Goal: Task Accomplishment & Management: Manage account settings

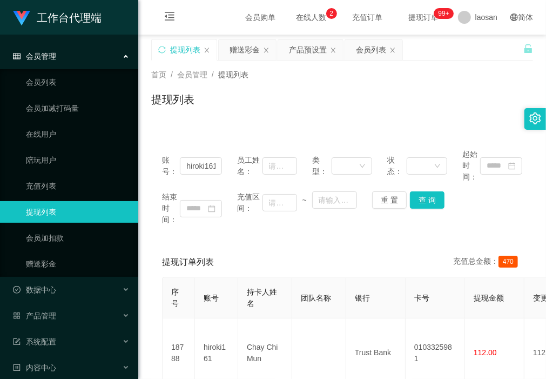
click at [222, 123] on div "首页 / 会员管理 / 提现列表 / 提现列表" at bounding box center [342, 92] width 408 height 64
click at [229, 117] on div "首页 / 会员管理 / 提现列表 / 提现列表" at bounding box center [342, 92] width 408 height 64
click at [241, 57] on div "赠送彩金" at bounding box center [244, 49] width 30 height 21
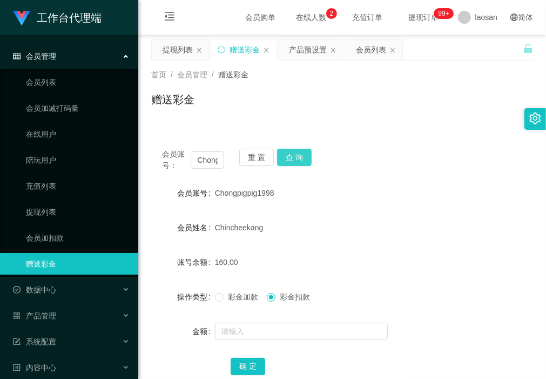
click at [292, 155] on button "查 询" at bounding box center [294, 156] width 35 height 17
click at [235, 116] on div "赠送彩金" at bounding box center [342, 103] width 382 height 25
click at [206, 109] on div "赠送彩金" at bounding box center [342, 103] width 382 height 25
click at [187, 125] on div "会员账号： Chongpigpig1998 重 置 查 询 会员账号 Chongpigpig1998 会员姓名 Chincheekang 账号余额 0.00 …" at bounding box center [342, 262] width 382 height 275
click at [258, 154] on button "重 置" at bounding box center [256, 156] width 35 height 17
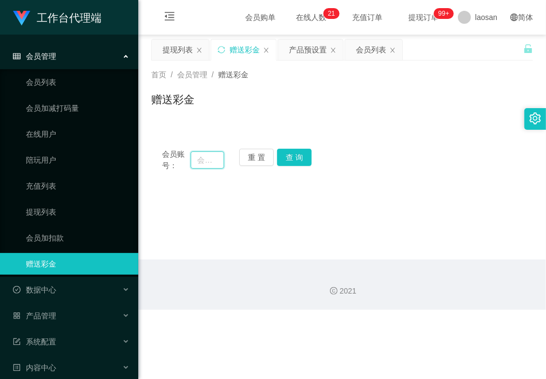
click at [211, 165] on input "text" at bounding box center [207, 159] width 33 height 17
paste input "hiroki161"
type input "hiroki161"
click at [295, 160] on button "查 询" at bounding box center [294, 156] width 35 height 17
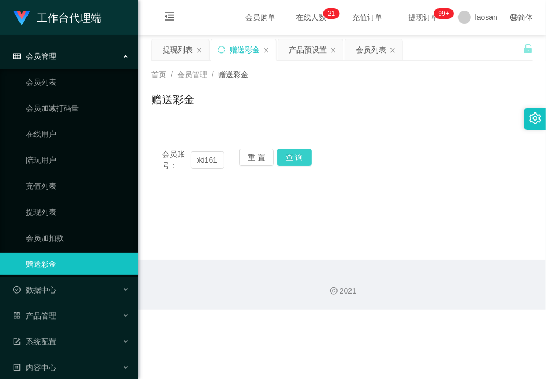
scroll to position [0, 0]
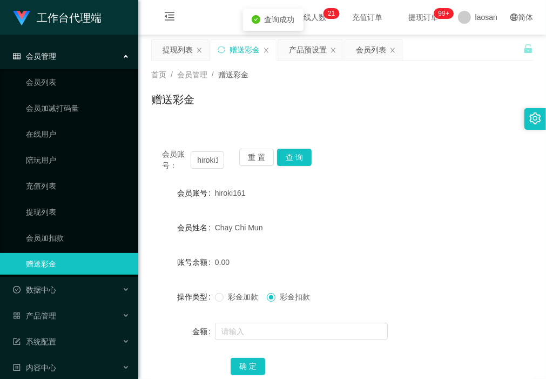
click at [235, 298] on span "彩金加款" at bounding box center [243, 296] width 39 height 9
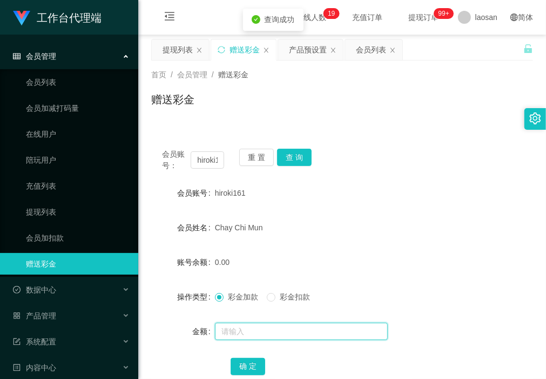
click at [228, 333] on input "text" at bounding box center [301, 330] width 173 height 17
type input "500"
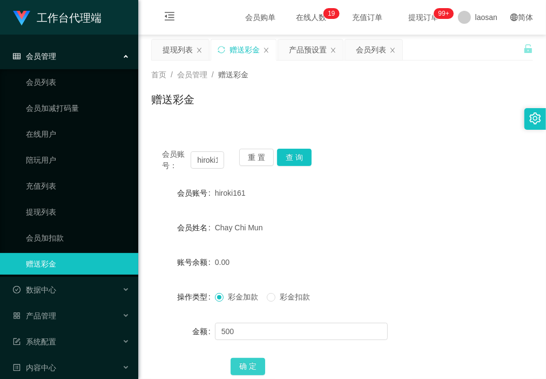
click at [245, 366] on button "确 定" at bounding box center [248, 365] width 35 height 17
click at [199, 108] on div "赠送彩金" at bounding box center [342, 103] width 382 height 25
click at [256, 161] on button "重 置" at bounding box center [256, 156] width 35 height 17
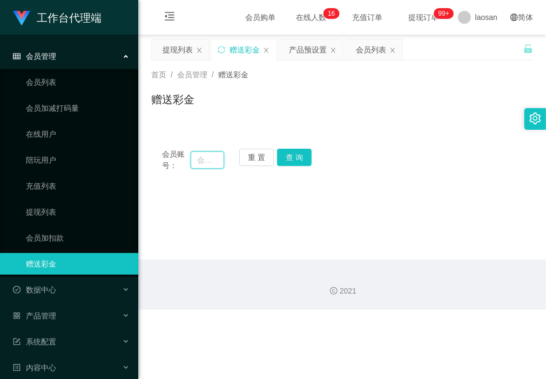
click at [210, 163] on input "text" at bounding box center [207, 159] width 33 height 17
paste input "Chongpigpig1998"
type input "Chongpigpig1998"
click at [300, 157] on button "查 询" at bounding box center [294, 156] width 35 height 17
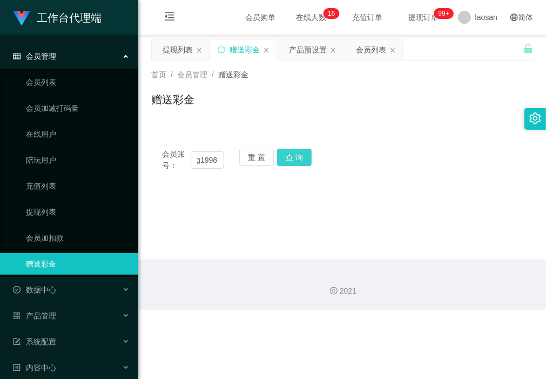
scroll to position [0, 0]
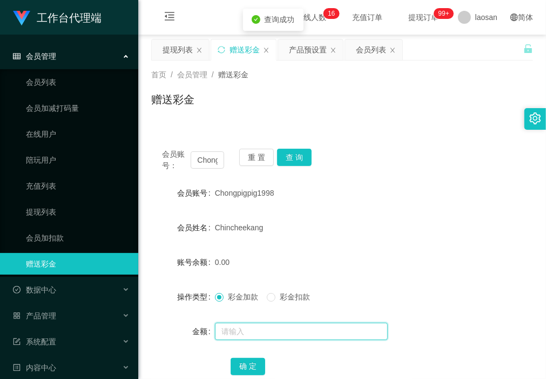
click at [263, 333] on input "text" at bounding box center [301, 330] width 173 height 17
type input "500"
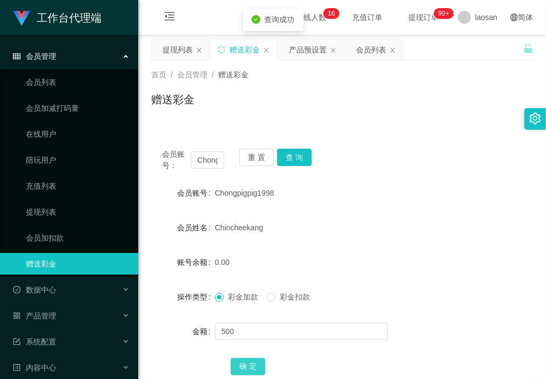
drag, startPoint x: 242, startPoint y: 367, endPoint x: 244, endPoint y: 354, distance: 13.7
click at [243, 368] on button "确 定" at bounding box center [248, 365] width 35 height 17
click at [442, 162] on div "会员账号： Chongpigpig1998 重 置 查 询" at bounding box center [342, 159] width 382 height 23
click at [363, 55] on div "会员列表" at bounding box center [371, 49] width 30 height 21
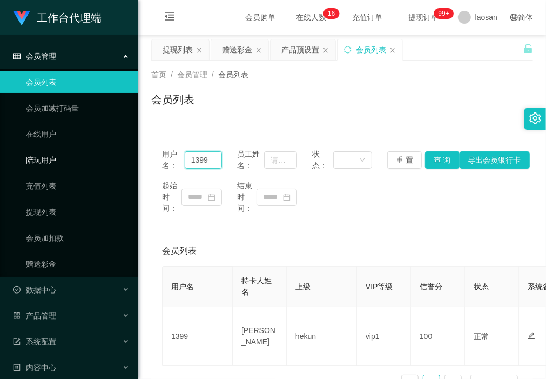
drag, startPoint x: 213, startPoint y: 158, endPoint x: 114, endPoint y: 166, distance: 99.2
click at [111, 160] on section "工作台代理端 会员管理 会员列表 会员加减打码量 在线用户 陪玩用户 充值列表 提现列表 会员加扣款 赠送彩金 数据中心 产品管理 注单管理 产品列表 产品预…" at bounding box center [273, 225] width 546 height 450
paste input "Chongpigpig1998"
type input "Chongpigpig1998"
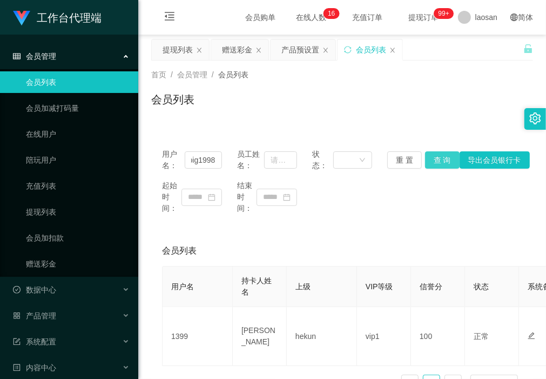
drag, startPoint x: 429, startPoint y: 158, endPoint x: 430, endPoint y: 171, distance: 12.5
click at [429, 158] on button "查 询" at bounding box center [442, 159] width 35 height 17
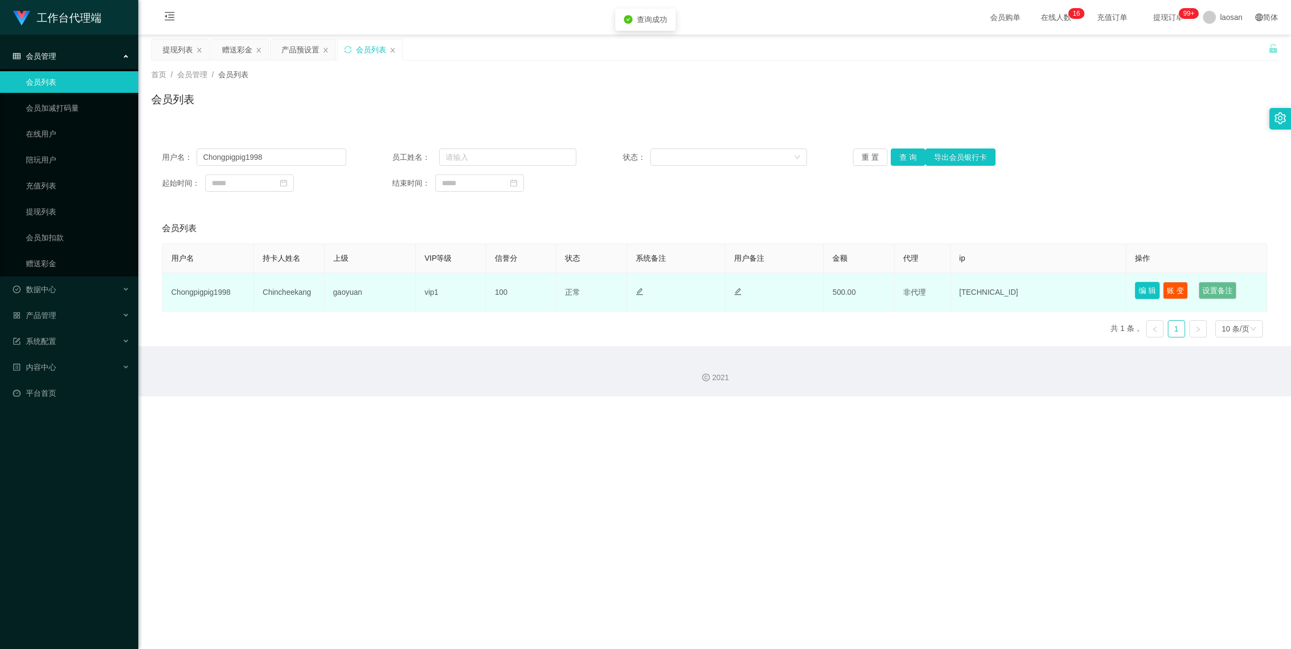
click at [545, 284] on button "编 辑" at bounding box center [1147, 290] width 25 height 17
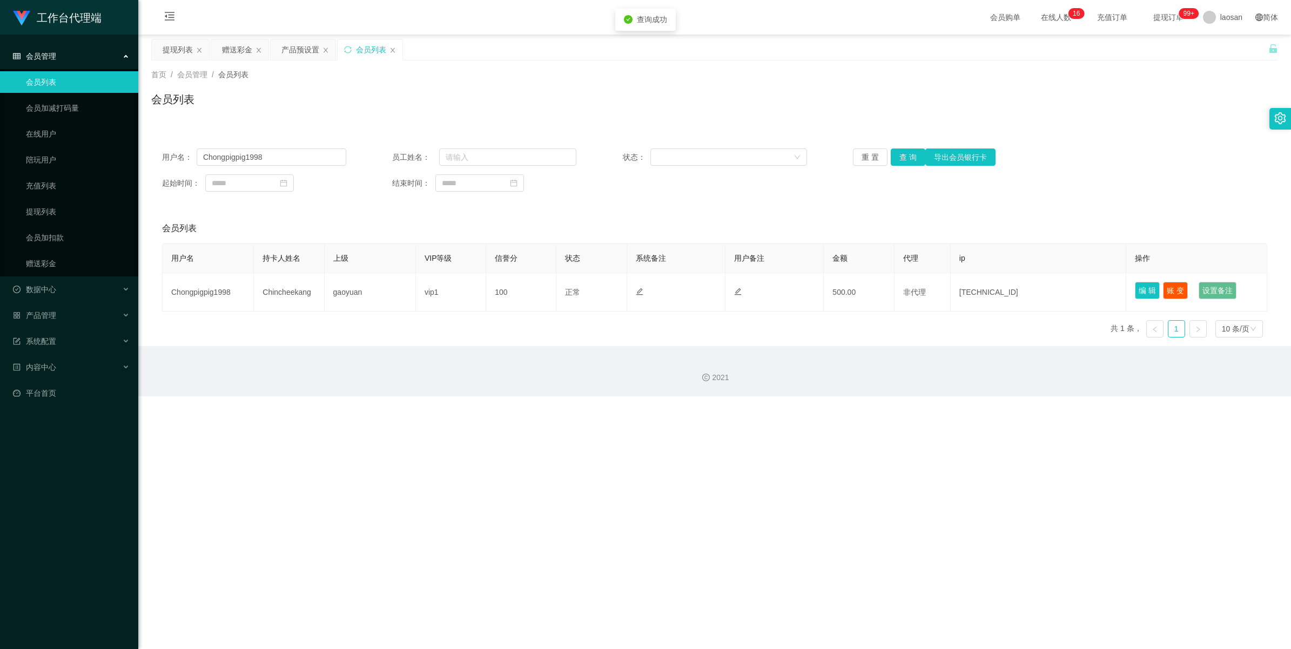
type input "Chongpigpig1998"
type input "Chincheekang"
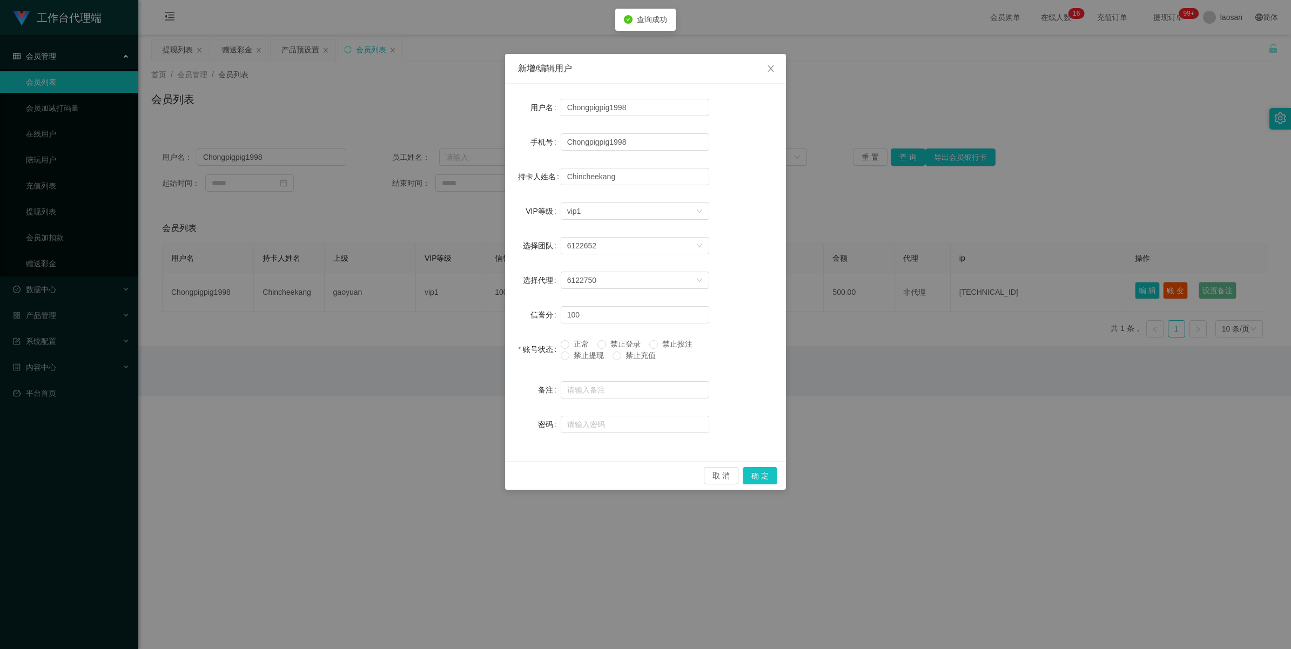
click at [545, 357] on span "禁止提现" at bounding box center [588, 355] width 39 height 9
click at [545, 378] on button "确 定" at bounding box center [759, 475] width 35 height 17
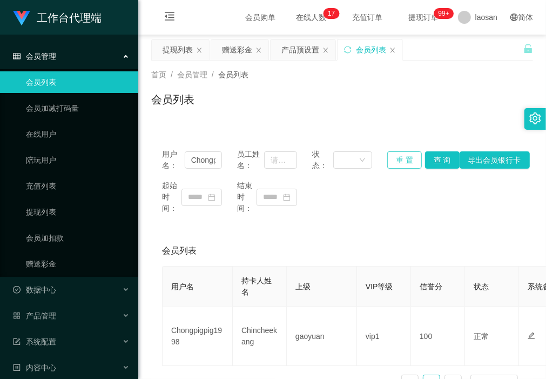
click at [398, 166] on button "重 置" at bounding box center [404, 159] width 35 height 17
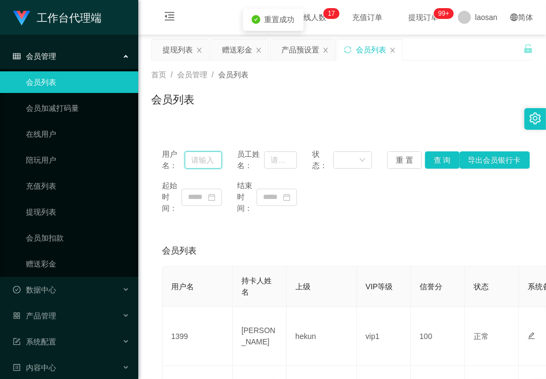
click at [200, 163] on input "text" at bounding box center [203, 159] width 37 height 17
paste input "hiroki161"
type input "hiroki161"
drag, startPoint x: 432, startPoint y: 163, endPoint x: 443, endPoint y: 207, distance: 45.7
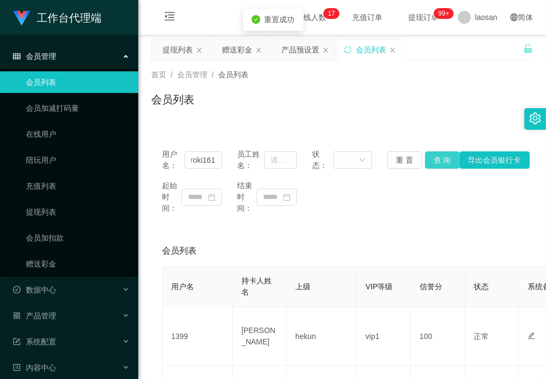
click at [432, 163] on button "查 询" at bounding box center [442, 159] width 35 height 17
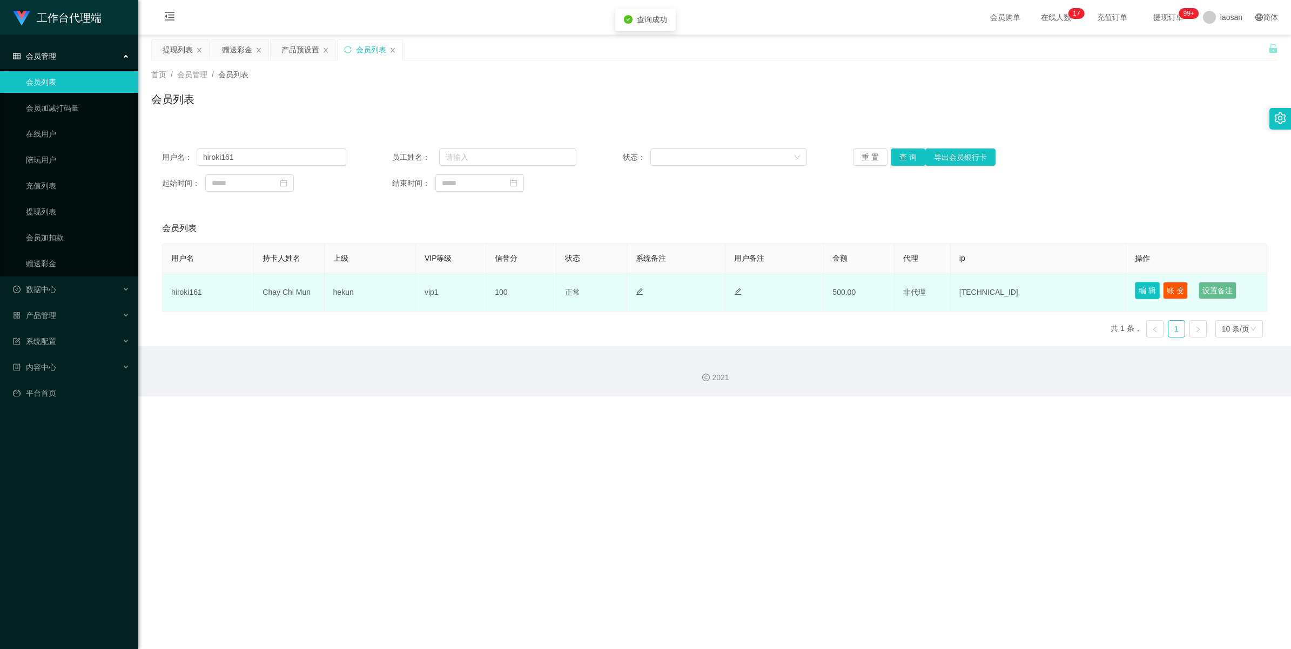
drag, startPoint x: 1143, startPoint y: 292, endPoint x: 1029, endPoint y: 341, distance: 124.3
click at [545, 292] on button "编 辑" at bounding box center [1147, 290] width 25 height 17
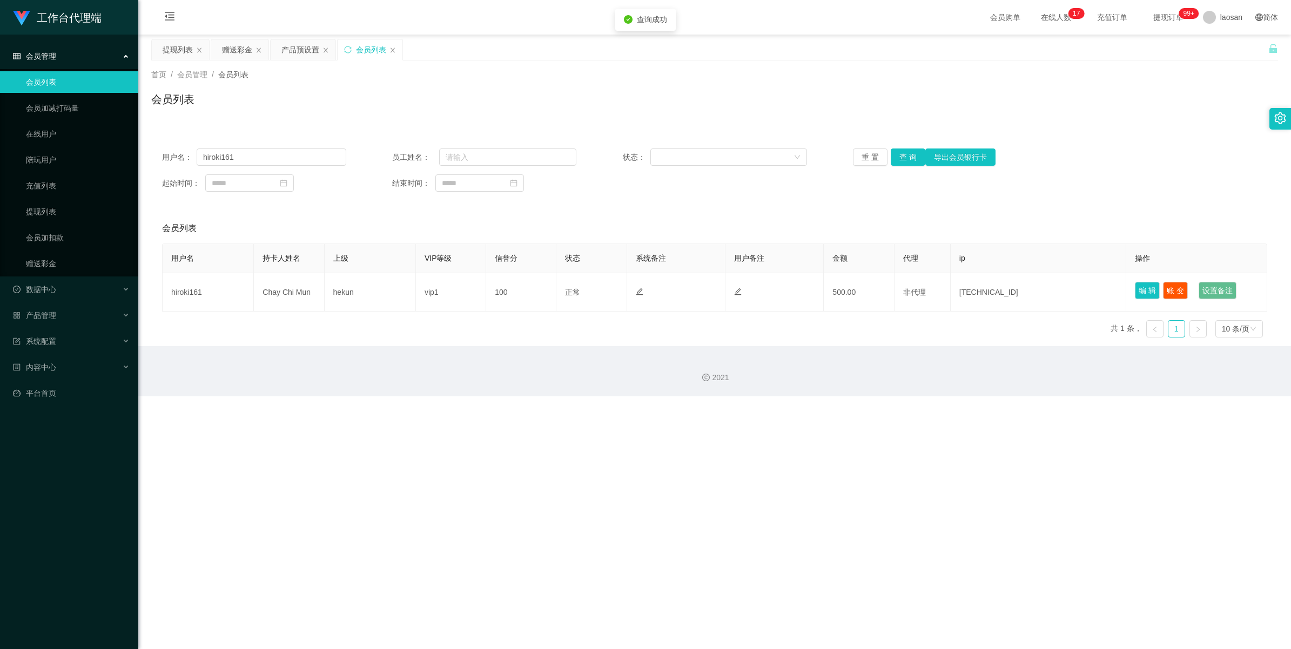
type input "hiroki161"
type input "Chay Chi Mun"
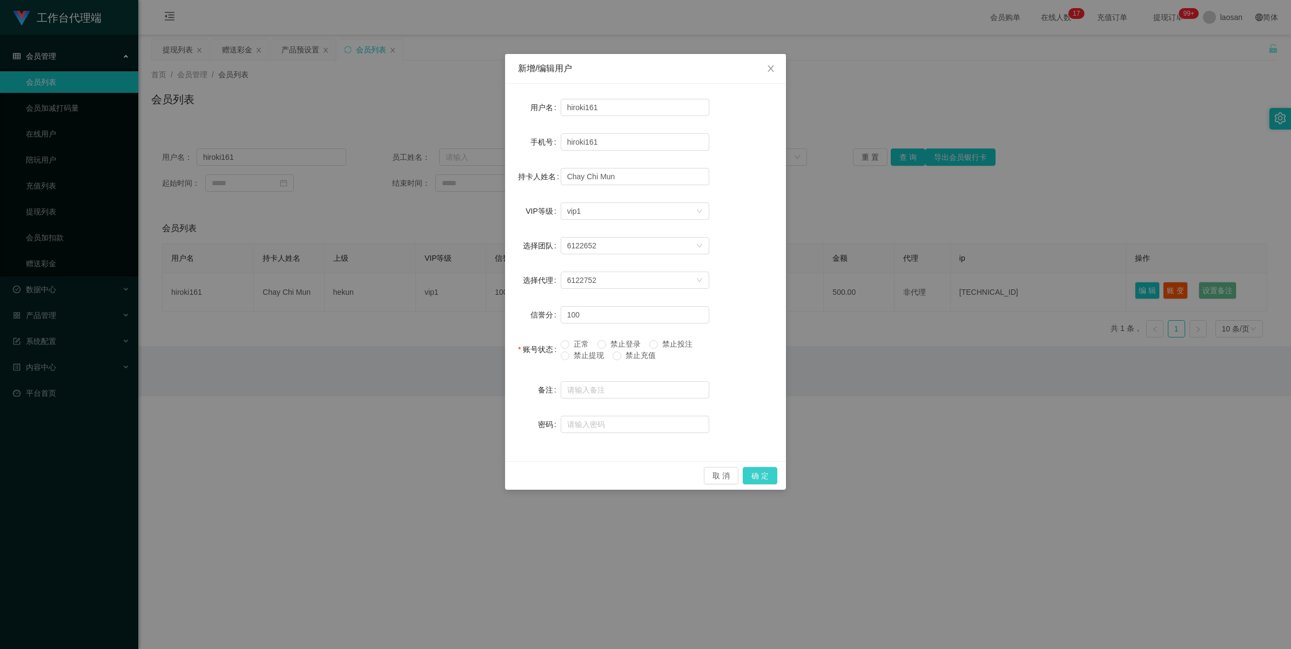
click at [545, 378] on button "确 定" at bounding box center [759, 475] width 35 height 17
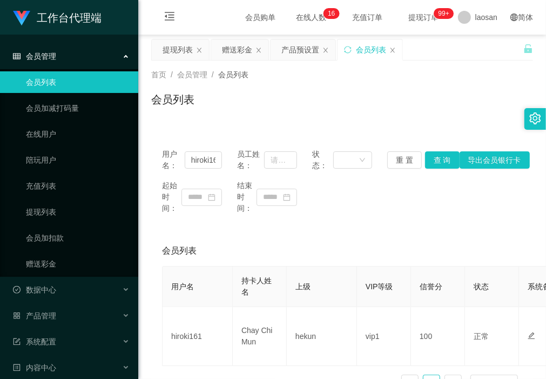
click at [201, 104] on div "会员列表" at bounding box center [342, 103] width 382 height 25
click at [200, 160] on input "hiroki161" at bounding box center [203, 159] width 37 height 17
click at [245, 48] on div "赠送彩金" at bounding box center [237, 49] width 30 height 21
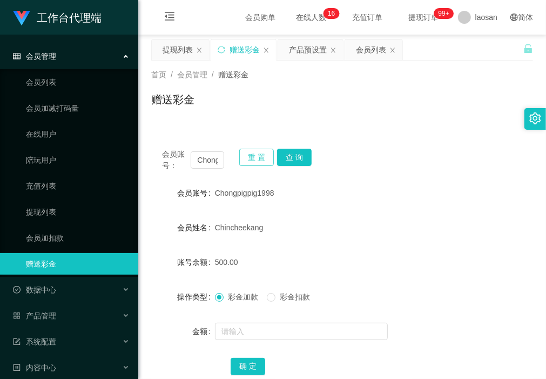
click at [254, 158] on button "重 置" at bounding box center [256, 156] width 35 height 17
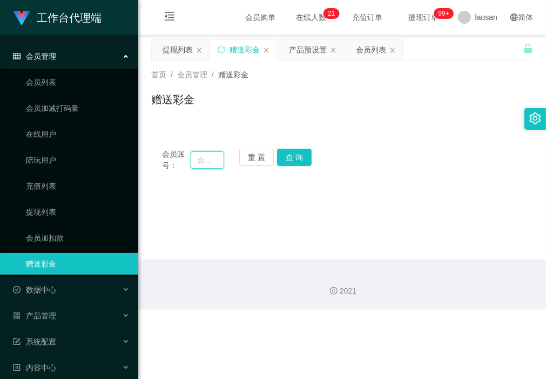
click at [214, 157] on input "text" at bounding box center [207, 159] width 33 height 17
paste input "hiroki161"
type input "hiroki161"
click at [303, 163] on button "查 询" at bounding box center [294, 156] width 35 height 17
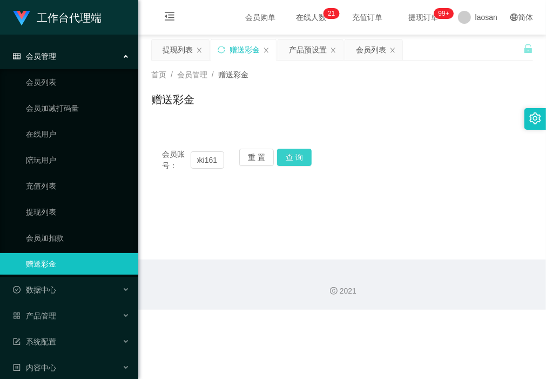
scroll to position [0, 0]
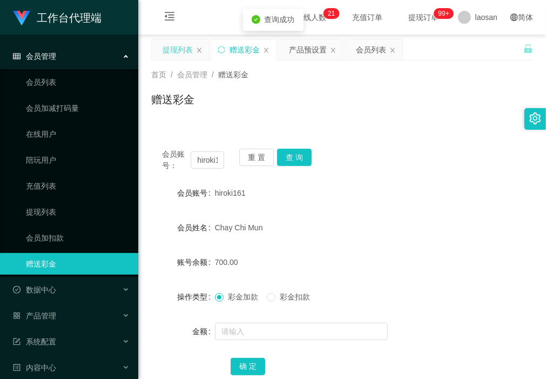
drag, startPoint x: 178, startPoint y: 46, endPoint x: 181, endPoint y: 59, distance: 13.4
click at [179, 47] on div "提现列表" at bounding box center [178, 49] width 30 height 21
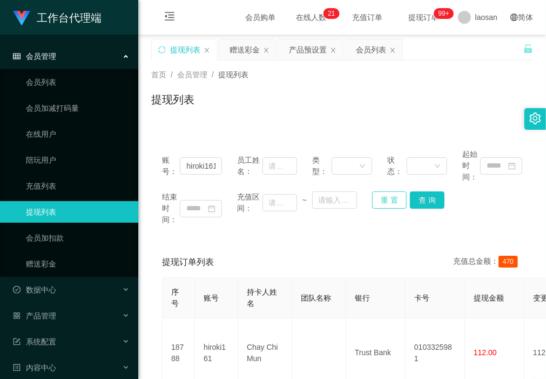
click at [395, 200] on button "重 置" at bounding box center [389, 199] width 35 height 17
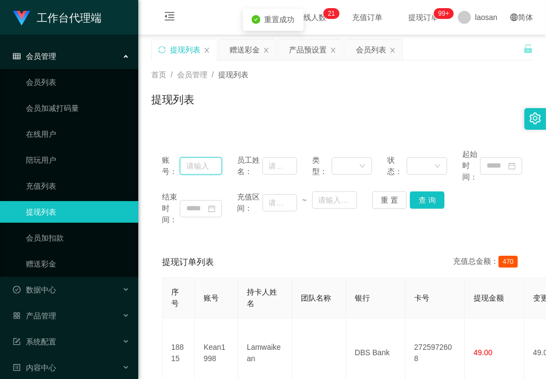
drag, startPoint x: 194, startPoint y: 165, endPoint x: 214, endPoint y: 165, distance: 20.0
click at [194, 165] on input "text" at bounding box center [201, 165] width 42 height 17
paste input "hiroki161"
type input "hiroki161"
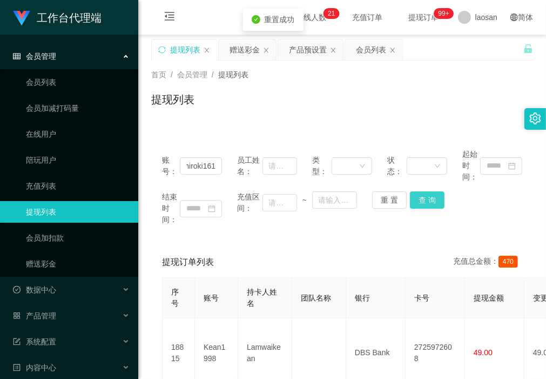
click at [422, 198] on button "查 询" at bounding box center [427, 199] width 35 height 17
drag, startPoint x: 205, startPoint y: 126, endPoint x: 264, endPoint y: 79, distance: 74.9
click at [205, 126] on div "账号： hiroki161 员工姓名： 类型： 状态： 起始时间： 结束时间： 充值区间： ~ 重 置 查 询 提现订单列表 充值总金额： 470 序号 账号…" at bounding box center [342, 342] width 382 height 435
click at [246, 50] on div "赠送彩金" at bounding box center [244, 49] width 30 height 21
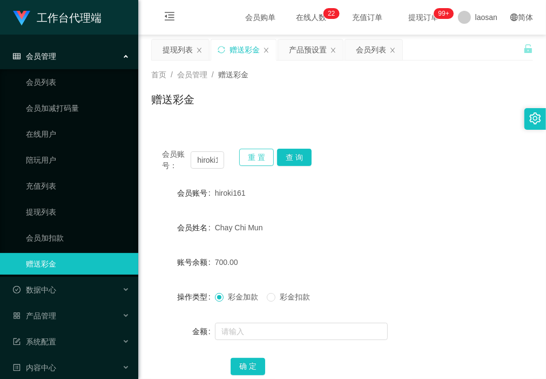
click at [245, 156] on button "重 置" at bounding box center [256, 156] width 35 height 17
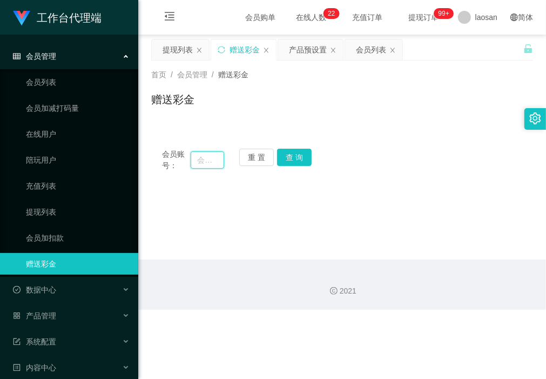
click at [206, 161] on input "text" at bounding box center [207, 159] width 33 height 17
type input "1360"
click at [303, 154] on button "查 询" at bounding box center [294, 156] width 35 height 17
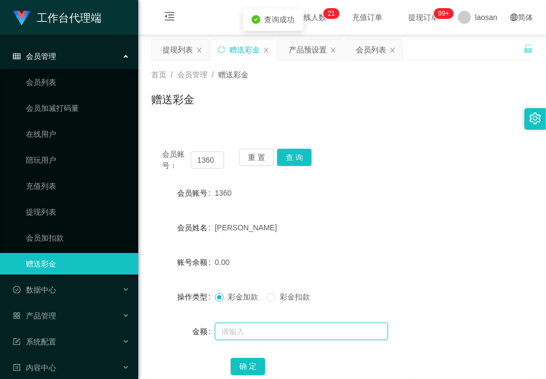
click at [258, 331] on input "text" at bounding box center [301, 330] width 173 height 17
type input "1000"
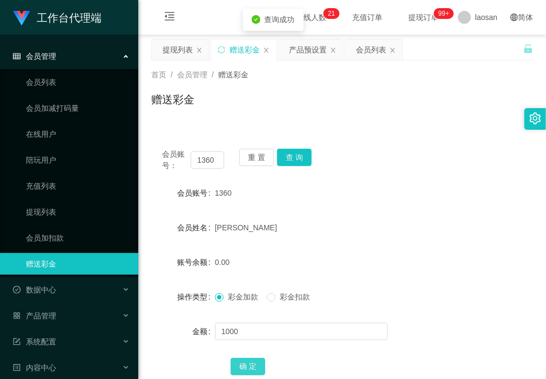
click at [247, 362] on button "确 定" at bounding box center [248, 365] width 35 height 17
click at [381, 175] on div "会员账号： 1360 重 置 查 询 会员账号 1360 会员姓名 Lin Yongjie 账号余额 1000.00 操作类型 彩金加款 彩金扣款 金额 确 定" at bounding box center [342, 269] width 382 height 262
click at [371, 52] on div "会员列表" at bounding box center [371, 49] width 30 height 21
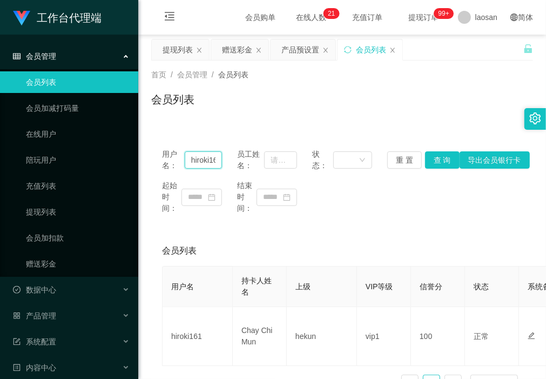
scroll to position [0, 7]
drag, startPoint x: 190, startPoint y: 160, endPoint x: 255, endPoint y: 159, distance: 65.9
click at [255, 159] on div "用户名： hiroki161 员工姓名： 状态： 重 置 查 询 导出会员银行卡" at bounding box center [342, 159] width 360 height 23
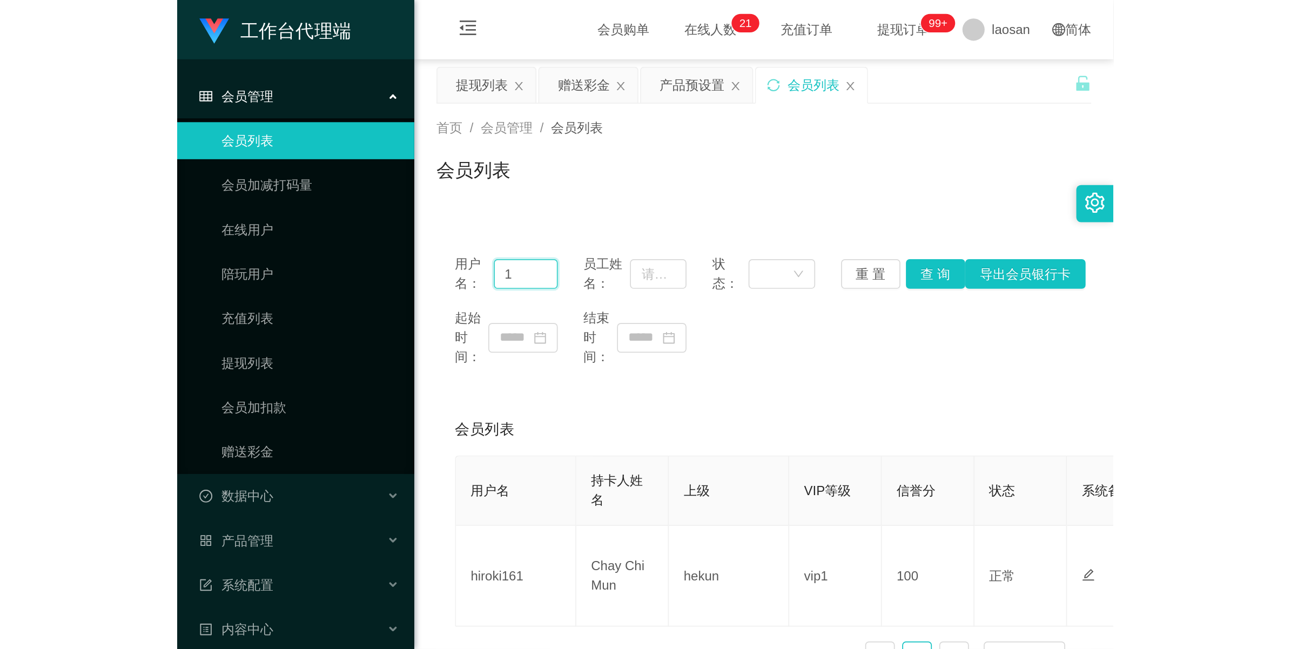
scroll to position [0, 0]
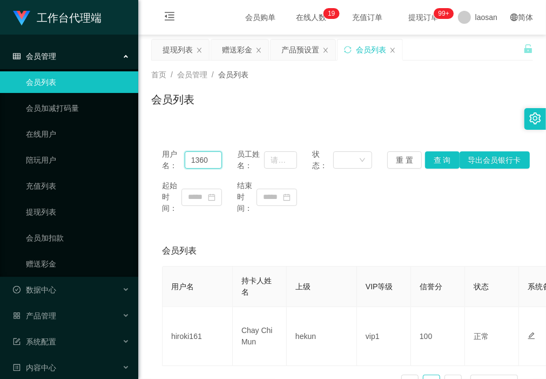
type input "1360"
click at [435, 154] on button "查 询" at bounding box center [442, 159] width 35 height 17
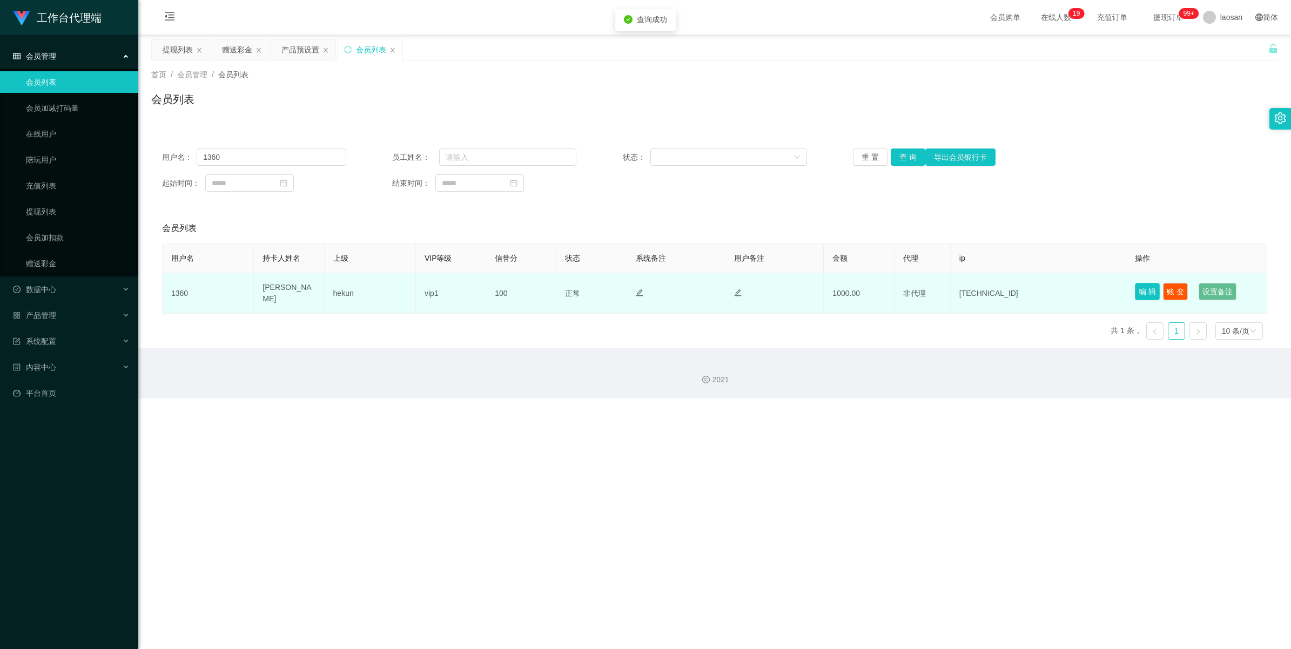
click at [545, 292] on button "编 辑" at bounding box center [1147, 291] width 25 height 17
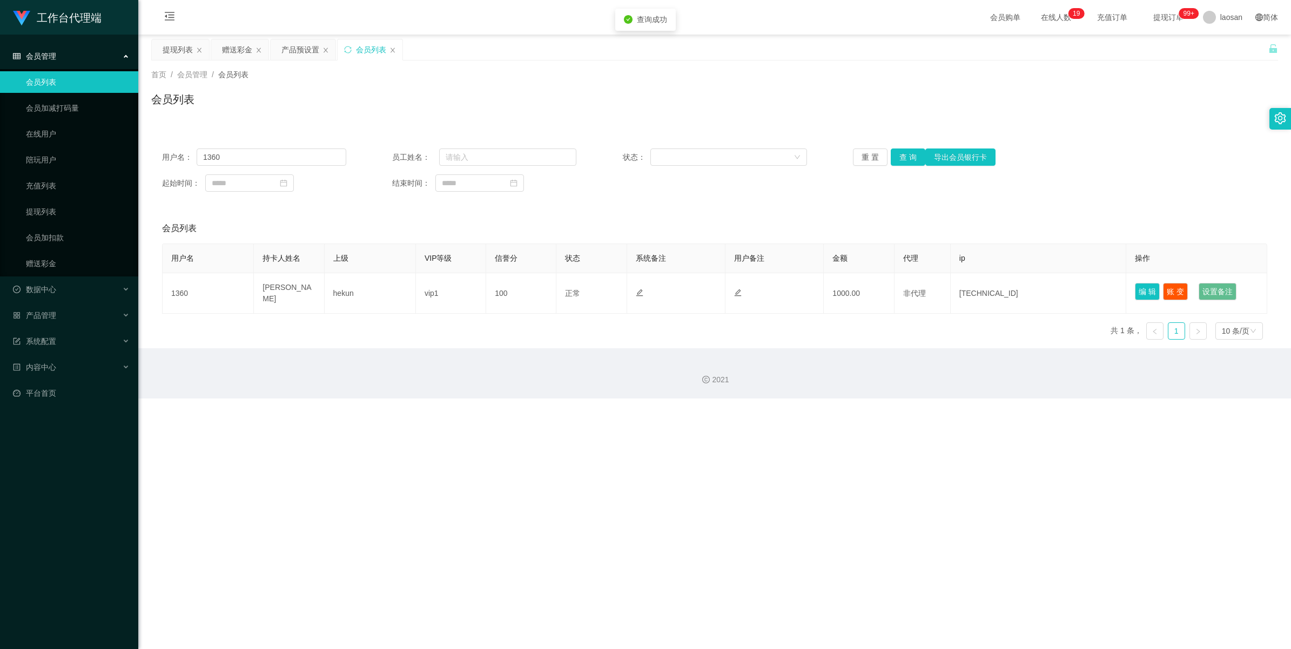
type input "1360"
type input "[PERSON_NAME]"
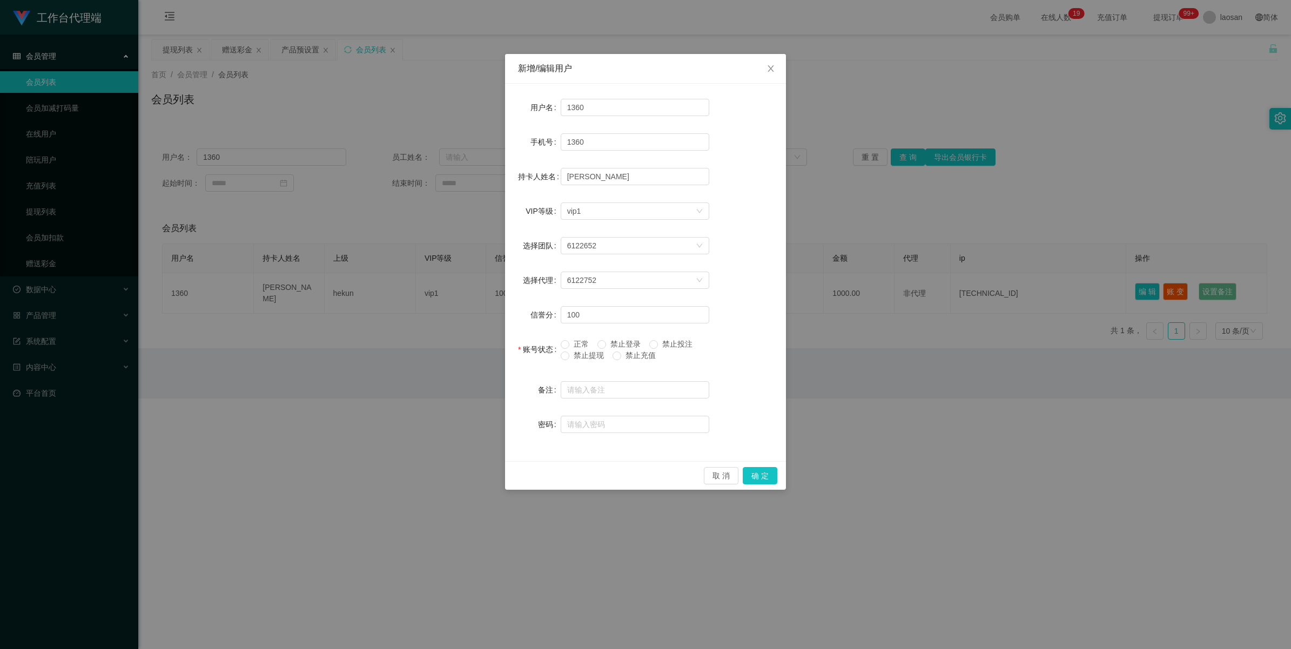
click at [545, 357] on span "禁止提现" at bounding box center [588, 355] width 39 height 9
click at [545, 378] on button "确 定" at bounding box center [759, 475] width 35 height 17
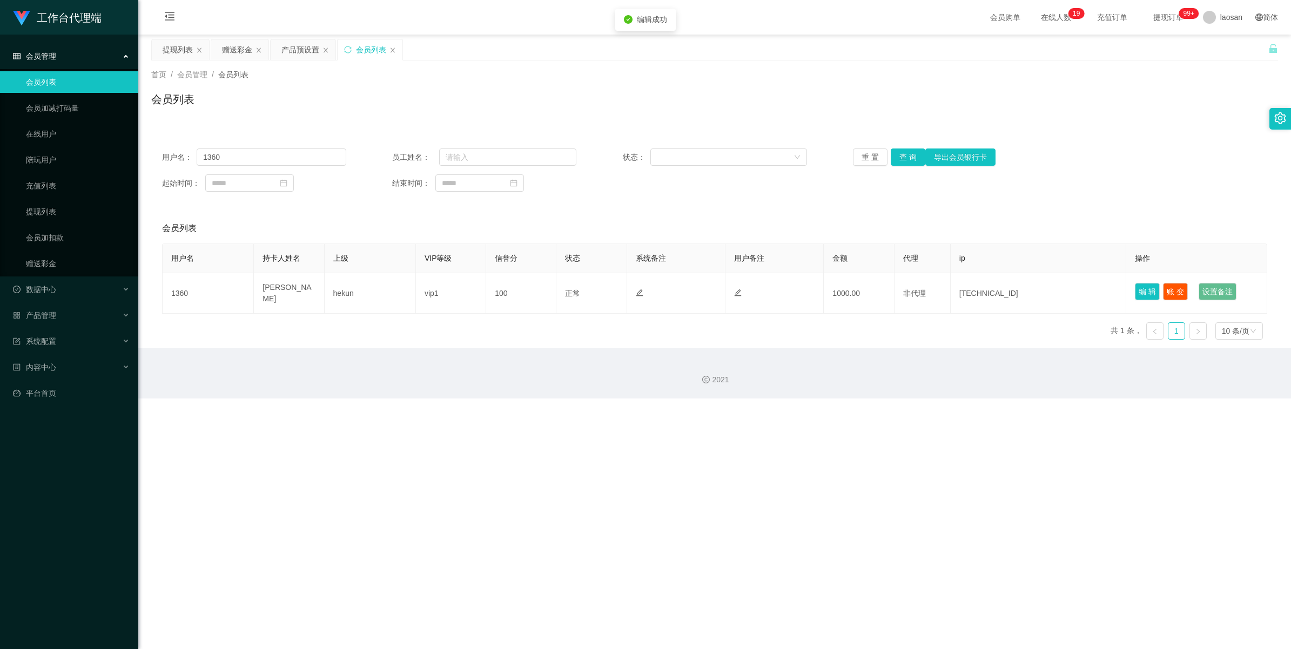
click at [545, 378] on div "工作台代理端 会员管理 会员列表 会员加减打码量 在线用户 陪玩用户 充值列表 提现列表 会员加扣款 赠送彩金 数据中心 产品管理 注单管理 产品列表 产品预…" at bounding box center [645, 324] width 1291 height 649
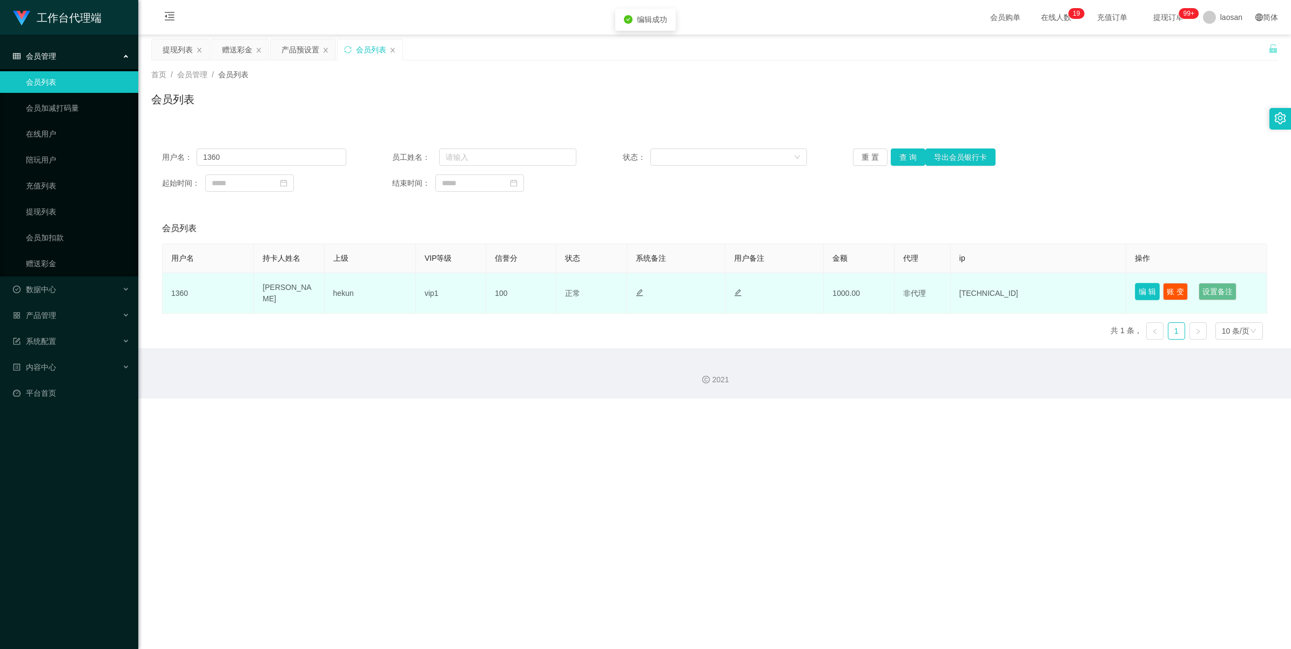
click at [545, 295] on button "编 辑" at bounding box center [1147, 291] width 25 height 17
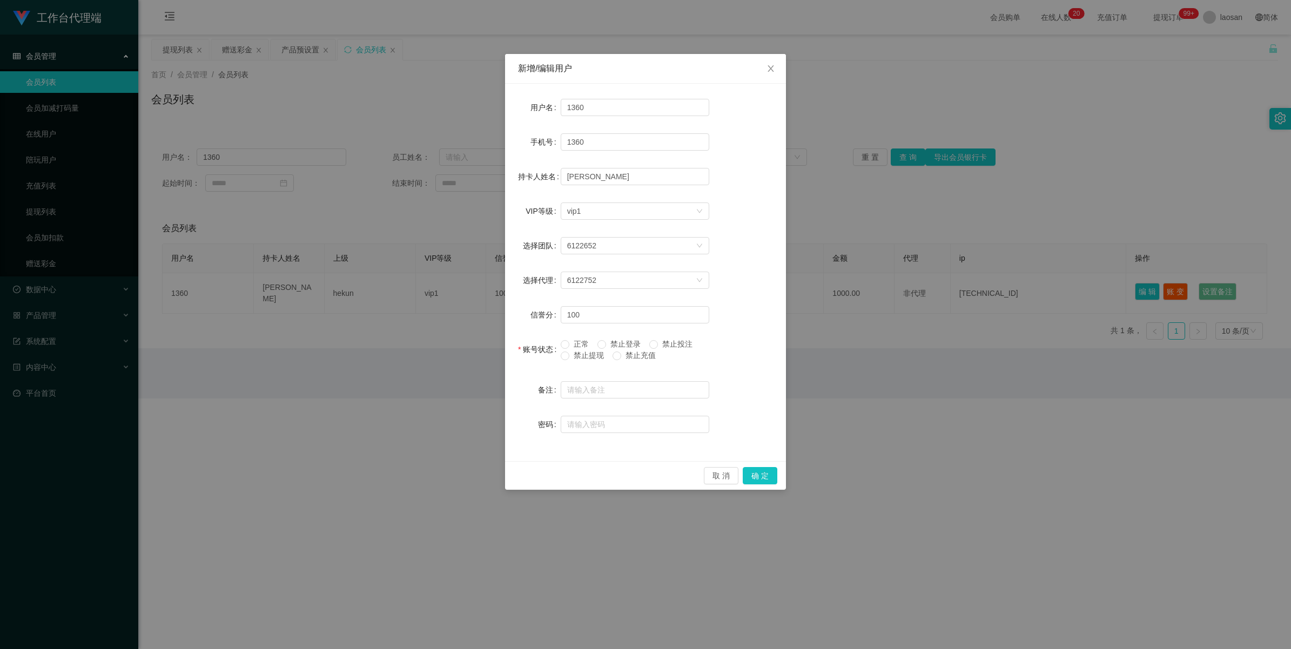
click at [545, 358] on span "禁止提现" at bounding box center [588, 355] width 39 height 9
click at [545, 378] on button "确 定" at bounding box center [759, 475] width 35 height 17
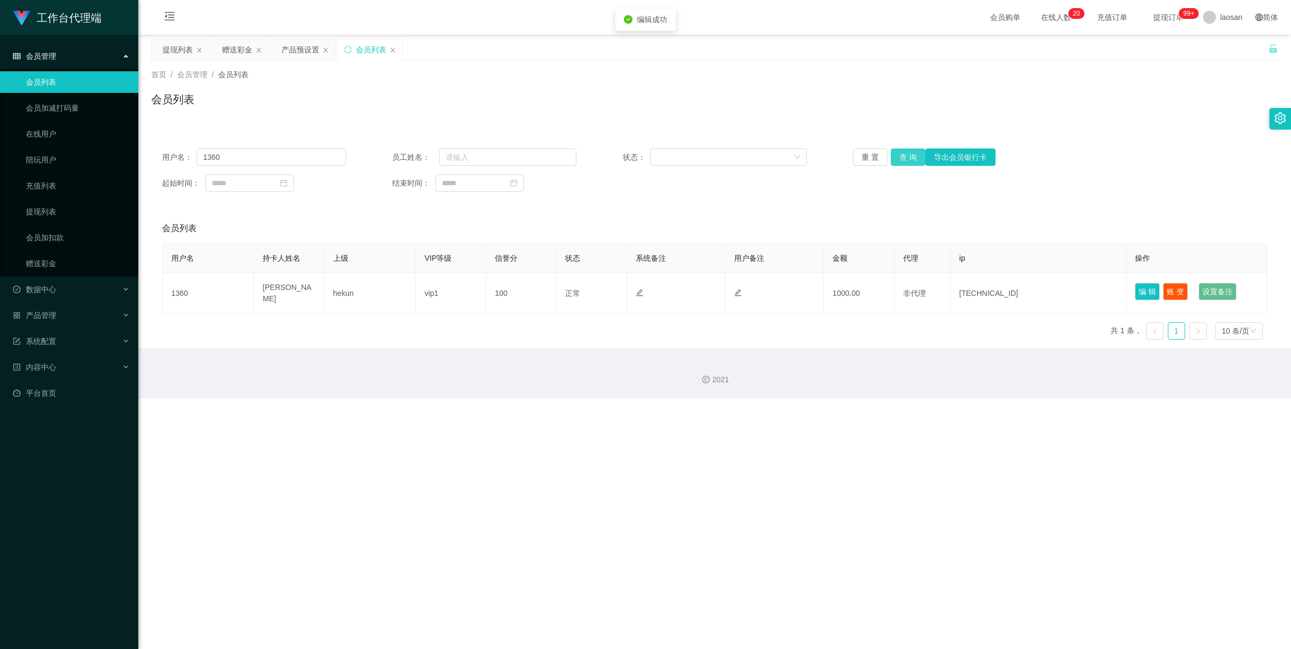
click at [545, 157] on button "查 询" at bounding box center [907, 156] width 35 height 17
click at [545, 157] on div "重 置 查 询 导出会员银行卡" at bounding box center [945, 156] width 184 height 17
click at [545, 157] on button "查 询" at bounding box center [907, 156] width 35 height 17
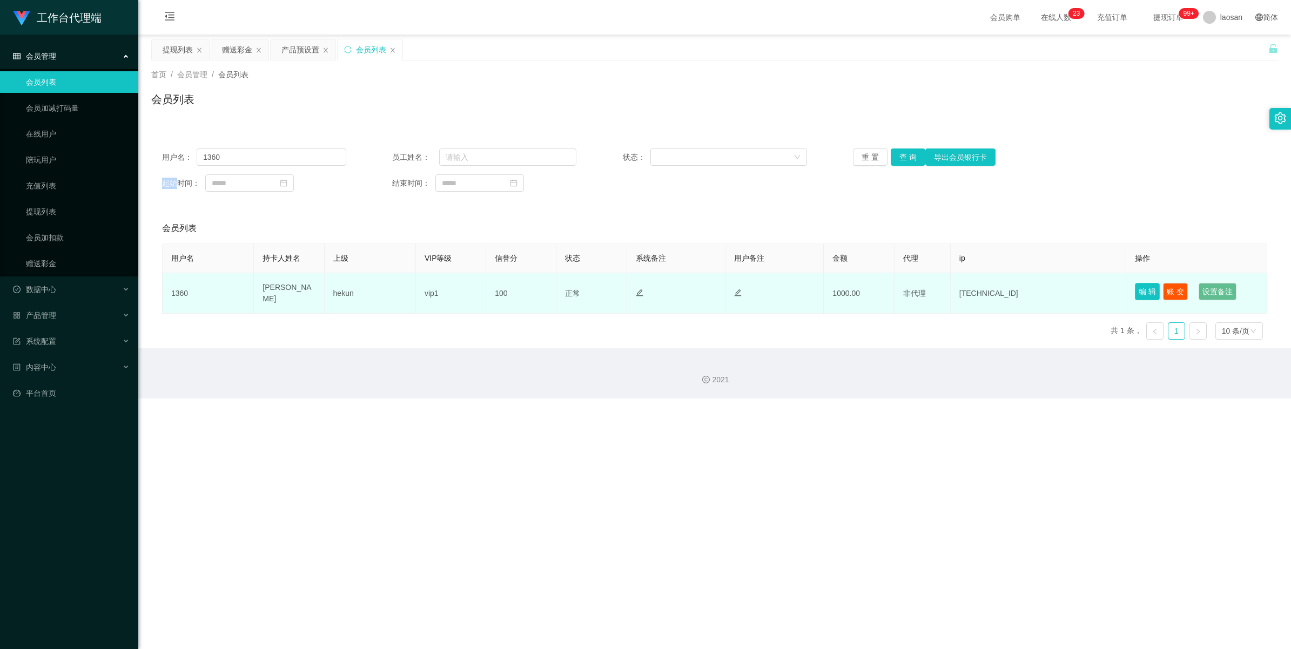
click at [545, 289] on button "编 辑" at bounding box center [1147, 291] width 25 height 17
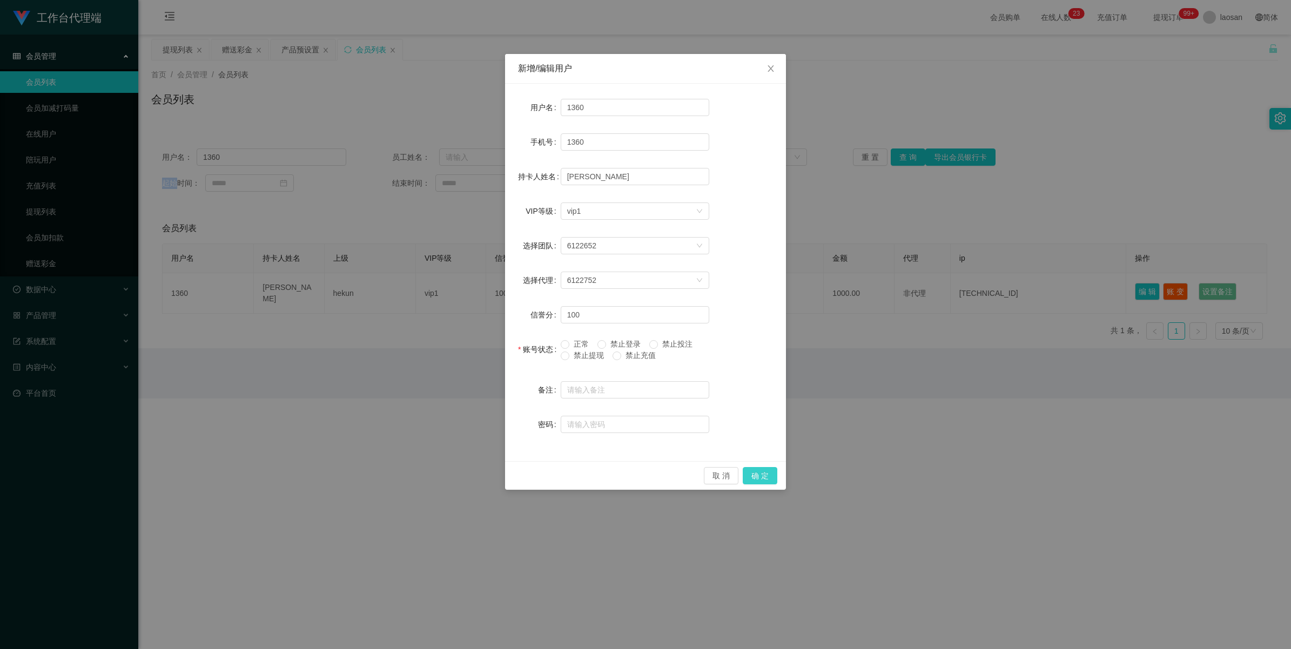
click at [545, 378] on button "确 定" at bounding box center [759, 475] width 35 height 17
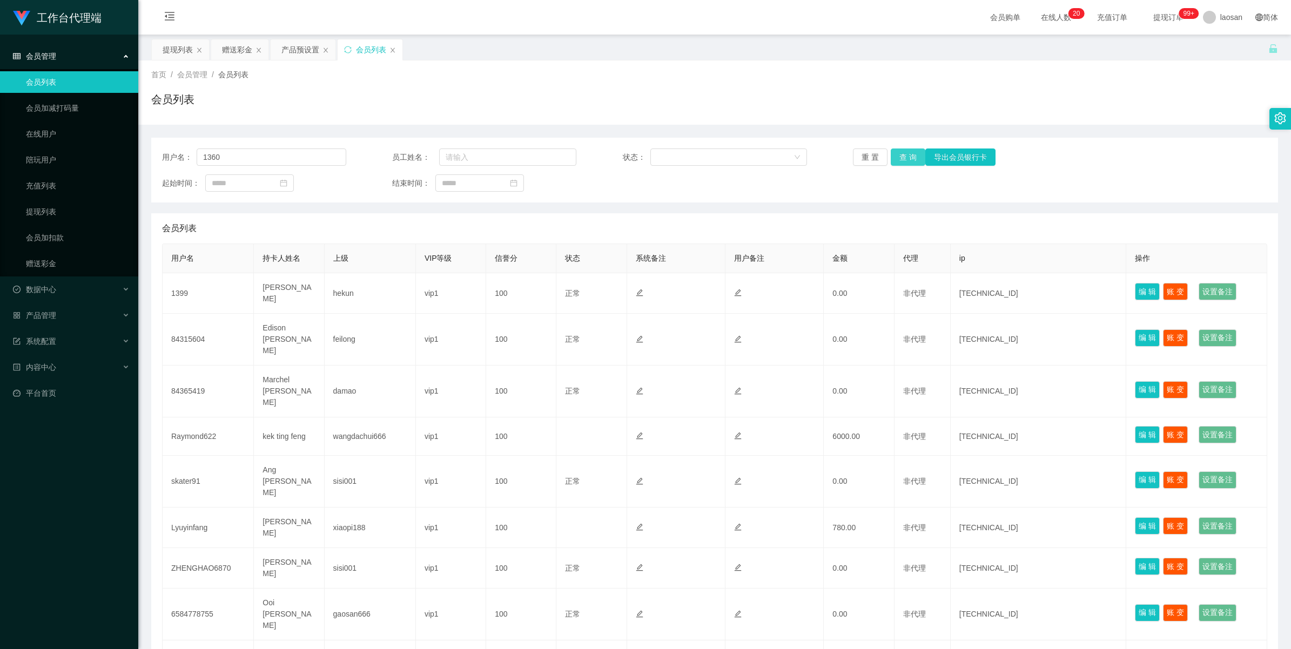
type input "1360"
click at [908, 150] on button "查 询" at bounding box center [907, 156] width 35 height 17
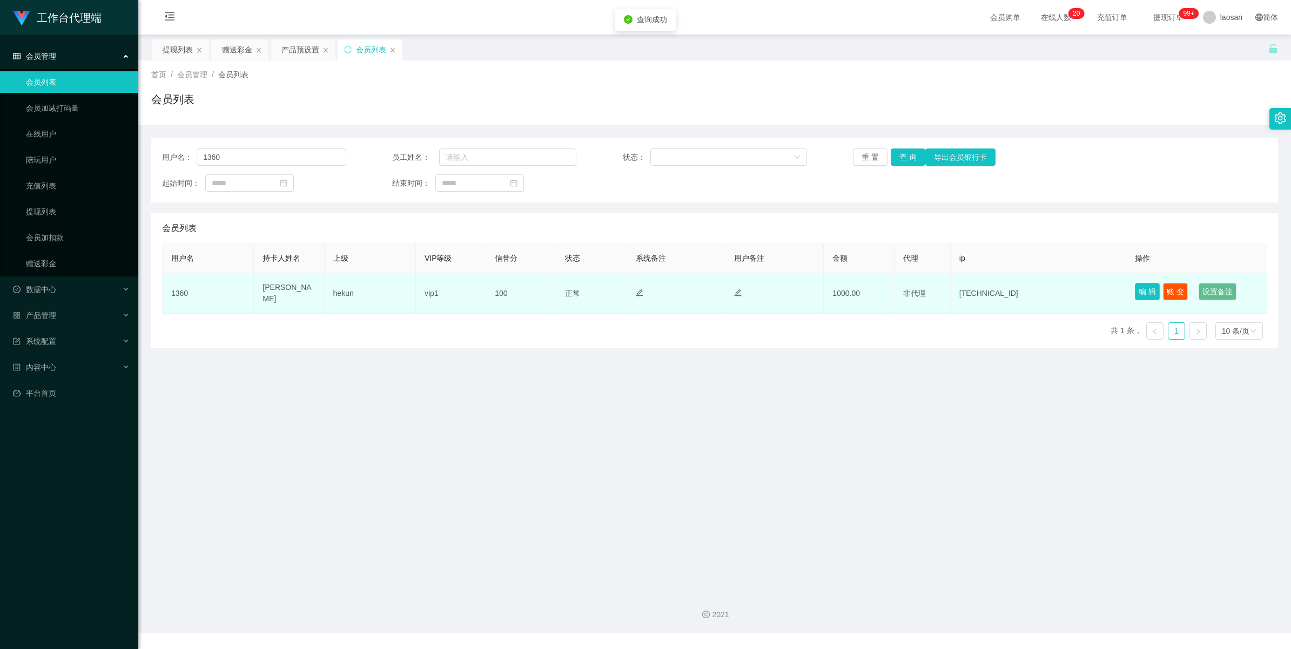
click at [1138, 285] on button "编 辑" at bounding box center [1147, 291] width 25 height 17
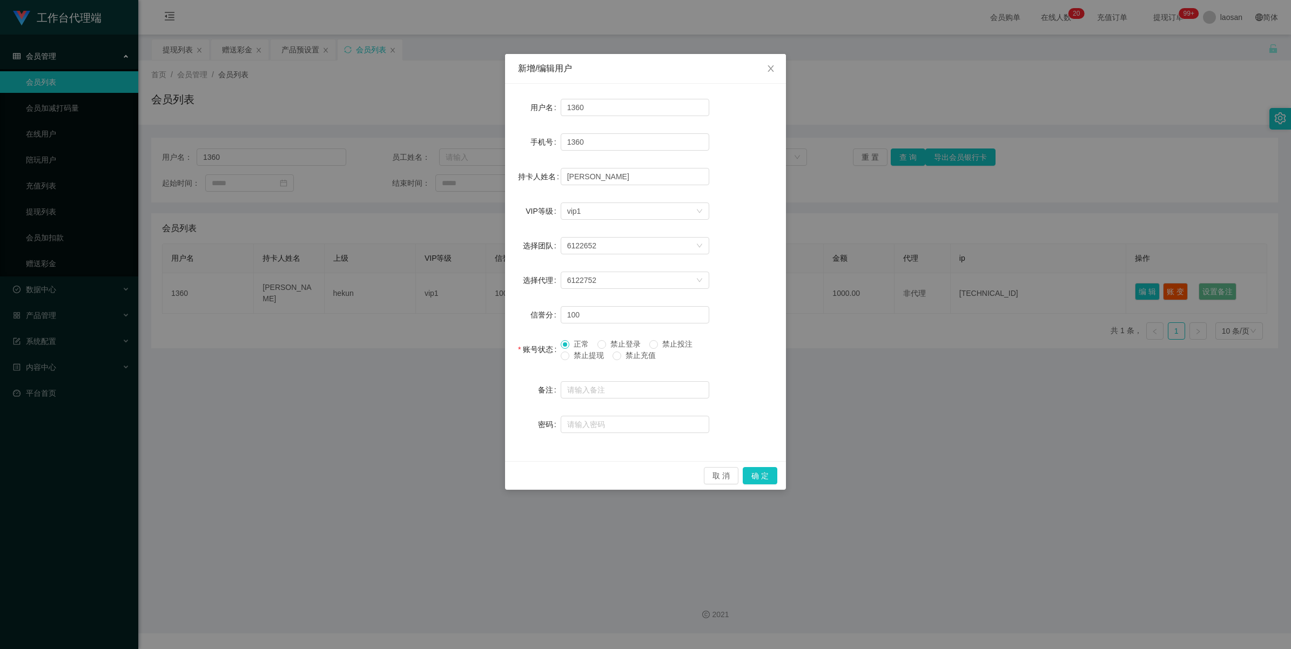
click at [576, 352] on span "禁止提现" at bounding box center [588, 355] width 39 height 9
click at [757, 476] on button "确 定" at bounding box center [759, 475] width 35 height 17
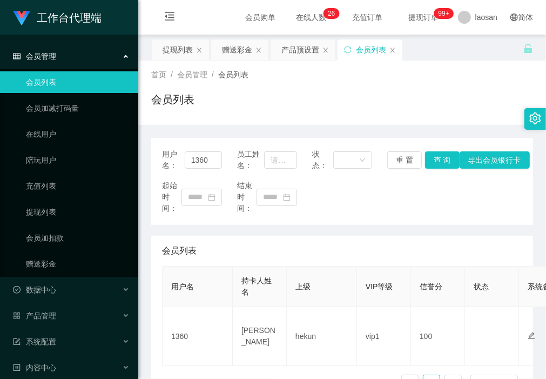
click at [201, 121] on div "首页 / 会员管理 / 会员列表 / 会员列表" at bounding box center [342, 92] width 408 height 64
click at [241, 49] on div "赠送彩金" at bounding box center [237, 49] width 30 height 21
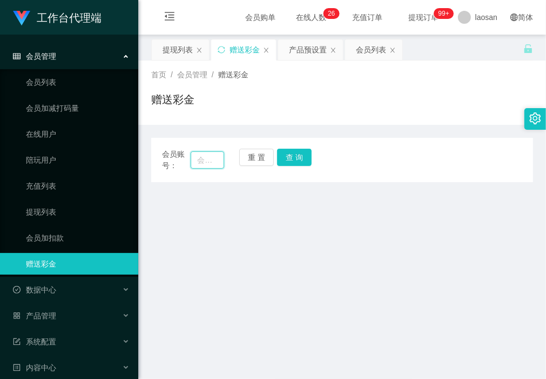
click at [212, 160] on input "text" at bounding box center [207, 159] width 33 height 17
paste input "jjtan"
type input "jjtan"
click at [307, 157] on button "查 询" at bounding box center [294, 156] width 35 height 17
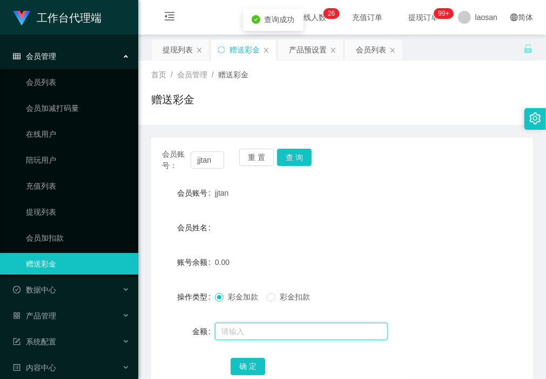
click at [264, 330] on input "text" at bounding box center [301, 330] width 173 height 17
type input "100"
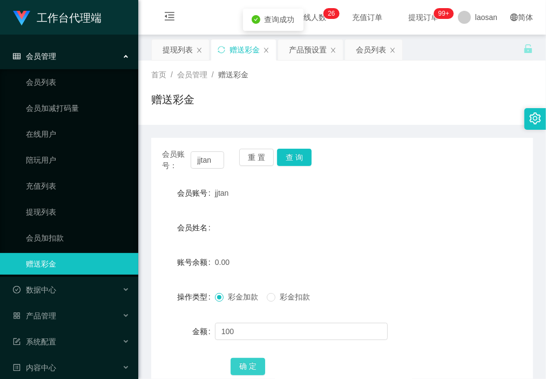
click at [247, 363] on button "确 定" at bounding box center [248, 365] width 35 height 17
click at [220, 113] on div "赠送彩金" at bounding box center [342, 103] width 382 height 25
click at [316, 52] on div "产品预设置" at bounding box center [308, 49] width 38 height 21
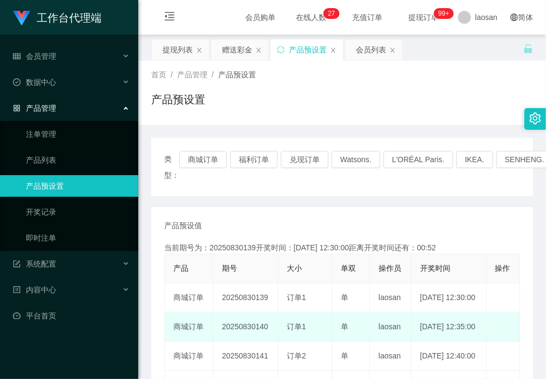
scroll to position [67, 0]
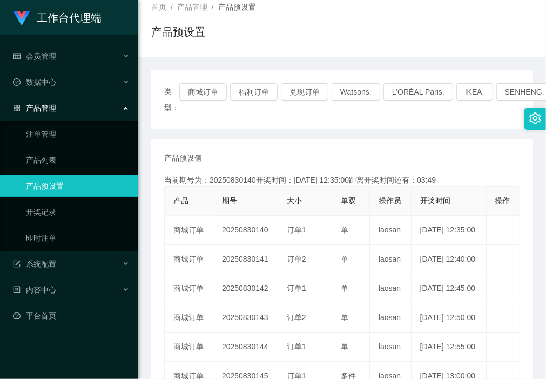
click at [215, 66] on div "类型： 商城订单 福利订单 兑现订单 Watsons. L'ORÉAL Paris. IKEA. [GEOGRAPHIC_DATA]. COURTS. 产品预…" at bounding box center [342, 305] width 382 height 497
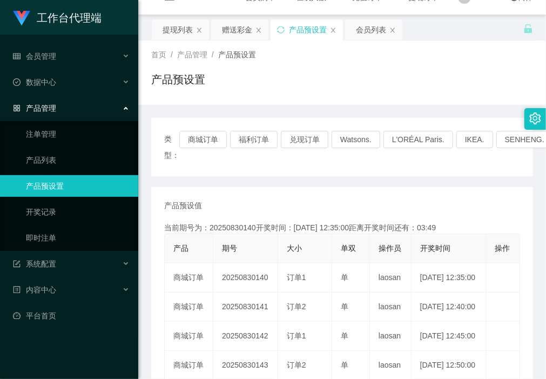
scroll to position [0, 0]
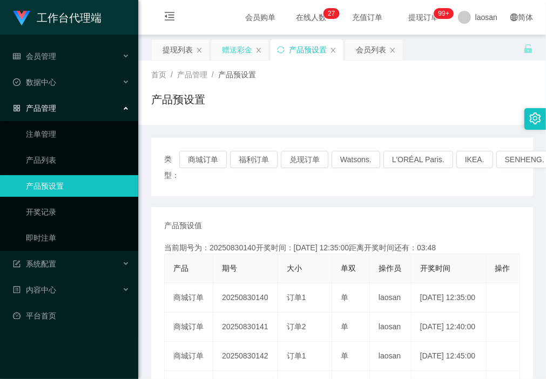
drag, startPoint x: 235, startPoint y: 47, endPoint x: 234, endPoint y: 57, distance: 10.4
click at [236, 48] on div "赠送彩金" at bounding box center [237, 49] width 30 height 21
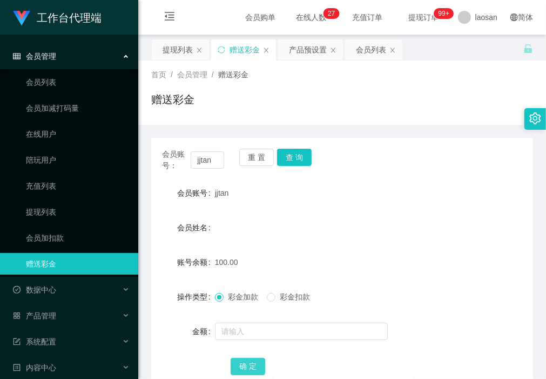
click at [252, 361] on button "确 定" at bounding box center [248, 365] width 35 height 17
click at [249, 368] on button "确 定" at bounding box center [248, 365] width 35 height 17
click at [160, 203] on div "会员账号" at bounding box center [183, 193] width 64 height 22
click at [249, 364] on button "确 定" at bounding box center [248, 365] width 35 height 17
click at [300, 157] on button "查 询" at bounding box center [294, 156] width 35 height 17
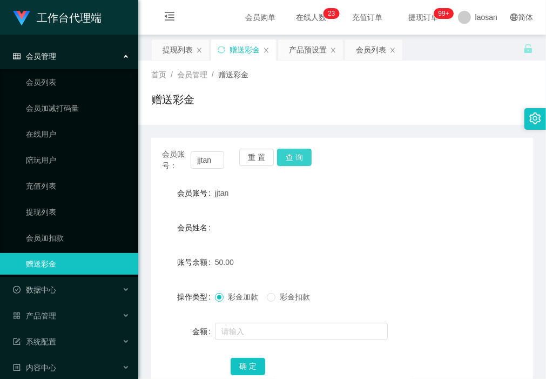
click at [301, 157] on button "查 询" at bounding box center [294, 156] width 35 height 17
click at [301, 160] on button "查 询" at bounding box center [294, 156] width 35 height 17
click at [300, 160] on button "查 询" at bounding box center [294, 156] width 35 height 17
click at [300, 160] on button "查 询" at bounding box center [300, 156] width 46 height 17
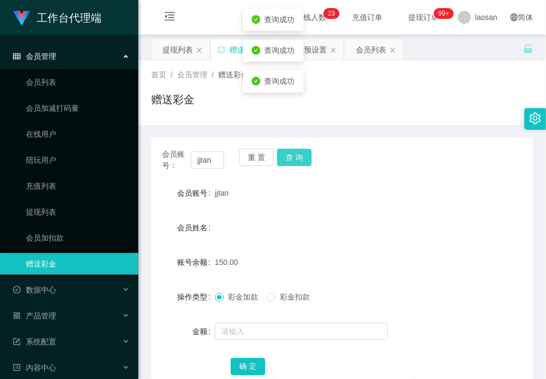
click at [300, 160] on button "查 询" at bounding box center [294, 156] width 35 height 17
click at [300, 160] on div "会员账号： jjtan 重 置 查 询" at bounding box center [342, 159] width 382 height 23
drag, startPoint x: 300, startPoint y: 160, endPoint x: 206, endPoint y: 260, distance: 137.5
click at [291, 245] on form "会员账号 jjtan 会员姓名 账号余额 150.00 操作类型 彩金加款 彩金扣款 金额 确 定" at bounding box center [342, 279] width 382 height 194
click at [297, 149] on button "查 询" at bounding box center [294, 156] width 35 height 17
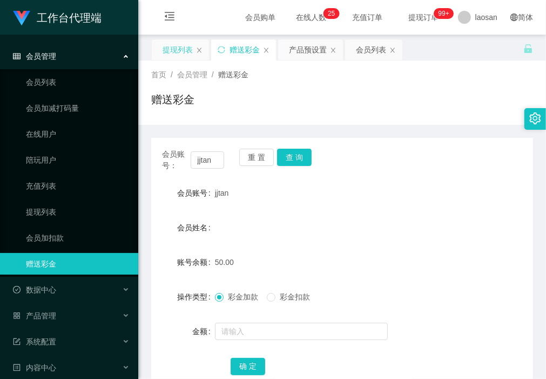
click at [187, 45] on div "提现列表" at bounding box center [178, 49] width 30 height 21
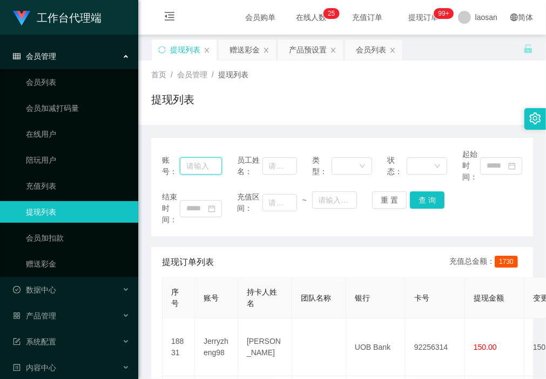
click at [211, 163] on input "text" at bounding box center [201, 165] width 42 height 17
type input "t"
type input "jjtan"
click at [430, 193] on button "查 询" at bounding box center [427, 199] width 35 height 17
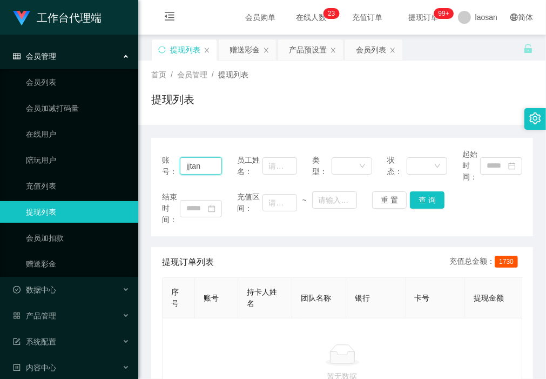
drag, startPoint x: 203, startPoint y: 163, endPoint x: 183, endPoint y: 165, distance: 20.6
click at [183, 165] on input "jjtan" at bounding box center [201, 165] width 42 height 17
click at [367, 54] on div "会员列表" at bounding box center [371, 49] width 30 height 21
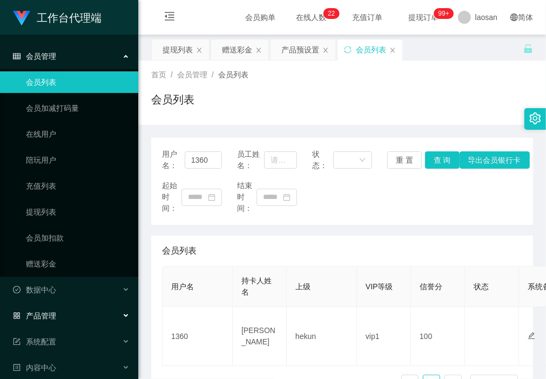
click at [75, 316] on div "产品管理" at bounding box center [69, 316] width 138 height 22
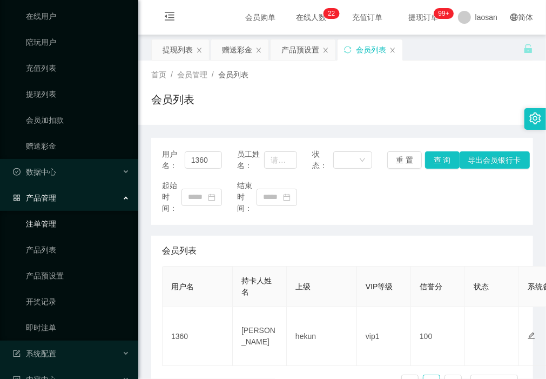
scroll to position [135, 0]
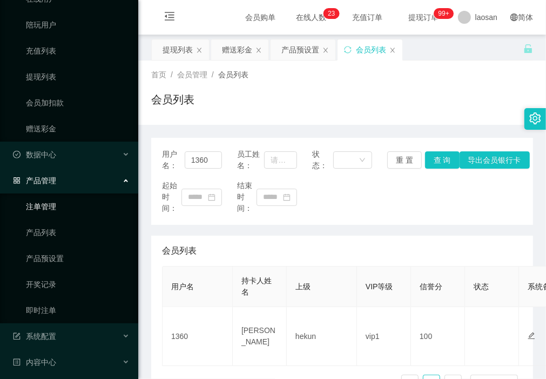
click at [79, 211] on link "注单管理" at bounding box center [78, 206] width 104 height 22
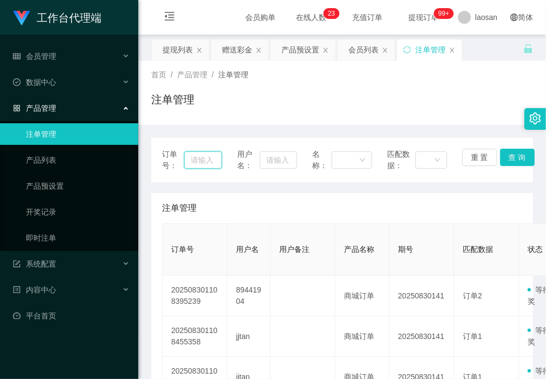
drag, startPoint x: 206, startPoint y: 161, endPoint x: 215, endPoint y: 165, distance: 9.7
click at [206, 161] on input "text" at bounding box center [203, 159] width 38 height 17
paste input "jjtan"
type input "jjtan"
click at [476, 159] on button "重 置" at bounding box center [479, 156] width 35 height 17
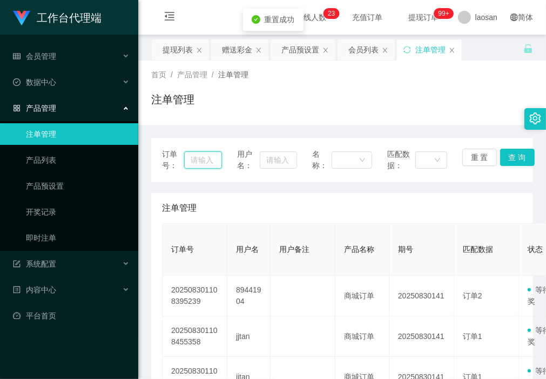
click at [203, 163] on input "text" at bounding box center [203, 159] width 38 height 17
paste input "jjtan"
type input "jjtan"
drag, startPoint x: 509, startPoint y: 163, endPoint x: 509, endPoint y: 174, distance: 10.8
click at [509, 163] on button "查 询" at bounding box center [517, 156] width 35 height 17
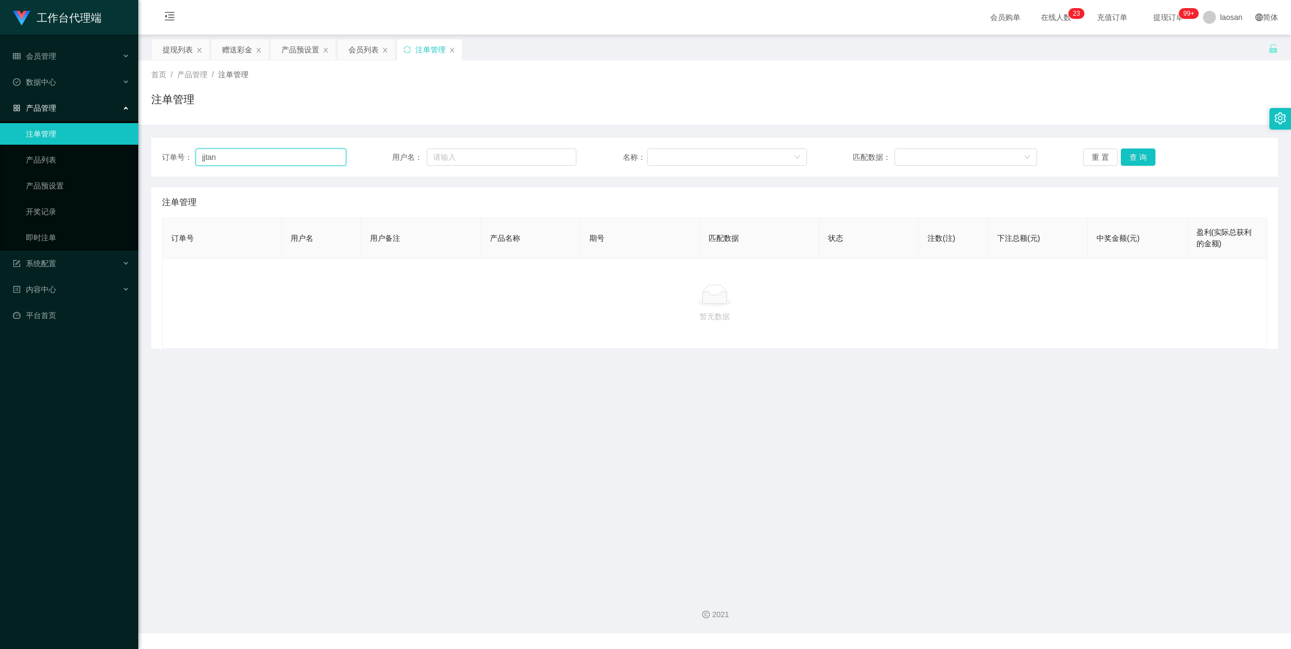
drag, startPoint x: 275, startPoint y: 154, endPoint x: 282, endPoint y: 155, distance: 7.0
click at [275, 154] on input "jjtan" at bounding box center [270, 156] width 151 height 17
drag, startPoint x: 274, startPoint y: 154, endPoint x: 156, endPoint y: 155, distance: 118.3
click at [156, 155] on div "订单号： jjtan 用户名： 名称： 匹配数据： 重 置 查 询" at bounding box center [714, 157] width 1126 height 39
paste input "text"
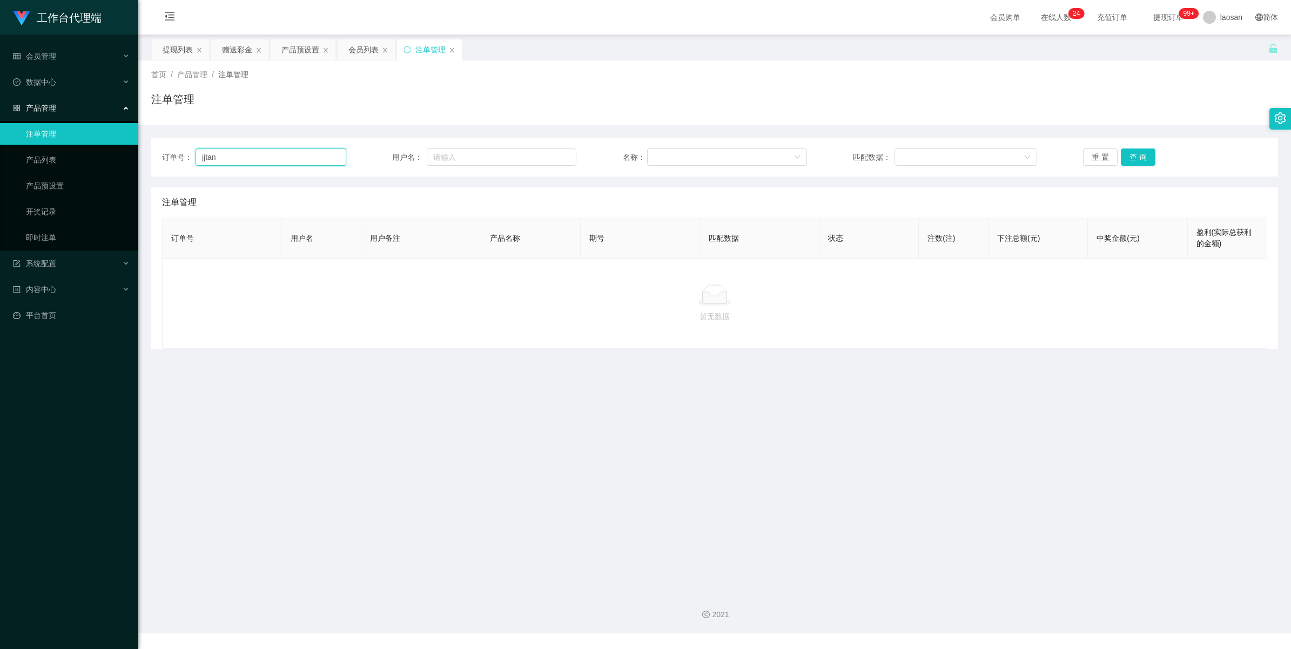
drag, startPoint x: 236, startPoint y: 161, endPoint x: 167, endPoint y: 160, distance: 68.6
click at [167, 160] on div "订单号： jjtan" at bounding box center [254, 156] width 184 height 17
click at [691, 157] on div at bounding box center [722, 157] width 139 height 16
drag, startPoint x: 504, startPoint y: 150, endPoint x: 496, endPoint y: 157, distance: 11.1
click at [503, 150] on input "text" at bounding box center [502, 156] width 150 height 17
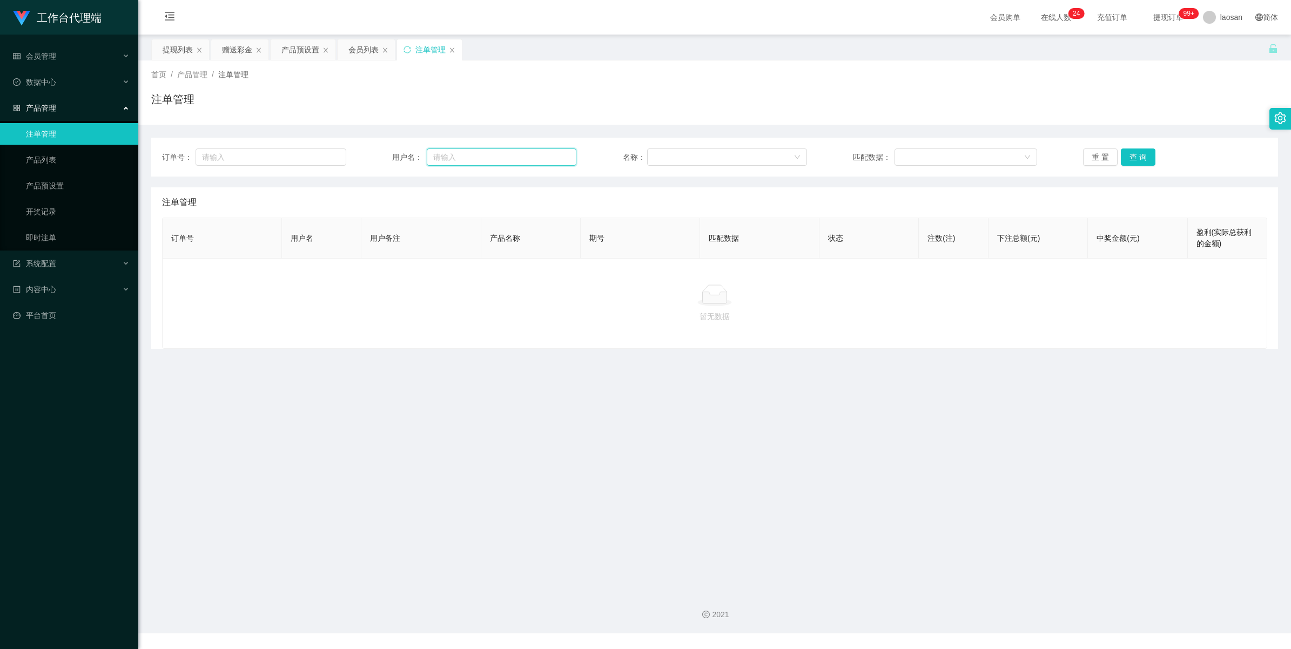
click at [494, 157] on input "text" at bounding box center [502, 156] width 150 height 17
paste input "jjtan"
type input "jjtan"
click at [1092, 158] on button "重 置" at bounding box center [1100, 156] width 35 height 17
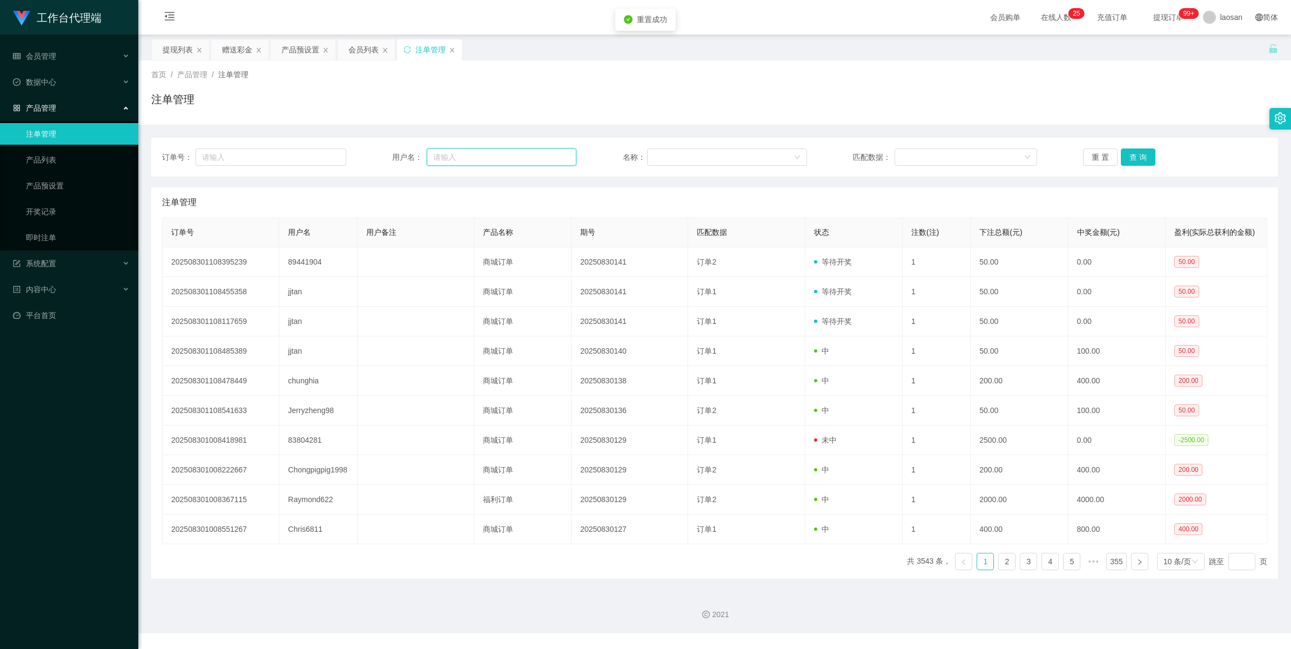
click at [521, 164] on input "text" at bounding box center [502, 156] width 150 height 17
paste input "jjtan"
type input "jjtan"
click at [1140, 160] on button "查 询" at bounding box center [1137, 156] width 35 height 17
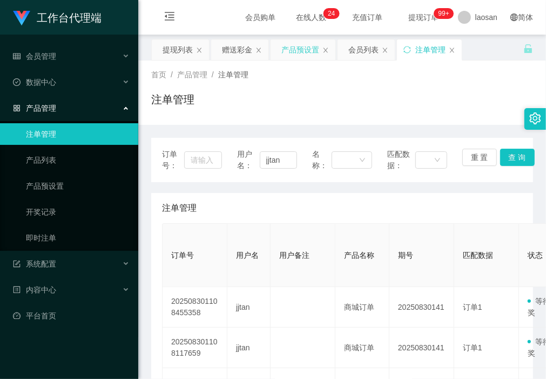
drag, startPoint x: 308, startPoint y: 52, endPoint x: 309, endPoint y: 57, distance: 5.5
click at [308, 52] on div "产品预设置" at bounding box center [300, 49] width 38 height 21
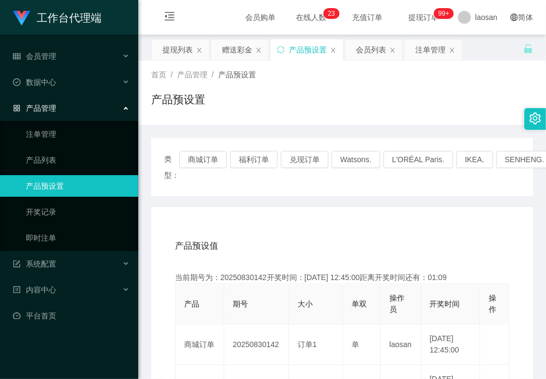
click at [191, 121] on div "首页 / 产品管理 / 产品预设置 / 产品预设置" at bounding box center [342, 92] width 408 height 64
click at [235, 49] on div "赠送彩金" at bounding box center [237, 49] width 30 height 21
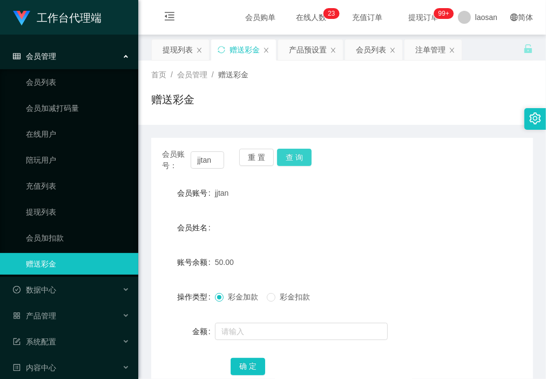
click at [293, 158] on button "查 询" at bounding box center [294, 156] width 35 height 17
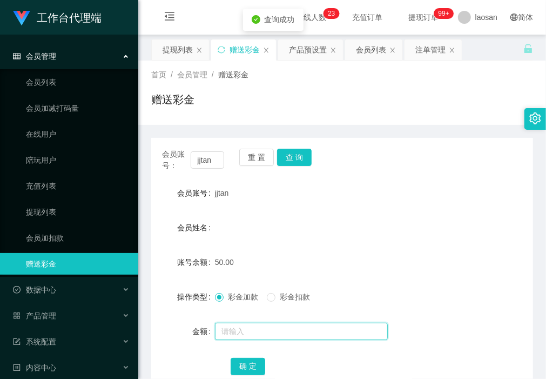
click at [288, 327] on input "text" at bounding box center [301, 330] width 173 height 17
type input "100"
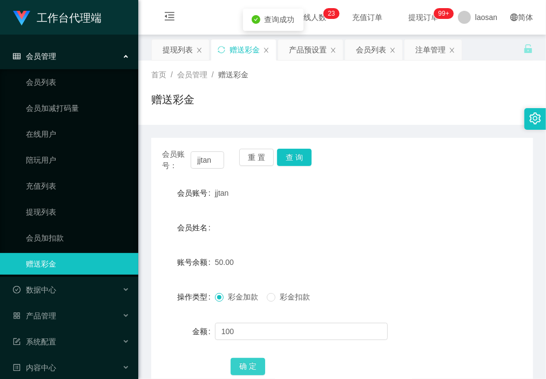
click at [243, 362] on button "确 定" at bounding box center [248, 365] width 35 height 17
click at [226, 122] on div "首页 / 会员管理 / 赠送彩金 / 赠送彩金" at bounding box center [342, 92] width 408 height 64
click at [300, 158] on button "查 询" at bounding box center [294, 156] width 35 height 17
click at [327, 217] on div at bounding box center [326, 217] width 222 height 1
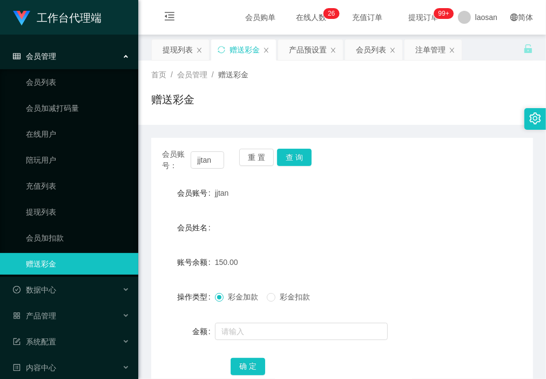
click at [312, 203] on div "jjtan" at bounding box center [326, 193] width 222 height 22
click at [298, 159] on button "查 询" at bounding box center [294, 156] width 35 height 17
click at [208, 119] on div "首页 / 会员管理 / 赠送彩金 / 赠送彩金" at bounding box center [342, 92] width 408 height 64
click at [298, 160] on button "查 询" at bounding box center [294, 156] width 35 height 17
click at [193, 116] on div "赠送彩金" at bounding box center [342, 103] width 382 height 25
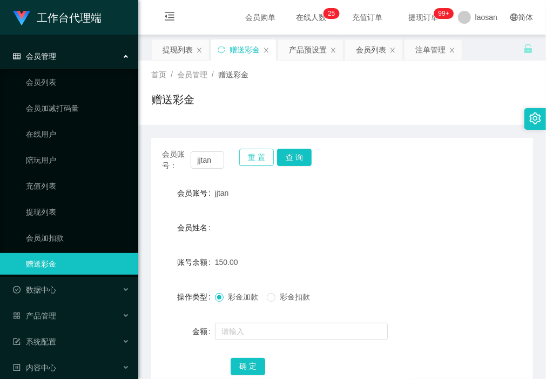
click at [249, 155] on button "重 置" at bounding box center [256, 156] width 35 height 17
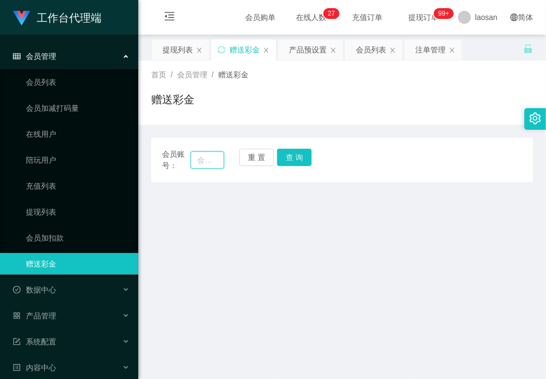
click at [208, 163] on input "text" at bounding box center [207, 159] width 33 height 17
paste input "Richard123"
type input "Richard123"
click at [298, 158] on button "查 询" at bounding box center [294, 156] width 35 height 17
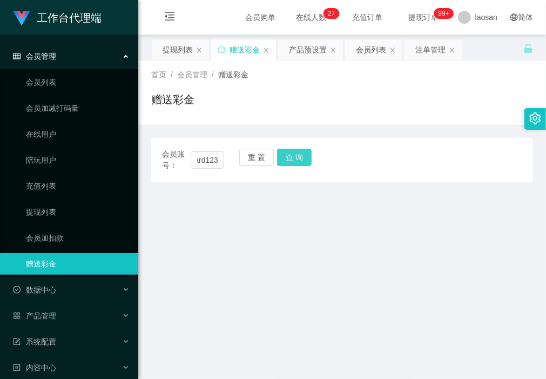
scroll to position [0, 0]
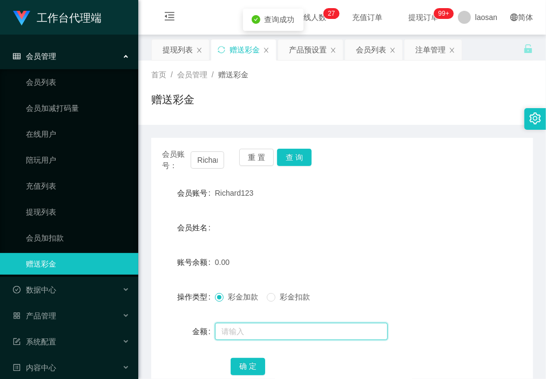
click at [272, 325] on input "text" at bounding box center [301, 330] width 173 height 17
type input "100"
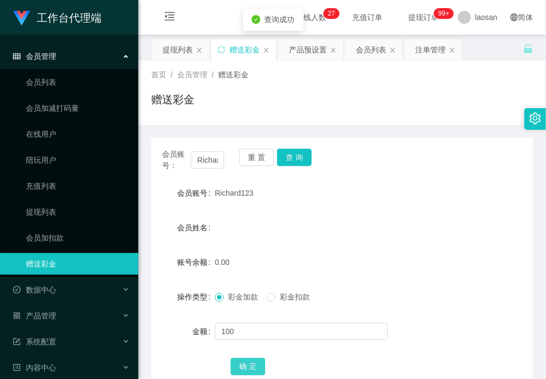
click at [252, 370] on button "确 定" at bounding box center [248, 365] width 35 height 17
drag, startPoint x: 262, startPoint y: 158, endPoint x: 247, endPoint y: 161, distance: 15.4
click at [262, 158] on button "重 置" at bounding box center [256, 156] width 35 height 17
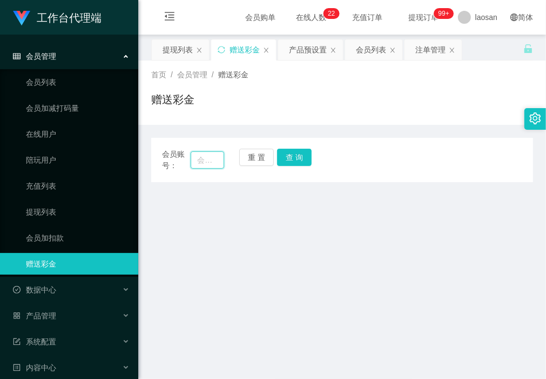
click at [214, 153] on input "text" at bounding box center [207, 159] width 33 height 17
paste input "justaniceday123"
type input "justaniceday123"
click at [293, 156] on button "查 询" at bounding box center [294, 156] width 35 height 17
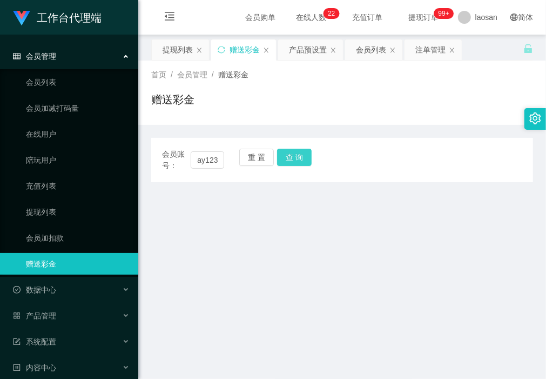
scroll to position [0, 0]
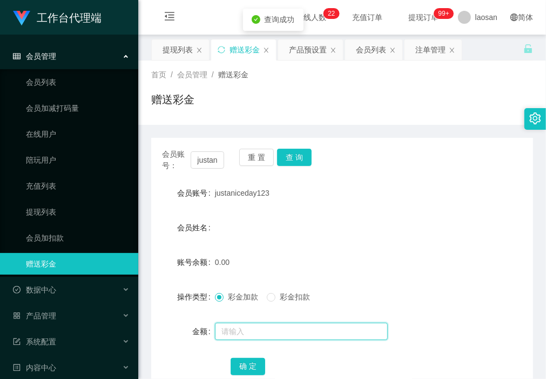
click at [253, 333] on input "text" at bounding box center [301, 330] width 173 height 17
type input "100"
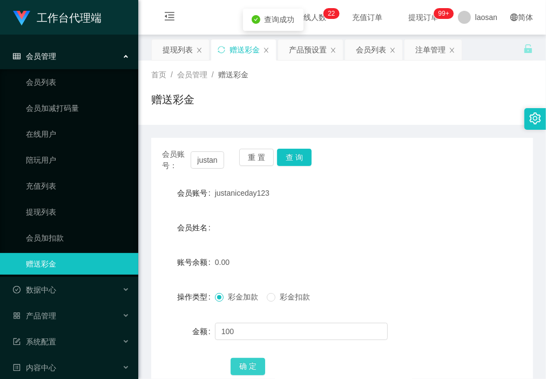
click at [248, 368] on button "确 定" at bounding box center [248, 365] width 35 height 17
click at [243, 104] on div "赠送彩金" at bounding box center [342, 103] width 382 height 25
click at [304, 52] on div "产品预设置" at bounding box center [308, 49] width 38 height 21
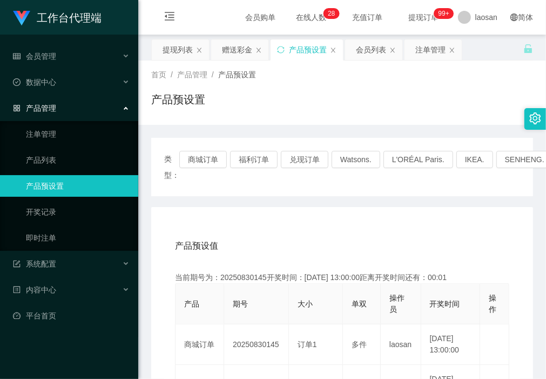
scroll to position [67, 0]
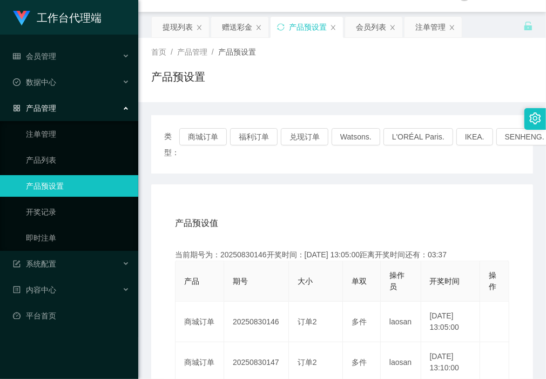
scroll to position [0, 0]
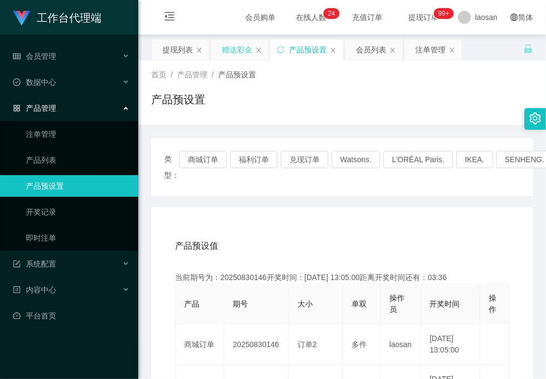
click at [235, 54] on div "赠送彩金" at bounding box center [237, 49] width 30 height 21
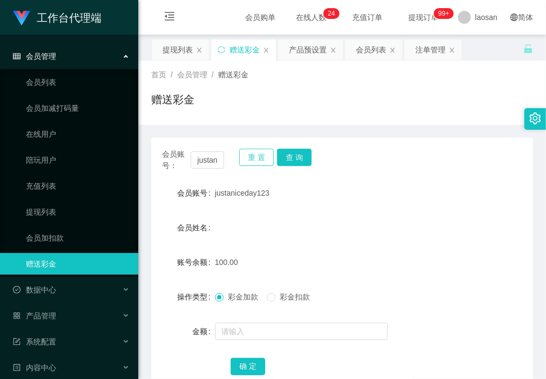
click at [255, 158] on button "重 置" at bounding box center [256, 156] width 35 height 17
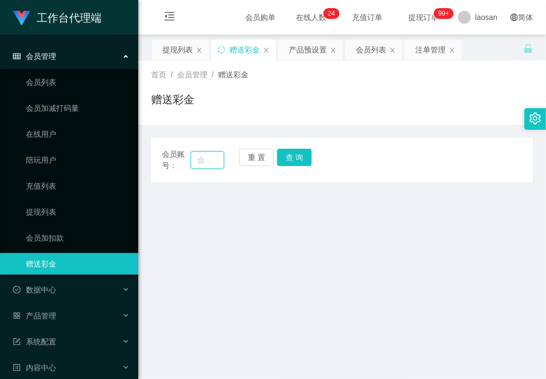
click at [212, 157] on input "text" at bounding box center [207, 159] width 33 height 17
paste input "Richard123"
type input "Richard123"
click at [301, 158] on button "查 询" at bounding box center [294, 156] width 35 height 17
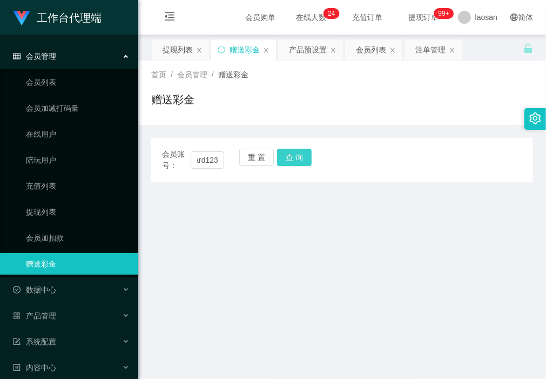
scroll to position [0, 0]
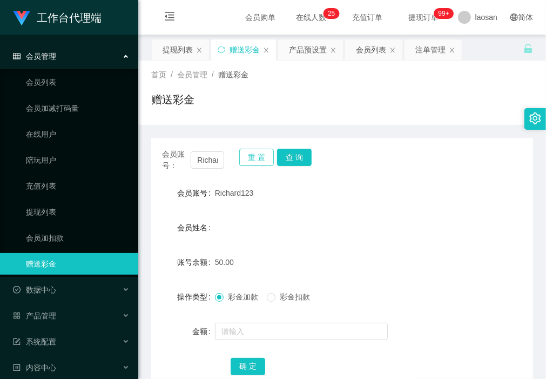
click at [261, 150] on button "重 置" at bounding box center [256, 156] width 35 height 17
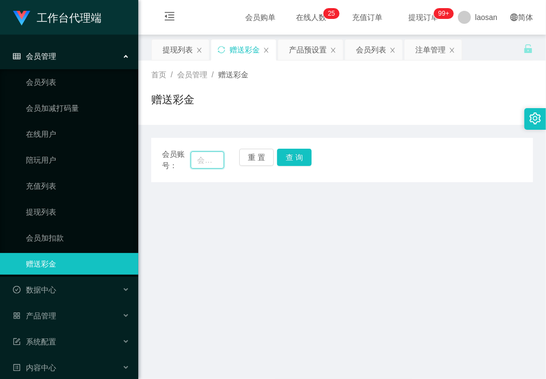
click at [205, 163] on input "text" at bounding box center [207, 159] width 33 height 17
paste input "keekee"
type input "keekee"
drag, startPoint x: 301, startPoint y: 160, endPoint x: 300, endPoint y: 173, distance: 13.5
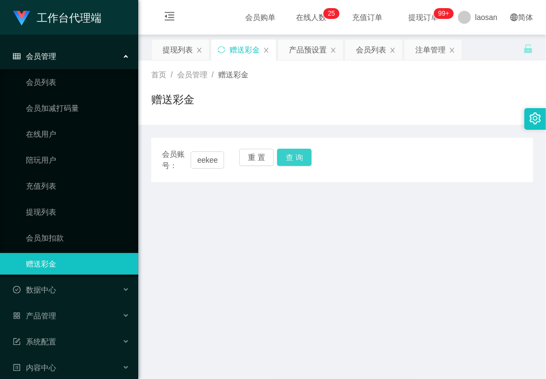
click at [301, 160] on button "查 询" at bounding box center [294, 156] width 35 height 17
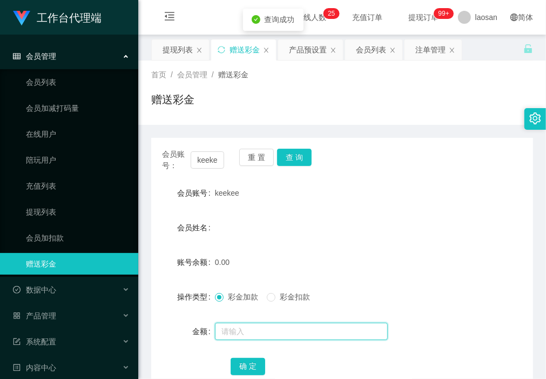
click at [254, 322] on input "text" at bounding box center [301, 330] width 173 height 17
type input "100"
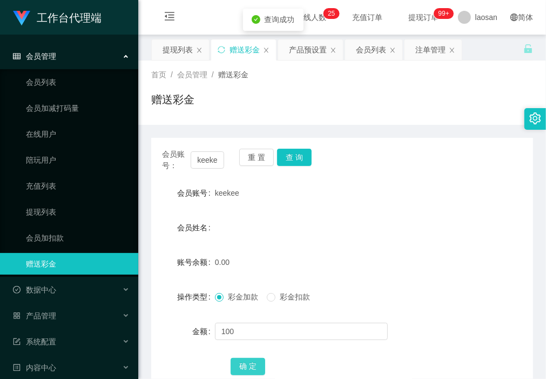
click at [258, 366] on button "确 定" at bounding box center [248, 365] width 35 height 17
click at [258, 157] on button "重 置" at bounding box center [256, 156] width 35 height 17
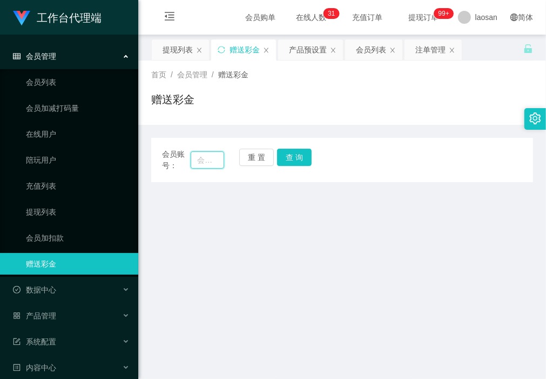
click at [211, 158] on input "text" at bounding box center [207, 159] width 33 height 17
paste input "Charlotte8513"
type input "Charlotte8513"
click at [291, 158] on button "查 询" at bounding box center [294, 156] width 35 height 17
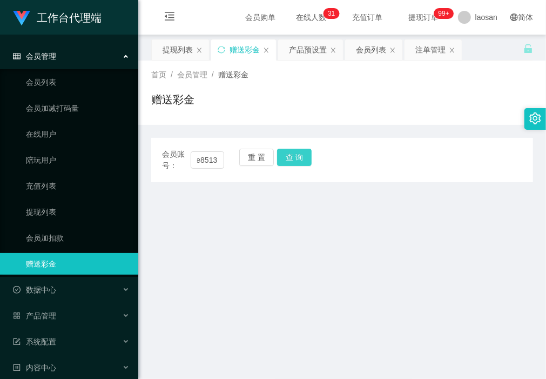
scroll to position [0, 0]
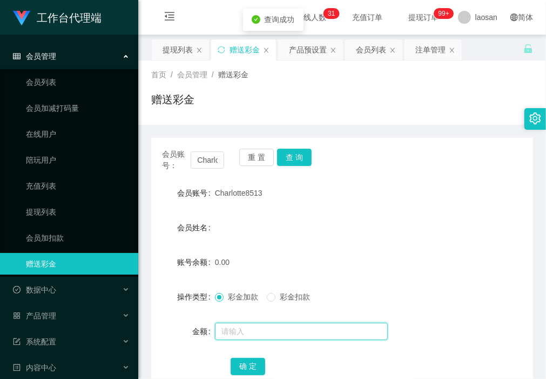
click at [252, 323] on input "text" at bounding box center [301, 330] width 173 height 17
type input "100"
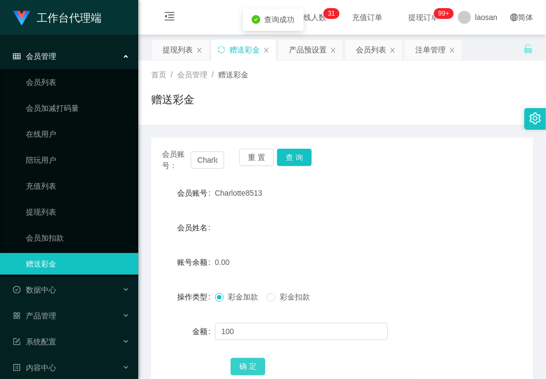
click at [260, 363] on button "确 定" at bounding box center [248, 365] width 35 height 17
drag, startPoint x: 193, startPoint y: 155, endPoint x: 311, endPoint y: 166, distance: 118.8
click at [311, 166] on div "会员账号： Charlotte8513 重 置 查 询" at bounding box center [342, 159] width 382 height 23
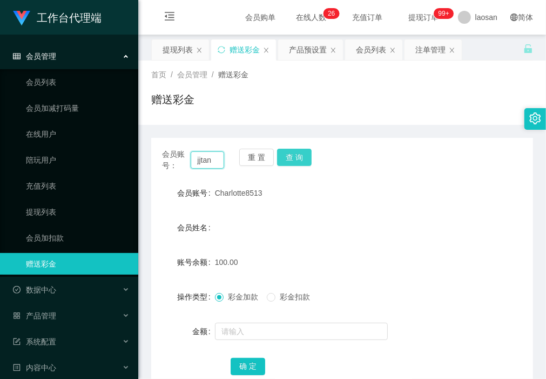
type input "jjtan"
click at [301, 160] on button "查 询" at bounding box center [294, 156] width 35 height 17
click at [254, 152] on button "重 置" at bounding box center [256, 156] width 35 height 17
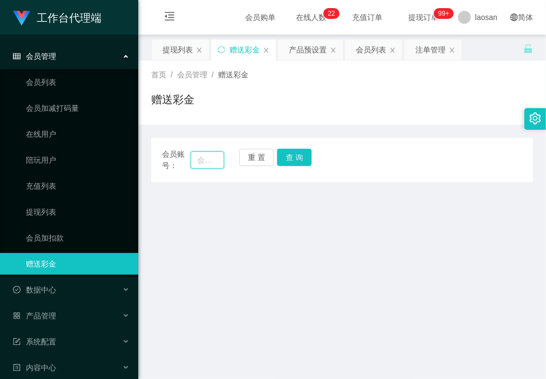
click at [214, 163] on input "text" at bounding box center [207, 159] width 33 height 17
paste input "Richard123"
type input "Richard123"
click at [287, 157] on button "查 询" at bounding box center [294, 156] width 35 height 17
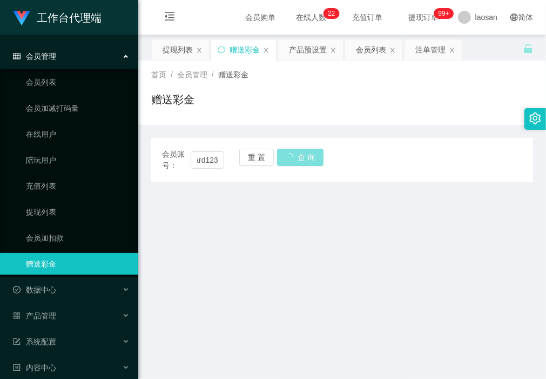
scroll to position [0, 0]
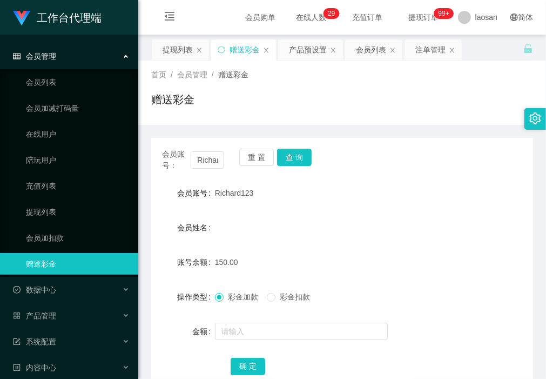
click at [416, 226] on div "会员姓名" at bounding box center [342, 228] width 382 height 22
click at [190, 51] on div "提现列表" at bounding box center [178, 49] width 30 height 21
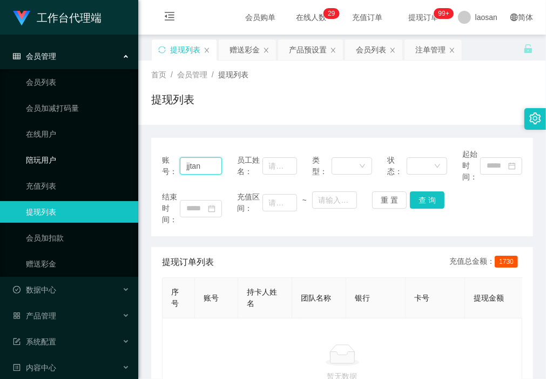
drag, startPoint x: 212, startPoint y: 166, endPoint x: 174, endPoint y: 180, distance: 40.6
click at [116, 166] on section "工作台代理端 会员管理 会员列表 会员加减打码量 在线用户 陪玩用户 充值列表 提现列表 会员加扣款 赠送彩金 数据中心 产品管理 注单管理 产品列表 产品预…" at bounding box center [273, 316] width 546 height 633
paste input "Richard123"
type input "Richard123"
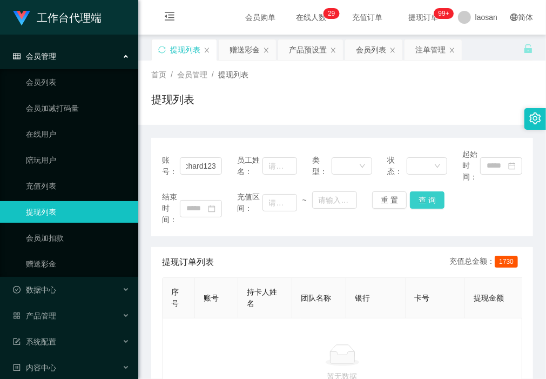
click at [426, 207] on button "查 询" at bounding box center [427, 199] width 35 height 17
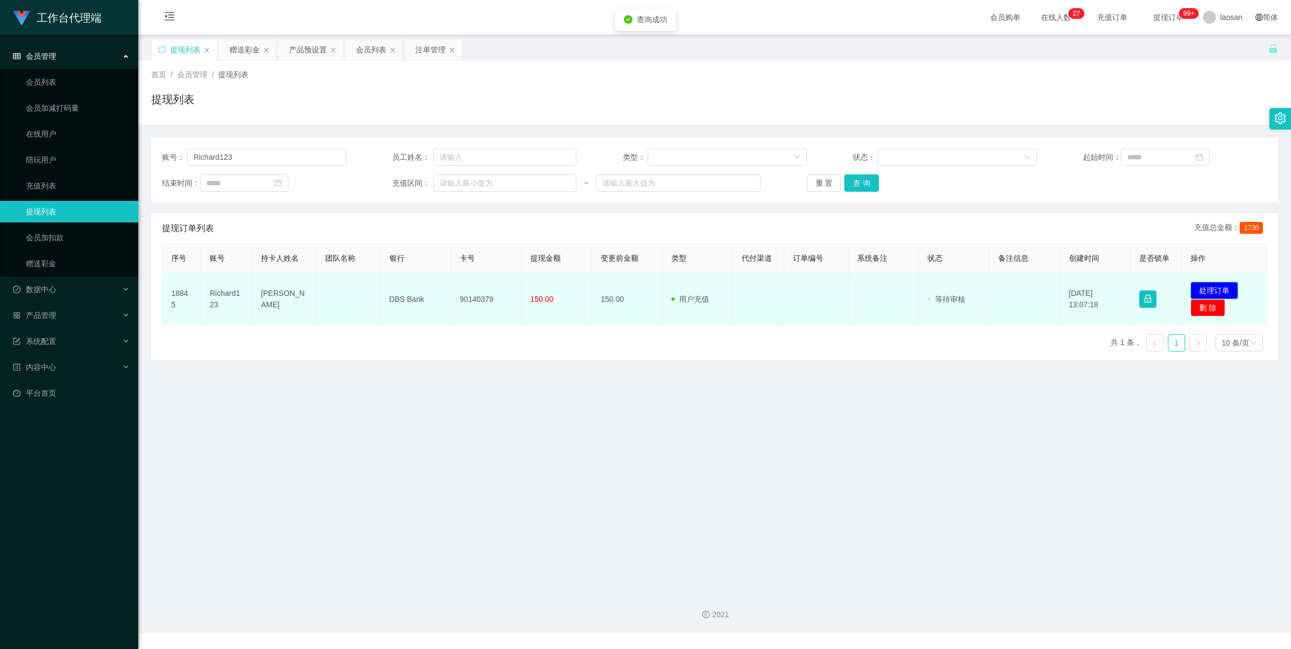
click at [1221, 292] on button "处理订单" at bounding box center [1214, 290] width 48 height 17
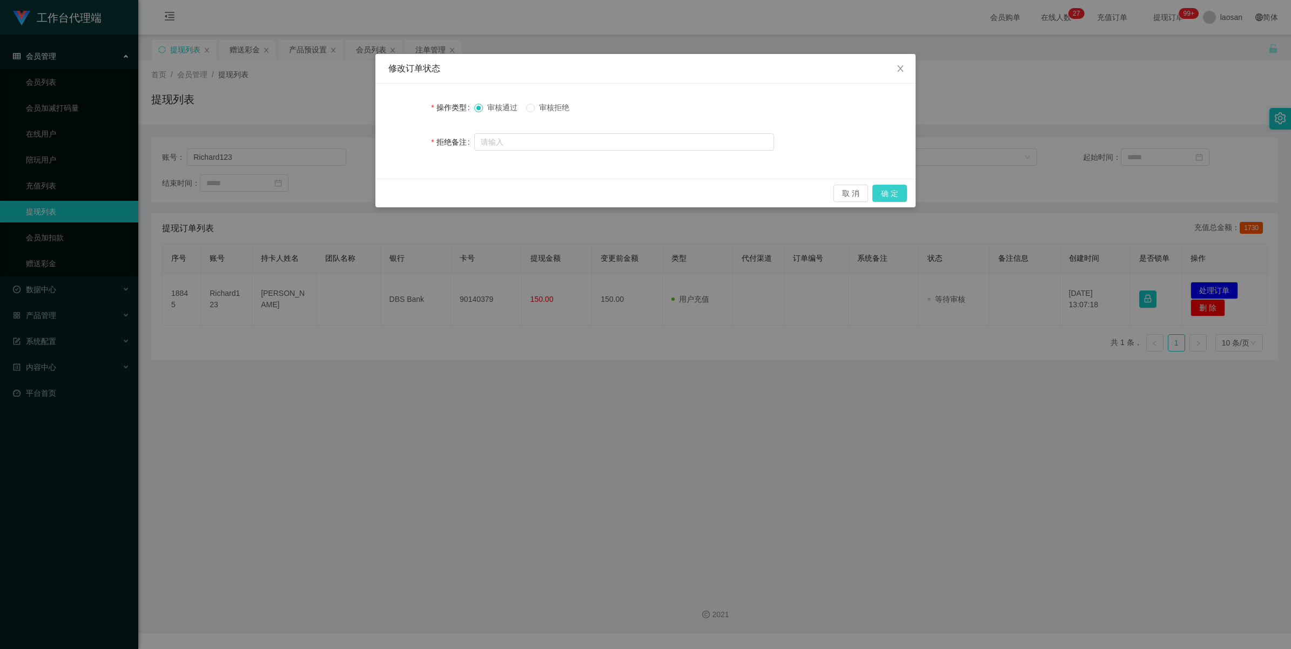
click at [893, 195] on button "确 定" at bounding box center [889, 193] width 35 height 17
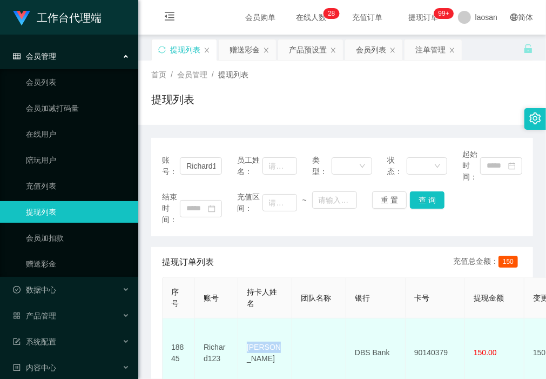
drag, startPoint x: 275, startPoint y: 347, endPoint x: 247, endPoint y: 350, distance: 28.7
click at [247, 350] on td "[PERSON_NAME]" at bounding box center [265, 352] width 54 height 69
copy td "[PERSON_NAME]"
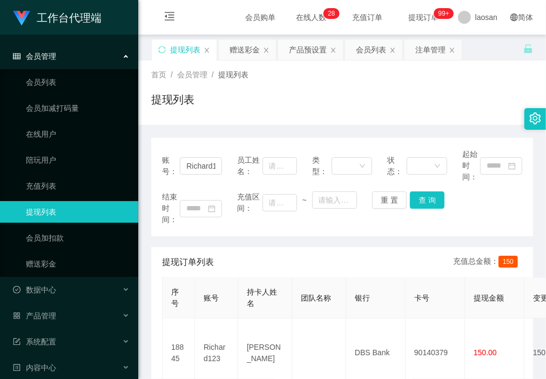
drag, startPoint x: 227, startPoint y: 235, endPoint x: 236, endPoint y: 238, distance: 9.2
click at [227, 235] on div "账号： Richard123 员工姓名： 类型： 状态： 起始时间： 结束时间： 充值区间： ~ 重 置 查 询" at bounding box center [342, 187] width 382 height 98
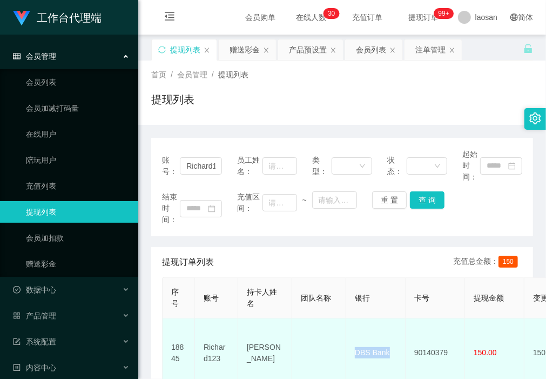
drag, startPoint x: 395, startPoint y: 347, endPoint x: 354, endPoint y: 347, distance: 41.0
click at [354, 347] on td "DBS Bank" at bounding box center [375, 352] width 59 height 69
copy td "DBS Bank"
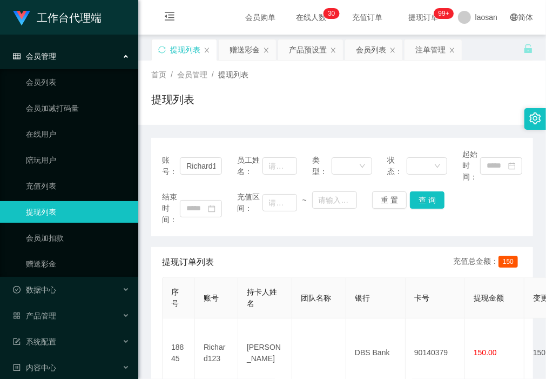
click at [220, 236] on div "账号： Richard123 员工姓名： 类型： 状态： 起始时间： 结束时间： 充值区间： ~ 重 置 查 询 提现订单列表 充值总金额： 150 序号 账…" at bounding box center [342, 280] width 382 height 284
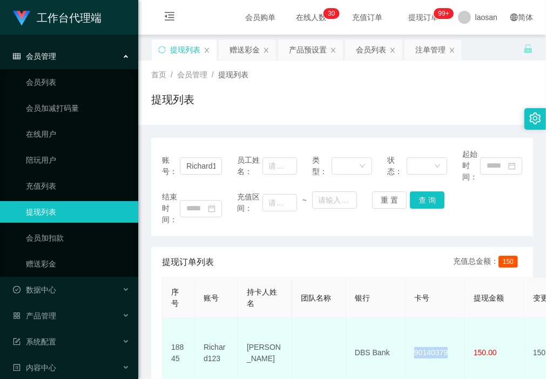
drag, startPoint x: 452, startPoint y: 344, endPoint x: 414, endPoint y: 347, distance: 37.9
click at [414, 347] on td "90140379" at bounding box center [435, 352] width 59 height 69
copy td "90140379"
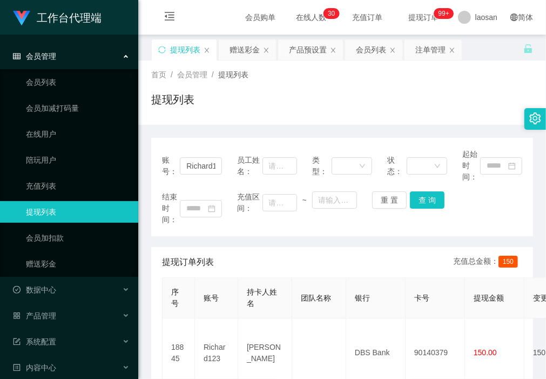
click at [224, 239] on div "账号： Richard123 员工姓名： 类型： 状态： 起始时间： 结束时间： 充值区间： ~ 重 置 查 询 提现订单列表 充值总金额： 150 序号 账…" at bounding box center [342, 280] width 382 height 284
click at [254, 53] on div "赠送彩金" at bounding box center [244, 49] width 30 height 21
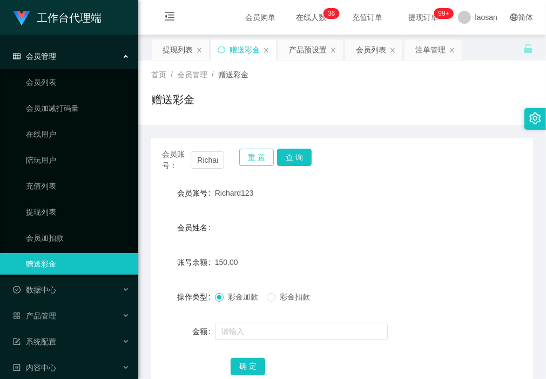
click at [254, 156] on button "重 置" at bounding box center [256, 156] width 35 height 17
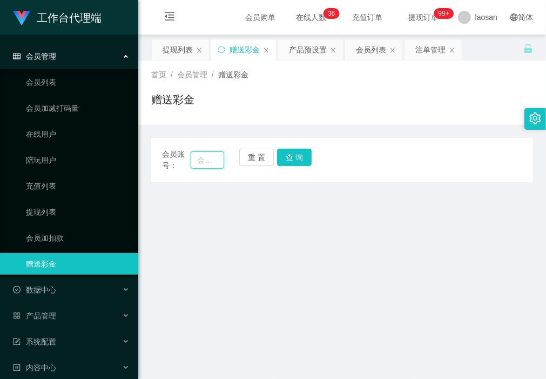
drag, startPoint x: 213, startPoint y: 162, endPoint x: 228, endPoint y: 161, distance: 14.6
click at [213, 162] on input "text" at bounding box center [207, 159] width 33 height 17
paste input "6122752"
type input "6122752"
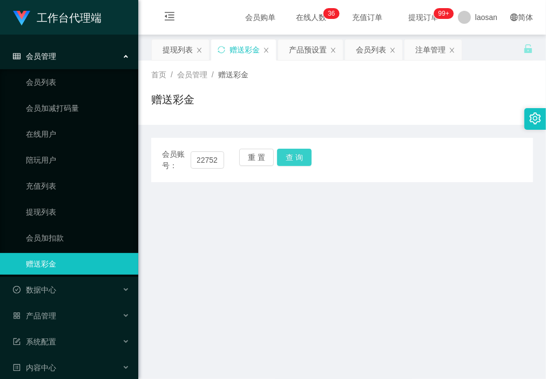
click at [307, 158] on button "查 询" at bounding box center [294, 156] width 35 height 17
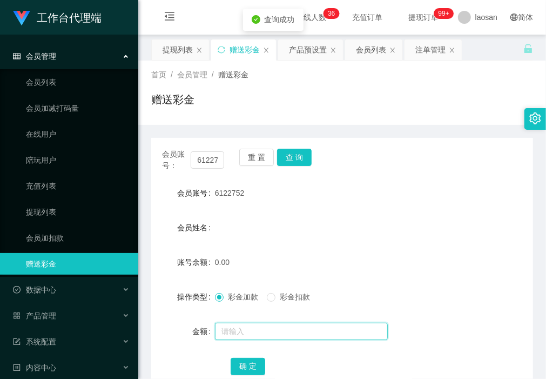
click at [259, 334] on input "text" at bounding box center [301, 330] width 173 height 17
type input "100"
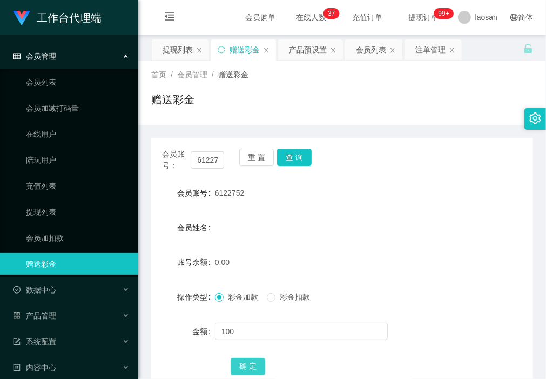
click at [243, 370] on button "确 定" at bounding box center [248, 365] width 35 height 17
drag, startPoint x: 288, startPoint y: 235, endPoint x: 275, endPoint y: 200, distance: 36.7
click at [288, 235] on div "会员姓名" at bounding box center [342, 228] width 382 height 22
click at [260, 160] on button "重 置" at bounding box center [256, 156] width 35 height 17
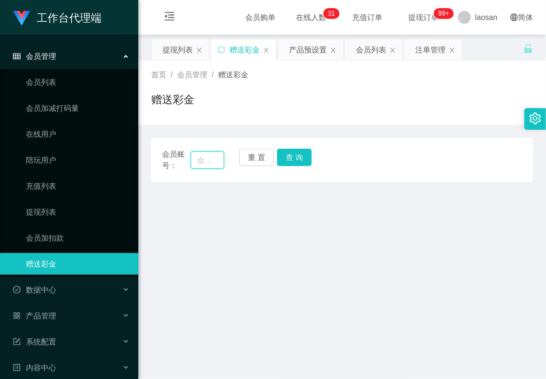
click at [203, 160] on input "text" at bounding box center [207, 159] width 33 height 17
paste input "jjtan"
type input "jjtan"
click at [295, 157] on button "查 询" at bounding box center [294, 156] width 35 height 17
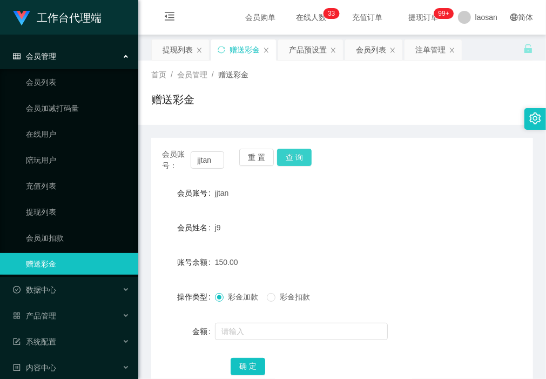
click at [307, 157] on button "查 询" at bounding box center [294, 156] width 35 height 17
click at [254, 155] on button "重 置" at bounding box center [256, 156] width 35 height 17
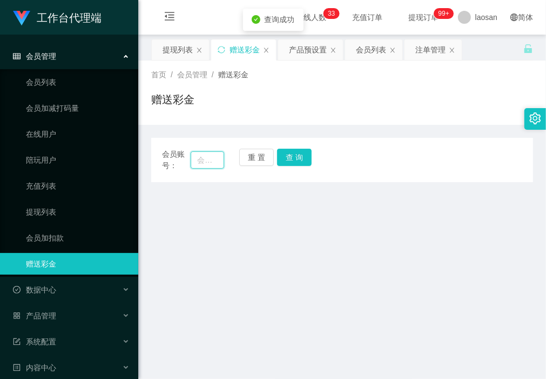
click at [201, 162] on input "text" at bounding box center [207, 159] width 33 height 17
paste input "Richard123"
type input "Richard123"
click at [296, 158] on button "查 询" at bounding box center [294, 156] width 35 height 17
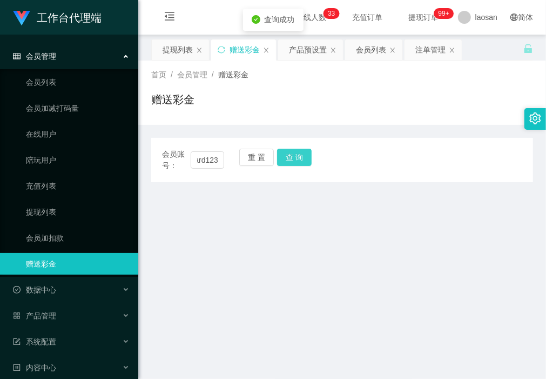
scroll to position [0, 0]
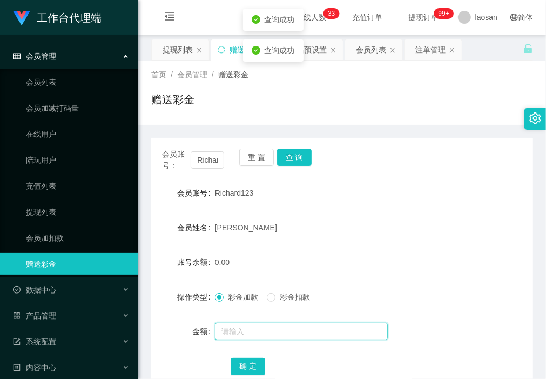
click at [260, 325] on input "text" at bounding box center [301, 330] width 173 height 17
type input "15"
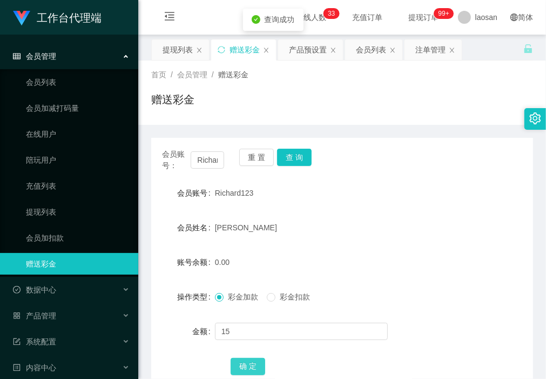
click at [253, 366] on button "确 定" at bounding box center [248, 365] width 35 height 17
drag, startPoint x: 303, startPoint y: 48, endPoint x: 290, endPoint y: 63, distance: 20.3
click at [303, 48] on div "产品预设置" at bounding box center [308, 49] width 38 height 21
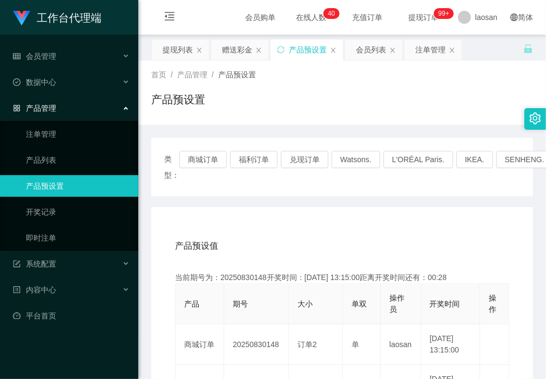
click at [237, 48] on div "赠送彩金" at bounding box center [237, 49] width 30 height 21
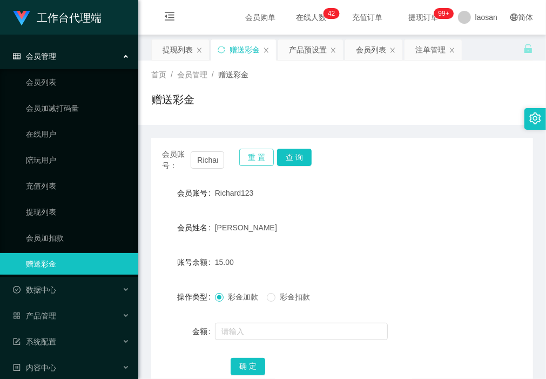
click at [244, 158] on button "重 置" at bounding box center [256, 156] width 35 height 17
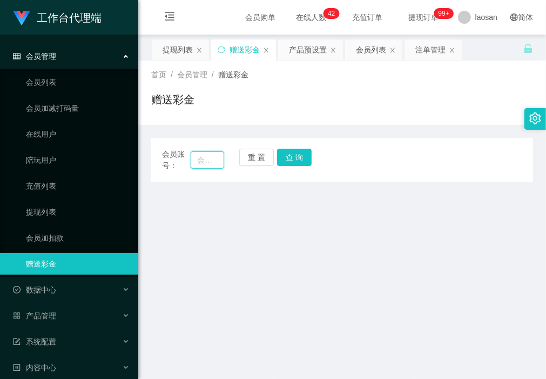
click at [215, 164] on input "text" at bounding box center [207, 159] width 33 height 17
paste input "Charlotte8513"
type input "Charlotte8513"
drag, startPoint x: 301, startPoint y: 150, endPoint x: 300, endPoint y: 155, distance: 5.5
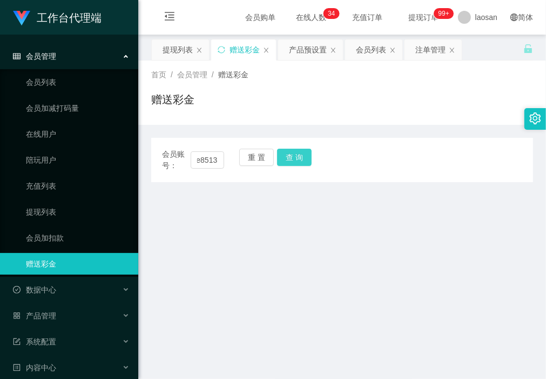
click at [301, 150] on button "查 询" at bounding box center [294, 156] width 35 height 17
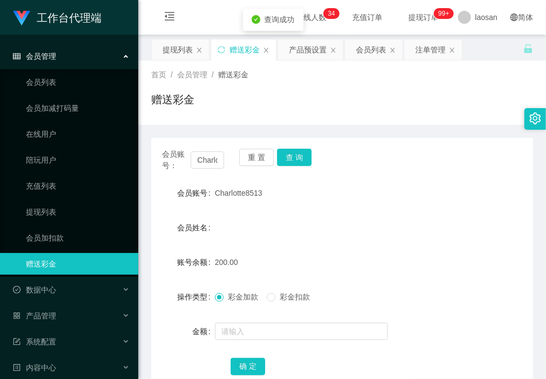
click at [292, 247] on form "会员账号 Charlotte8513 会员姓名 账号余额 200.00 操作类型 彩金加款 彩金扣款 金额 确 定" at bounding box center [342, 279] width 382 height 194
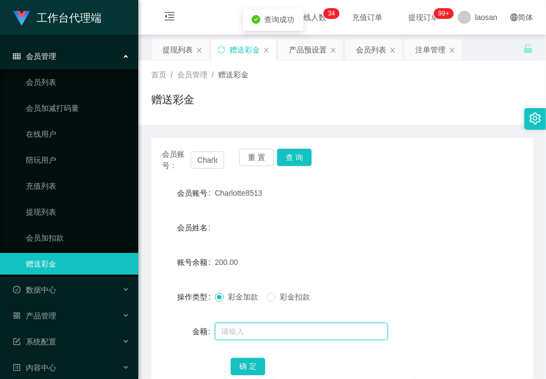
click at [279, 333] on input "text" at bounding box center [301, 330] width 173 height 17
type input "50"
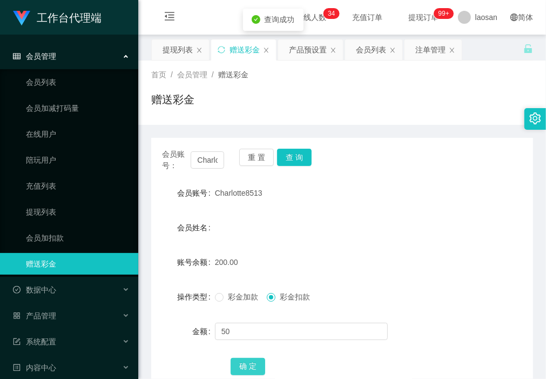
click at [249, 366] on button "确 定" at bounding box center [248, 365] width 35 height 17
click at [359, 255] on div "150.00" at bounding box center [326, 262] width 222 height 22
click at [224, 305] on div "彩金加款 彩金扣款" at bounding box center [326, 297] width 222 height 22
click at [224, 296] on span "彩金加款" at bounding box center [243, 296] width 39 height 9
click at [370, 236] on div "会员姓名" at bounding box center [342, 228] width 382 height 22
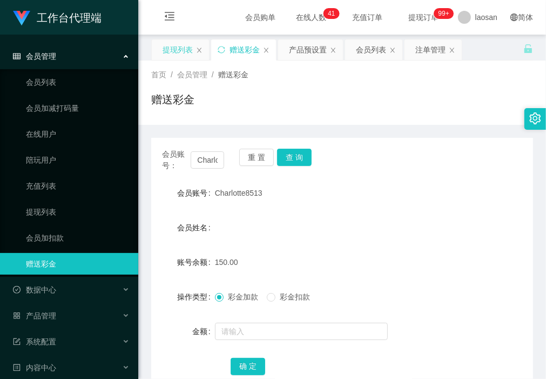
click at [176, 49] on div "提现列表" at bounding box center [178, 49] width 30 height 21
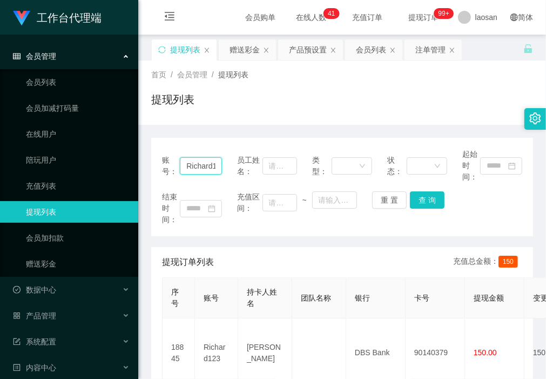
drag, startPoint x: 215, startPoint y: 164, endPoint x: 167, endPoint y: 177, distance: 49.4
click at [117, 176] on section "工作台代理端 会员管理 会员列表 会员加减打码量 在线用户 陪玩用户 充值列表 提现列表 会员加扣款 赠送彩金 数据中心 产品管理 注单管理 产品列表 产品预…" at bounding box center [273, 316] width 546 height 633
paste input "jjtan"
click at [428, 198] on button "查 询" at bounding box center [427, 199] width 35 height 17
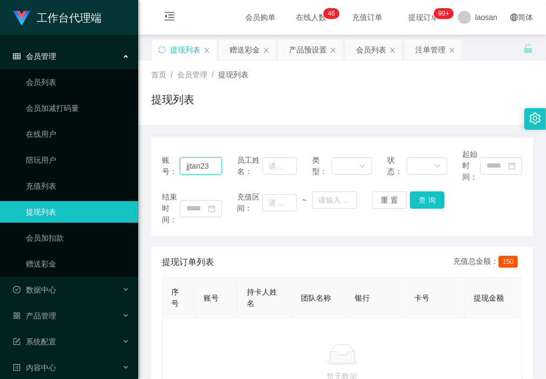
drag, startPoint x: 183, startPoint y: 163, endPoint x: 260, endPoint y: 174, distance: 78.6
click at [260, 174] on div "账号： jjtan23 员工姓名： 类型： 状态： 起始时间：" at bounding box center [342, 165] width 360 height 34
paste input "Charlotte851"
type input "Charlotte8513"
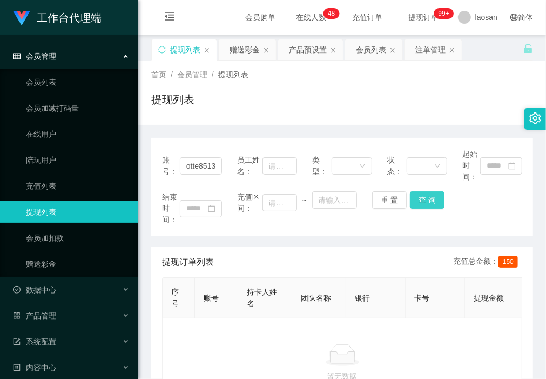
drag, startPoint x: 428, startPoint y: 200, endPoint x: 447, endPoint y: 226, distance: 31.6
click at [428, 200] on button "查 询" at bounding box center [427, 199] width 35 height 17
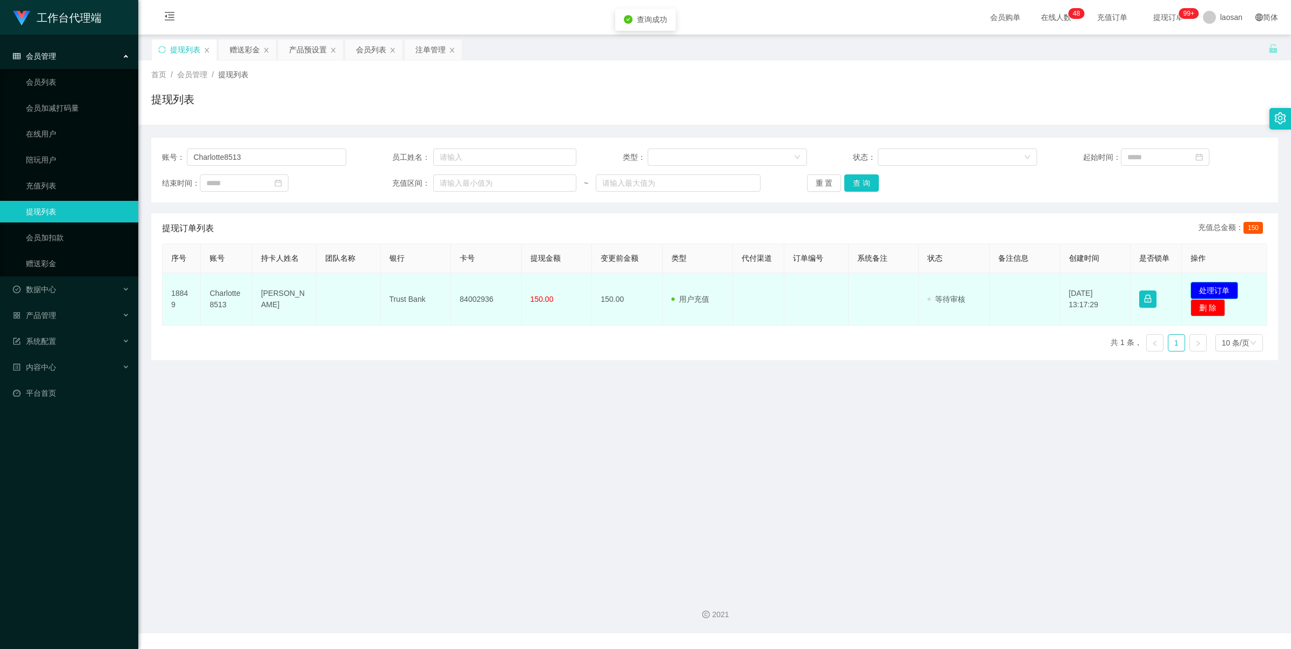
click at [1209, 292] on button "处理订单" at bounding box center [1214, 290] width 48 height 17
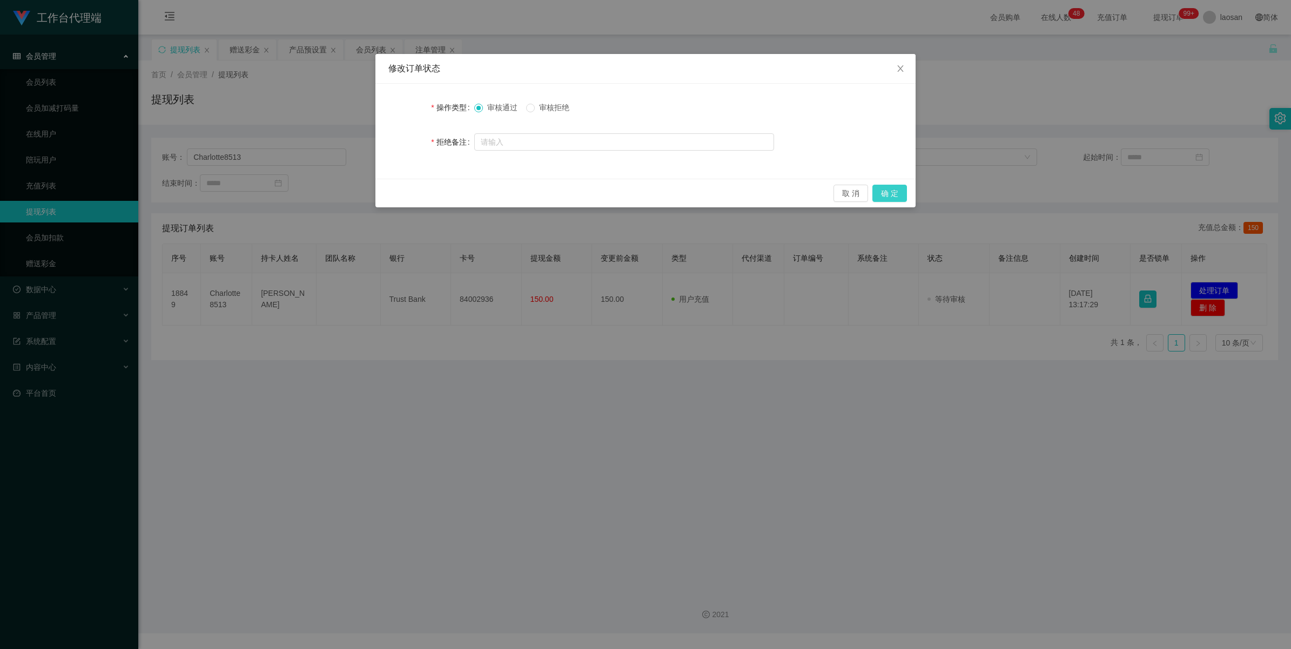
click at [895, 196] on button "确 定" at bounding box center [889, 193] width 35 height 17
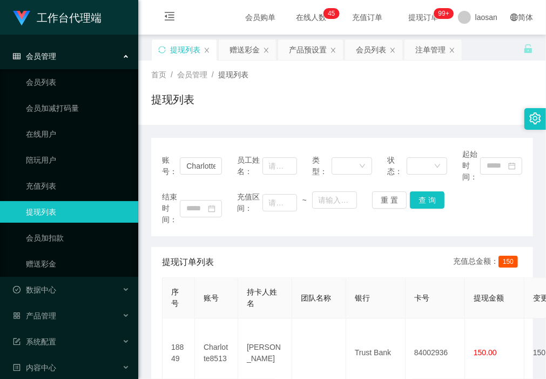
click at [205, 115] on div "提现列表" at bounding box center [342, 103] width 382 height 25
click at [236, 237] on div "账号： Charlotte8513 员工姓名： 类型： 状态： 起始时间： 结束时间： 充值区间： ~ 重 置 查 询 提现订单列表 充值总金额： 150 序…" at bounding box center [342, 280] width 382 height 284
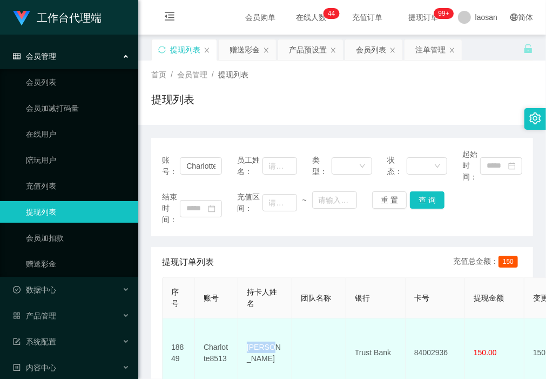
drag, startPoint x: 278, startPoint y: 346, endPoint x: 239, endPoint y: 346, distance: 39.4
click at [239, 346] on td "[PERSON_NAME]" at bounding box center [265, 352] width 54 height 69
copy td "[PERSON_NAME]"
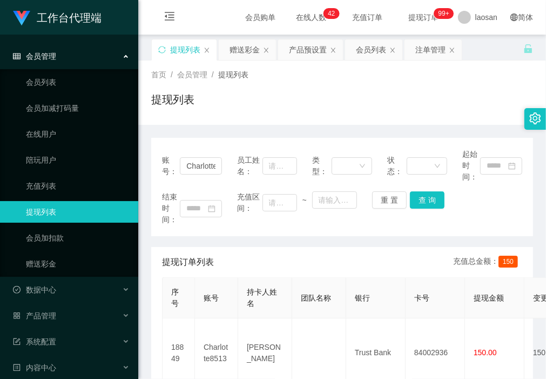
click at [231, 242] on div "账号： Charlotte8513 员工姓名： 类型： 状态： 起始时间： 结束时间： 充值区间： ~ 重 置 查 询 提现订单列表 充值总金额： 150 序…" at bounding box center [342, 280] width 382 height 284
click at [219, 231] on div "账号： Charlotte8513 员工姓名： 类型： 状态： 起始时间： 结束时间： 充值区间： ~ 重 置 查 询" at bounding box center [342, 187] width 382 height 98
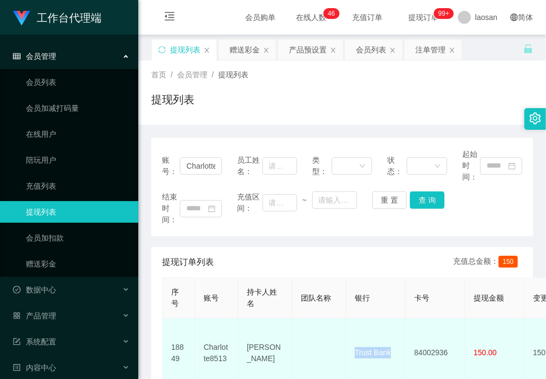
drag, startPoint x: 399, startPoint y: 347, endPoint x: 350, endPoint y: 346, distance: 48.6
click at [350, 346] on td "Trust Bank" at bounding box center [375, 352] width 59 height 69
copy td "Trust Bank"
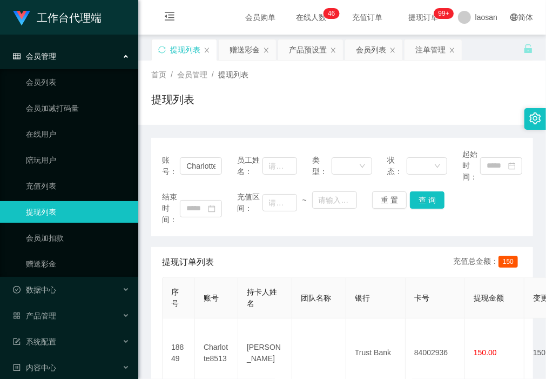
drag, startPoint x: 206, startPoint y: 234, endPoint x: 362, endPoint y: 318, distance: 177.1
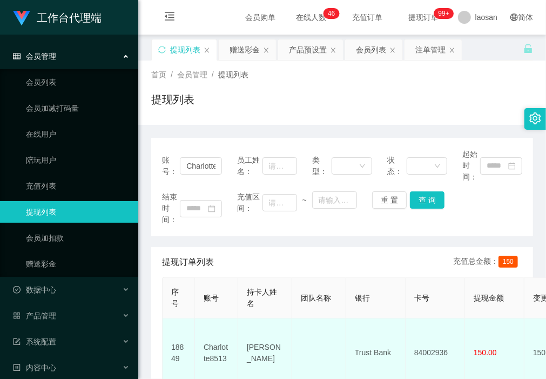
click at [206, 234] on div "账号： Charlotte8513 员工姓名： 类型： 状态： 起始时间： 结束时间： 充值区间： ~ 重 置 查 询" at bounding box center [342, 187] width 382 height 98
drag, startPoint x: 452, startPoint y: 344, endPoint x: 412, endPoint y: 346, distance: 40.0
click at [412, 346] on td "84002936" at bounding box center [435, 352] width 59 height 69
copy td "84002936"
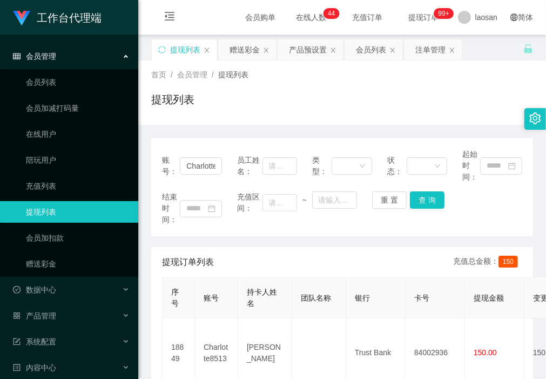
click at [245, 236] on div "账号： Charlotte8513 员工姓名： 类型： 状态： 起始时间： 结束时间： 充值区间： ~ 重 置 查 询 提现订单列表 充值总金额： 150 序…" at bounding box center [342, 280] width 382 height 284
click at [198, 111] on div "提现列表" at bounding box center [342, 103] width 382 height 25
drag, startPoint x: 204, startPoint y: 146, endPoint x: 214, endPoint y: 141, distance: 11.1
click at [205, 145] on div "账号： Charlotte8513 员工姓名： 类型： 状态： 起始时间： 结束时间： 充值区间： ~ 重 置 查 询" at bounding box center [342, 187] width 382 height 98
click at [243, 55] on div "赠送彩金" at bounding box center [244, 49] width 30 height 21
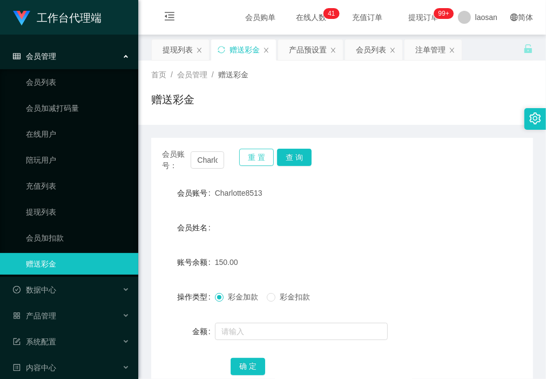
click at [247, 155] on button "重 置" at bounding box center [256, 156] width 35 height 17
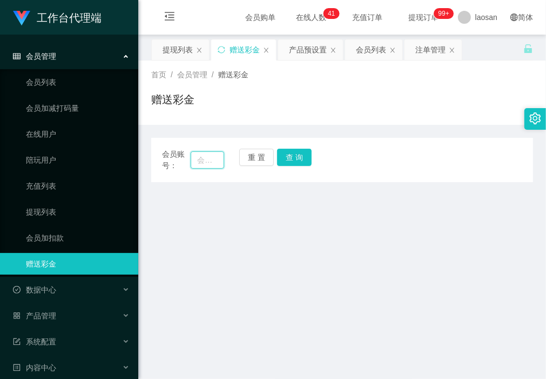
click at [212, 157] on input "text" at bounding box center [207, 159] width 33 height 17
paste input "6122752"
type input "6122752"
click at [300, 162] on button "查 询" at bounding box center [294, 156] width 35 height 17
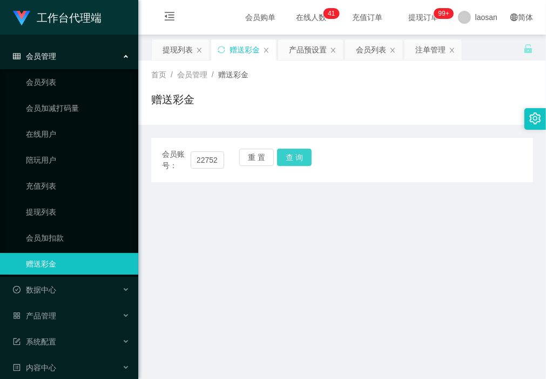
scroll to position [0, 0]
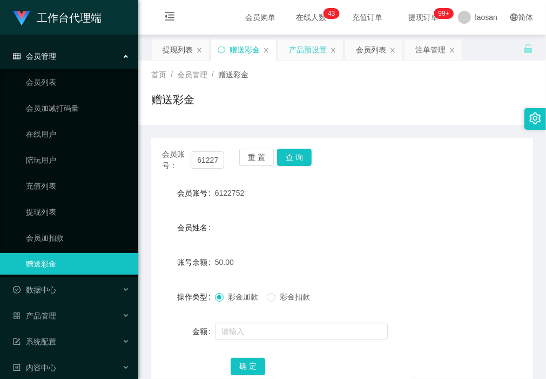
click at [303, 42] on div "产品预设置" at bounding box center [308, 49] width 38 height 21
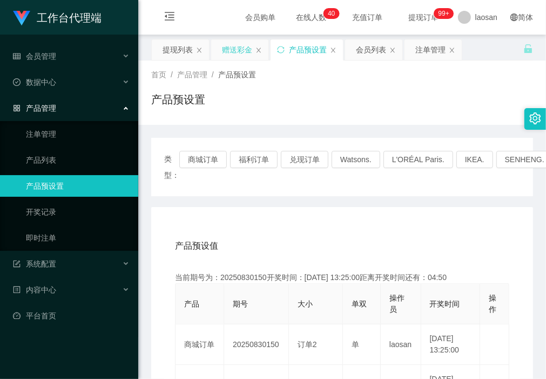
click at [237, 50] on div "赠送彩金" at bounding box center [237, 49] width 30 height 21
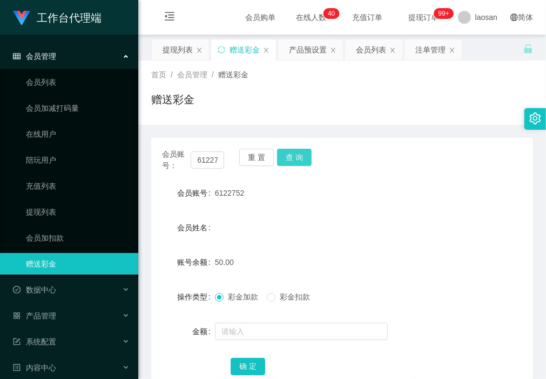
click at [295, 156] on button "查 询" at bounding box center [294, 156] width 35 height 17
drag, startPoint x: 190, startPoint y: 121, endPoint x: 248, endPoint y: 153, distance: 66.7
click at [190, 121] on div "首页 / 会员管理 / 赠送彩金 / 赠送彩金" at bounding box center [342, 92] width 408 height 64
click at [259, 154] on button "重 置" at bounding box center [256, 156] width 35 height 17
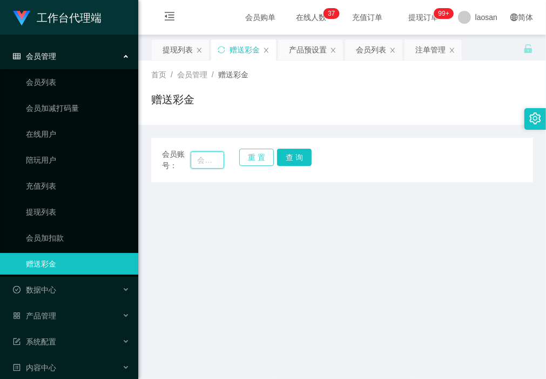
drag, startPoint x: 204, startPoint y: 160, endPoint x: 247, endPoint y: 160, distance: 43.2
click at [204, 160] on input "text" at bounding box center [207, 159] width 33 height 17
paste input "Charlotte8513"
type input "Charlotte8513"
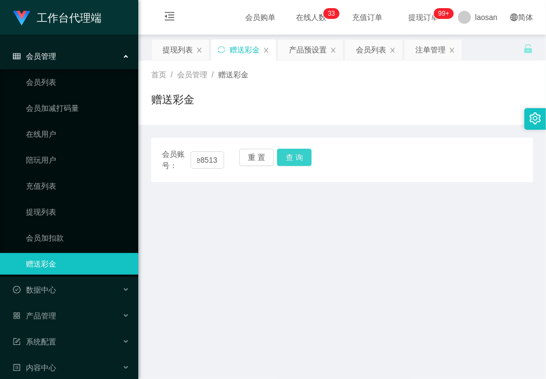
drag, startPoint x: 291, startPoint y: 156, endPoint x: 301, endPoint y: 228, distance: 73.6
click at [292, 156] on button "查 询" at bounding box center [294, 156] width 35 height 17
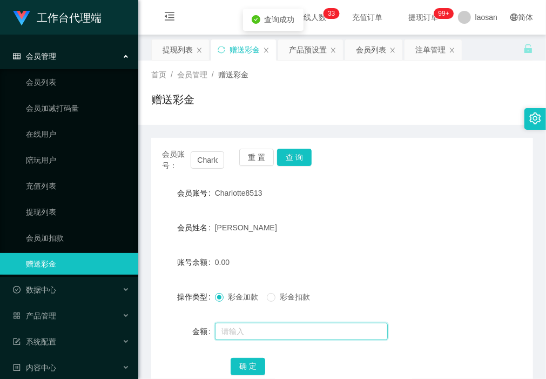
click at [274, 335] on input "text" at bounding box center [301, 330] width 173 height 17
type input "15"
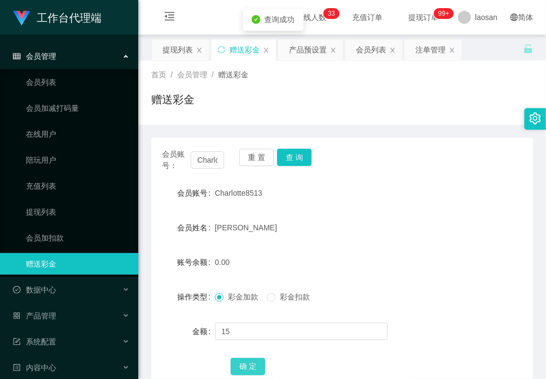
click at [246, 365] on button "确 定" at bounding box center [248, 365] width 35 height 17
drag, startPoint x: 257, startPoint y: 155, endPoint x: 244, endPoint y: 157, distance: 13.1
click at [257, 155] on button "重 置" at bounding box center [256, 156] width 35 height 17
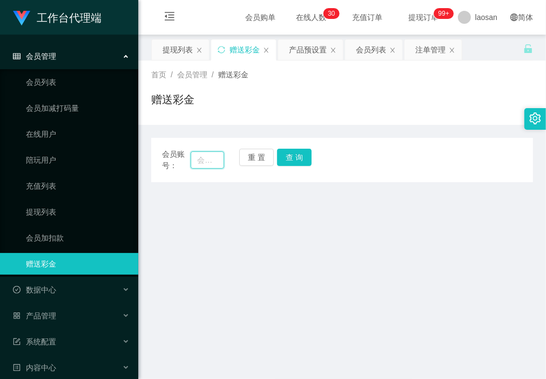
click at [211, 161] on input "text" at bounding box center [207, 159] width 33 height 17
paste input "6122752"
type input "6122752"
click at [300, 160] on button "查 询" at bounding box center [294, 156] width 35 height 17
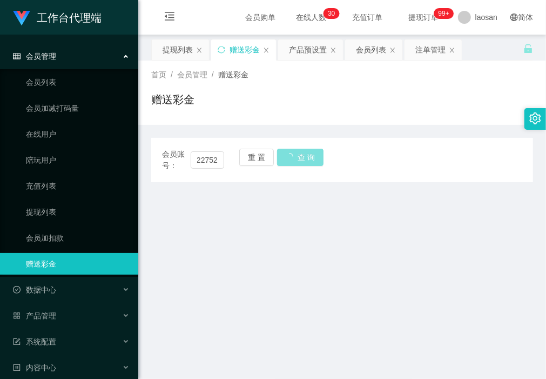
scroll to position [0, 0]
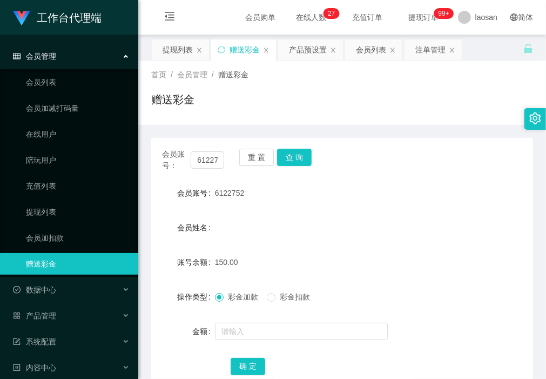
click at [215, 130] on div "会员账号： 6122752 重 置 查 询 会员账号 6122752 会员姓名 账号余额 150.00 操作类型 彩金加款 彩金扣款 金额 确 定" at bounding box center [342, 262] width 382 height 275
click at [291, 155] on button "查 询" at bounding box center [294, 156] width 35 height 17
click at [262, 159] on button "重 置" at bounding box center [256, 156] width 35 height 17
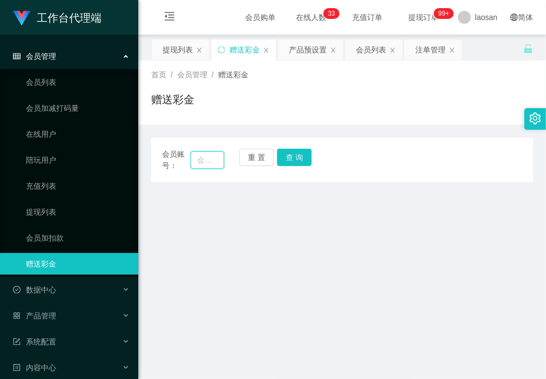
click at [216, 165] on input "text" at bounding box center [207, 159] width 33 height 17
paste input "keekee"
type input "keekee"
click at [290, 156] on button "查 询" at bounding box center [294, 156] width 35 height 17
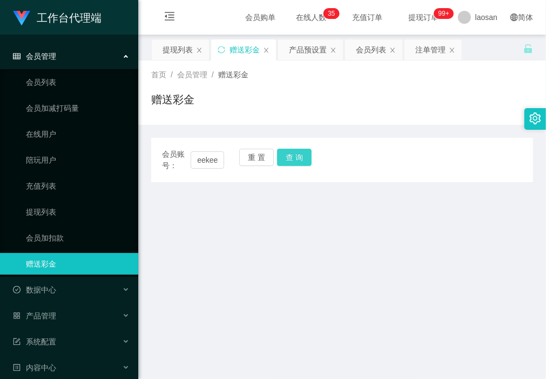
scroll to position [0, 0]
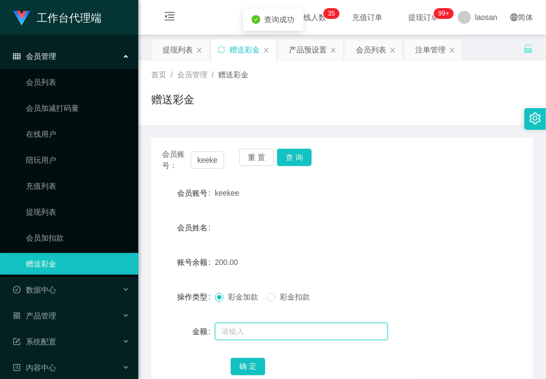
click at [275, 328] on input "text" at bounding box center [301, 330] width 173 height 17
type input "50"
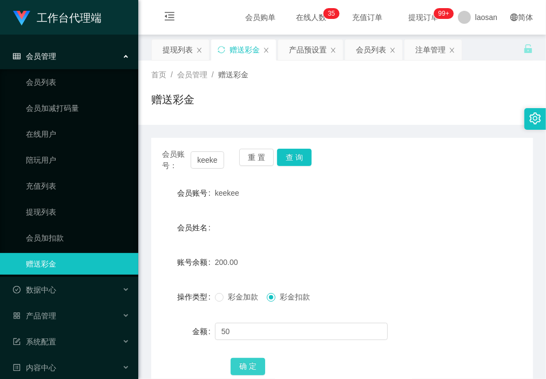
click at [251, 369] on button "确 定" at bounding box center [248, 365] width 35 height 17
click at [336, 245] on form "会员账号 keekee 会员姓名 账号余额 150.00 操作类型 彩金加款 彩金扣款 金额 确 定" at bounding box center [342, 279] width 382 height 194
click at [263, 150] on button "重 置" at bounding box center [256, 156] width 35 height 17
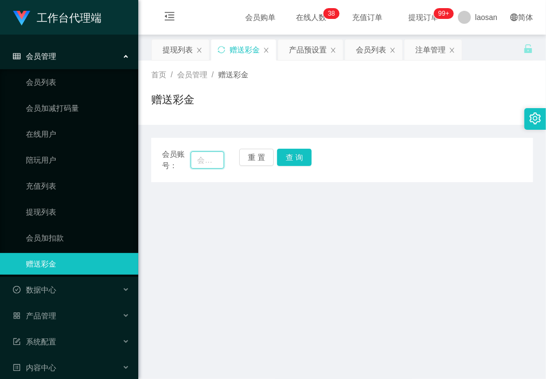
drag, startPoint x: 200, startPoint y: 160, endPoint x: 221, endPoint y: 162, distance: 21.7
click at [200, 160] on input "text" at bounding box center [207, 159] width 33 height 17
paste input "justaniceday123"
type input "justaniceday123"
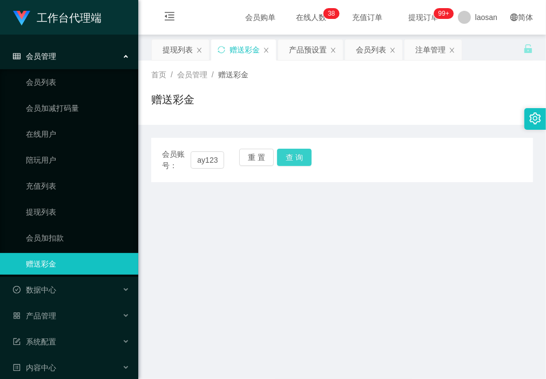
click at [301, 157] on button "查 询" at bounding box center [294, 156] width 35 height 17
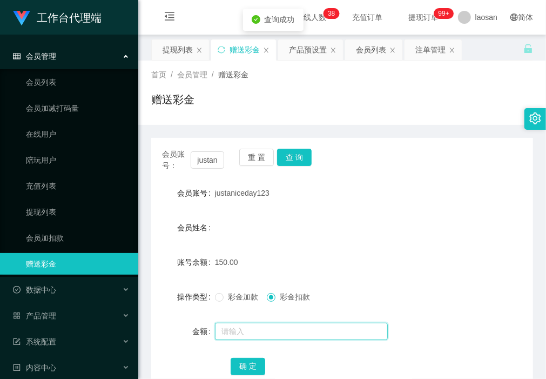
click at [268, 335] on input "text" at bounding box center [301, 330] width 173 height 17
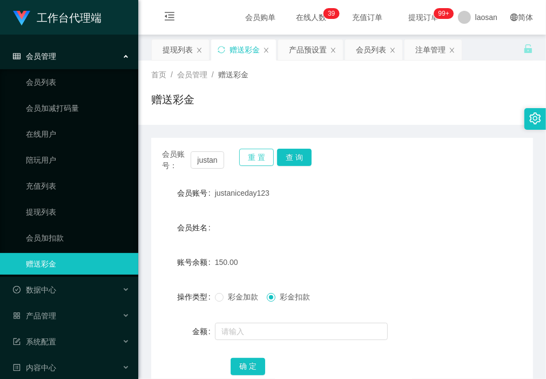
drag, startPoint x: 246, startPoint y: 163, endPoint x: 238, endPoint y: 164, distance: 8.7
click at [246, 163] on button "重 置" at bounding box center [256, 156] width 35 height 17
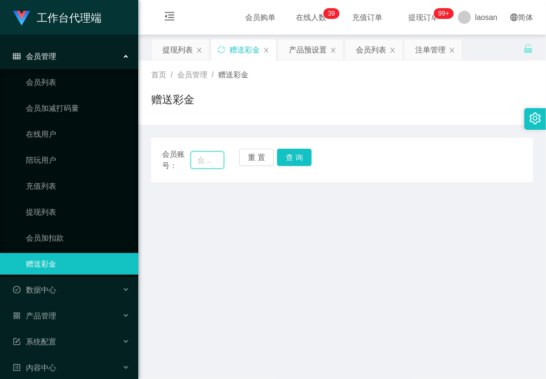
click at [200, 158] on input "text" at bounding box center [207, 159] width 33 height 17
paste input "jjtan"
type input "jjtan"
click at [289, 156] on button "查 询" at bounding box center [294, 156] width 35 height 17
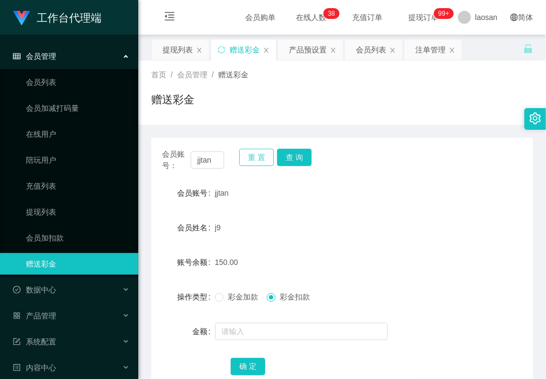
click at [255, 155] on button "重 置" at bounding box center [256, 156] width 35 height 17
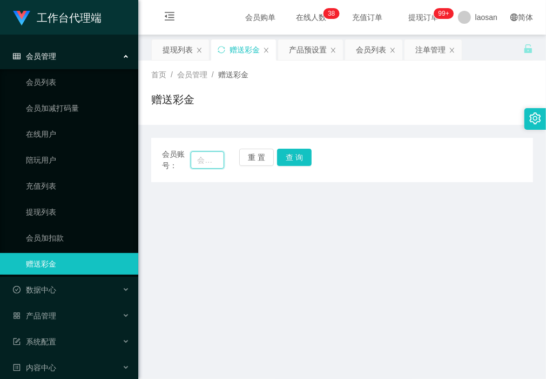
click at [198, 158] on input "text" at bounding box center [207, 159] width 33 height 17
paste input "justaniceday123"
type input "justaniceday123"
click at [295, 156] on button "查 询" at bounding box center [294, 156] width 35 height 17
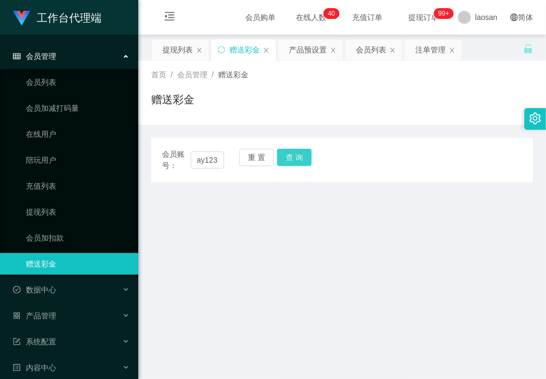
scroll to position [0, 0]
click at [257, 160] on button "重 置" at bounding box center [256, 156] width 35 height 17
click at [209, 158] on input "text" at bounding box center [207, 159] width 33 height 17
paste input "justaniceday123"
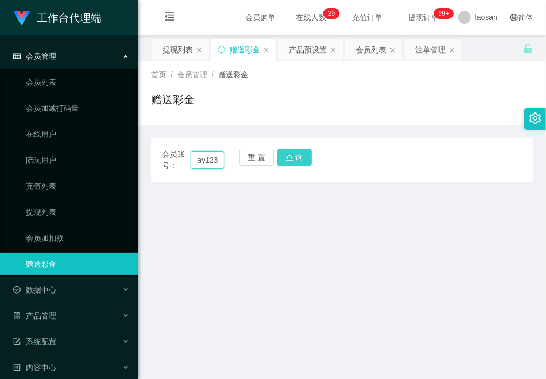
type input "justaniceday123"
click at [301, 157] on button "查 询" at bounding box center [294, 156] width 35 height 17
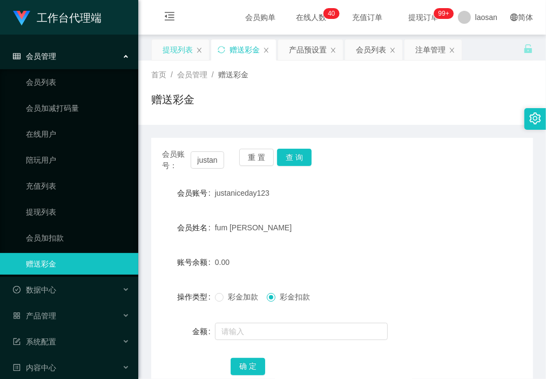
drag, startPoint x: 169, startPoint y: 51, endPoint x: 175, endPoint y: 59, distance: 10.4
click at [169, 51] on div "提现列表" at bounding box center [178, 49] width 30 height 21
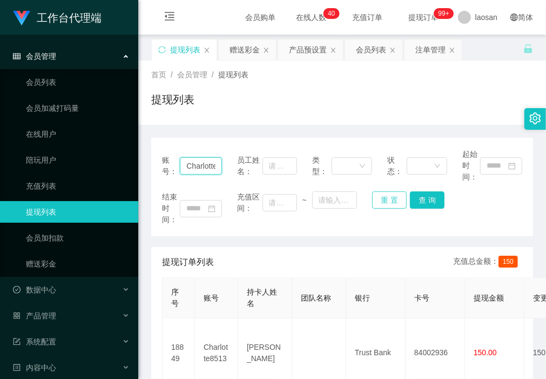
drag, startPoint x: 184, startPoint y: 166, endPoint x: 392, endPoint y: 197, distance: 210.2
click at [396, 191] on div "账号： Charlotte8513 员工姓名： 类型： 状态： 起始时间： 结束时间： 充值区间： ~ 重 置 查 询" at bounding box center [342, 187] width 382 height 98
paste input "justaniceday12"
drag, startPoint x: 422, startPoint y: 198, endPoint x: 425, endPoint y: 206, distance: 8.0
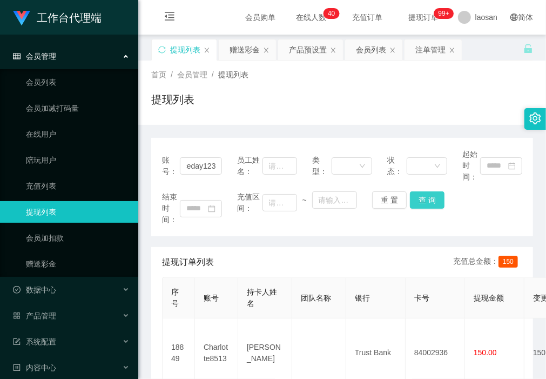
click at [422, 198] on button "查 询" at bounding box center [427, 199] width 35 height 17
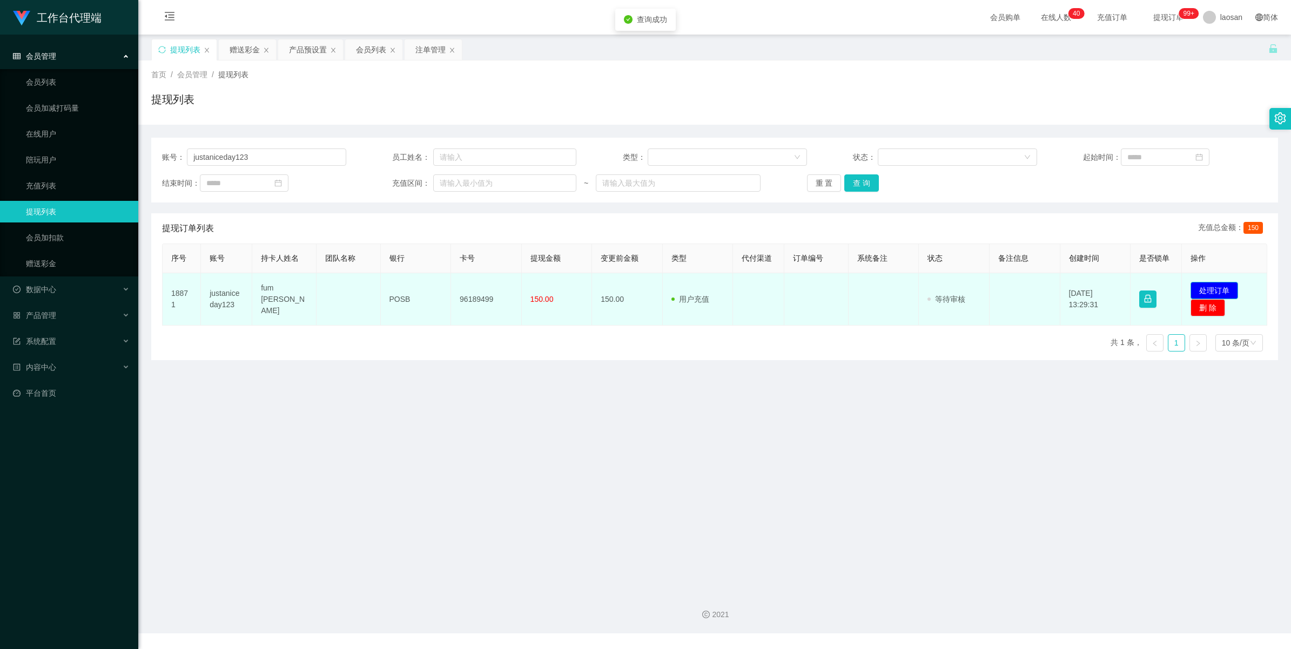
drag, startPoint x: 1203, startPoint y: 289, endPoint x: 1122, endPoint y: 306, distance: 82.7
click at [1203, 289] on button "处理订单" at bounding box center [1214, 290] width 48 height 17
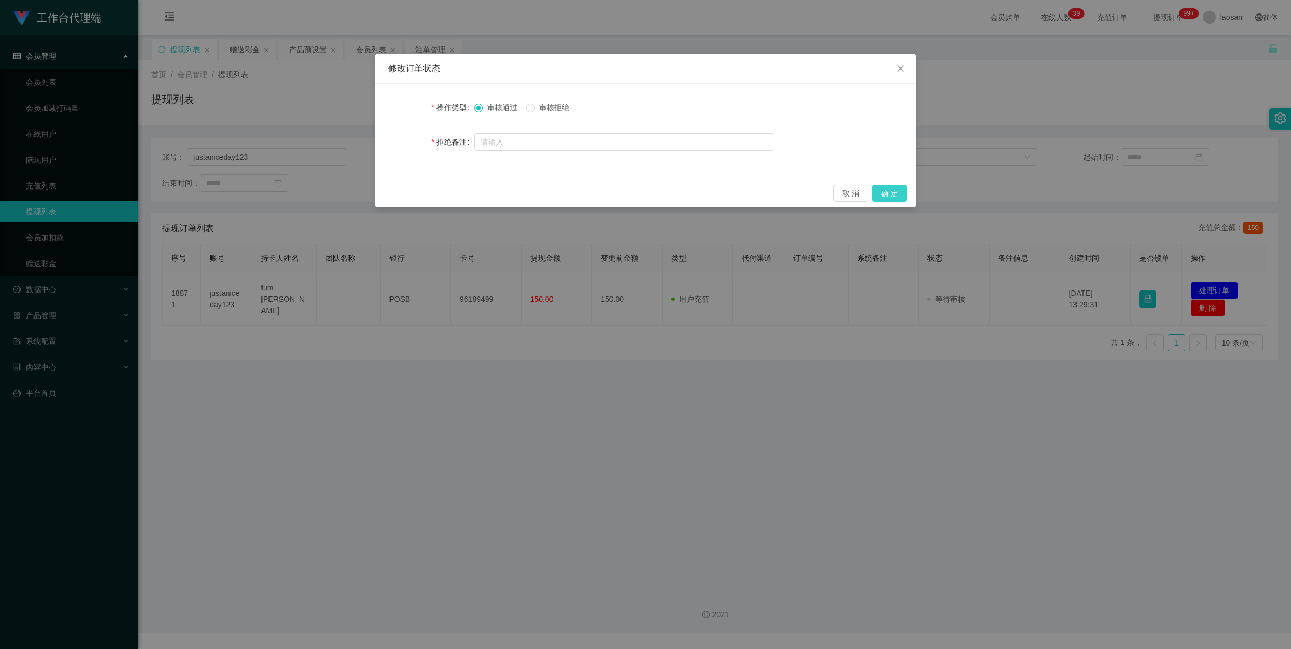
click at [896, 194] on button "确 定" at bounding box center [889, 193] width 35 height 17
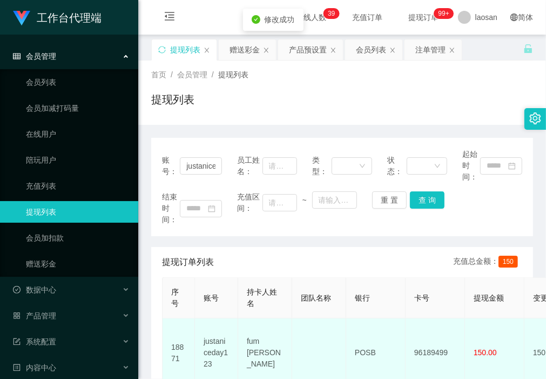
click at [243, 374] on td "fum [PERSON_NAME]" at bounding box center [265, 352] width 54 height 69
drag, startPoint x: 271, startPoint y: 355, endPoint x: 241, endPoint y: 331, distance: 38.0
click at [241, 331] on td "fum [PERSON_NAME]" at bounding box center [265, 352] width 54 height 69
copy td "fum [PERSON_NAME]"
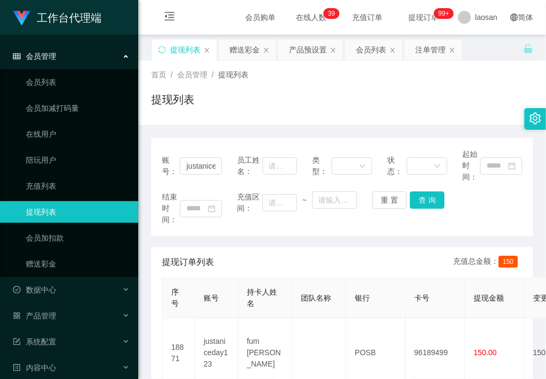
click at [217, 117] on div "首页 / 会员管理 / 提现列表 / 提现列表" at bounding box center [342, 92] width 408 height 64
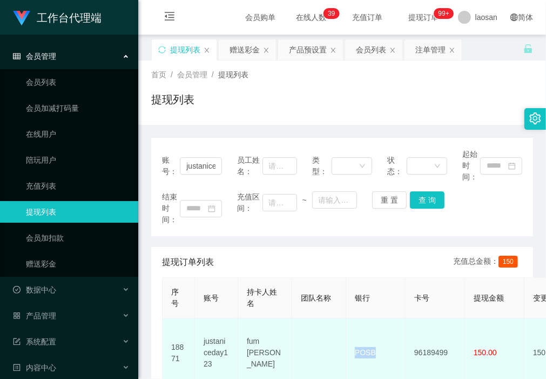
drag, startPoint x: 384, startPoint y: 349, endPoint x: 348, endPoint y: 343, distance: 36.1
click at [352, 345] on td "POSB" at bounding box center [375, 352] width 59 height 69
copy td "POSB"
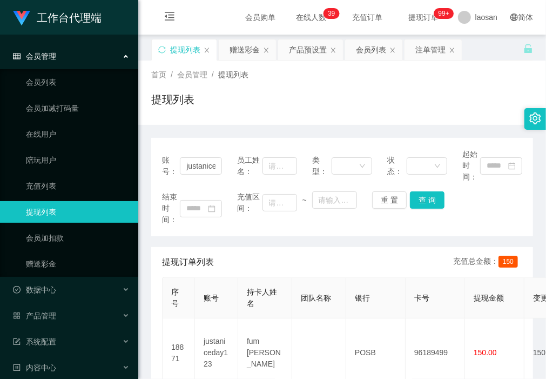
click at [213, 129] on div "账号： justaniceday123 员工姓名： 类型： 状态： 起始时间： 结束时间： 充值区间： ~ 重 置 查 询 提现订单列表 充值总金额： 150…" at bounding box center [342, 273] width 382 height 297
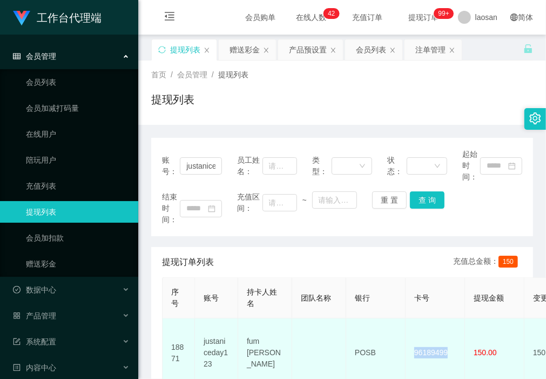
drag, startPoint x: 451, startPoint y: 345, endPoint x: 411, endPoint y: 347, distance: 39.5
click at [411, 347] on td "96189499" at bounding box center [435, 352] width 59 height 69
copy td "96189499"
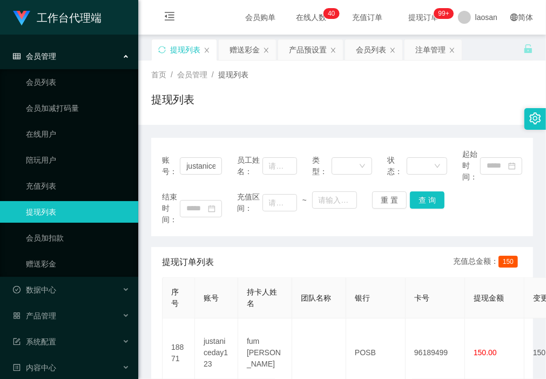
click at [204, 233] on div "账号： justaniceday123 员工姓名： 类型： 状态： 起始时间： 结束时间： 充值区间： ~ 重 置 查 询" at bounding box center [342, 187] width 382 height 98
click at [193, 126] on div "账号： justaniceday123 员工姓名： 类型： 状态： 起始时间： 结束时间： 充值区间： ~ 重 置 查 询 提现订单列表 充值总金额： 150…" at bounding box center [342, 273] width 382 height 297
drag, startPoint x: 182, startPoint y: 163, endPoint x: 246, endPoint y: 178, distance: 66.0
click at [247, 178] on div "账号： justaniceday123 员工姓名： 类型： 状态： 起始时间：" at bounding box center [342, 165] width 360 height 34
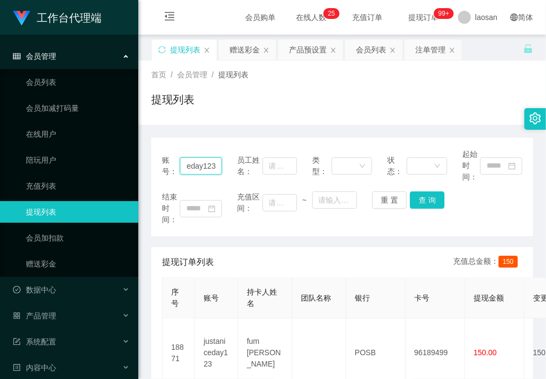
paste input "keekee"
click at [433, 201] on button "查 询" at bounding box center [427, 199] width 35 height 17
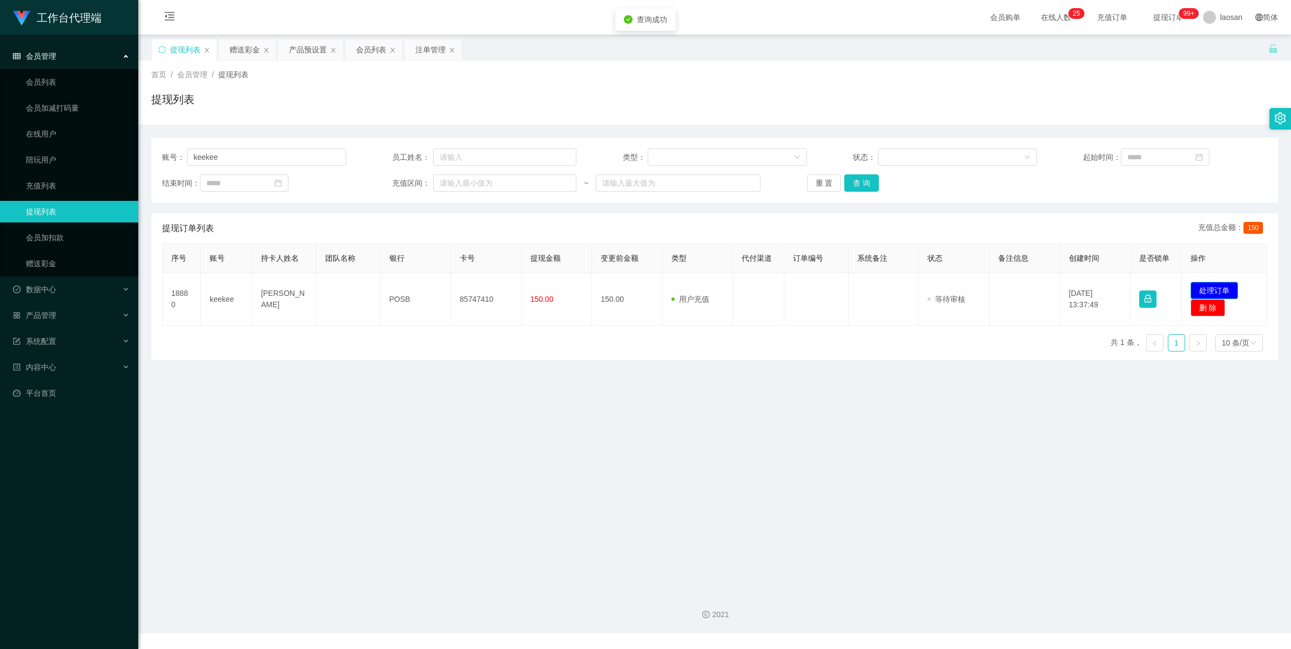
click at [1221, 289] on button "处理订单" at bounding box center [1214, 290] width 48 height 17
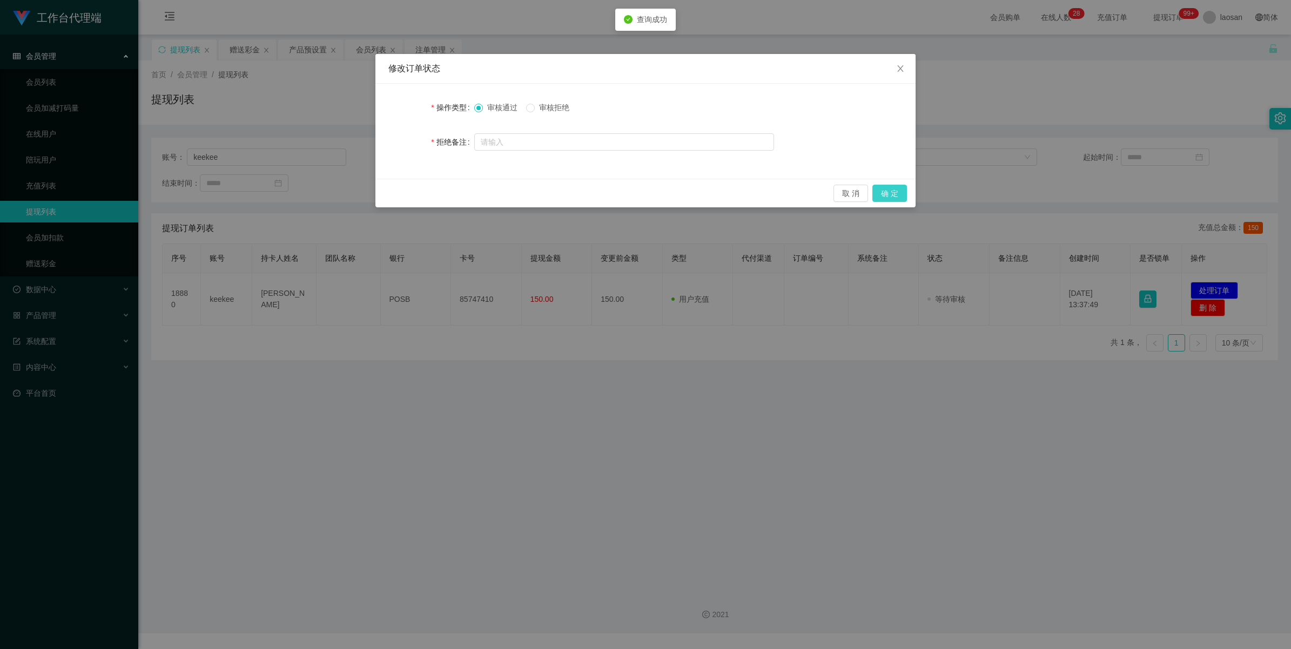
click at [891, 192] on button "确 定" at bounding box center [889, 193] width 35 height 17
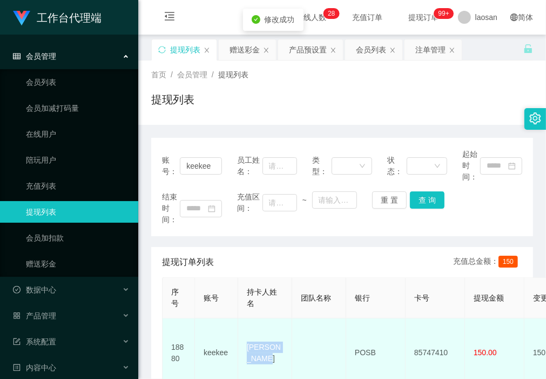
drag, startPoint x: 265, startPoint y: 355, endPoint x: 230, endPoint y: 330, distance: 42.6
copy tr "[PERSON_NAME]"
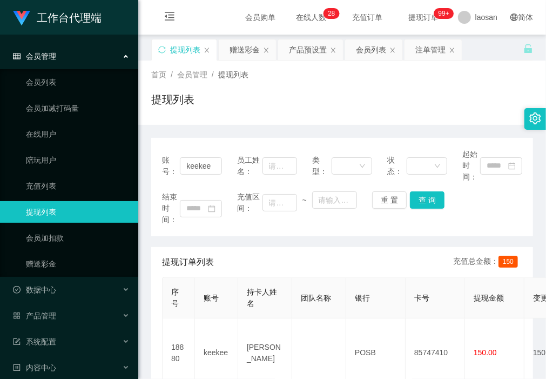
click at [223, 121] on div "首页 / 会员管理 / 提现列表 / 提现列表" at bounding box center [342, 92] width 408 height 64
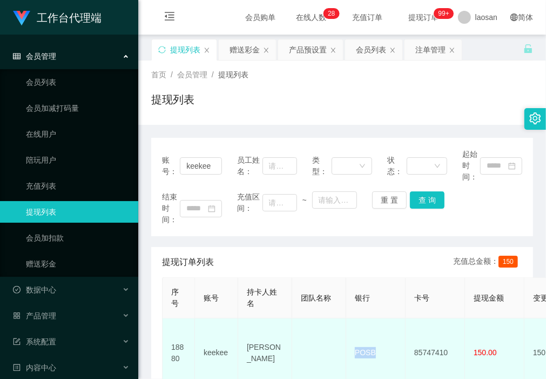
drag, startPoint x: 392, startPoint y: 345, endPoint x: 353, endPoint y: 344, distance: 39.4
click at [353, 344] on td "POSB" at bounding box center [375, 352] width 59 height 69
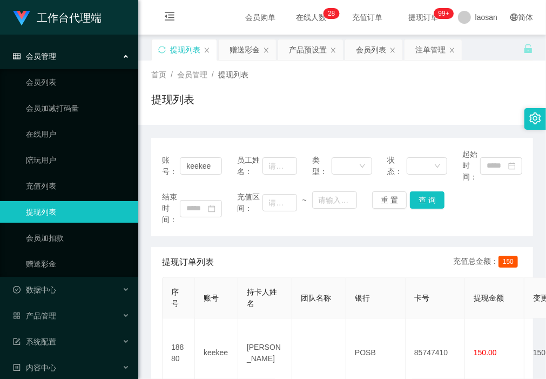
drag, startPoint x: 243, startPoint y: 237, endPoint x: 247, endPoint y: 245, distance: 8.9
click at [243, 237] on div "账号： keekee 员工姓名： 类型： 状态： 起始时间： 结束时间： 充值区间： ~ 重 置 查 询 提现订单列表 充值总金额： 150 序号 账号 持卡…" at bounding box center [342, 280] width 382 height 284
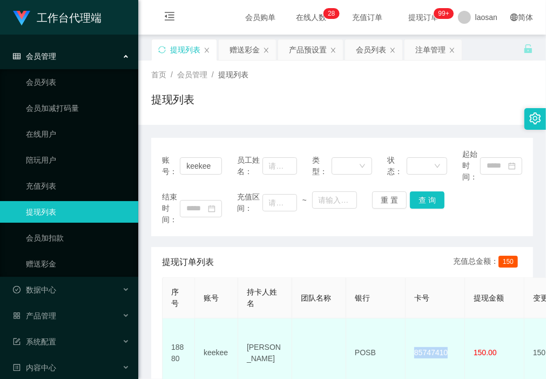
drag, startPoint x: 454, startPoint y: 350, endPoint x: 409, endPoint y: 349, distance: 45.4
click at [409, 349] on td "85747410" at bounding box center [435, 352] width 59 height 69
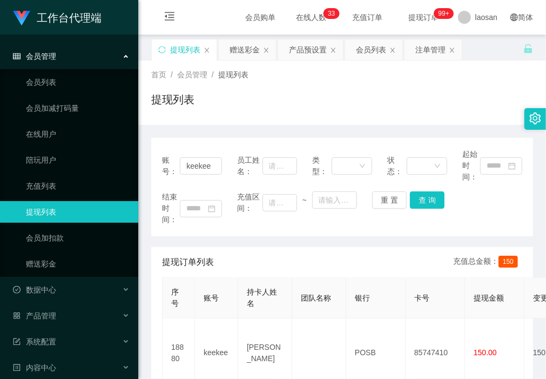
click at [196, 125] on div "账号： keekee 员工姓名： 类型： 状态： 起始时间： 结束时间： 充值区间： ~ 重 置 查 询 提现订单列表 充值总金额： 150 序号 账号 持卡…" at bounding box center [342, 273] width 382 height 297
drag, startPoint x: 212, startPoint y: 166, endPoint x: 127, endPoint y: 166, distance: 84.8
click at [127, 166] on section "工作台代理端 会员管理 会员列表 会员加减打码量 在线用户 陪玩用户 充值列表 提现列表 会员加扣款 赠送彩金 数据中心 产品管理 注单管理 产品列表 产品预…" at bounding box center [273, 316] width 546 height 633
paste input "6122752"
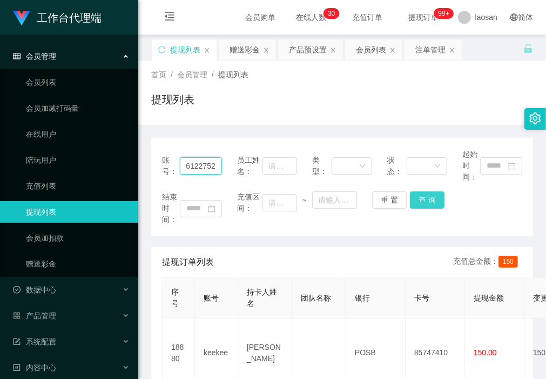
type input "6122752"
click at [417, 201] on button "查 询" at bounding box center [427, 199] width 35 height 17
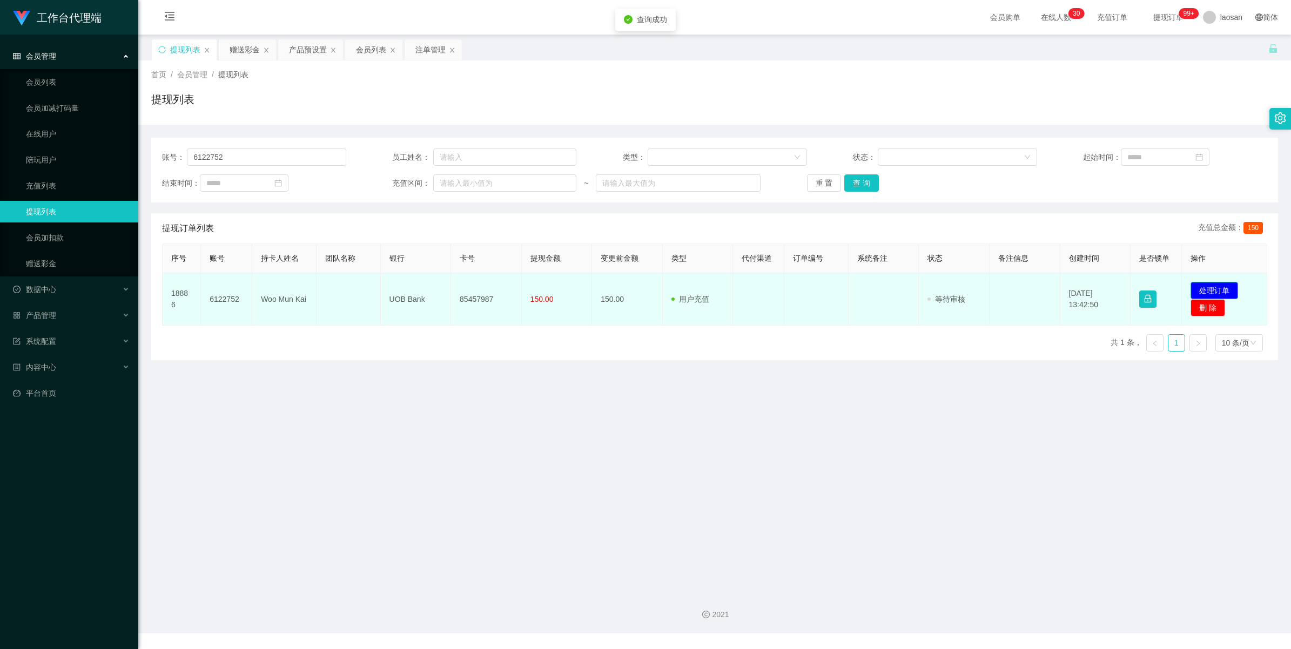
click at [1206, 286] on button "处理订单" at bounding box center [1214, 290] width 48 height 17
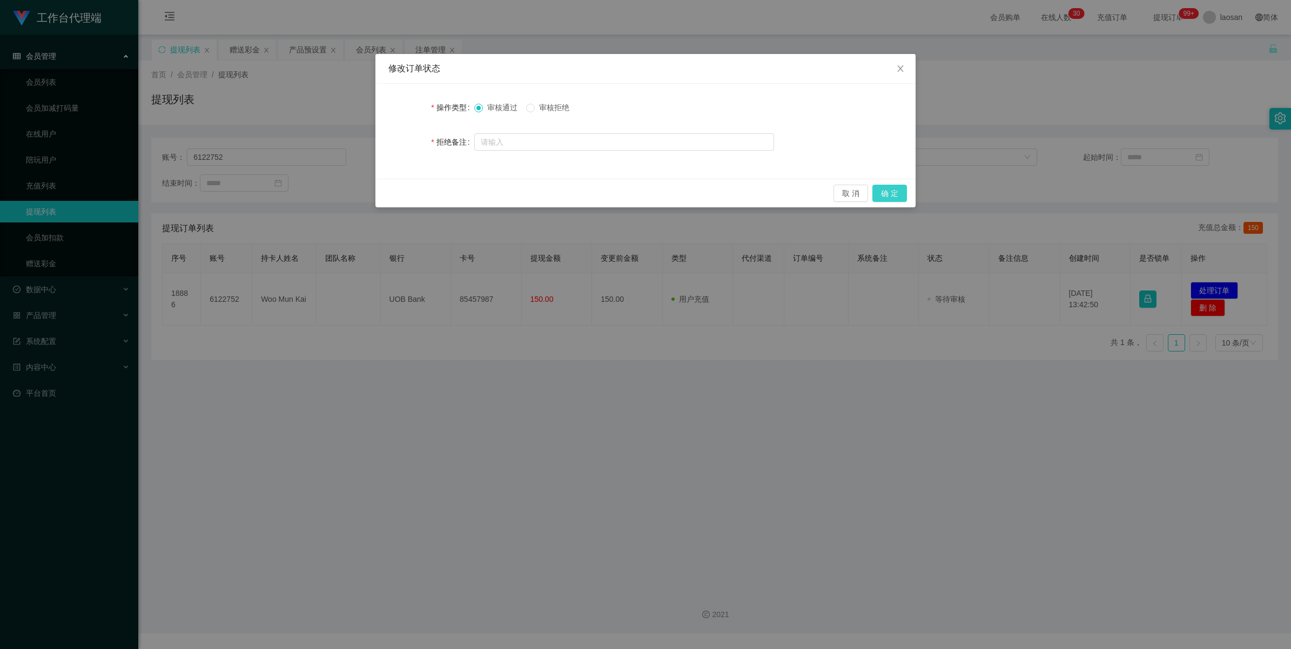
click at [894, 193] on button "确 定" at bounding box center [889, 193] width 35 height 17
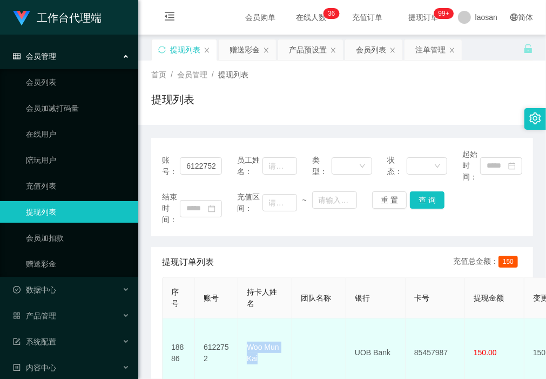
drag, startPoint x: 266, startPoint y: 360, endPoint x: 243, endPoint y: 339, distance: 30.6
click at [243, 339] on td "Woo Mun Kai" at bounding box center [265, 352] width 54 height 69
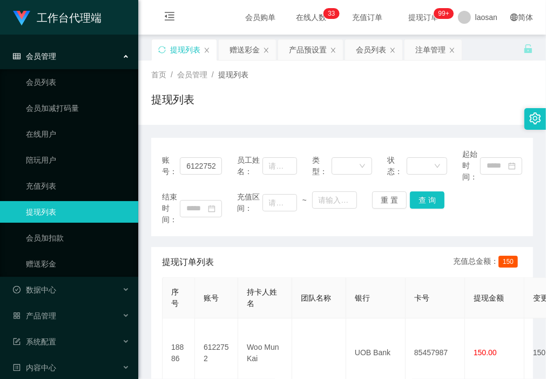
click at [220, 113] on div "提现列表" at bounding box center [342, 103] width 382 height 25
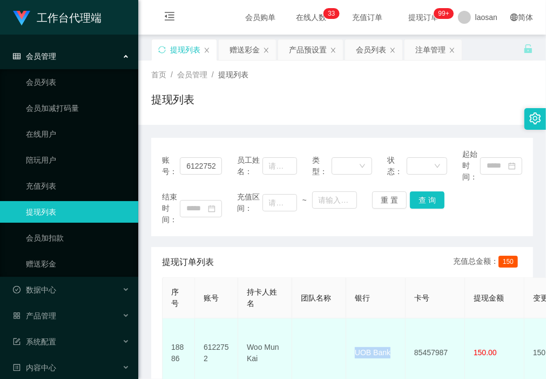
drag, startPoint x: 395, startPoint y: 353, endPoint x: 352, endPoint y: 348, distance: 43.4
click at [352, 348] on td "UOB Bank" at bounding box center [375, 352] width 59 height 69
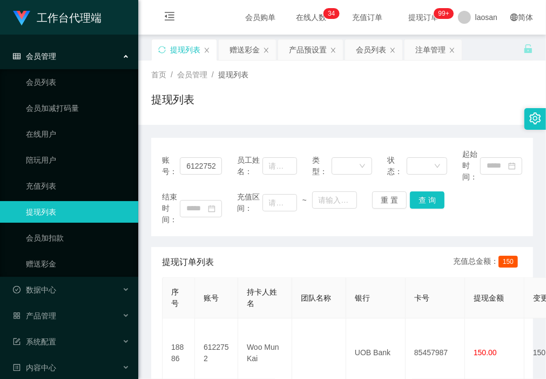
click at [225, 131] on div "账号： 6122752 员工姓名： 类型： 状态： 起始时间： 结束时间： 充值区间： ~ 重 置 查 询 提现订单列表 充值总金额： 150 序号 账号 持…" at bounding box center [342, 273] width 382 height 297
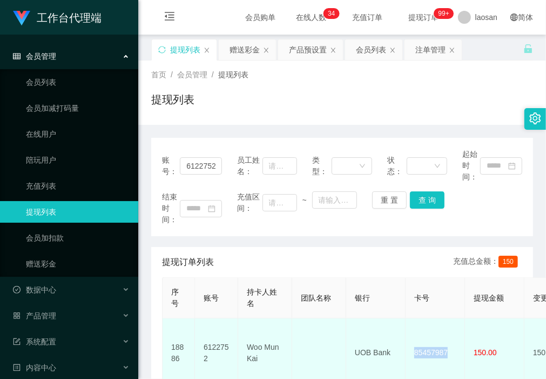
drag, startPoint x: 455, startPoint y: 348, endPoint x: 403, endPoint y: 345, distance: 52.0
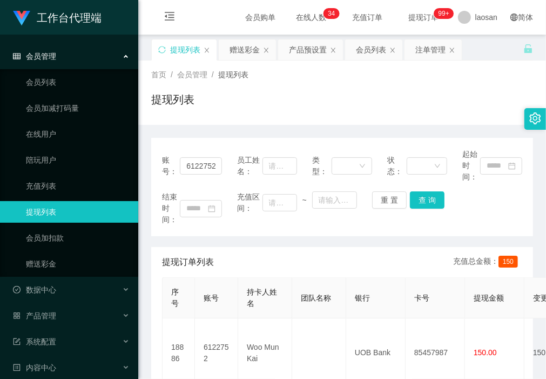
click at [201, 119] on div "首页 / 会员管理 / 提现列表 / 提现列表" at bounding box center [342, 92] width 408 height 64
click at [242, 48] on div "赠送彩金" at bounding box center [244, 49] width 30 height 21
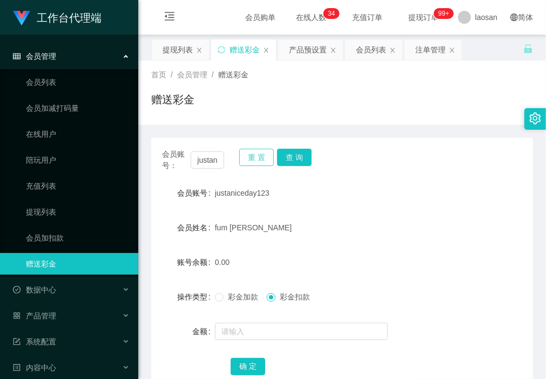
click at [256, 156] on button "重 置" at bounding box center [256, 156] width 35 height 17
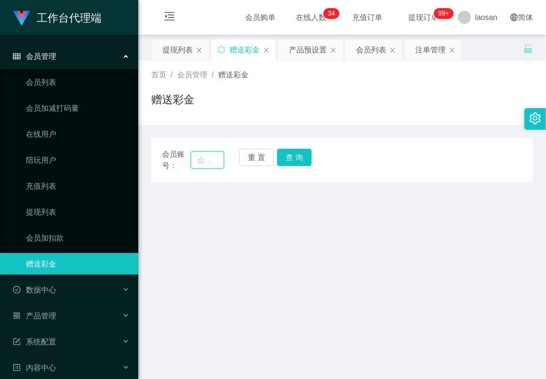
click at [206, 160] on input "text" at bounding box center [207, 159] width 33 height 17
paste input "jjtan"
type input "jjtan"
click at [303, 158] on button "查 询" at bounding box center [294, 156] width 35 height 17
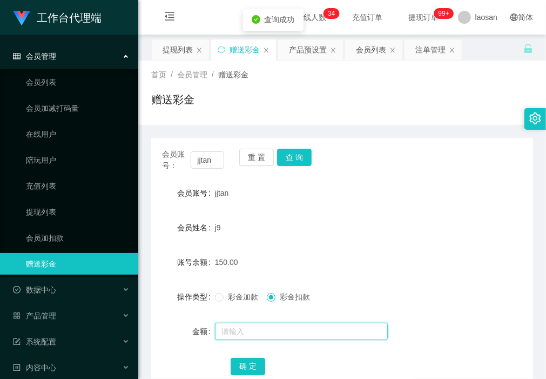
click at [269, 333] on input "text" at bounding box center [301, 330] width 173 height 17
type input "20"
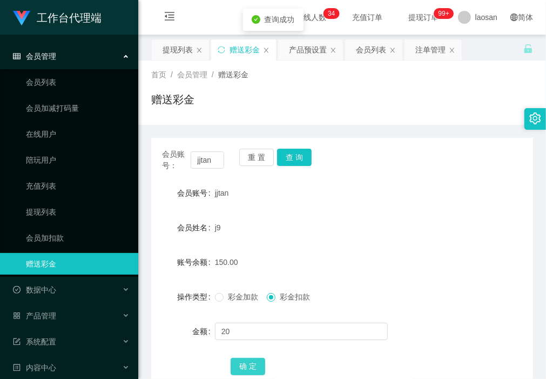
click at [255, 364] on button "确 定" at bounding box center [248, 365] width 35 height 17
click at [237, 229] on div "j9" at bounding box center [326, 228] width 222 height 22
click at [219, 300] on span at bounding box center [219, 297] width 9 height 9
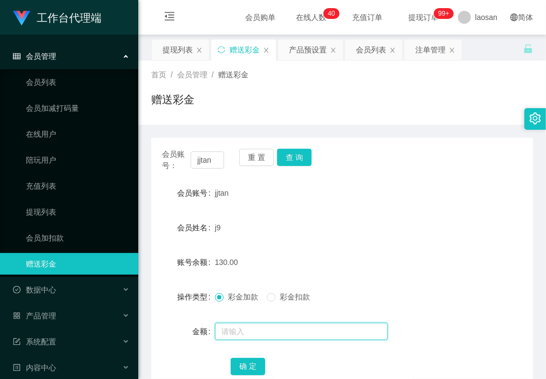
click at [238, 328] on input "text" at bounding box center [301, 330] width 173 height 17
type input "40"
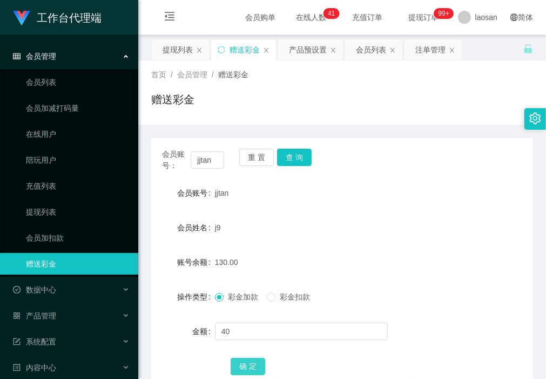
click at [246, 366] on button "确 定" at bounding box center [248, 365] width 35 height 17
click at [177, 128] on div "会员账号： jjtan 重 置 查 询 会员账号 jjtan 会员姓名 j9 账号余额 170.00 操作类型 彩金加款 彩金扣款 金额 确 定" at bounding box center [342, 262] width 382 height 275
click at [295, 154] on button "查 询" at bounding box center [294, 156] width 35 height 17
click at [295, 154] on button "查 询" at bounding box center [300, 156] width 46 height 17
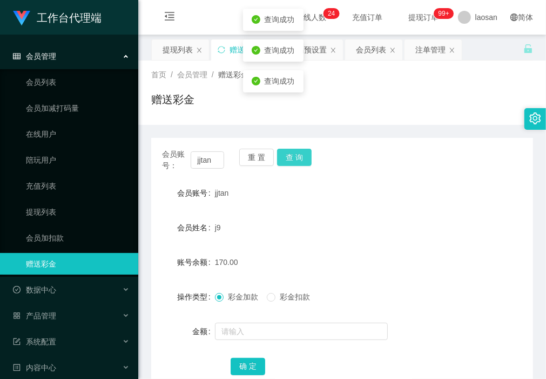
click at [295, 154] on button "查 询" at bounding box center [294, 156] width 35 height 17
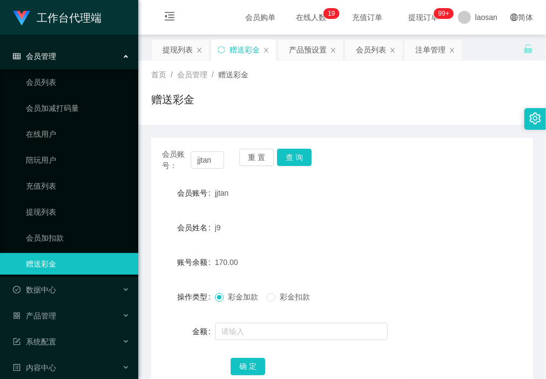
click at [205, 106] on div "赠送彩金" at bounding box center [342, 103] width 382 height 25
drag, startPoint x: 217, startPoint y: 162, endPoint x: 158, endPoint y: 160, distance: 58.9
click at [158, 160] on div "会员账号： jjtan 重 置 查 询" at bounding box center [342, 159] width 382 height 23
paste input "text"
type input "jjtan"
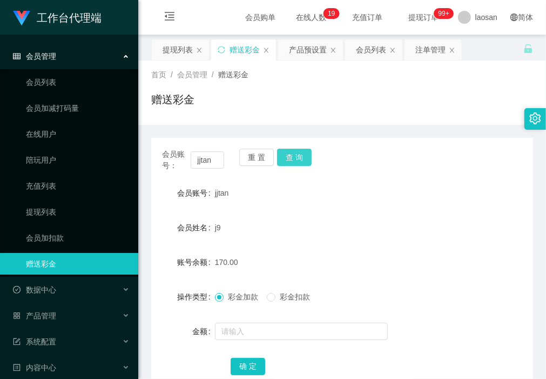
click at [286, 157] on button "查 询" at bounding box center [294, 156] width 35 height 17
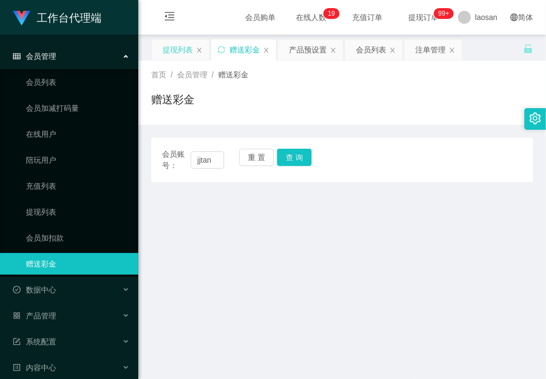
click at [179, 42] on div "提现列表" at bounding box center [178, 49] width 30 height 21
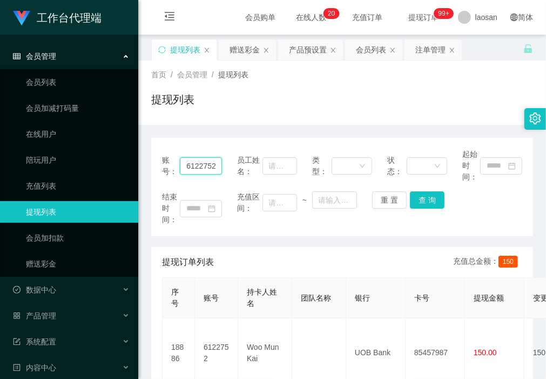
drag, startPoint x: 217, startPoint y: 165, endPoint x: 140, endPoint y: 165, distance: 76.7
click at [140, 165] on main "关闭左侧 关闭右侧 关闭其它 刷新页面 提现列表 赠送彩金 产品预设置 会员列表 注单管理 首页 / 会员管理 / 提现列表 / 提现列表 账号： 61227…" at bounding box center [342, 309] width 408 height 549
paste input "jjtan"
type input "jjtan"
click at [431, 196] on button "查 询" at bounding box center [427, 199] width 35 height 17
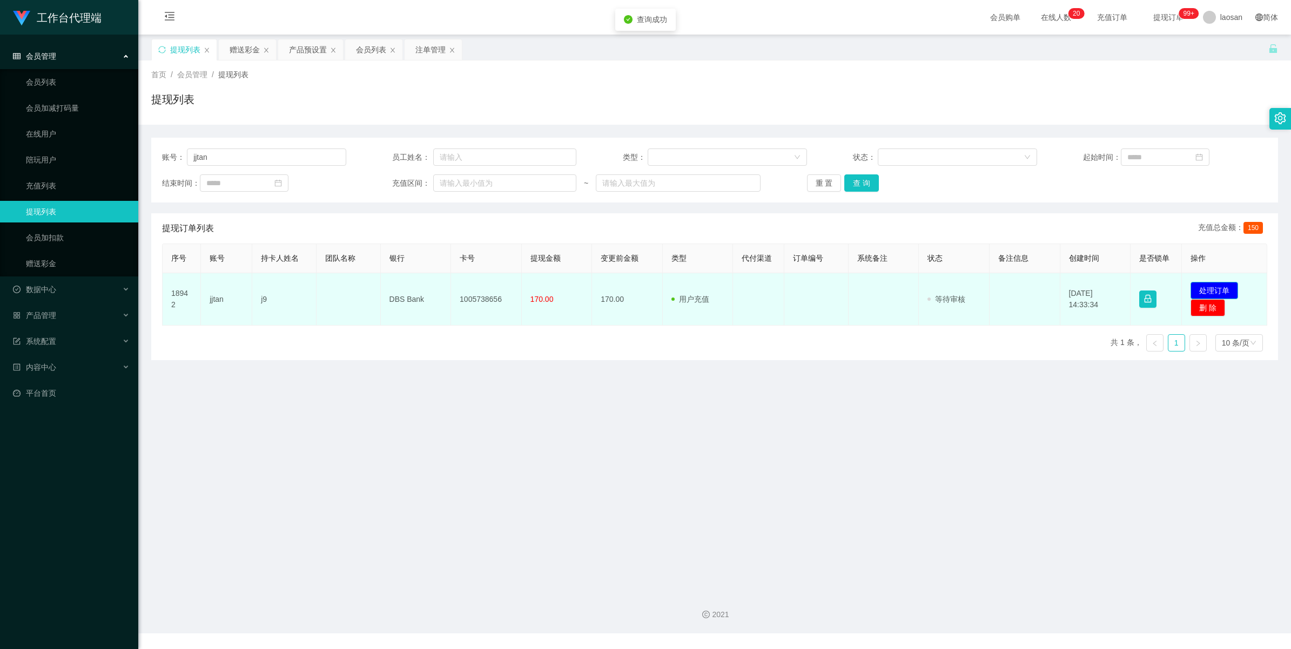
click at [1215, 285] on button "处理订单" at bounding box center [1214, 290] width 48 height 17
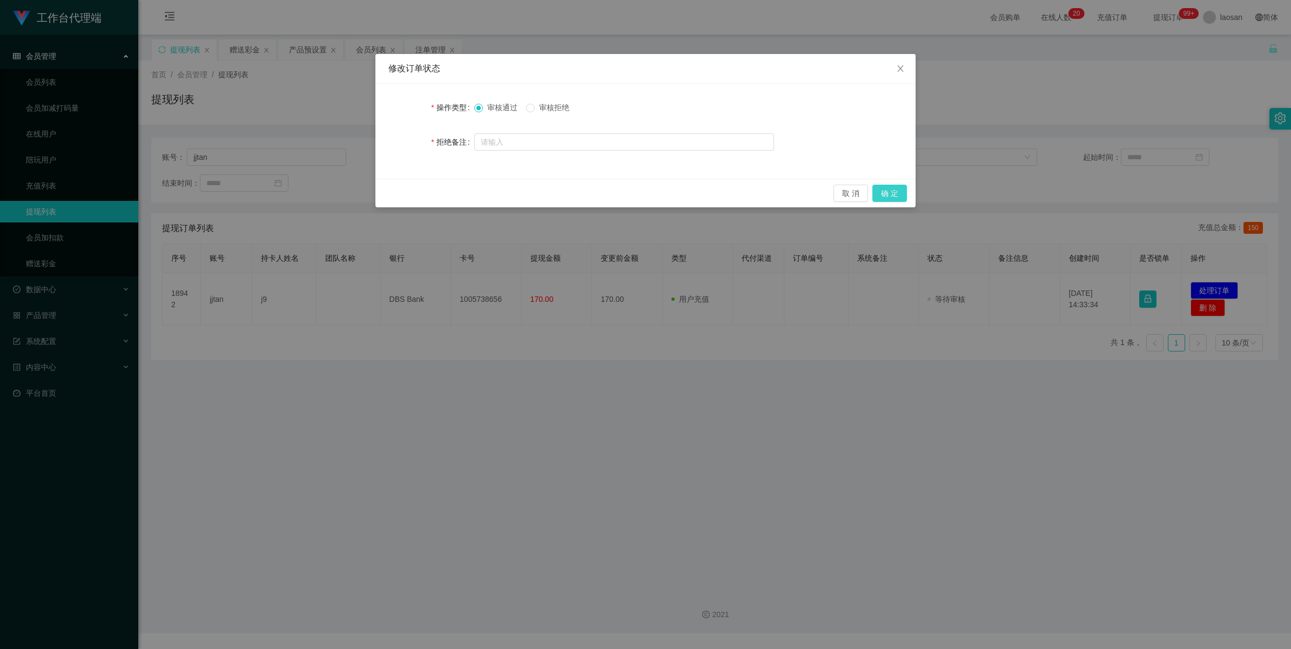
click at [891, 193] on button "确 定" at bounding box center [889, 193] width 35 height 17
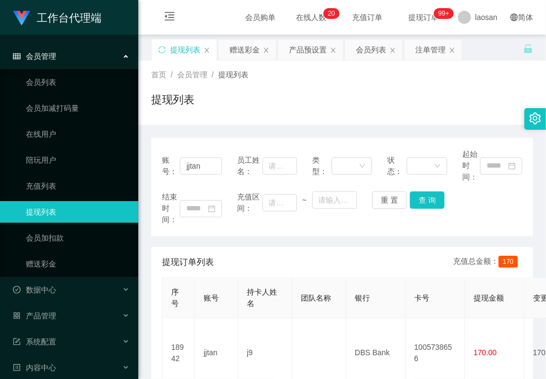
click at [201, 137] on div "账号： jjtan 员工姓名： 类型： 状态： 起始时间： 结束时间： 充值区间： ~ 重 置 查 询 提现订单列表 充值总金额： 170 序号 账号 持卡人…" at bounding box center [342, 273] width 382 height 297
click at [230, 51] on div "赠送彩金" at bounding box center [244, 49] width 30 height 21
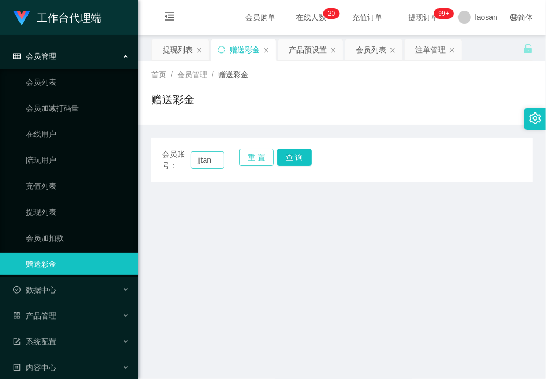
drag, startPoint x: 255, startPoint y: 153, endPoint x: 220, endPoint y: 160, distance: 35.4
click at [252, 154] on button "重 置" at bounding box center [256, 156] width 35 height 17
drag, startPoint x: 205, startPoint y: 161, endPoint x: 221, endPoint y: 163, distance: 16.3
click at [205, 161] on input "text" at bounding box center [207, 159] width 33 height 17
paste input "Kent381"
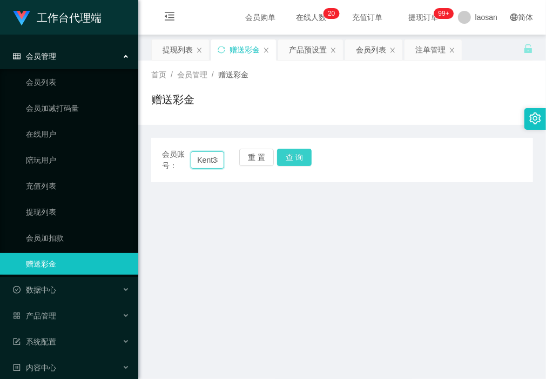
scroll to position [0, 8]
type input "Kent381"
click at [302, 161] on button "查 询" at bounding box center [294, 156] width 35 height 17
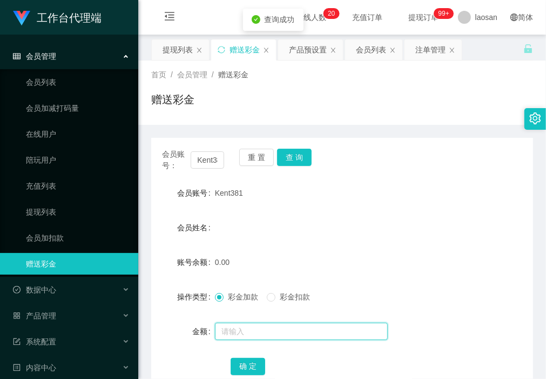
click at [256, 328] on input "text" at bounding box center [301, 330] width 173 height 17
type input "100"
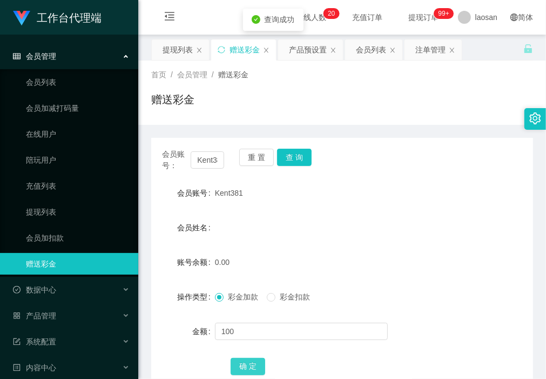
click at [243, 364] on button "确 定" at bounding box center [248, 365] width 35 height 17
click at [210, 163] on input "Kent381" at bounding box center [207, 159] width 33 height 17
click at [150, 225] on main "关闭左侧 关闭右侧 关闭其它 刷新页面 提现列表 赠送彩金 产品预设置 会员列表 注单管理 首页 / 会员管理 / 赠送彩金 / 赠送彩金 会员账号： Ken…" at bounding box center [342, 309] width 408 height 549
click at [309, 51] on div "产品预设置" at bounding box center [308, 49] width 38 height 21
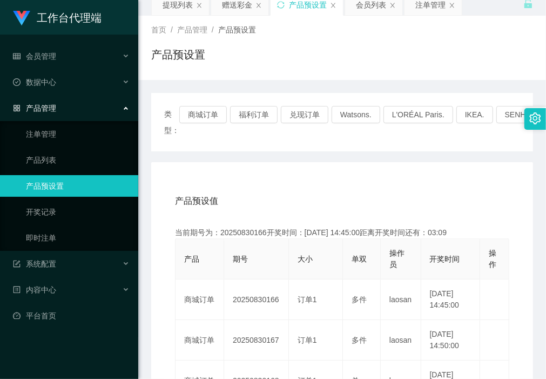
scroll to position [67, 0]
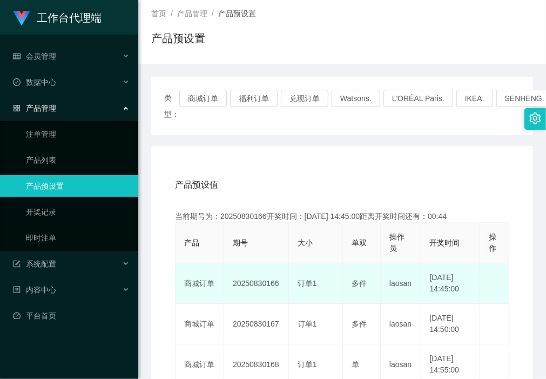
scroll to position [135, 0]
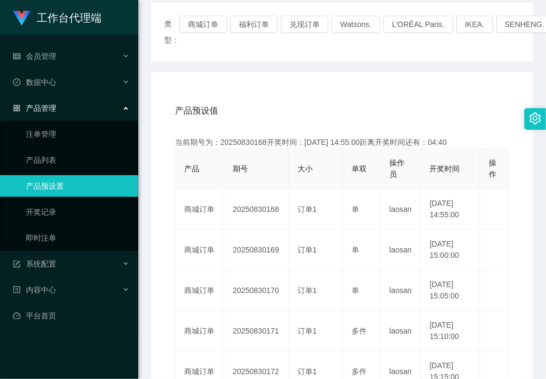
click at [201, 77] on div "产品预设值 添加期号 当前期号为：20250830168开奖时间：[DATE] 14:55:00距离开奖时间还有：04:40 产品 期号 大小 单双 操作员 …" at bounding box center [342, 365] width 382 height 587
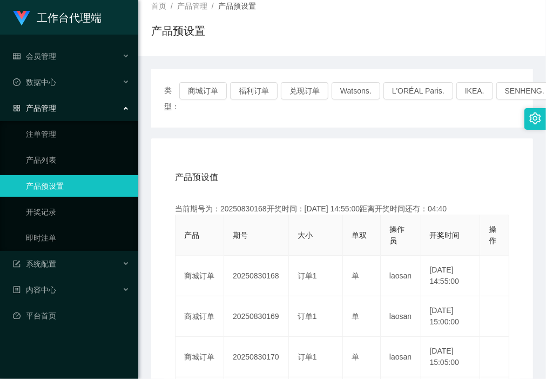
scroll to position [0, 0]
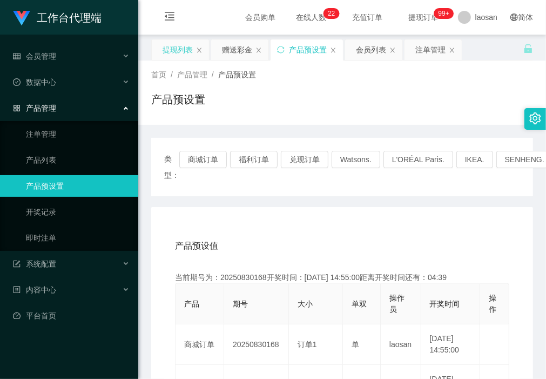
click at [174, 45] on div "提现列表" at bounding box center [178, 49] width 30 height 21
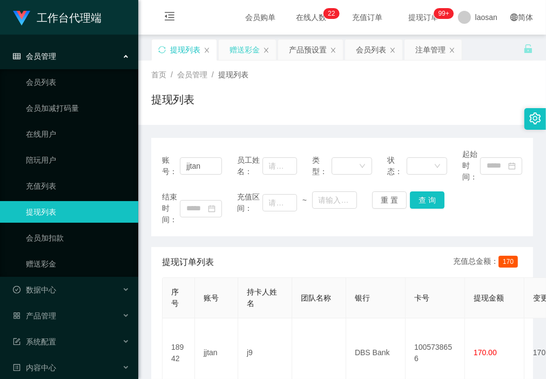
click at [239, 50] on div "赠送彩金" at bounding box center [244, 49] width 30 height 21
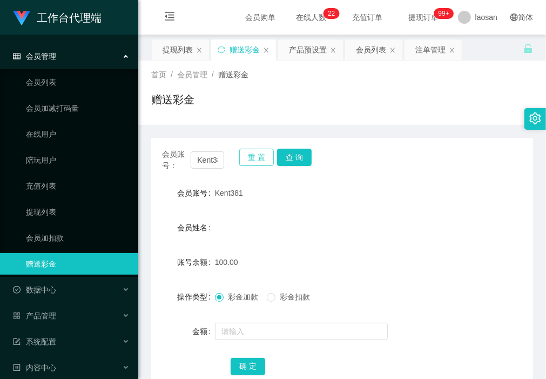
click at [246, 155] on button "重 置" at bounding box center [256, 156] width 35 height 17
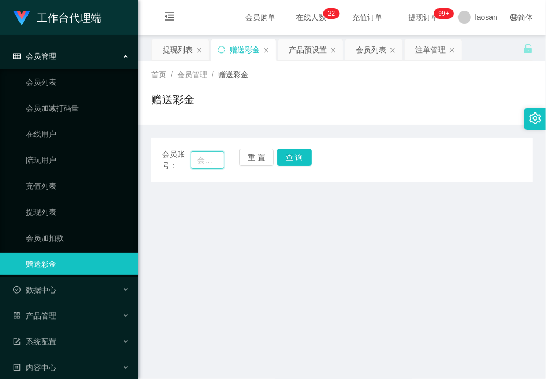
click at [201, 158] on input "text" at bounding box center [207, 159] width 33 height 17
paste input "Kent381"
type input "Kent381"
click at [292, 158] on button "查 询" at bounding box center [294, 156] width 35 height 17
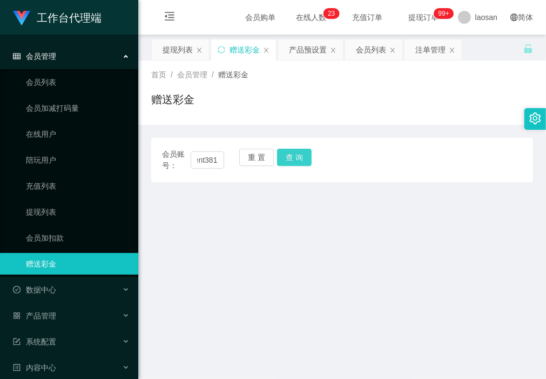
scroll to position [0, 0]
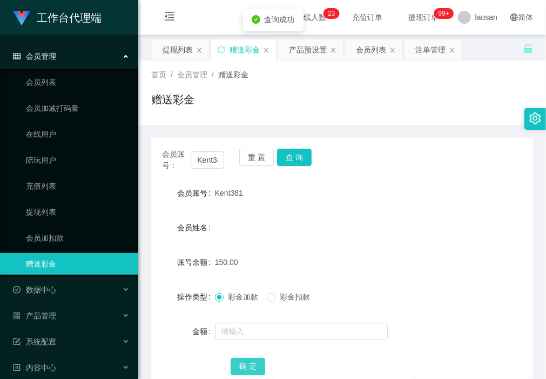
click at [254, 358] on button "确 定" at bounding box center [248, 365] width 35 height 17
click at [266, 221] on div "会员姓名" at bounding box center [342, 228] width 382 height 22
click at [255, 152] on button "重 置" at bounding box center [256, 156] width 35 height 17
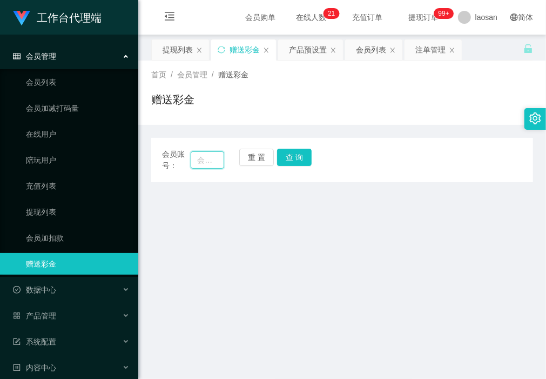
drag, startPoint x: 211, startPoint y: 163, endPoint x: 243, endPoint y: 170, distance: 33.2
click at [211, 163] on input "text" at bounding box center [207, 159] width 33 height 17
paste input "jjtan"
type input "jjtan"
drag, startPoint x: 309, startPoint y: 157, endPoint x: 300, endPoint y: 179, distance: 23.5
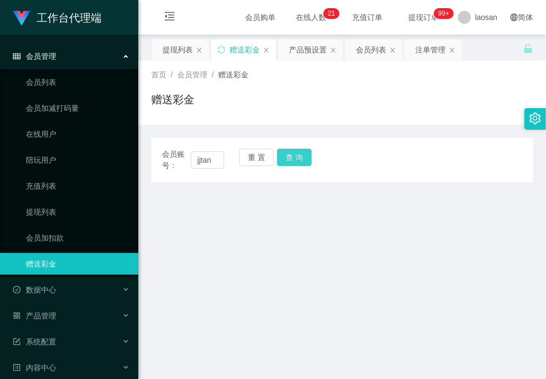
click at [308, 157] on button "查 询" at bounding box center [294, 156] width 35 height 17
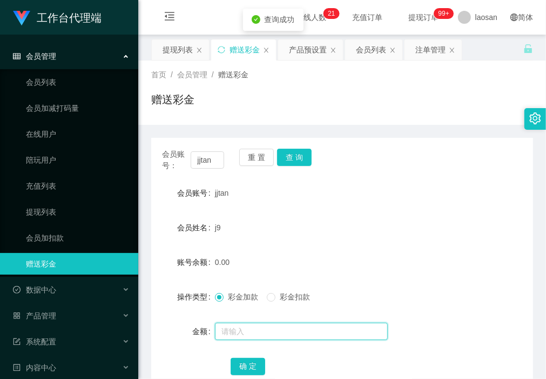
click at [260, 324] on input "text" at bounding box center [301, 330] width 173 height 17
type input "40"
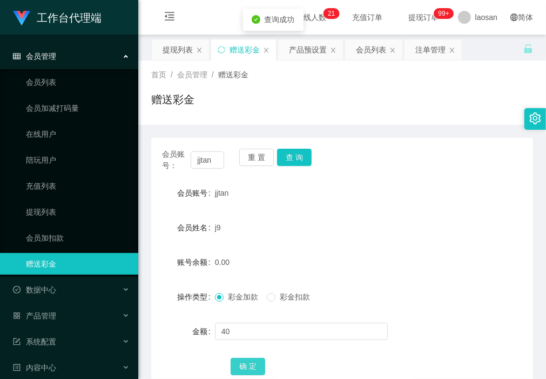
drag, startPoint x: 241, startPoint y: 363, endPoint x: 214, endPoint y: 368, distance: 28.0
click at [241, 363] on button "确 定" at bounding box center [248, 365] width 35 height 17
drag, startPoint x: 219, startPoint y: 122, endPoint x: 228, endPoint y: 130, distance: 12.2
click at [219, 122] on div "首页 / 会员管理 / 赠送彩金 / 赠送彩金" at bounding box center [342, 92] width 408 height 64
click at [300, 155] on button "查 询" at bounding box center [294, 156] width 35 height 17
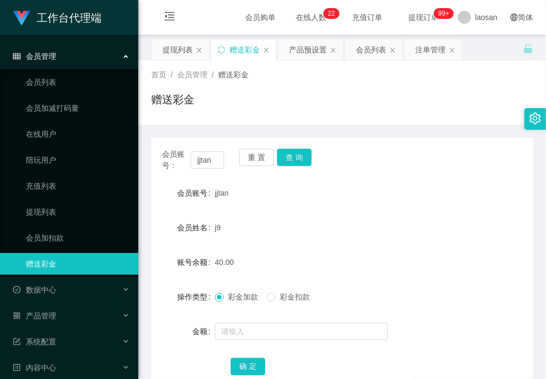
click at [227, 131] on div "会员账号： jjtan 重 置 查 询 会员账号 jjtan 会员姓名 j9 账号余额 40.00 操作类型 彩金加款 彩金扣款 金额 确 定" at bounding box center [342, 262] width 382 height 275
click at [301, 155] on button "查 询" at bounding box center [294, 156] width 35 height 17
click at [160, 41] on div "提现列表" at bounding box center [180, 49] width 57 height 21
click at [180, 51] on div "提现列表" at bounding box center [178, 49] width 30 height 21
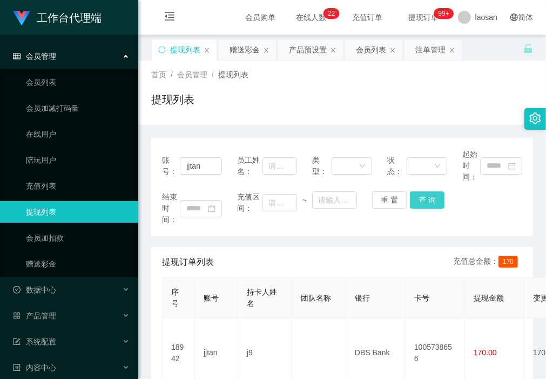
click at [422, 197] on button "查 询" at bounding box center [427, 199] width 35 height 17
click at [422, 197] on div "重 置 查 询" at bounding box center [402, 199] width 60 height 17
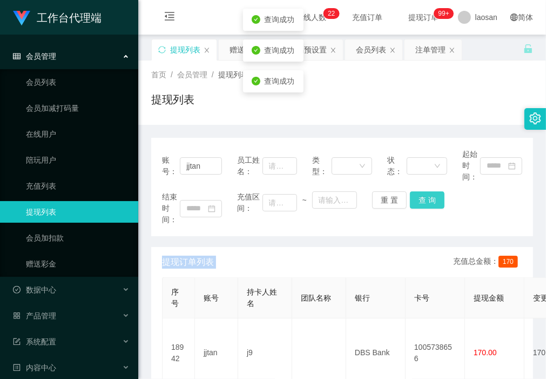
click at [422, 197] on button "查 询" at bounding box center [427, 199] width 35 height 17
click at [422, 197] on div "重 置 查 询" at bounding box center [402, 199] width 60 height 17
click at [422, 197] on button "查 询" at bounding box center [427, 199] width 35 height 17
click at [424, 194] on button "查 询" at bounding box center [427, 199] width 35 height 17
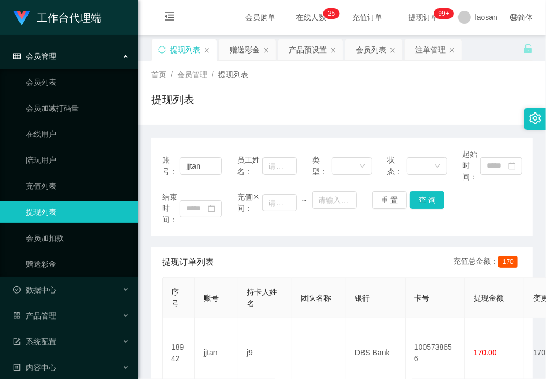
click at [198, 117] on div "首页 / 会员管理 / 提现列表 / 提现列表" at bounding box center [342, 92] width 408 height 64
click at [247, 54] on div "赠送彩金" at bounding box center [244, 49] width 30 height 21
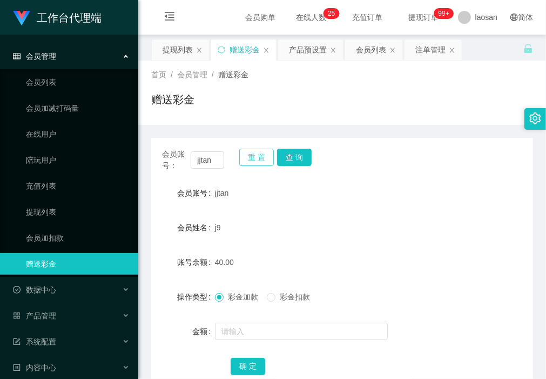
click at [251, 153] on button "重 置" at bounding box center [256, 156] width 35 height 17
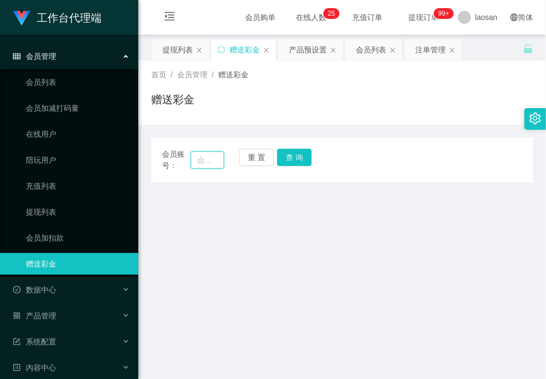
click at [192, 163] on input "text" at bounding box center [207, 159] width 33 height 17
paste input "Charlotte8513"
type input "Charlotte8513"
click at [300, 156] on button "查 询" at bounding box center [294, 156] width 35 height 17
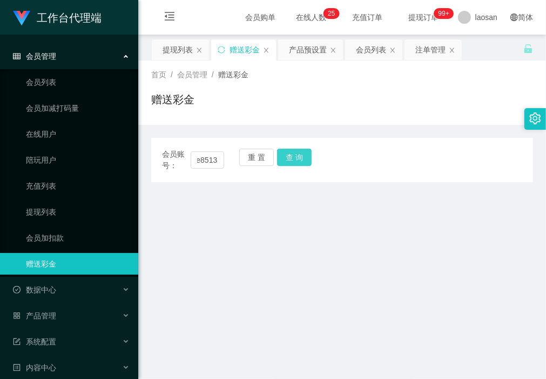
scroll to position [0, 0]
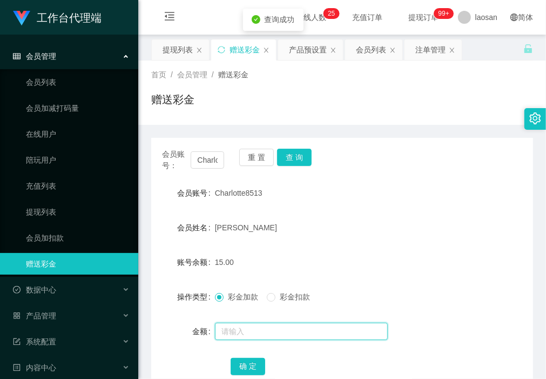
click at [250, 332] on input "text" at bounding box center [301, 330] width 173 height 17
type input "100"
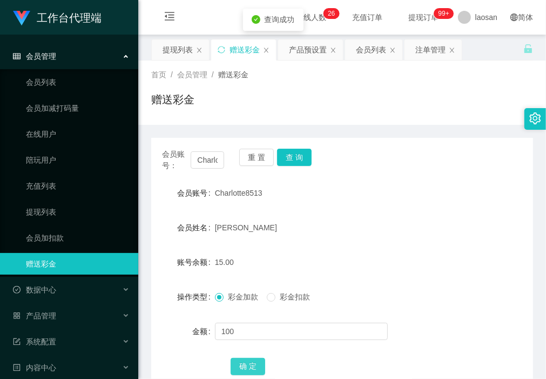
click at [247, 363] on button "确 定" at bounding box center [248, 365] width 35 height 17
click at [179, 133] on div "会员账号： Charlotte8513 重 置 查 询 会员账号 Charlotte8513 会员姓名 [PERSON_NAME] 账号余额 115.00 操…" at bounding box center [342, 262] width 382 height 275
click at [249, 158] on button "重 置" at bounding box center [256, 156] width 35 height 17
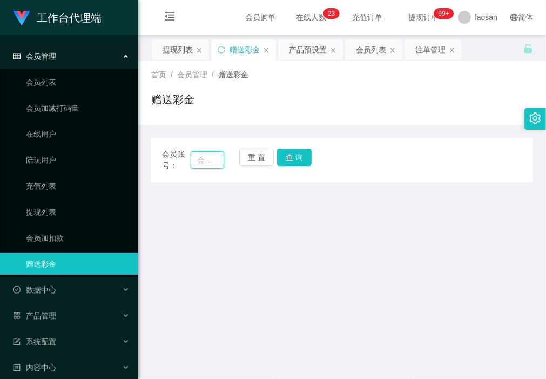
click at [206, 158] on input "text" at bounding box center [207, 159] width 33 height 17
paste input "Kent381"
type input "Kent381"
click at [305, 164] on button "查 询" at bounding box center [294, 156] width 35 height 17
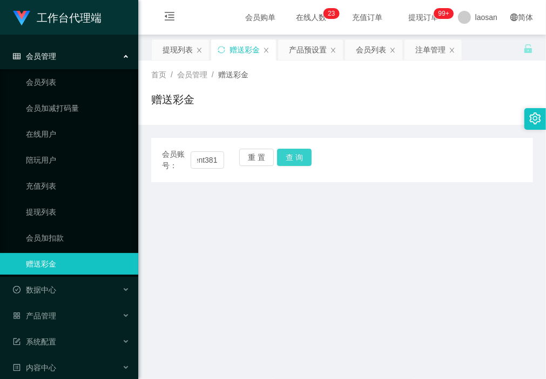
scroll to position [0, 0]
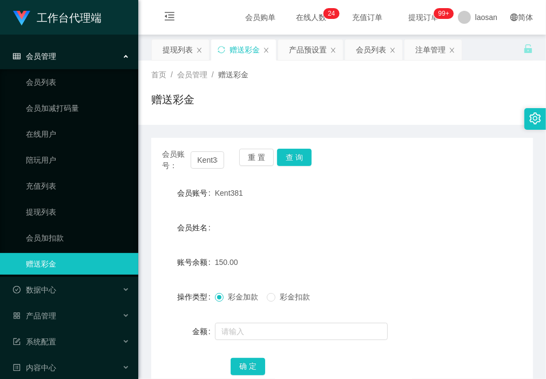
drag, startPoint x: 181, startPoint y: 120, endPoint x: 235, endPoint y: 145, distance: 58.9
click at [181, 120] on div "首页 / 会员管理 / 赠送彩金 / 赠送彩金" at bounding box center [342, 92] width 408 height 64
click at [252, 156] on button "重 置" at bounding box center [256, 156] width 35 height 17
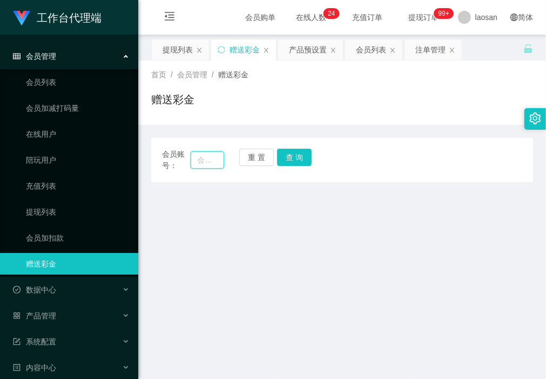
click at [205, 162] on input "text" at bounding box center [207, 159] width 33 height 17
paste input "keekee"
type input "keekee"
click at [298, 153] on button "查 询" at bounding box center [294, 156] width 35 height 17
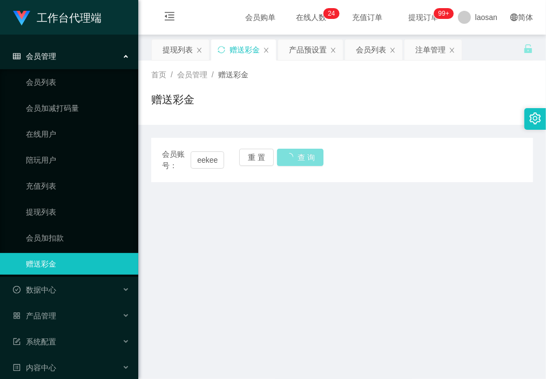
scroll to position [0, 0]
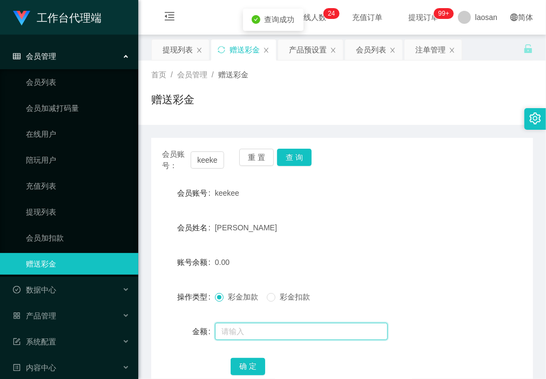
click at [266, 335] on input "text" at bounding box center [301, 330] width 173 height 17
type input "100"
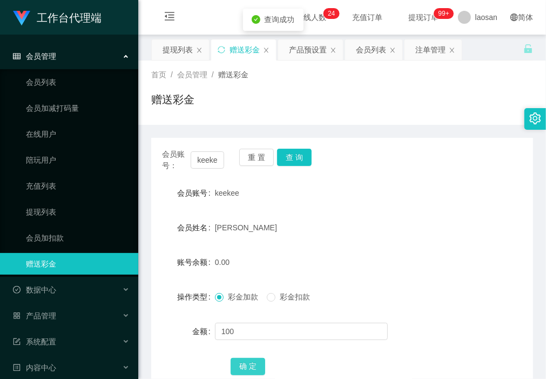
click at [250, 362] on button "确 定" at bounding box center [248, 365] width 35 height 17
drag, startPoint x: 260, startPoint y: 157, endPoint x: 222, endPoint y: 174, distance: 40.8
click at [260, 157] on button "重 置" at bounding box center [256, 156] width 35 height 17
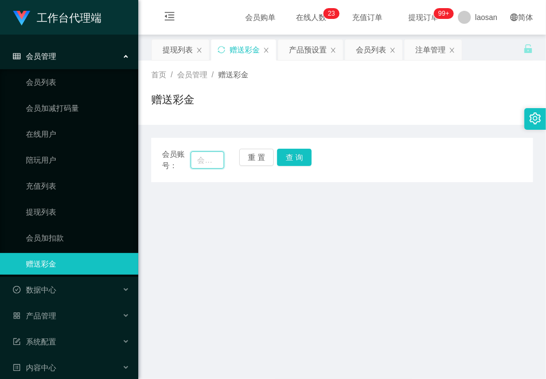
click at [203, 160] on input "text" at bounding box center [207, 159] width 33 height 17
paste input "jjtan"
type input "jjtan"
click at [300, 164] on button "查 询" at bounding box center [294, 156] width 35 height 17
click at [300, 157] on button "查 询" at bounding box center [294, 156] width 35 height 17
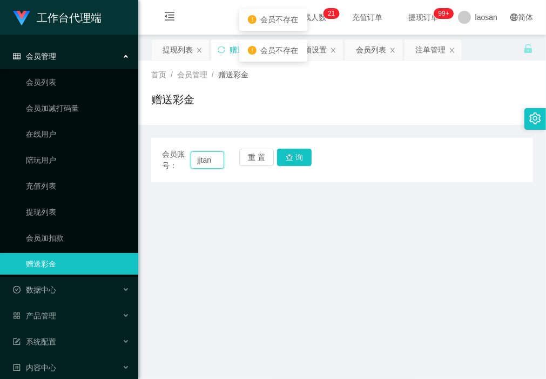
drag, startPoint x: 194, startPoint y: 158, endPoint x: 232, endPoint y: 166, distance: 38.7
click at [232, 166] on div "会员账号： jjtan 重 置 查 询" at bounding box center [342, 159] width 382 height 23
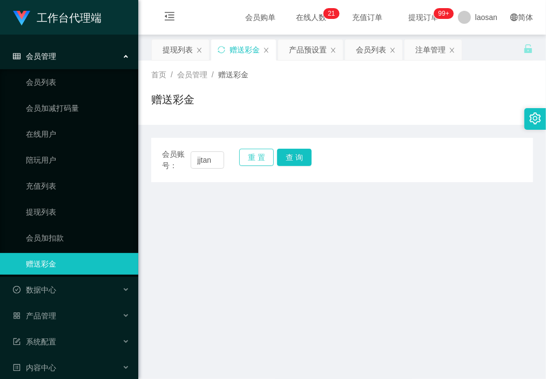
click at [253, 159] on button "重 置" at bounding box center [256, 156] width 35 height 17
click at [212, 163] on input "text" at bounding box center [207, 159] width 33 height 17
paste input "jjtan"
click at [290, 154] on button "查 询" at bounding box center [294, 156] width 35 height 17
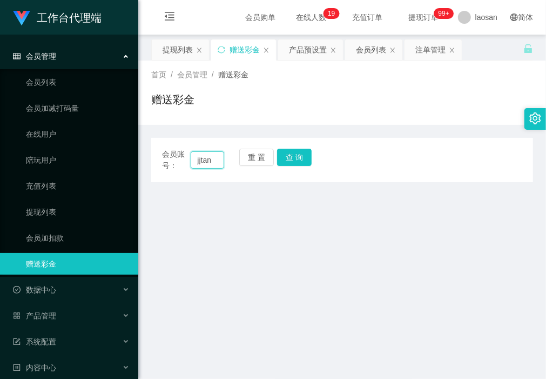
drag, startPoint x: 216, startPoint y: 160, endPoint x: 146, endPoint y: 158, distance: 70.3
click at [146, 158] on main "关闭左侧 关闭右侧 关闭其它 刷新页面 提现列表 赠送彩金 产品预设置 会员列表 注单管理 首页 / 会员管理 / 赠送彩金 / 赠送彩金 会员账号： jjt…" at bounding box center [342, 309] width 408 height 549
type input "jjtan"
click at [303, 156] on button "查 询" at bounding box center [294, 156] width 35 height 17
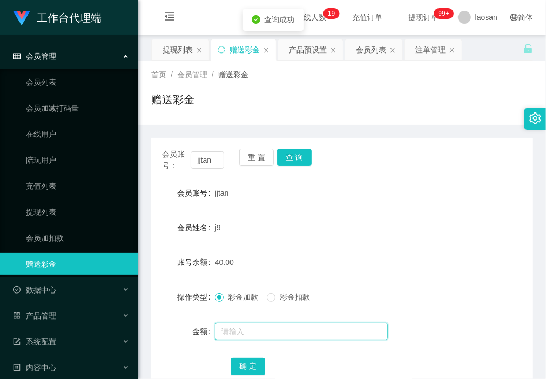
click at [269, 335] on input "text" at bounding box center [301, 330] width 173 height 17
type input "100"
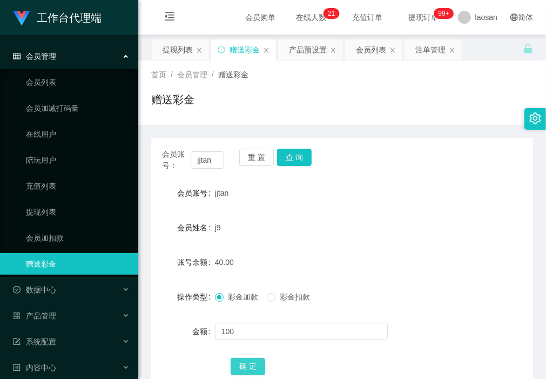
click at [254, 367] on button "确 定" at bounding box center [248, 365] width 35 height 17
drag, startPoint x: 371, startPoint y: 101, endPoint x: 362, endPoint y: 85, distance: 18.4
click at [371, 101] on div "赠送彩金" at bounding box center [342, 103] width 382 height 25
click at [181, 43] on div "提现列表" at bounding box center [178, 49] width 30 height 21
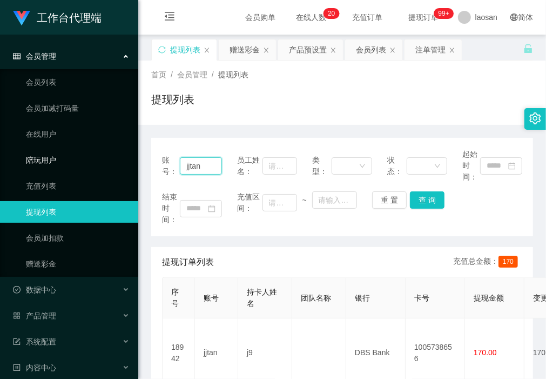
drag, startPoint x: 210, startPoint y: 168, endPoint x: 71, endPoint y: 170, distance: 138.3
click at [70, 169] on section "工作台代理端 会员管理 会员列表 会员加减打码量 在线用户 陪玩用户 充值列表 提现列表 会员加扣款 赠送彩金 数据中心 产品管理 注单管理 产品列表 产品预…" at bounding box center [273, 316] width 546 height 633
paste input "Kent381"
type input "Kent381"
click at [422, 198] on button "查 询" at bounding box center [427, 199] width 35 height 17
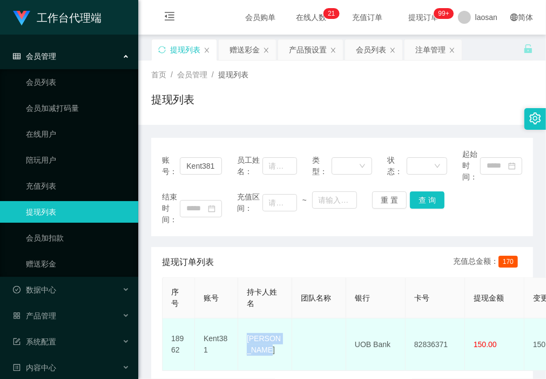
drag, startPoint x: 268, startPoint y: 360, endPoint x: 243, endPoint y: 339, distance: 32.6
click at [243, 339] on td "[PERSON_NAME]" at bounding box center [265, 344] width 54 height 52
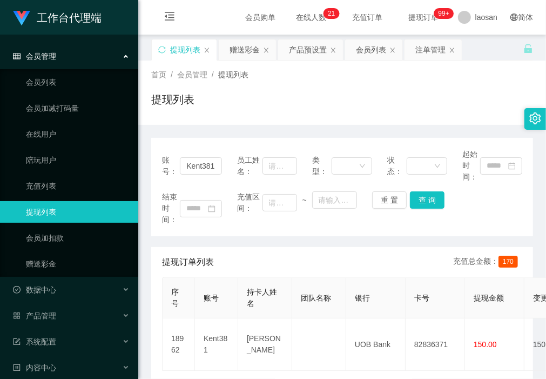
drag, startPoint x: 226, startPoint y: 241, endPoint x: 262, endPoint y: 267, distance: 44.5
click at [226, 241] on div "账号： Kent381 员工姓名： 类型： 状态： 起始时间： 结束时间： 充值区间： ~ 重 置 查 询 提现订单列表 充值总金额： 170 序号 账号 持…" at bounding box center [342, 271] width 382 height 267
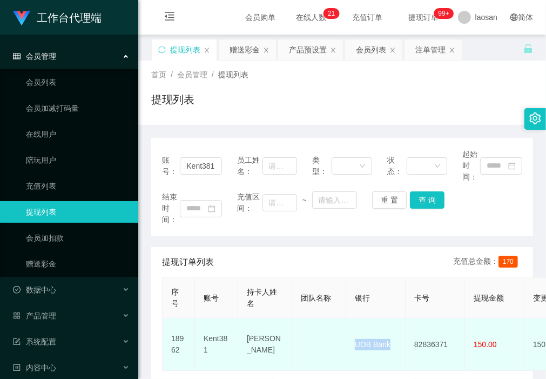
drag, startPoint x: 390, startPoint y: 342, endPoint x: 343, endPoint y: 341, distance: 47.0
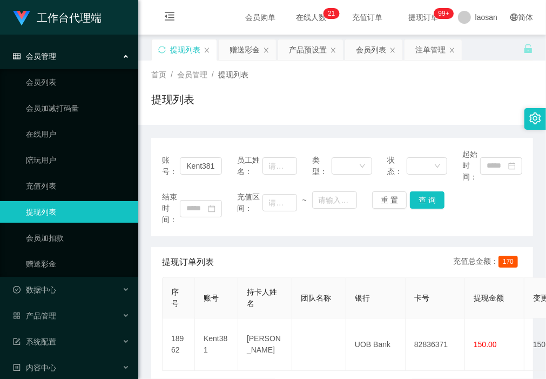
click at [212, 115] on div "提现列表" at bounding box center [342, 103] width 382 height 25
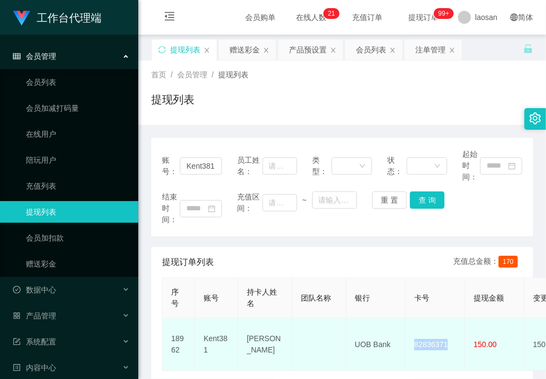
drag, startPoint x: 452, startPoint y: 347, endPoint x: 409, endPoint y: 342, distance: 43.5
click at [410, 343] on td "82836371" at bounding box center [435, 344] width 59 height 52
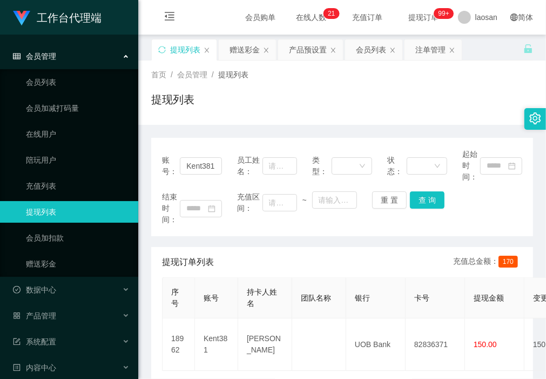
click at [219, 120] on div "首页 / 会员管理 / 提现列表 / 提现列表" at bounding box center [342, 92] width 408 height 64
click at [212, 164] on input "Kent381" at bounding box center [201, 165] width 42 height 17
drag, startPoint x: 241, startPoint y: 50, endPoint x: 243, endPoint y: 62, distance: 12.1
click at [241, 50] on div "赠送彩金" at bounding box center [244, 49] width 30 height 21
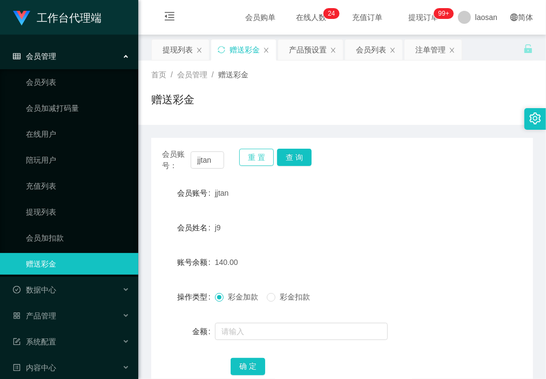
click at [255, 157] on button "重 置" at bounding box center [256, 156] width 35 height 17
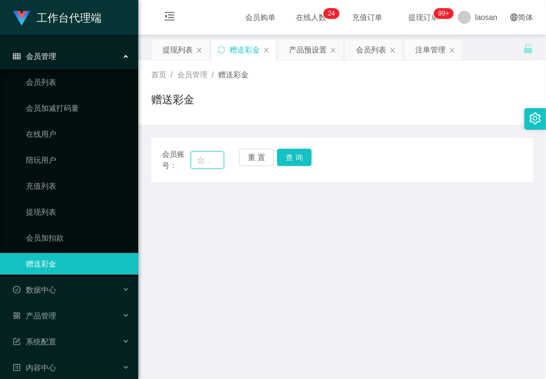
click at [221, 160] on input "text" at bounding box center [207, 159] width 33 height 17
paste input "Kent381"
type input "Kent381"
drag, startPoint x: 292, startPoint y: 152, endPoint x: 293, endPoint y: 170, distance: 18.4
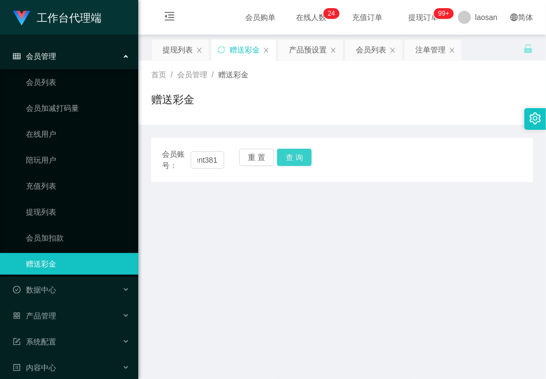
click at [292, 152] on button "查 询" at bounding box center [294, 156] width 35 height 17
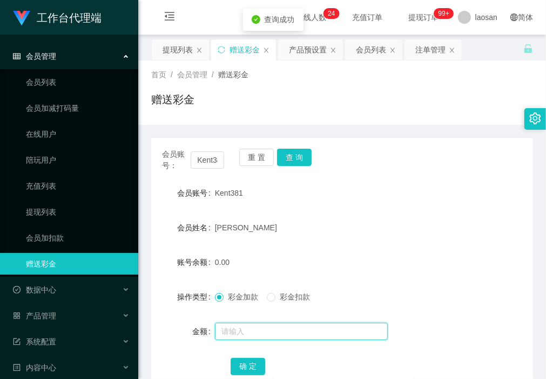
click at [247, 328] on input "text" at bounding box center [301, 330] width 173 height 17
type input "10"
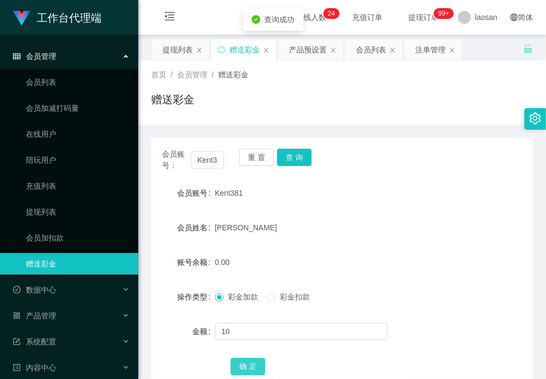
click at [251, 366] on button "确 定" at bounding box center [248, 365] width 35 height 17
click at [208, 114] on div "赠送彩金" at bounding box center [342, 103] width 382 height 25
click at [371, 53] on div "会员列表" at bounding box center [371, 49] width 30 height 21
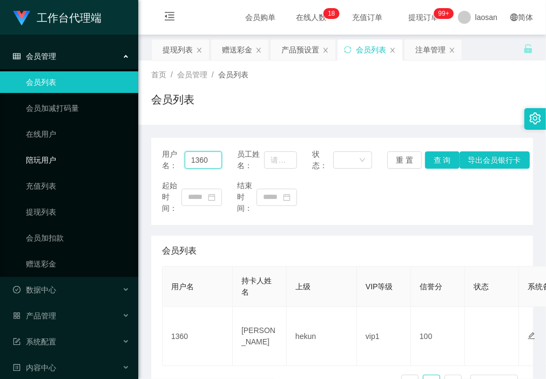
drag, startPoint x: 198, startPoint y: 157, endPoint x: 127, endPoint y: 155, distance: 70.2
click at [121, 154] on section "工作台代理端 会员管理 会员列表 会员加减打码量 在线用户 陪玩用户 充值列表 提现列表 会员加扣款 赠送彩金 数据中心 产品管理 注单管理 产品列表 产品预…" at bounding box center [273, 316] width 546 height 633
paste input "keekee"
type input "keekee"
click at [436, 158] on button "查 询" at bounding box center [442, 159] width 35 height 17
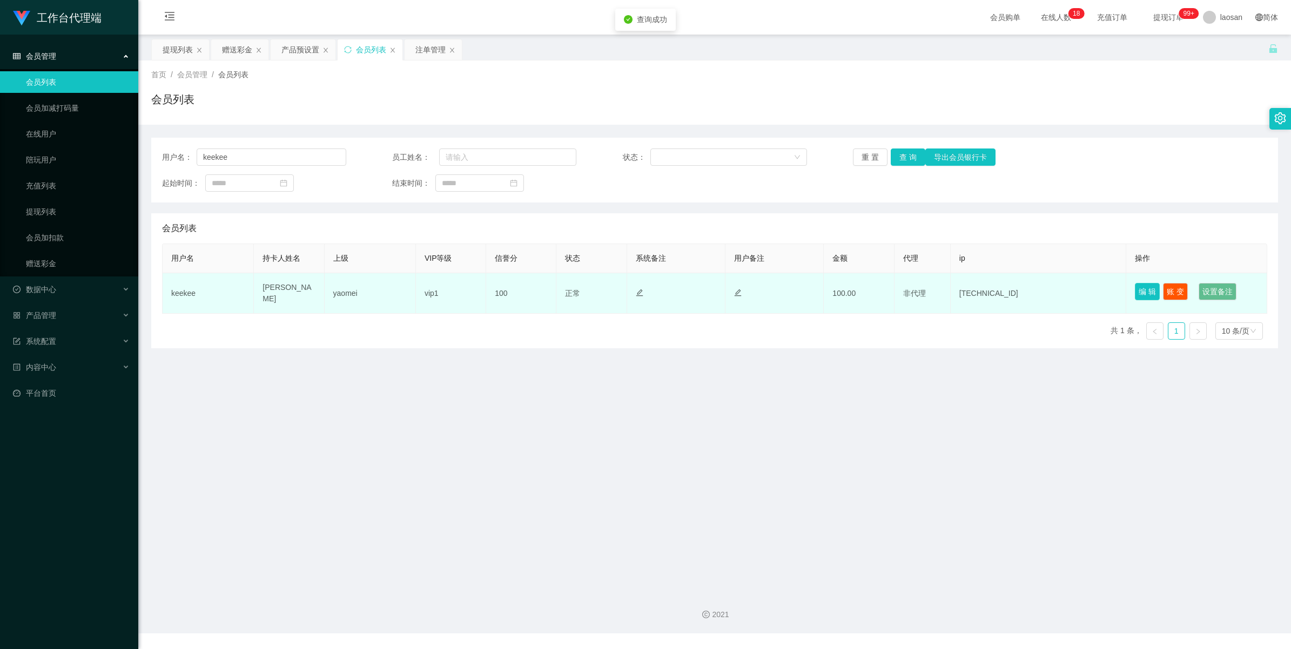
click at [1135, 289] on button "编 辑" at bounding box center [1147, 291] width 25 height 17
type input "keekee"
type input "[PERSON_NAME]"
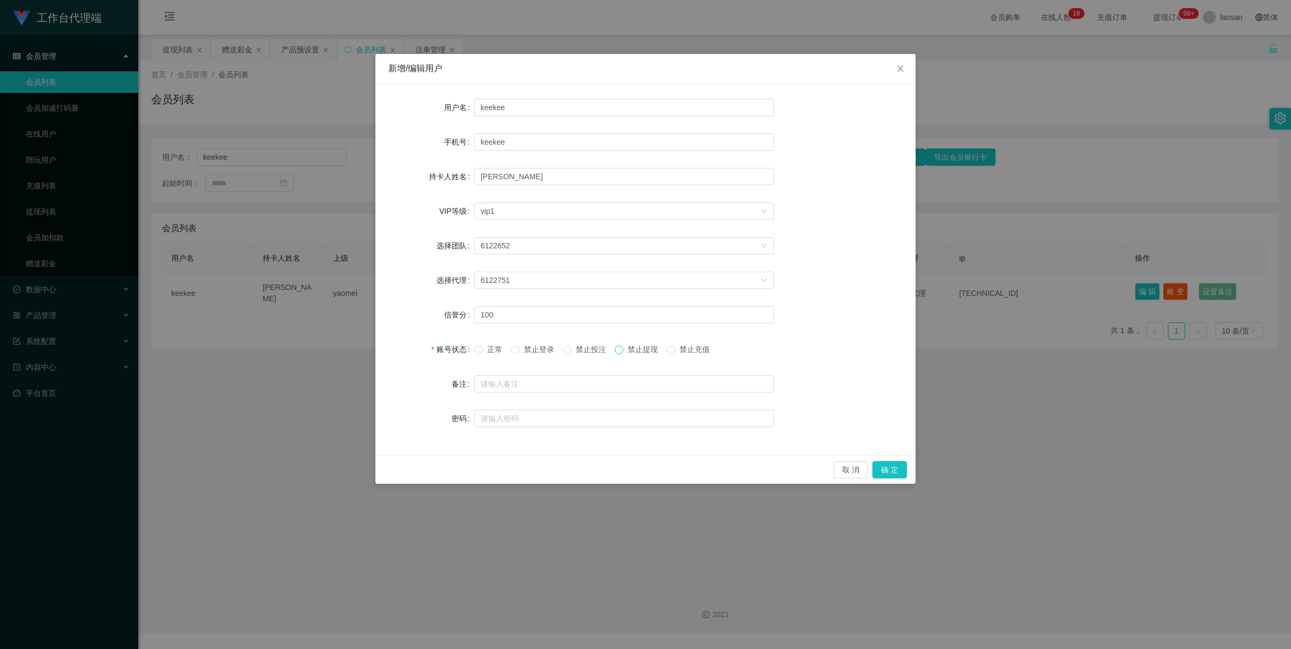
click at [623, 350] on span at bounding box center [619, 350] width 9 height 9
click at [897, 476] on button "确 定" at bounding box center [889, 469] width 35 height 17
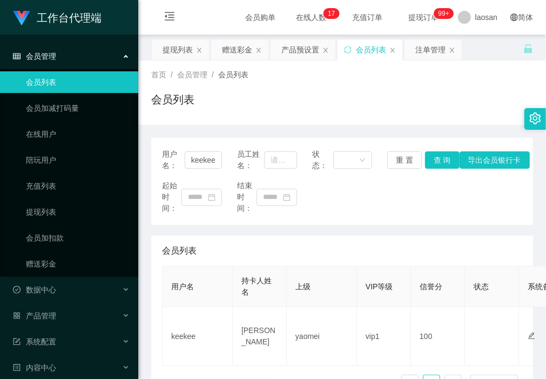
click at [192, 129] on div "用户名： keekee 员工姓名： 状态： 重 置 查 询 导出会员银行卡 起始时间： 结束时间： 会员列表 用户名 持卡人姓名 上级 VIP等级 信誉分 状…" at bounding box center [342, 262] width 382 height 275
click at [222, 49] on div "赠送彩金" at bounding box center [237, 49] width 30 height 21
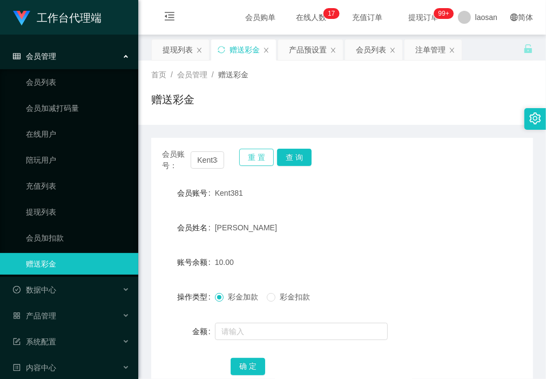
click at [254, 156] on button "重 置" at bounding box center [256, 156] width 35 height 17
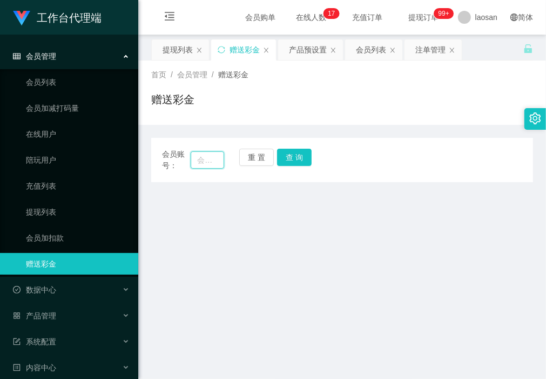
click at [220, 160] on input "text" at bounding box center [207, 159] width 33 height 17
paste input "Kent381"
type input "Kent381"
click at [298, 157] on button "查 询" at bounding box center [294, 156] width 35 height 17
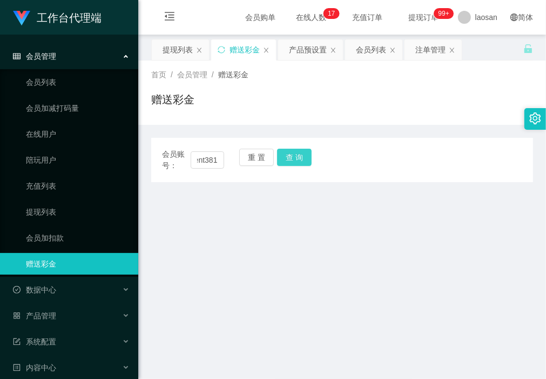
scroll to position [0, 0]
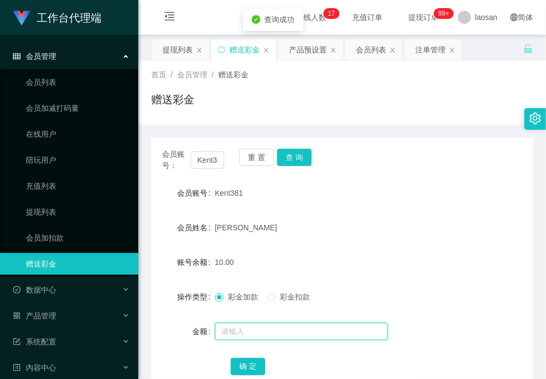
click at [273, 330] on input "text" at bounding box center [301, 330] width 173 height 17
type input "48"
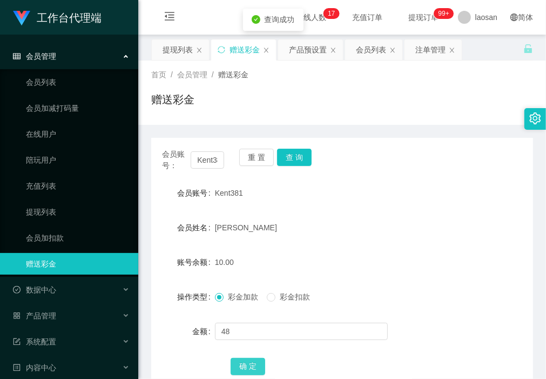
click at [252, 363] on button "确 定" at bounding box center [248, 365] width 35 height 17
click at [251, 163] on button "重 置" at bounding box center [256, 156] width 35 height 17
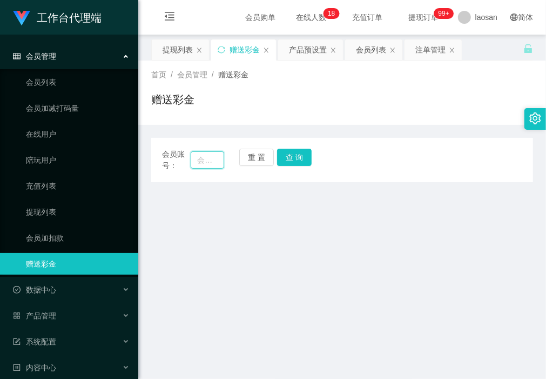
drag, startPoint x: 210, startPoint y: 164, endPoint x: 255, endPoint y: 169, distance: 46.2
click at [210, 164] on input "text" at bounding box center [207, 159] width 33 height 17
paste input "Kangler"
type input "Kangler"
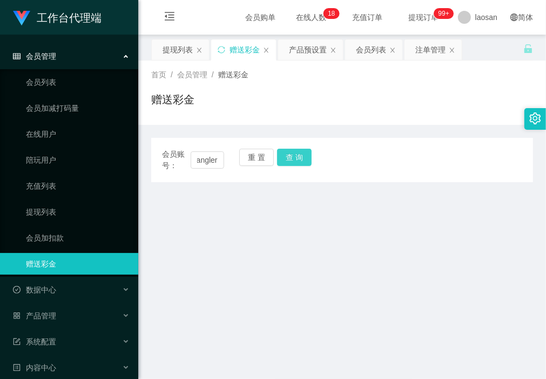
click at [301, 158] on button "查 询" at bounding box center [294, 156] width 35 height 17
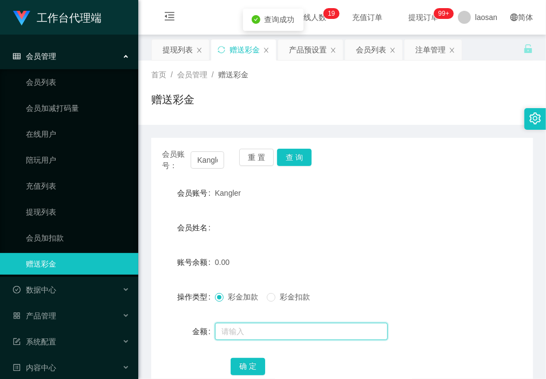
click at [247, 327] on input "text" at bounding box center [301, 330] width 173 height 17
type input "100"
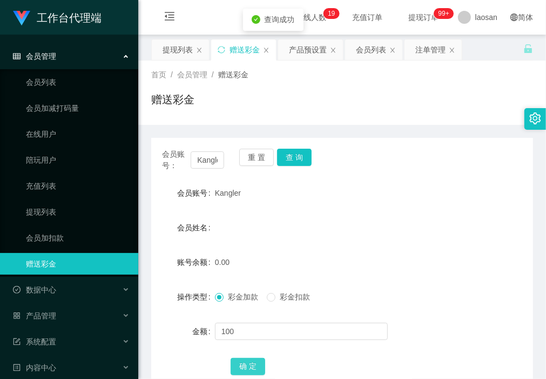
drag, startPoint x: 252, startPoint y: 366, endPoint x: 252, endPoint y: 371, distance: 5.4
click at [252, 366] on button "确 定" at bounding box center [248, 365] width 35 height 17
click at [250, 158] on button "重 置" at bounding box center [256, 156] width 35 height 17
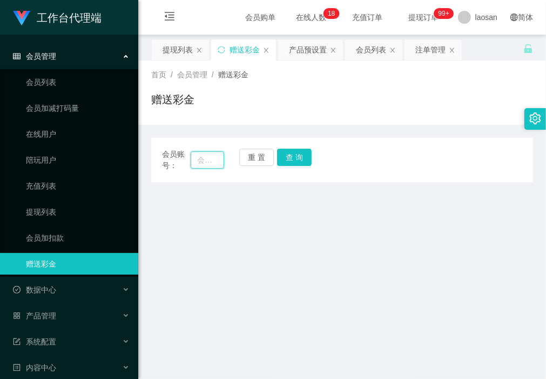
click at [201, 164] on input "text" at bounding box center [207, 159] width 33 height 17
paste input "Kent381"
type input "Kent381"
click at [293, 157] on button "查 询" at bounding box center [294, 156] width 35 height 17
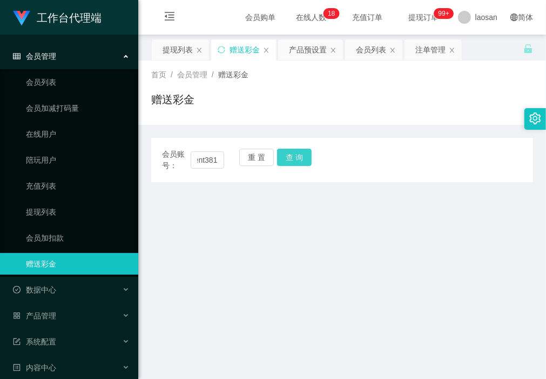
scroll to position [0, 0]
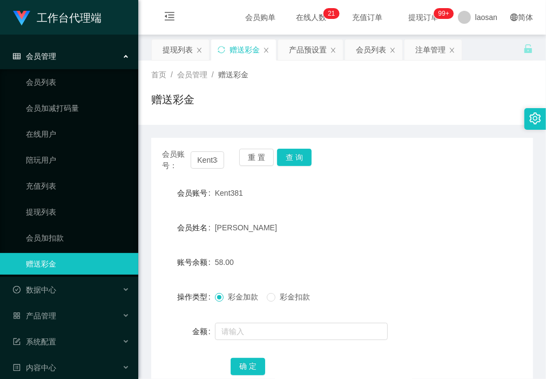
click at [172, 107] on h1 "赠送彩金" at bounding box center [172, 99] width 43 height 16
click at [166, 346] on form "会员账号 Kent381 会员姓名 [PERSON_NAME] 账号余额 58.00 操作类型 彩金加款 彩金扣款 金额 确 定" at bounding box center [342, 279] width 382 height 194
click at [182, 127] on div "会员账号： Kent381 重 置 查 询 会员账号 Kent381 会员姓名 [PERSON_NAME] chee wei 账号余额 58.00 操作类型 …" at bounding box center [342, 262] width 382 height 275
click at [295, 156] on button "查 询" at bounding box center [294, 156] width 35 height 17
click at [319, 56] on div "产品预设置" at bounding box center [308, 49] width 38 height 21
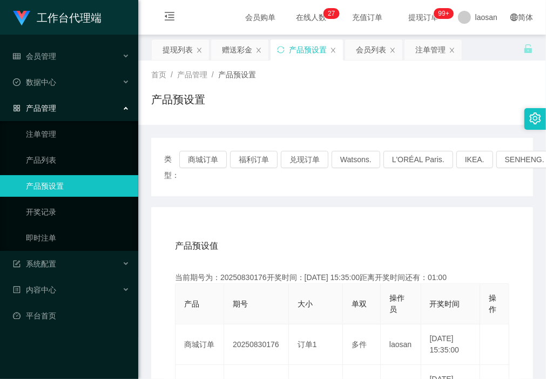
click at [239, 55] on div "赠送彩金" at bounding box center [237, 49] width 30 height 21
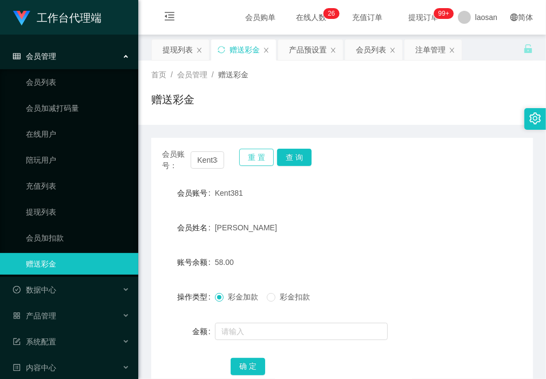
click at [255, 158] on button "重 置" at bounding box center [256, 156] width 35 height 17
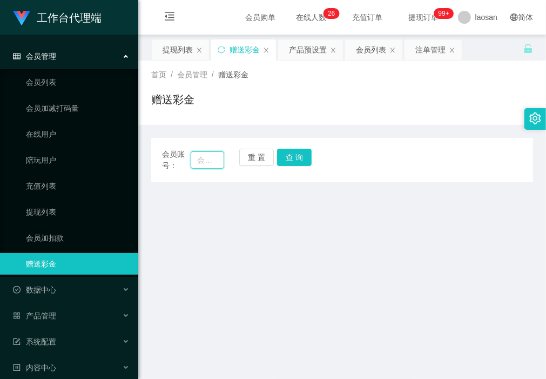
drag, startPoint x: 203, startPoint y: 162, endPoint x: 208, endPoint y: 163, distance: 5.4
click at [203, 162] on input "text" at bounding box center [207, 159] width 33 height 17
paste input "Kangler"
type input "Kangler"
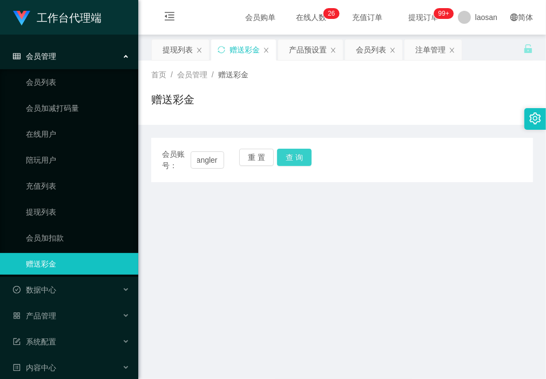
click at [295, 155] on button "查 询" at bounding box center [294, 156] width 35 height 17
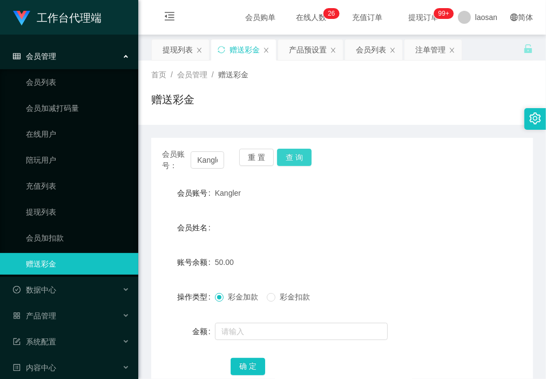
click at [303, 159] on button "查 询" at bounding box center [294, 156] width 35 height 17
drag, startPoint x: 227, startPoint y: 225, endPoint x: 244, endPoint y: 205, distance: 26.1
click at [227, 225] on div "会员姓名" at bounding box center [342, 228] width 382 height 22
click at [249, 156] on button "重 置" at bounding box center [256, 156] width 35 height 17
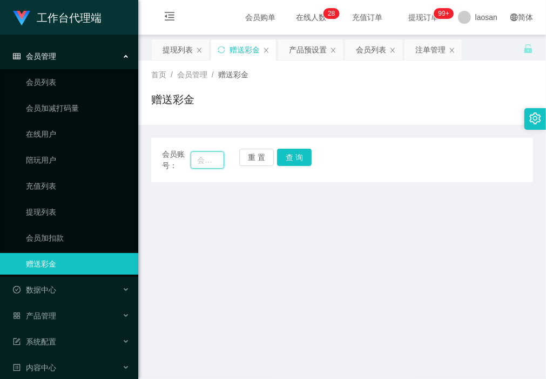
click at [204, 158] on input "text" at bounding box center [207, 159] width 33 height 17
paste input "Richard123"
type input "Richard123"
click at [285, 157] on button "查 询" at bounding box center [294, 156] width 35 height 17
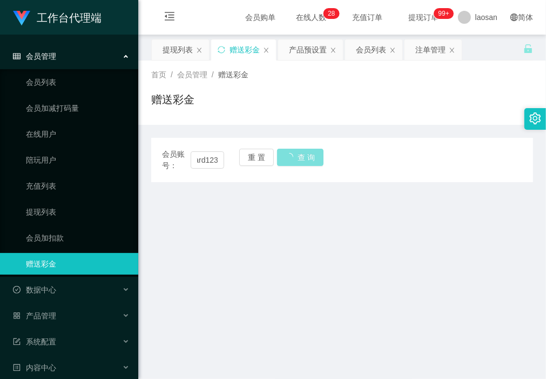
scroll to position [0, 0]
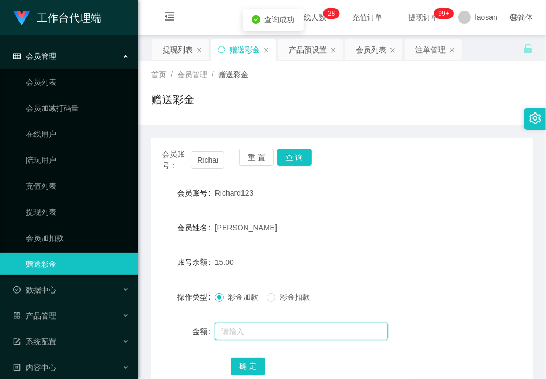
click at [262, 325] on input "text" at bounding box center [301, 330] width 173 height 17
type input "100"
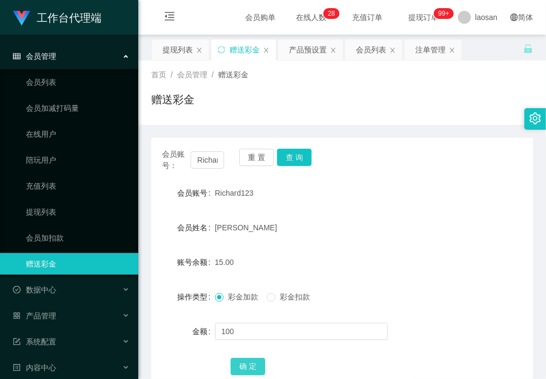
click at [245, 364] on button "确 定" at bounding box center [248, 365] width 35 height 17
click at [195, 128] on div "会员账号： Richard123 重 置 查 询 会员账号 Richard123 会员姓名 [PERSON_NAME] 账号余额 115.00 操作类型 彩金…" at bounding box center [342, 262] width 382 height 275
click at [253, 157] on button "重 置" at bounding box center [256, 156] width 35 height 17
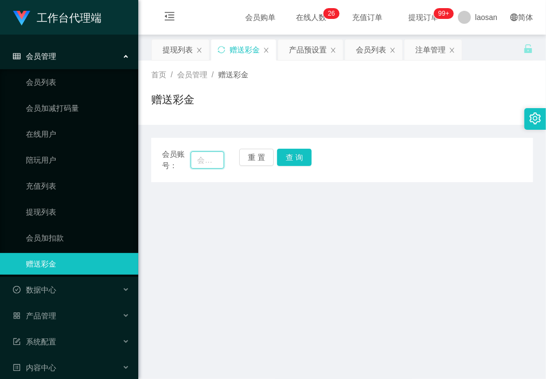
click at [204, 162] on input "text" at bounding box center [207, 159] width 33 height 17
paste input "Kangler"
type input "Kangler"
click at [297, 152] on button "查 询" at bounding box center [294, 156] width 35 height 17
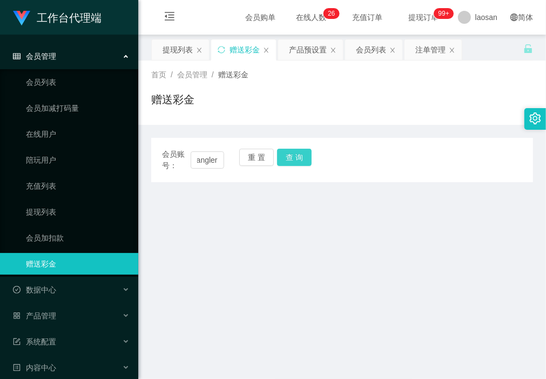
scroll to position [0, 0]
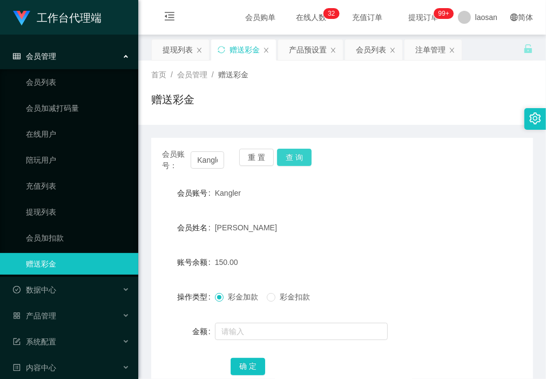
click at [306, 157] on button "查 询" at bounding box center [294, 156] width 35 height 17
click at [168, 54] on div "提现列表" at bounding box center [178, 49] width 30 height 21
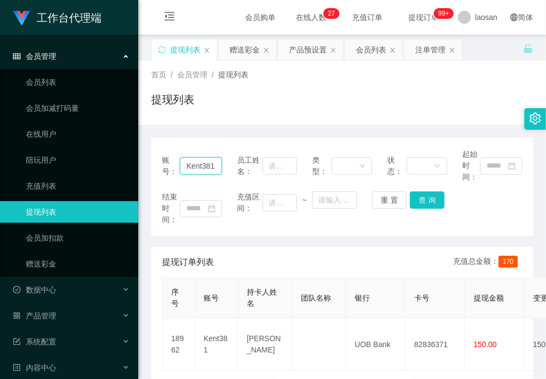
drag, startPoint x: 215, startPoint y: 167, endPoint x: 127, endPoint y: 174, distance: 88.3
click at [127, 174] on section "工作台代理端 会员管理 会员列表 会员加减打码量 在线用户 陪玩用户 充值列表 提现列表 会员加扣款 赠送彩金 数据中心 产品管理 注单管理 产品列表 产品预…" at bounding box center [273, 316] width 546 height 633
paste input "angler"
drag, startPoint x: 426, startPoint y: 198, endPoint x: 424, endPoint y: 206, distance: 7.7
click at [426, 198] on button "查 询" at bounding box center [427, 199] width 35 height 17
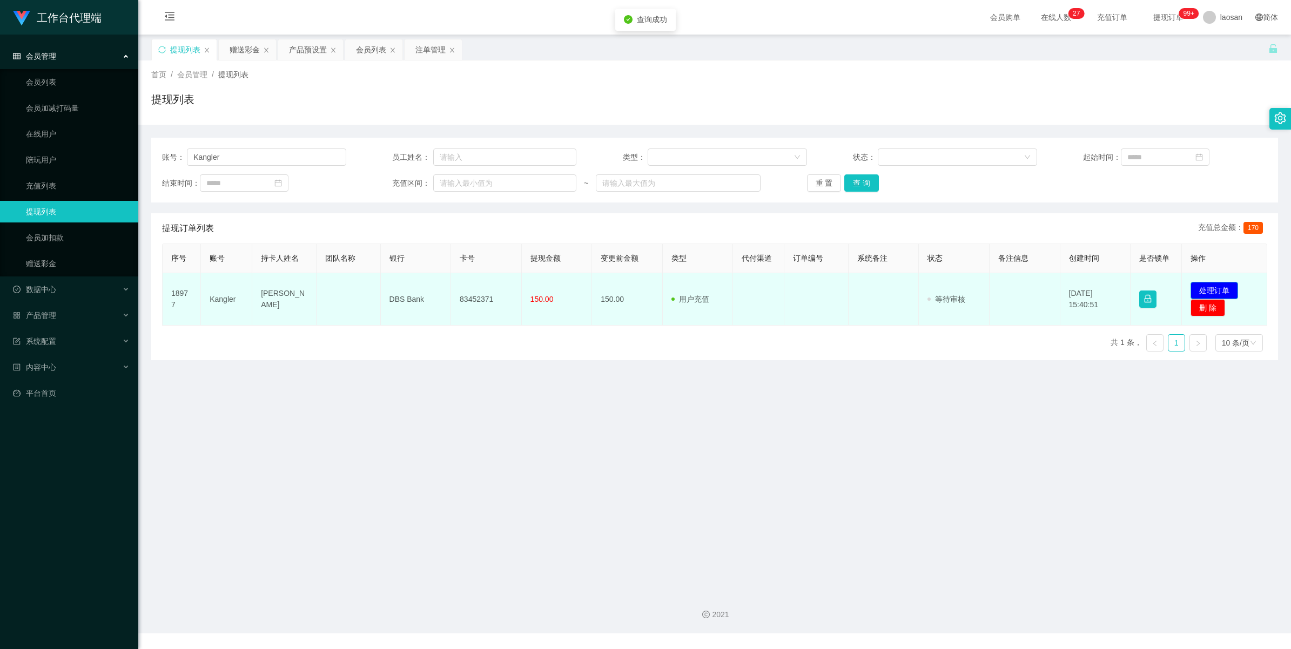
click at [1213, 288] on button "处理订单" at bounding box center [1214, 290] width 48 height 17
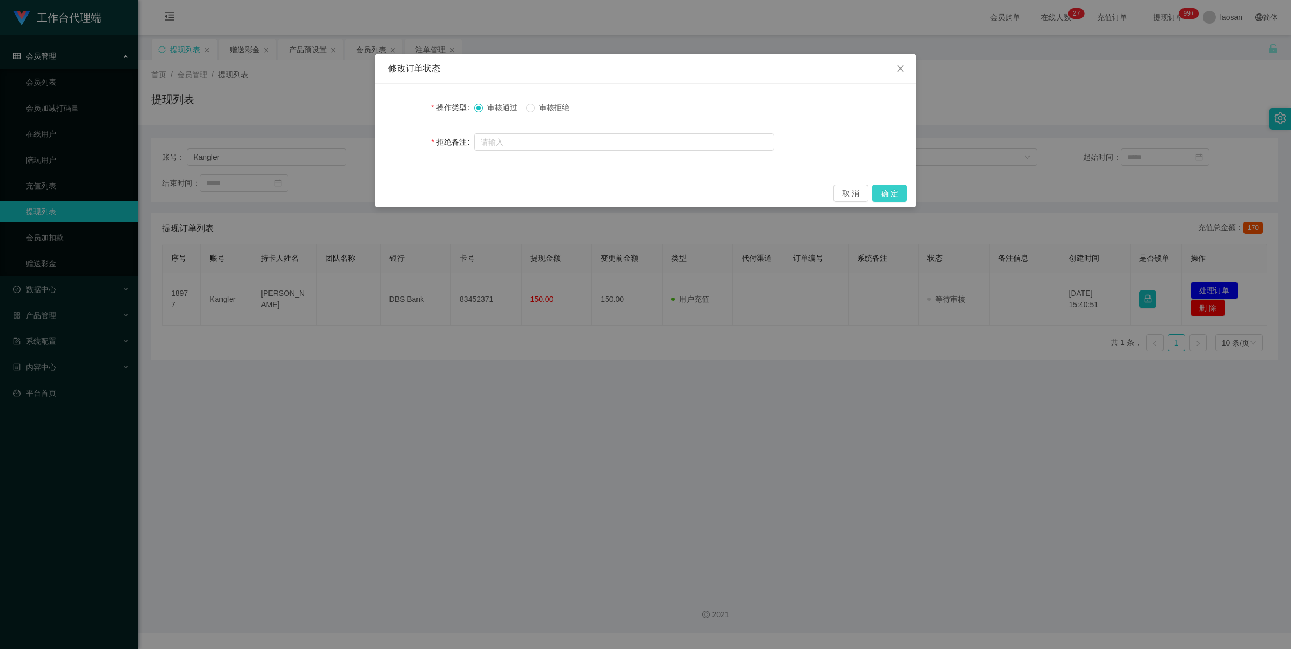
click at [897, 193] on button "确 定" at bounding box center [889, 193] width 35 height 17
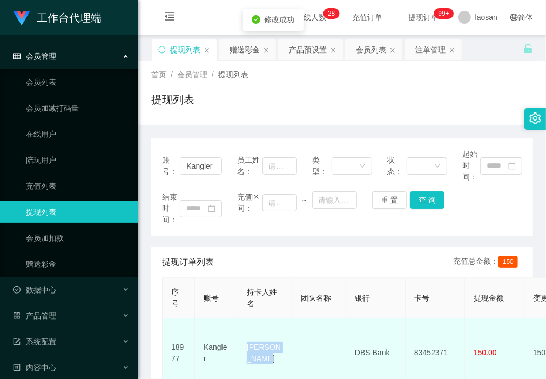
drag, startPoint x: 275, startPoint y: 354, endPoint x: 239, endPoint y: 339, distance: 39.0
click at [239, 339] on td "[PERSON_NAME]" at bounding box center [265, 352] width 54 height 69
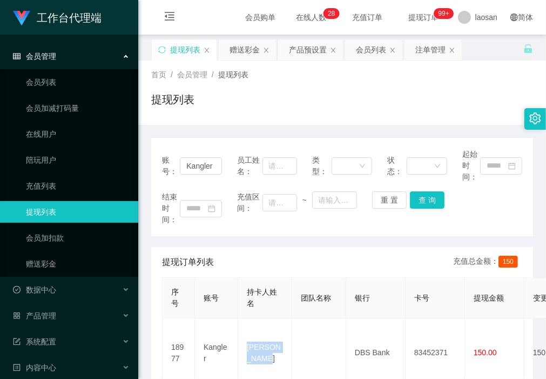
click at [219, 227] on div "账号： Kangler 员工姓名： 类型： 状态： 起始时间： 结束时间： 充值区间： ~ 重 置 查 询" at bounding box center [342, 187] width 382 height 98
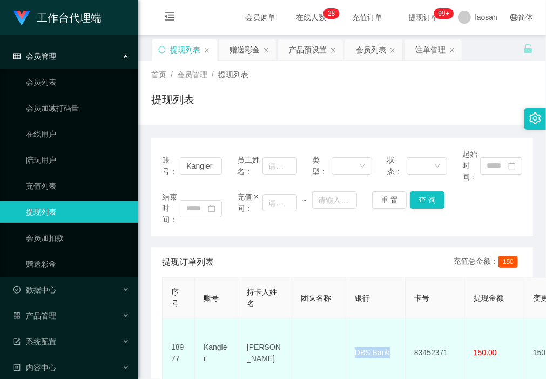
drag, startPoint x: 390, startPoint y: 349, endPoint x: 341, endPoint y: 347, distance: 48.6
click at [346, 347] on td "DBS Bank" at bounding box center [375, 352] width 59 height 69
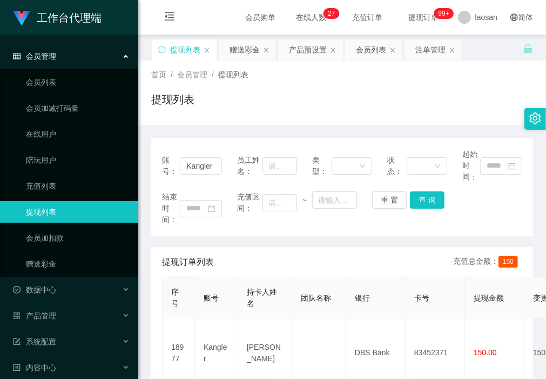
click at [237, 233] on div "账号： Kangler 员工姓名： 类型： 状态： 起始时间： 结束时间： 充值区间： ~ 重 置 查 询" at bounding box center [342, 187] width 382 height 98
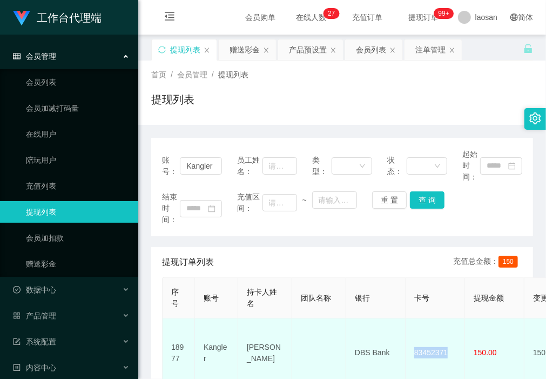
drag, startPoint x: 454, startPoint y: 346, endPoint x: 411, endPoint y: 348, distance: 42.7
click at [411, 348] on td "83452371" at bounding box center [435, 352] width 59 height 69
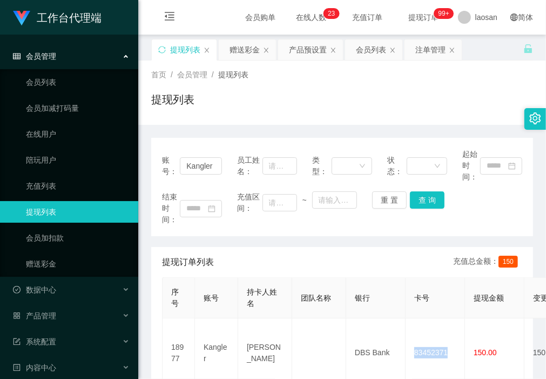
click at [201, 114] on div "提现列表" at bounding box center [342, 103] width 382 height 25
drag, startPoint x: 206, startPoint y: 165, endPoint x: 287, endPoint y: 168, distance: 80.5
click at [287, 168] on div "账号： Kangler 员工姓名： 类型： 状态： 起始时间：" at bounding box center [342, 165] width 360 height 34
paste input "Charlotte8513"
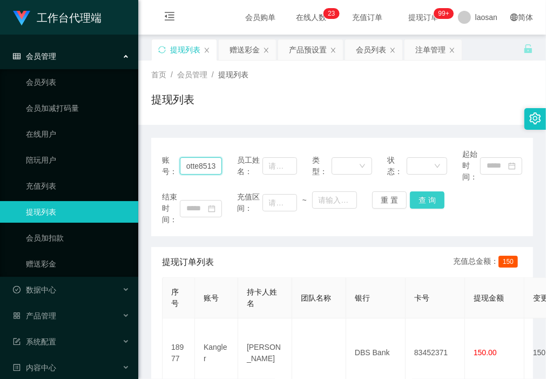
type input "Charlotte8513"
click at [431, 196] on button "查 询" at bounding box center [427, 199] width 35 height 17
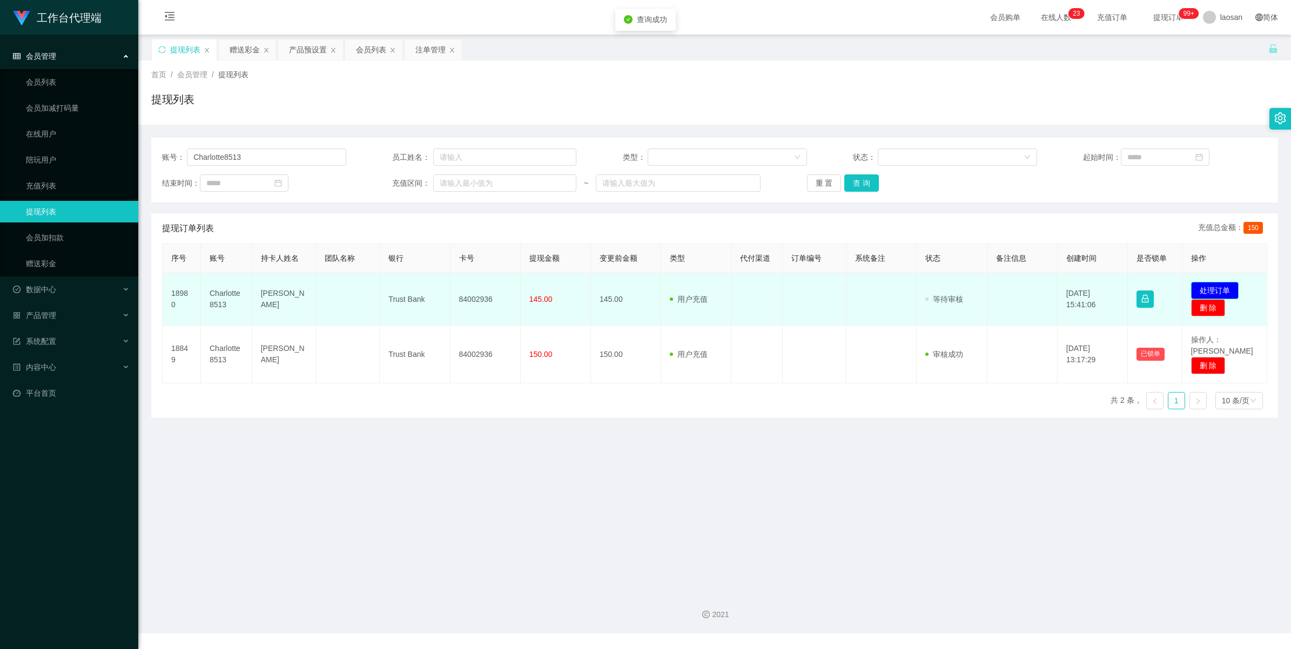
click at [1227, 289] on button "处理订单" at bounding box center [1215, 290] width 48 height 17
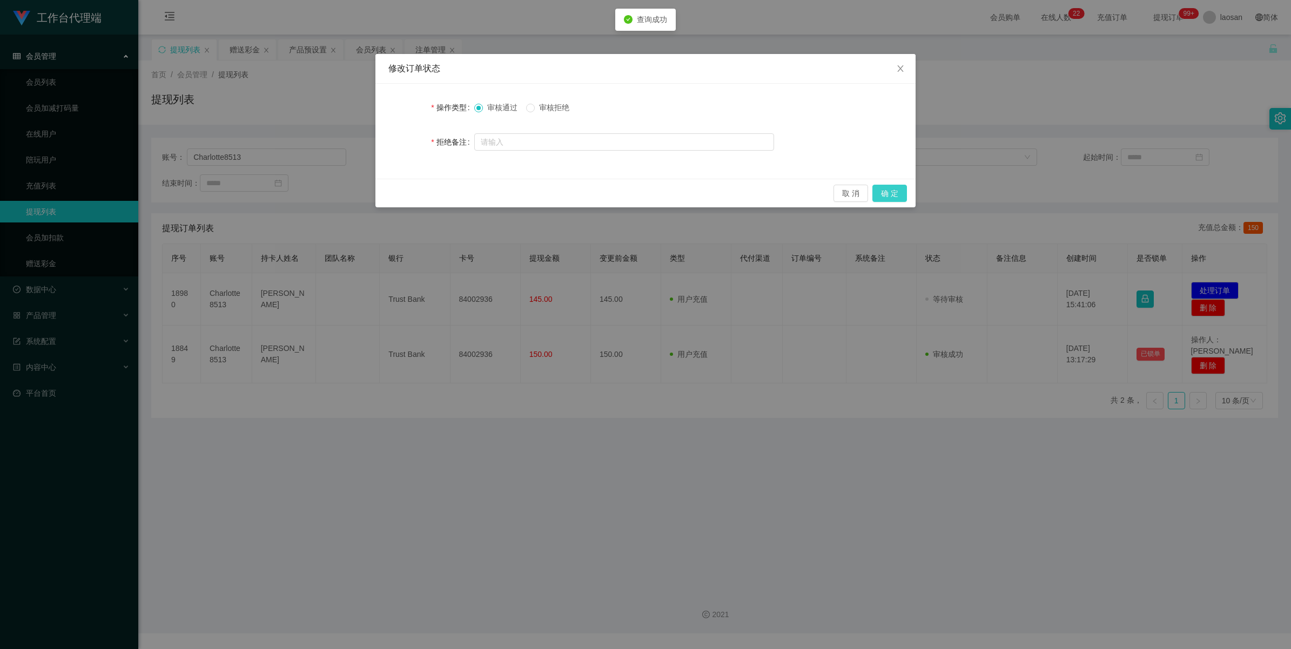
click at [894, 192] on button "确 定" at bounding box center [889, 193] width 35 height 17
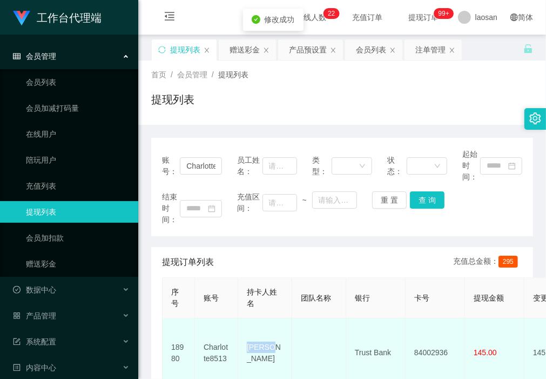
drag, startPoint x: 251, startPoint y: 349, endPoint x: 242, endPoint y: 349, distance: 9.2
click at [246, 347] on td "[PERSON_NAME]" at bounding box center [265, 352] width 54 height 69
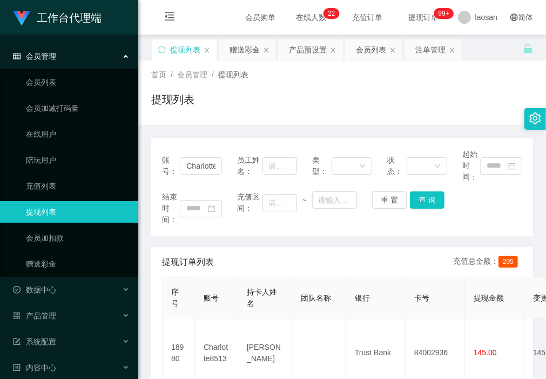
click at [226, 243] on div "账号： Charlotte8513 员工姓名： 类型： 状态： 起始时间： 结束时间： 充值区间： ~ 重 置 查 询 提现订单列表 充值总金额： 295 序…" at bounding box center [342, 314] width 382 height 353
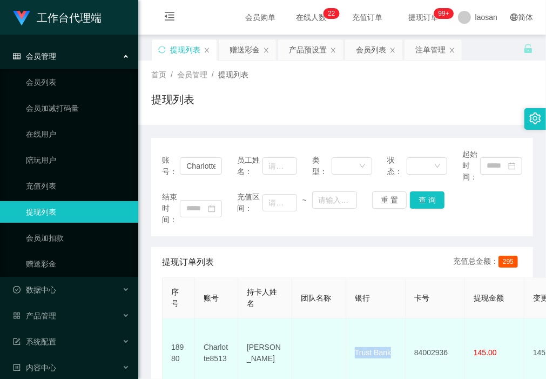
drag, startPoint x: 401, startPoint y: 343, endPoint x: 354, endPoint y: 348, distance: 47.8
click at [354, 348] on td "Trust Bank" at bounding box center [375, 352] width 59 height 69
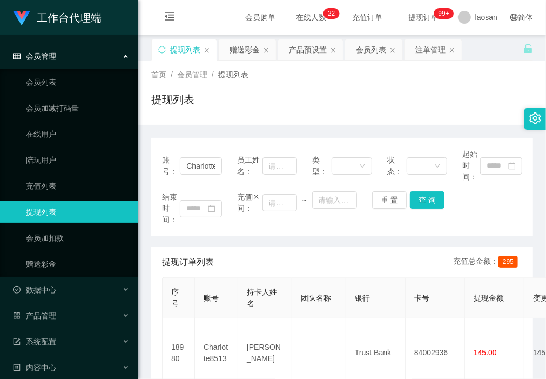
click at [216, 237] on div "账号： Charlotte8513 员工姓名： 类型： 状态： 起始时间： 结束时间： 充值区间： ~ 重 置 查 询 提现订单列表 充值总金额： 295 序…" at bounding box center [342, 314] width 382 height 353
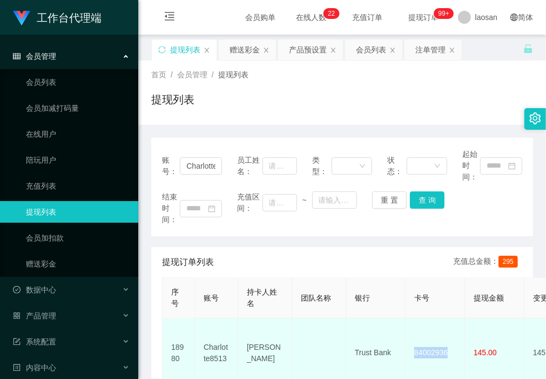
drag, startPoint x: 455, startPoint y: 350, endPoint x: 412, endPoint y: 349, distance: 42.7
click at [412, 349] on td "84002936" at bounding box center [435, 352] width 59 height 69
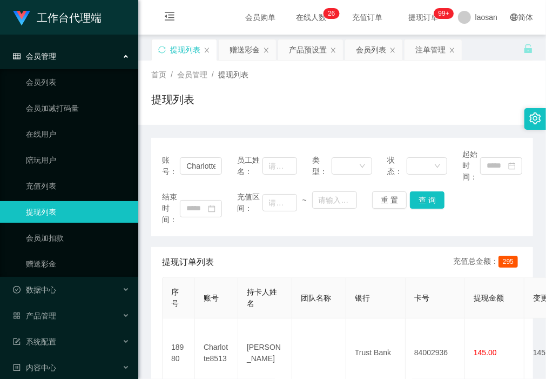
click at [240, 237] on div "账号： Charlotte8513 员工姓名： 类型： 状态： 起始时间： 结束时间： 充值区间： ~ 重 置 查 询 提现订单列表 充值总金额： 295 序…" at bounding box center [342, 314] width 382 height 353
click at [202, 112] on div "提现列表" at bounding box center [342, 103] width 382 height 25
drag, startPoint x: 183, startPoint y: 166, endPoint x: 270, endPoint y: 168, distance: 87.5
click at [270, 168] on div "账号： Charlotte8513 员工姓名： 类型： 状态： 起始时间：" at bounding box center [342, 165] width 360 height 34
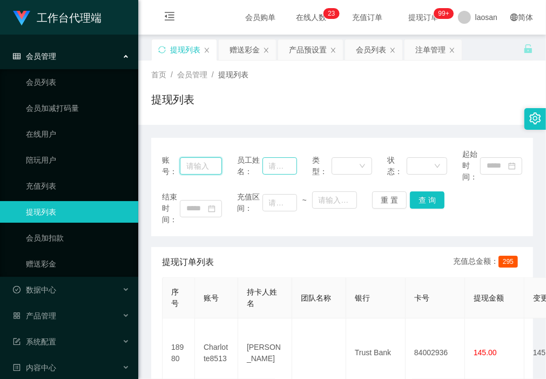
scroll to position [0, 0]
paste input "jjtan"
click at [423, 201] on button "查 询" at bounding box center [427, 199] width 35 height 17
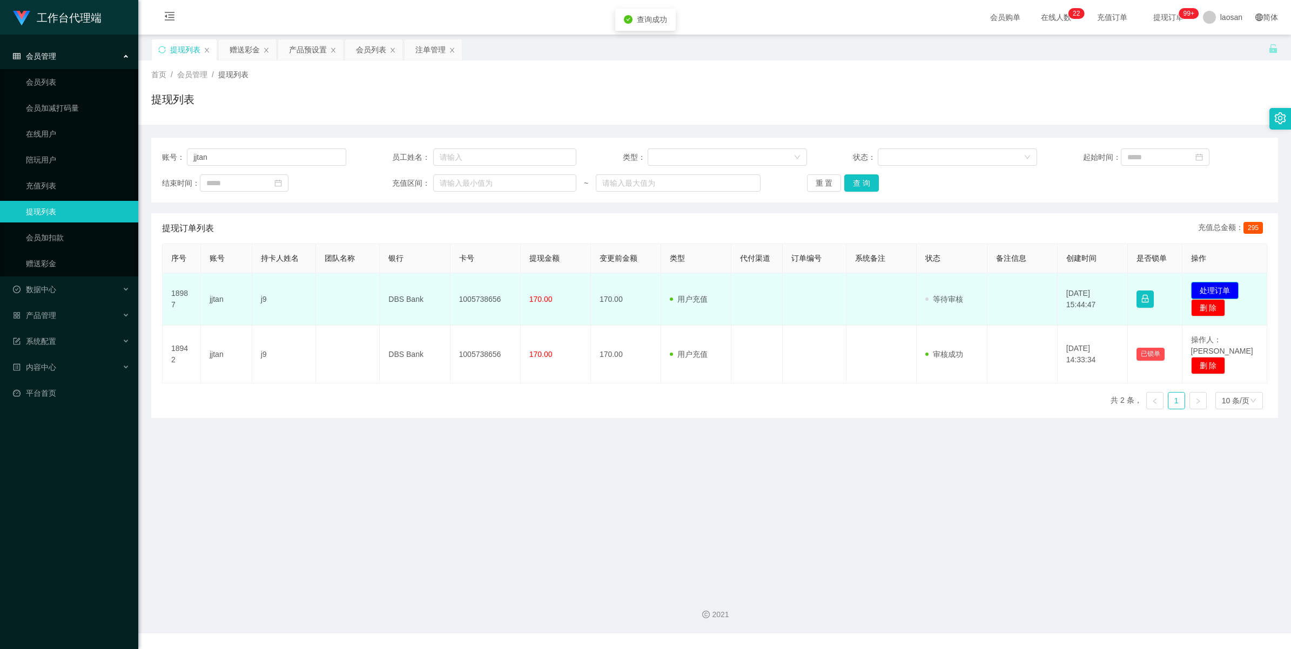
click at [1227, 289] on button "处理订单" at bounding box center [1215, 290] width 48 height 17
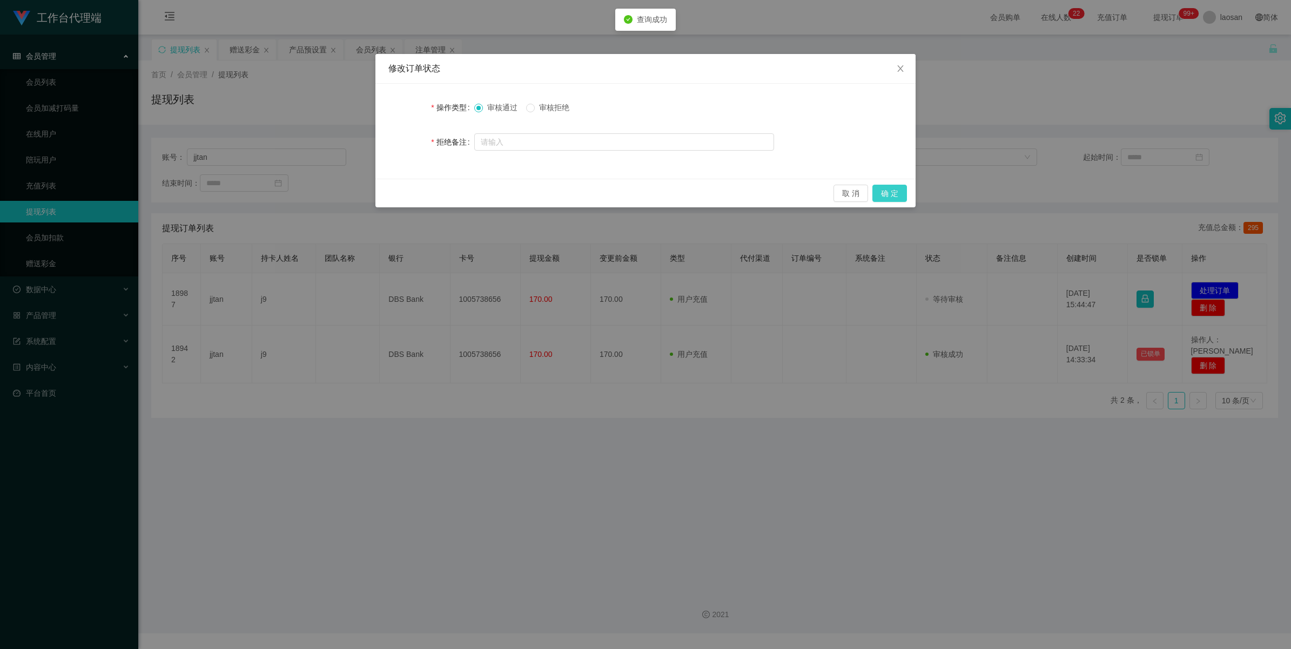
click at [893, 193] on button "确 定" at bounding box center [889, 193] width 35 height 17
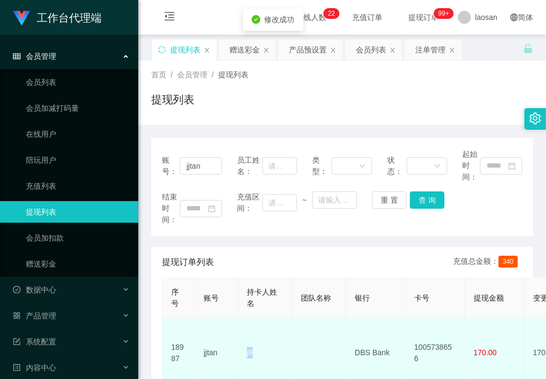
drag, startPoint x: 260, startPoint y: 350, endPoint x: 247, endPoint y: 350, distance: 13.5
click at [247, 350] on td "j9" at bounding box center [265, 352] width 54 height 69
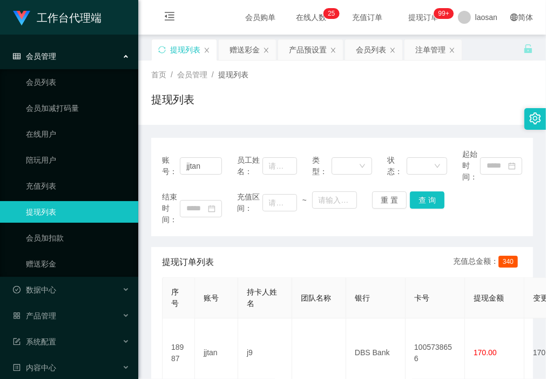
click at [235, 229] on div "账号： jjtan 员工姓名： 类型： 状态： 起始时间： 结束时间： 充值区间： ~ 重 置 查 询" at bounding box center [342, 187] width 382 height 98
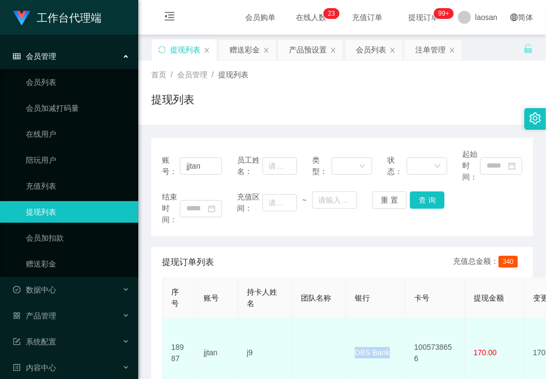
drag, startPoint x: 393, startPoint y: 354, endPoint x: 354, endPoint y: 348, distance: 38.8
click at [354, 348] on td "DBS Bank" at bounding box center [375, 352] width 59 height 69
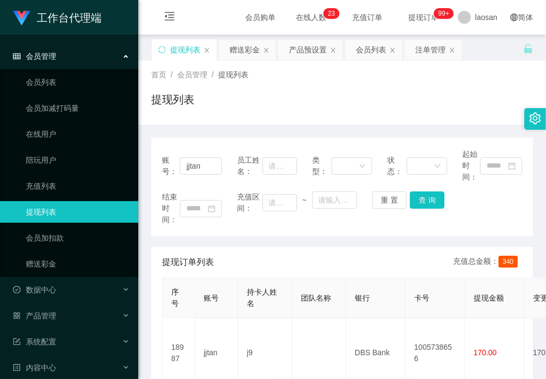
click at [230, 233] on div "账号： jjtan 员工姓名： 类型： 状态： 起始时间： 结束时间： 充值区间： ~ 重 置 查 询" at bounding box center [342, 187] width 382 height 98
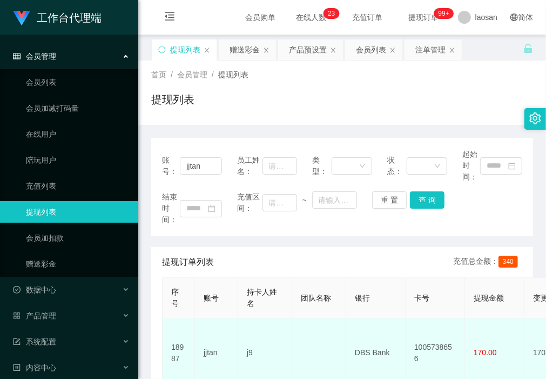
click at [453, 347] on td "1005738656" at bounding box center [435, 352] width 59 height 69
drag, startPoint x: 460, startPoint y: 347, endPoint x: 416, endPoint y: 347, distance: 43.7
click at [416, 347] on td "1005738656" at bounding box center [435, 352] width 59 height 69
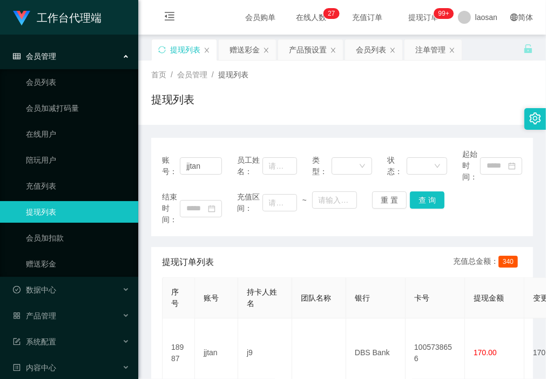
click at [200, 133] on div "账号： jjtan 员工姓名： 类型： 状态： 起始时间： 结束时间： 充值区间： ~ 重 置 查 询 提现订单列表 充值总金额： 340 序号 账号 持卡人…" at bounding box center [342, 308] width 382 height 366
click at [360, 111] on div "提现列表" at bounding box center [342, 103] width 382 height 25
drag, startPoint x: 213, startPoint y: 166, endPoint x: 81, endPoint y: 163, distance: 132.3
click at [81, 163] on section "工作台代理端 会员管理 会员列表 会员加减打码量 在线用户 陪玩用户 充值列表 提现列表 会员加扣款 赠送彩金 数据中心 产品管理 注单管理 产品列表 产品预…" at bounding box center [273, 316] width 546 height 633
paste input "Kent381"
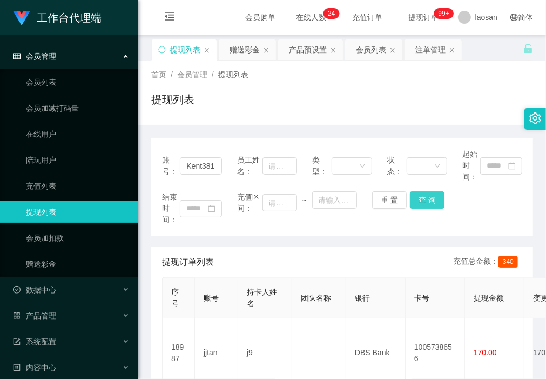
click at [422, 198] on button "查 询" at bounding box center [427, 199] width 35 height 17
drag, startPoint x: 429, startPoint y: 198, endPoint x: 433, endPoint y: 214, distance: 17.1
click at [429, 198] on button "查 询" at bounding box center [427, 199] width 35 height 17
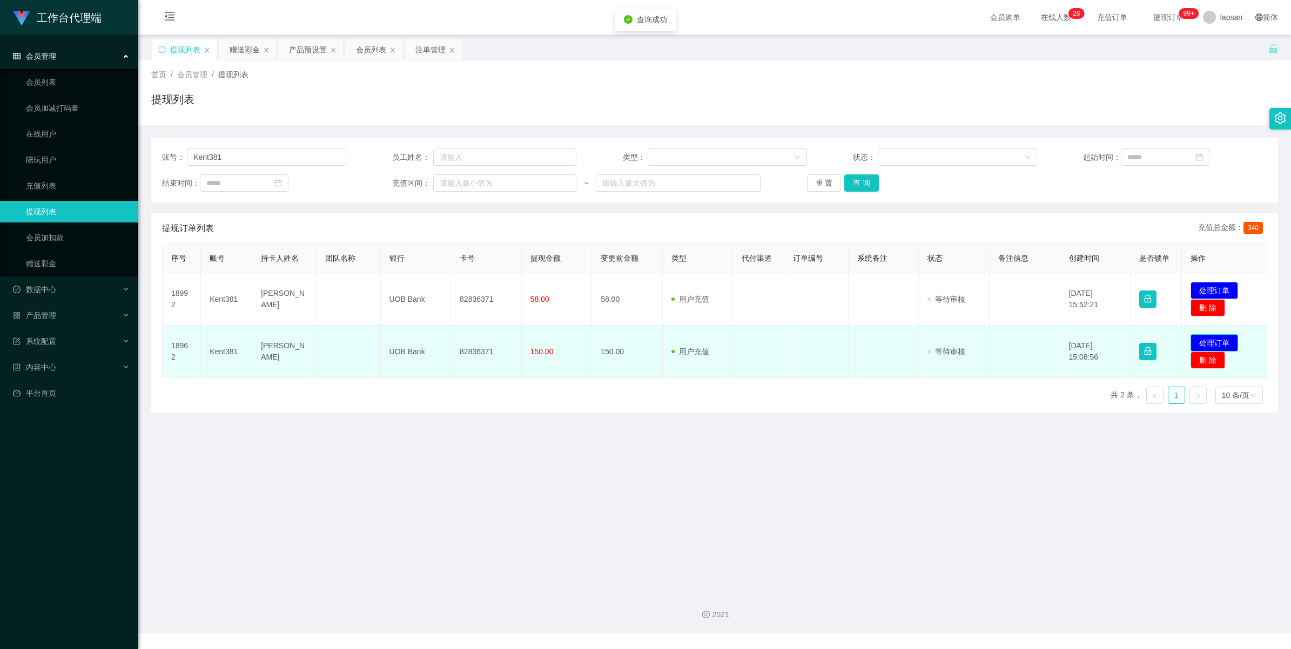
click at [1220, 341] on button "处理订单" at bounding box center [1214, 342] width 48 height 17
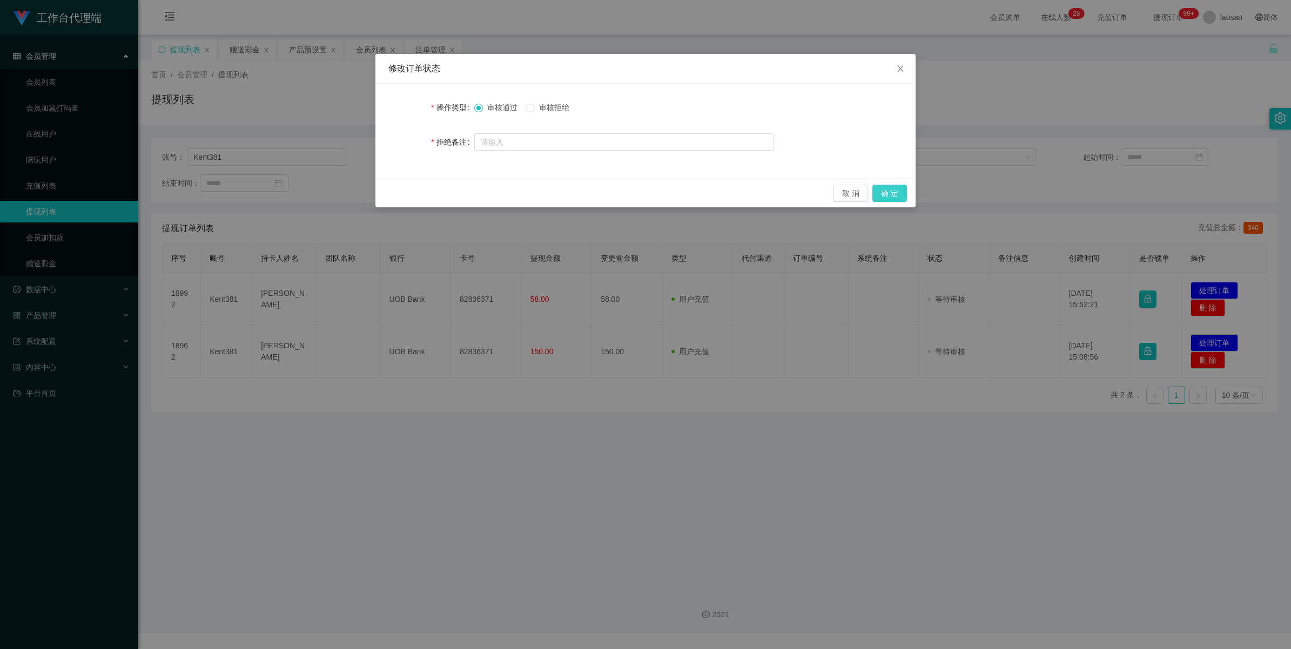
click at [897, 195] on button "确 定" at bounding box center [889, 193] width 35 height 17
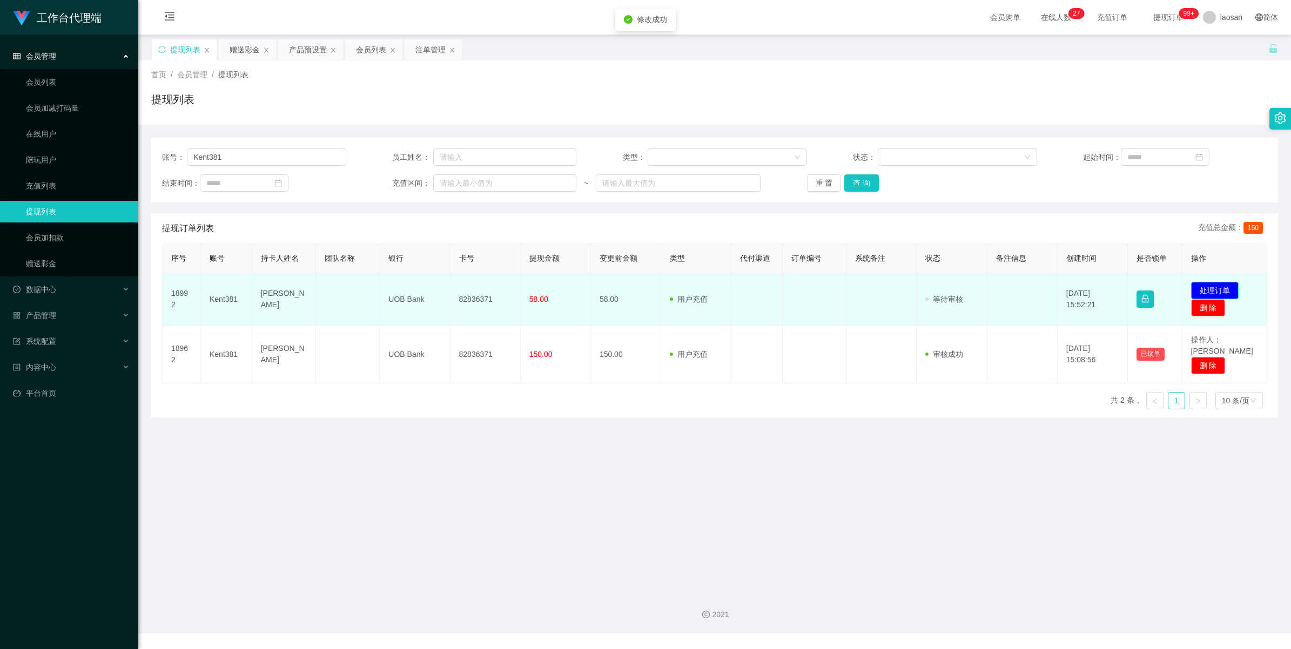
click at [1197, 287] on button "处理订单" at bounding box center [1215, 290] width 48 height 17
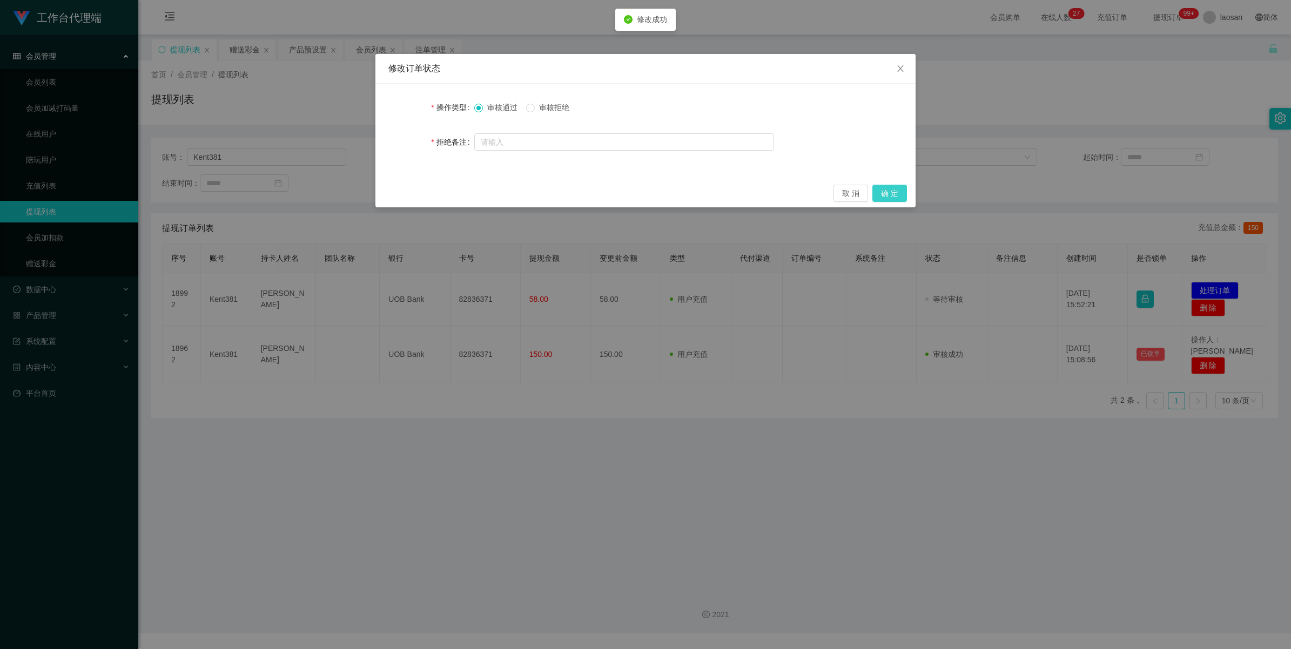
click at [886, 190] on button "确 定" at bounding box center [889, 193] width 35 height 17
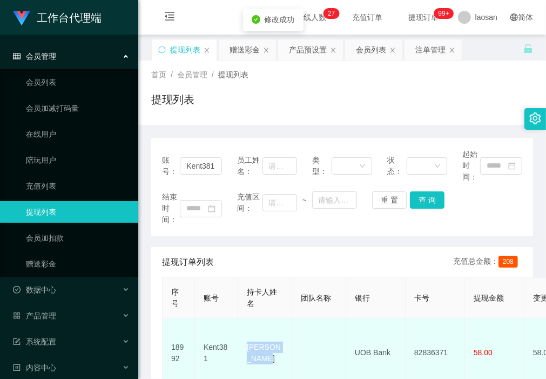
drag, startPoint x: 267, startPoint y: 359, endPoint x: 240, endPoint y: 344, distance: 30.9
click at [240, 344] on td "[PERSON_NAME]" at bounding box center [265, 352] width 54 height 69
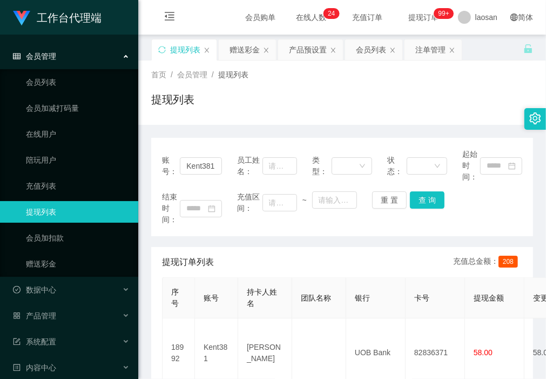
click at [233, 233] on div "账号： Kent381 员工姓名： 类型： 状态： 起始时间： 结束时间： 充值区间： ~ 重 置 查 询" at bounding box center [342, 187] width 382 height 98
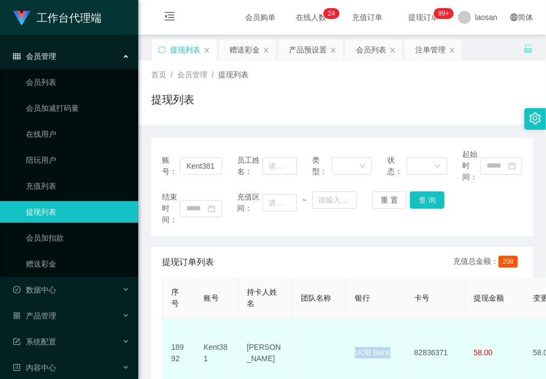
drag, startPoint x: 393, startPoint y: 349, endPoint x: 342, endPoint y: 347, distance: 51.3
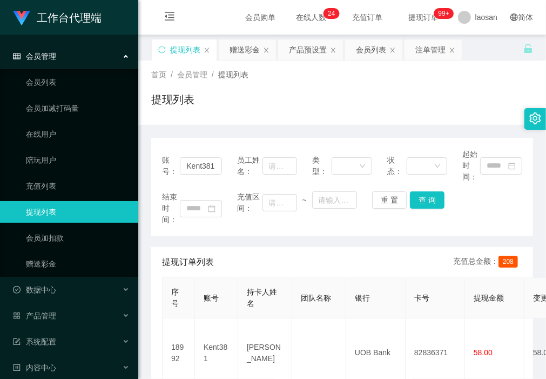
click at [223, 240] on div "账号： Kent381 员工姓名： 类型： 状态： 起始时间： 结束时间： 充值区间： ~ 重 置 查 询 提现订单列表 充值总金额： 208 序号 账号 持…" at bounding box center [342, 314] width 382 height 353
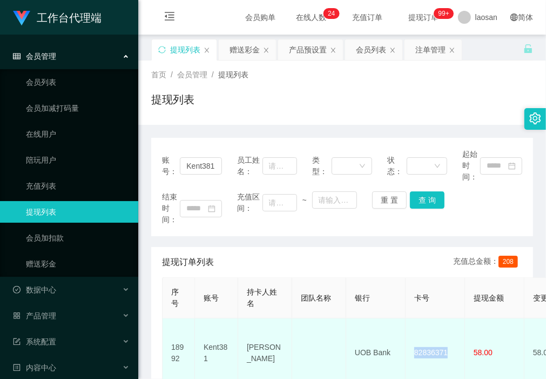
drag, startPoint x: 451, startPoint y: 348, endPoint x: 408, endPoint y: 349, distance: 43.2
click at [408, 349] on td "82836371" at bounding box center [435, 352] width 59 height 69
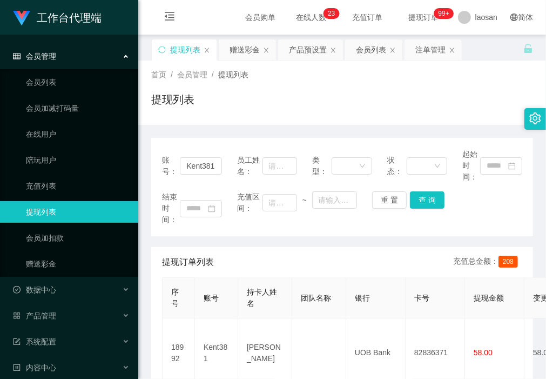
drag, startPoint x: 182, startPoint y: 227, endPoint x: 238, endPoint y: 257, distance: 63.8
click at [182, 227] on div "账号： Kent381 员工姓名： 类型： 状态： 起始时间： 结束时间： 充值区间： ~ 重 置 查 询" at bounding box center [342, 187] width 382 height 98
click at [194, 125] on div "账号： Kent381 员工姓名： 类型： 状态： 起始时间： 结束时间： 充值区间： ~ 重 置 查 询 提现订单列表 充值总金额： 208 序号 账号 持…" at bounding box center [342, 308] width 382 height 366
drag, startPoint x: 178, startPoint y: 163, endPoint x: 234, endPoint y: 166, distance: 55.7
click at [234, 166] on div "账号： Kent381 员工姓名： 类型： 状态： 起始时间：" at bounding box center [342, 165] width 360 height 34
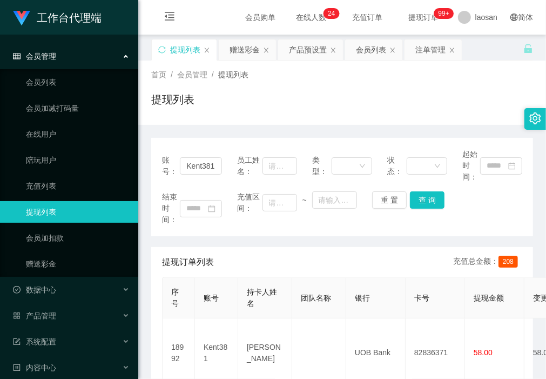
click at [211, 189] on div "账号： Kent381 员工姓名： 类型： 状态： 起始时间： 结束时间： 充值区间： ~ 重 置 查 询" at bounding box center [342, 187] width 382 height 98
drag, startPoint x: 183, startPoint y: 165, endPoint x: 208, endPoint y: 162, distance: 26.1
click at [208, 162] on input "Kent381" at bounding box center [201, 165] width 42 height 17
paste input "jjtan"
drag, startPoint x: 213, startPoint y: 161, endPoint x: 153, endPoint y: 163, distance: 60.5
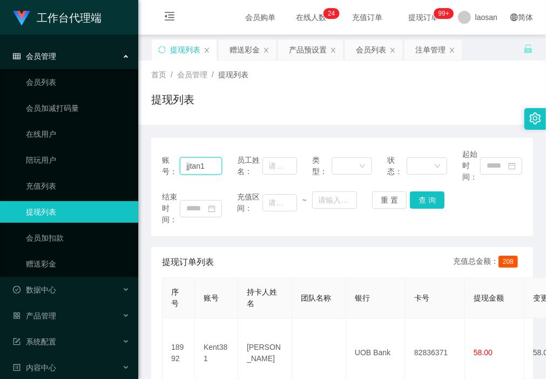
click at [153, 163] on div "账号： jjtan1 员工姓名： 类型： 状态： 起始时间： 结束时间： 充值区间： ~ 重 置 查 询" at bounding box center [342, 187] width 382 height 98
paste input "text"
click at [428, 200] on button "查 询" at bounding box center [427, 199] width 35 height 17
click at [194, 123] on div "首页 / 会员管理 / 提现列表 / 提现列表" at bounding box center [342, 92] width 408 height 64
click at [179, 131] on div "账号： jjtan 员工姓名： 类型： 状态： 起始时间： 结束时间： 充值区间： ~ 重 置 查 询 提现订单列表 充值总金额： 208 序号 账号 持卡人…" at bounding box center [342, 308] width 382 height 366
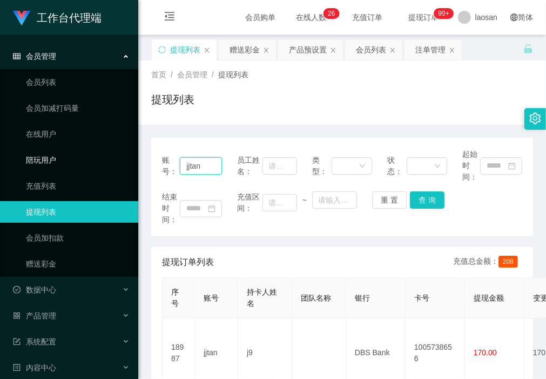
drag, startPoint x: 204, startPoint y: 164, endPoint x: 139, endPoint y: 160, distance: 64.4
click at [104, 165] on section "工作台代理端 会员管理 会员列表 会员加减打码量 在线用户 陪玩用户 充值列表 提现列表 会员加扣款 赠送彩金 数据中心 产品管理 注单管理 产品列表 产品预…" at bounding box center [273, 316] width 546 height 633
paste input "Richard123"
type input "Richard123"
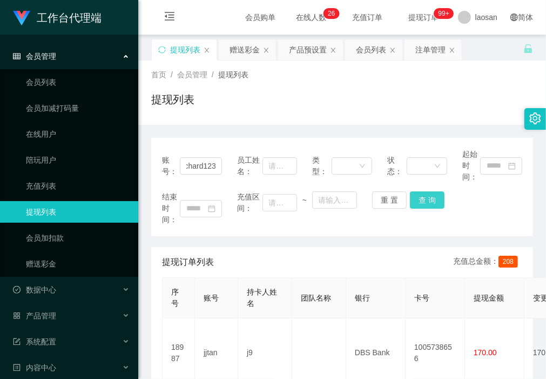
click at [417, 198] on button "查 询" at bounding box center [427, 199] width 35 height 17
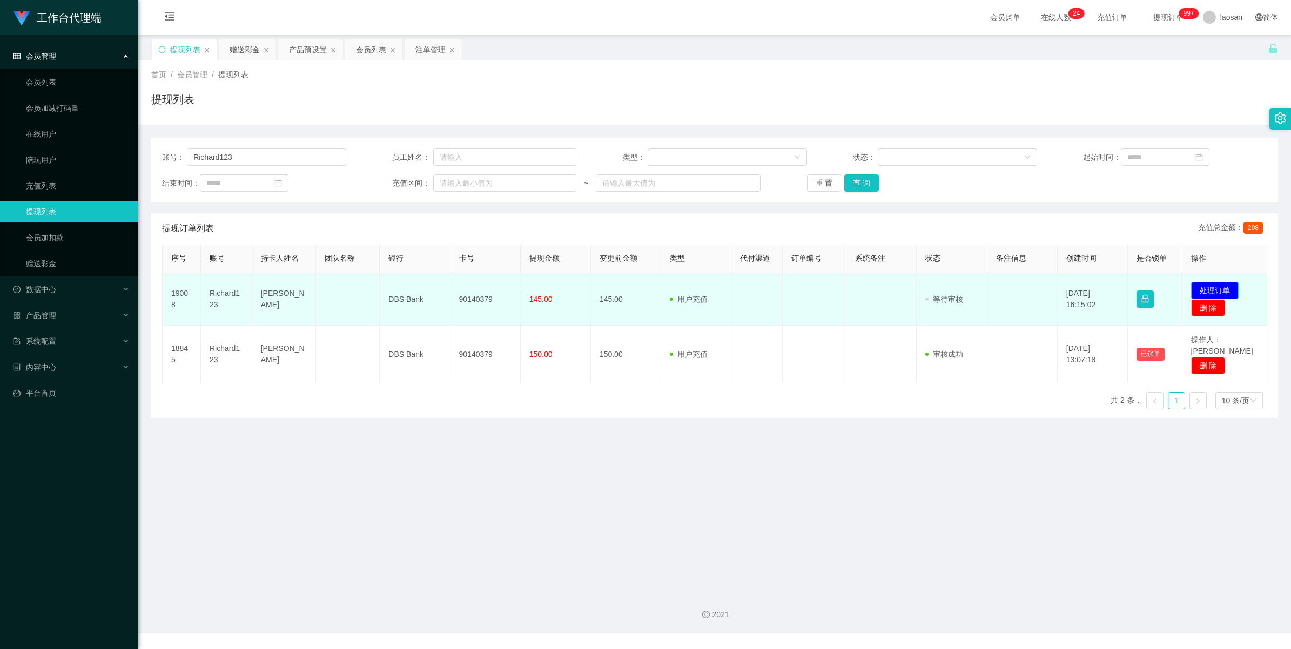
click at [1218, 289] on button "处理订单" at bounding box center [1215, 290] width 48 height 17
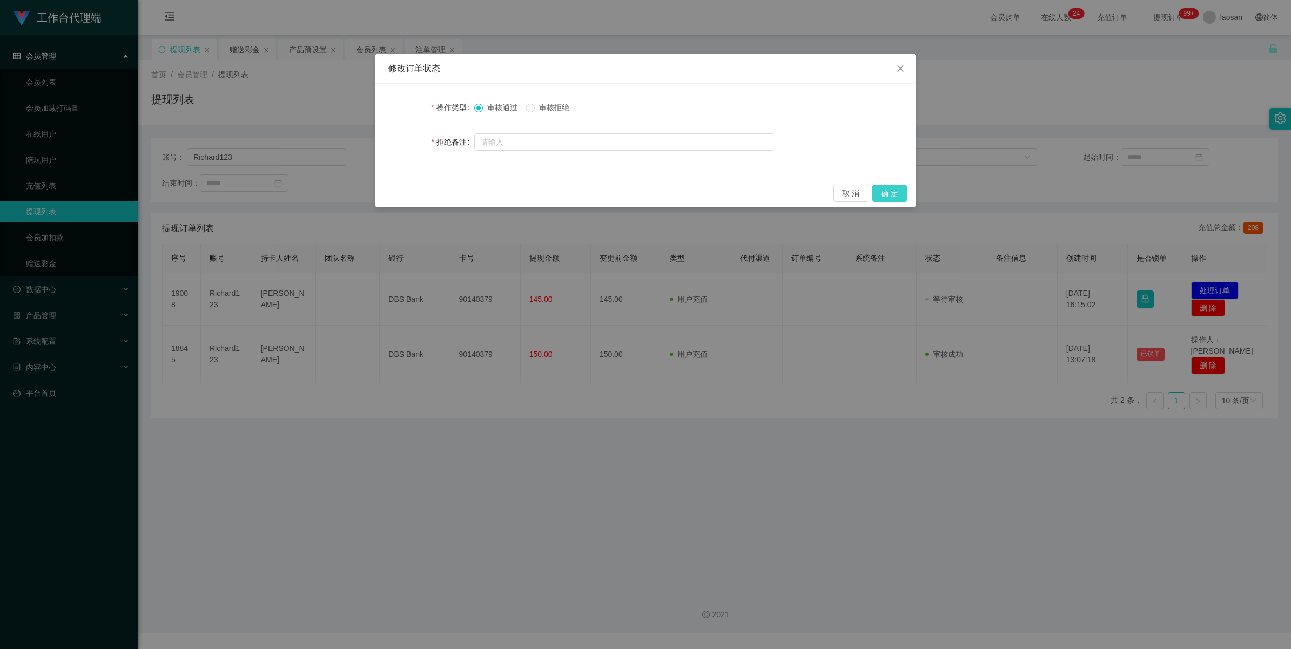
click at [896, 192] on button "确 定" at bounding box center [889, 193] width 35 height 17
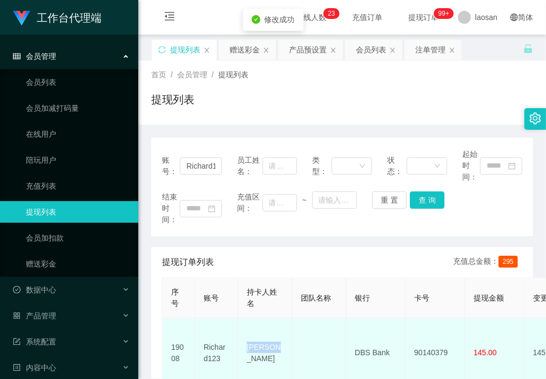
drag, startPoint x: 277, startPoint y: 345, endPoint x: 246, endPoint y: 347, distance: 30.9
click at [246, 347] on td "[PERSON_NAME]" at bounding box center [265, 352] width 54 height 69
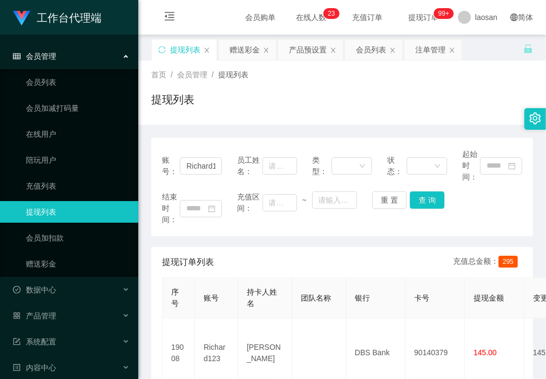
click at [201, 119] on div "首页 / 会员管理 / 提现列表 / 提现列表" at bounding box center [342, 92] width 408 height 64
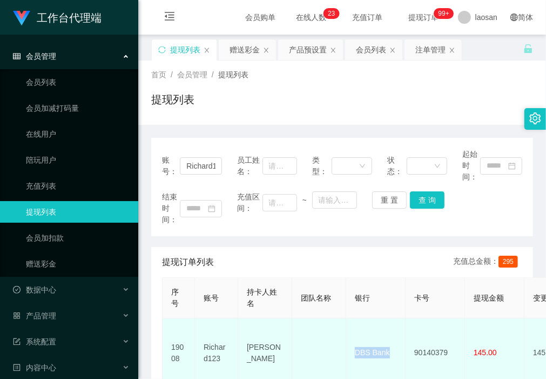
drag, startPoint x: 397, startPoint y: 346, endPoint x: 351, endPoint y: 344, distance: 45.9
click at [351, 344] on td "DBS Bank" at bounding box center [375, 352] width 59 height 69
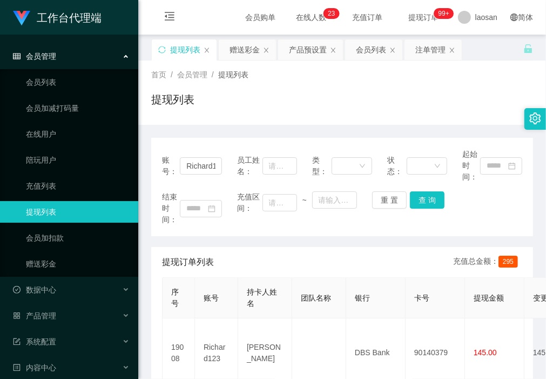
click at [208, 233] on div "账号： Richard123 员工姓名： 类型： 状态： 起始时间： 结束时间： 充值区间： ~ 重 置 查 询" at bounding box center [342, 187] width 382 height 98
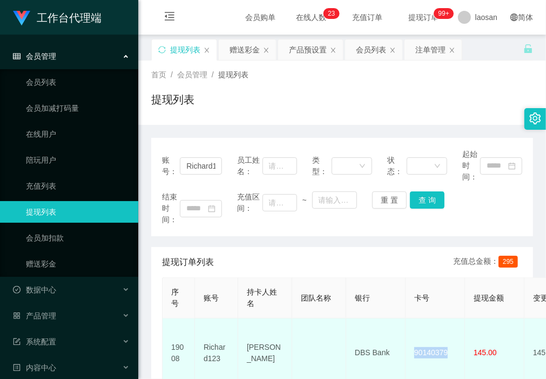
drag, startPoint x: 448, startPoint y: 345, endPoint x: 411, endPoint y: 349, distance: 37.5
click at [411, 349] on td "90140379" at bounding box center [435, 352] width 59 height 69
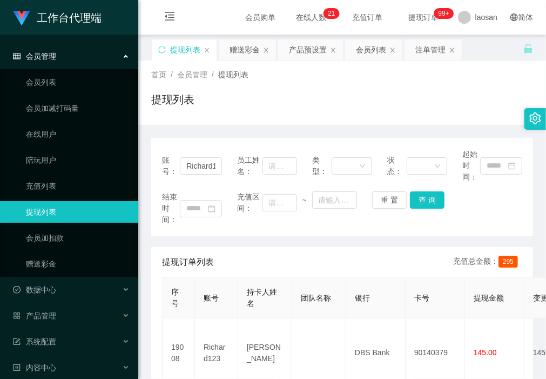
click at [206, 239] on div "账号： Richard123 员工姓名： 类型： 状态： 起始时间： 结束时间： 充值区间： ~ 重 置 查 询 提现订单列表 充值总金额： 295 序号 账…" at bounding box center [342, 314] width 382 height 353
click at [214, 246] on div "账号： Richard123 员工姓名： 类型： 状态： 起始时间： 结束时间： 充值区间： ~ 重 置 查 询 提现订单列表 充值总金额： 295 序号 账…" at bounding box center [342, 314] width 382 height 353
drag, startPoint x: 241, startPoint y: 48, endPoint x: 233, endPoint y: 72, distance: 25.6
click at [241, 48] on div "赠送彩金" at bounding box center [244, 49] width 30 height 21
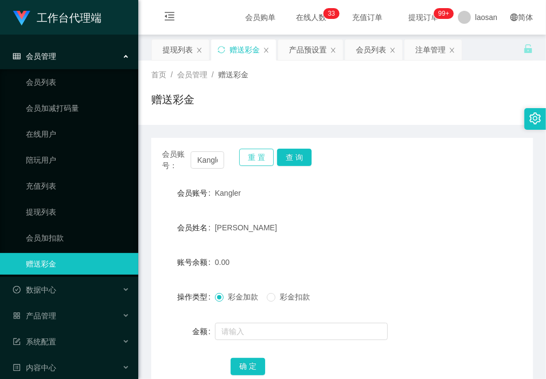
click at [255, 159] on button "重 置" at bounding box center [256, 156] width 35 height 17
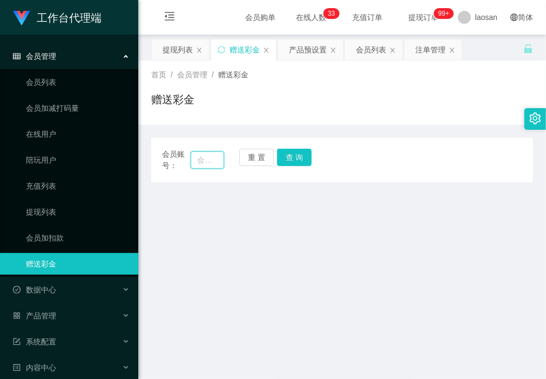
click at [206, 159] on input "text" at bounding box center [207, 159] width 33 height 17
paste input "Charlotte8513"
type input "Charlotte8513"
click at [303, 160] on button "查 询" at bounding box center [294, 156] width 35 height 17
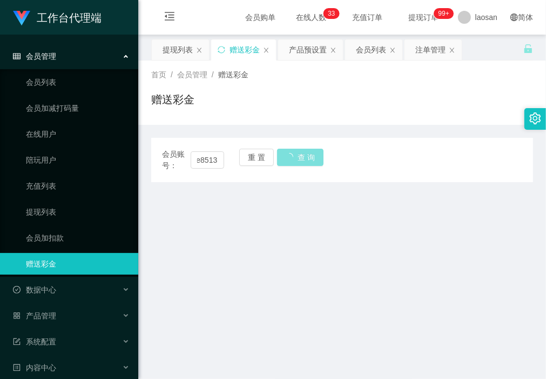
scroll to position [0, 0]
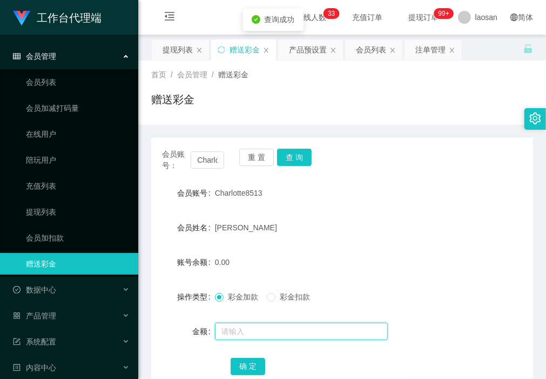
click at [261, 324] on input "text" at bounding box center [301, 330] width 173 height 17
type input "80"
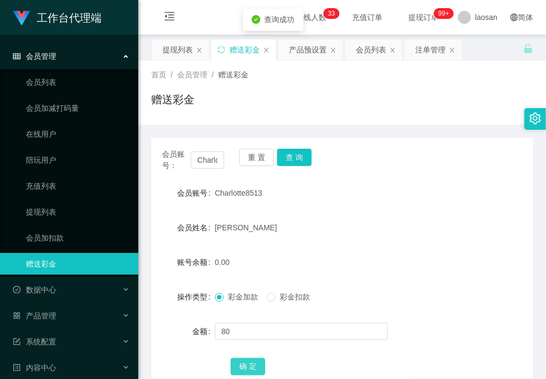
click at [243, 365] on button "确 定" at bounding box center [248, 365] width 35 height 17
click at [304, 158] on button "查 询" at bounding box center [294, 156] width 35 height 17
click at [295, 162] on button "查 询" at bounding box center [294, 156] width 35 height 17
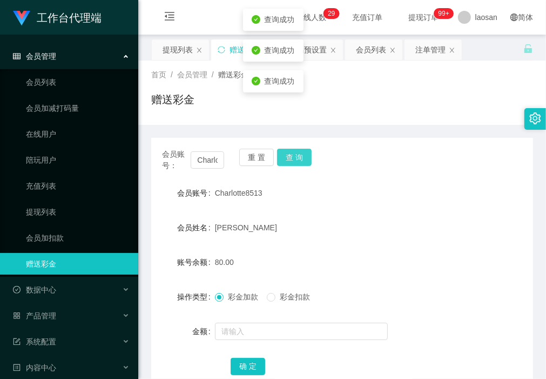
click at [295, 162] on button "查 询" at bounding box center [294, 156] width 35 height 17
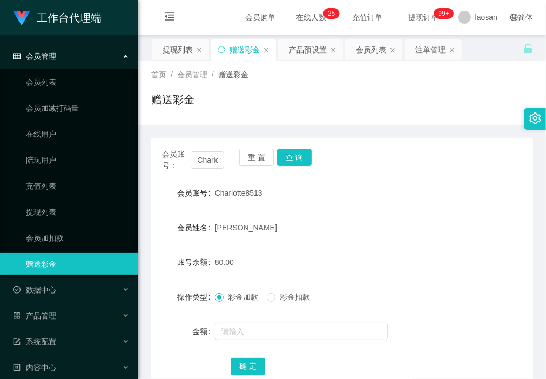
drag, startPoint x: 209, startPoint y: 127, endPoint x: 244, endPoint y: 137, distance: 35.9
click at [209, 127] on div "会员账号： Charlotte8513 重 置 查 询 会员账号 Charlotte8513 会员姓名 [PERSON_NAME] 账号余额 80.00 操作…" at bounding box center [342, 262] width 382 height 275
click at [298, 157] on button "查 询" at bounding box center [294, 156] width 35 height 17
drag, startPoint x: 193, startPoint y: 158, endPoint x: 312, endPoint y: 158, distance: 118.8
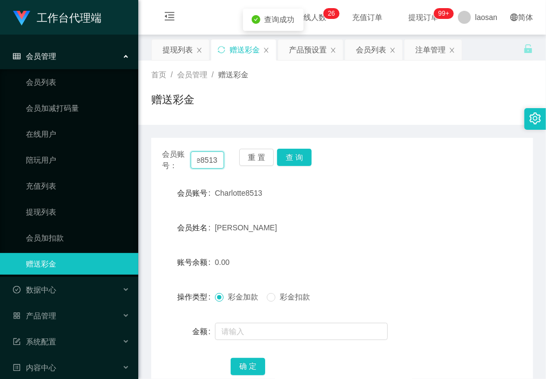
click at [312, 158] on div "会员账号： Charlotte8513 重 置 查 询" at bounding box center [342, 159] width 382 height 23
paste input "jjtan"
drag, startPoint x: 300, startPoint y: 159, endPoint x: 300, endPoint y: 168, distance: 8.7
click at [300, 159] on button "查 询" at bounding box center [294, 156] width 35 height 17
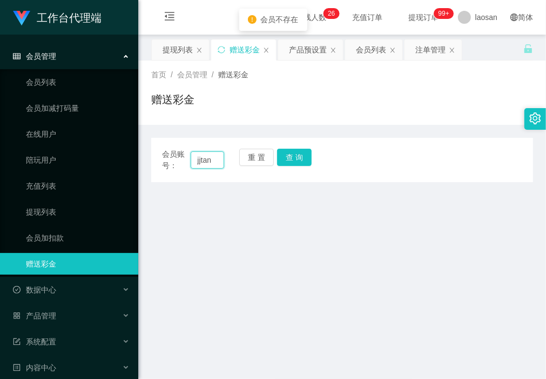
drag, startPoint x: 193, startPoint y: 158, endPoint x: 228, endPoint y: 160, distance: 35.7
click at [228, 160] on div "会员账号： jjtan 重 置 查 询" at bounding box center [342, 159] width 382 height 23
type input "jjtan"
click at [292, 161] on button "查 询" at bounding box center [294, 156] width 35 height 17
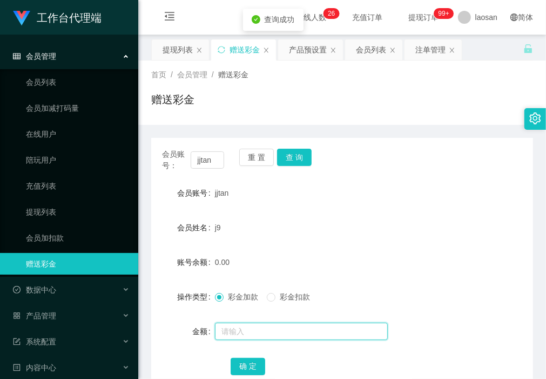
click at [274, 331] on input "text" at bounding box center [301, 330] width 173 height 17
type input "40"
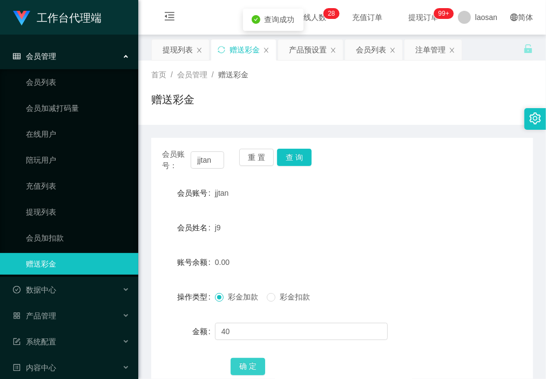
click at [245, 370] on button "确 定" at bounding box center [248, 365] width 35 height 17
click at [167, 46] on div "提现列表" at bounding box center [178, 49] width 30 height 21
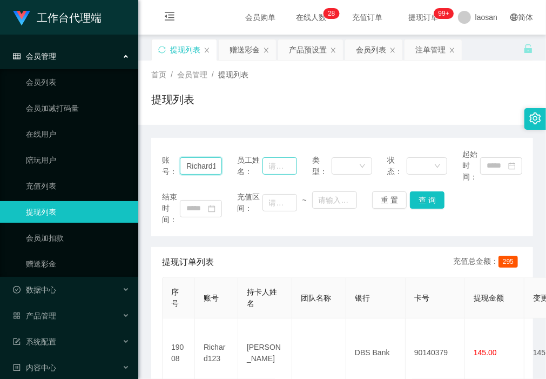
drag, startPoint x: 184, startPoint y: 162, endPoint x: 273, endPoint y: 164, distance: 89.1
click at [273, 164] on div "账号： Richard123 员工姓名： 类型： 状态： 起始时间：" at bounding box center [342, 165] width 360 height 34
paste input "Charlotte851"
type input "Charlotte8513"
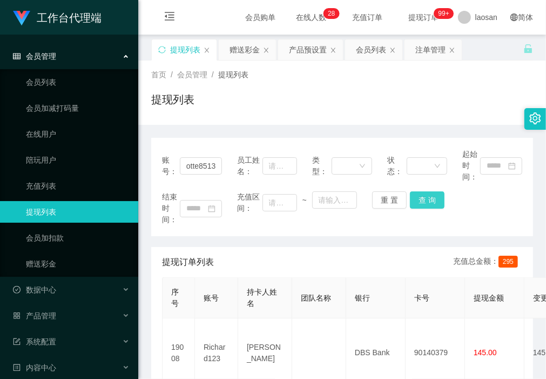
click at [428, 201] on button "查 询" at bounding box center [427, 199] width 35 height 17
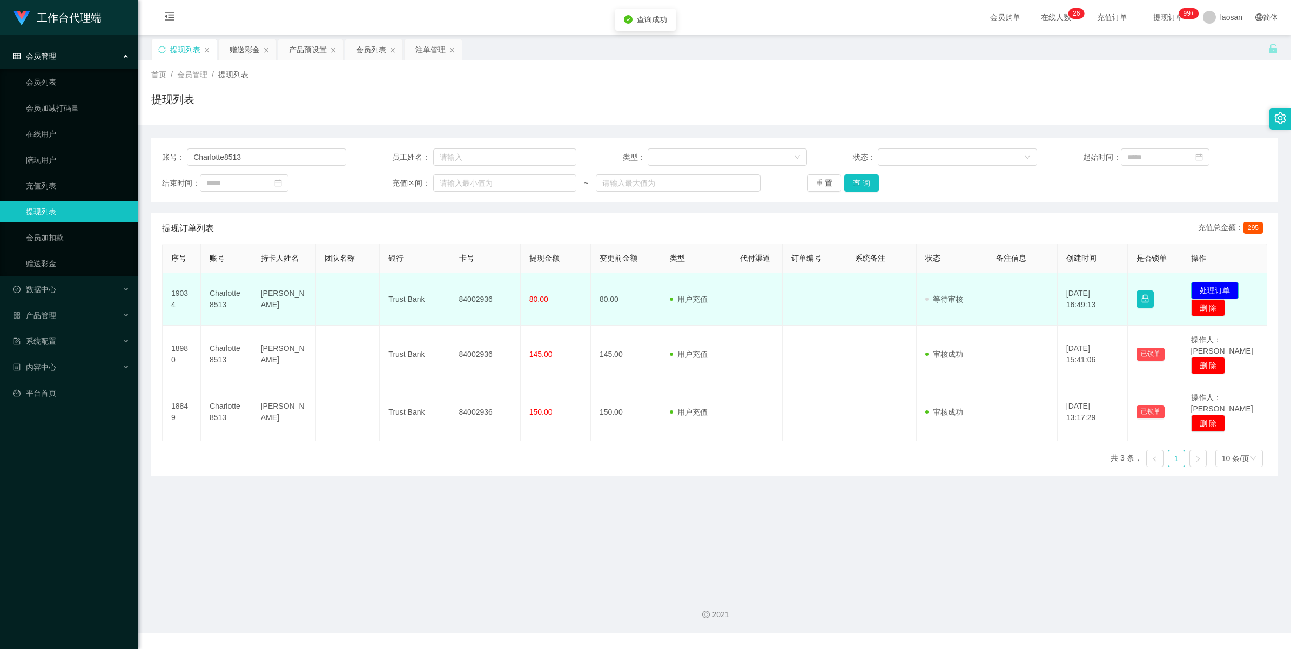
click at [1228, 286] on button "处理订单" at bounding box center [1215, 290] width 48 height 17
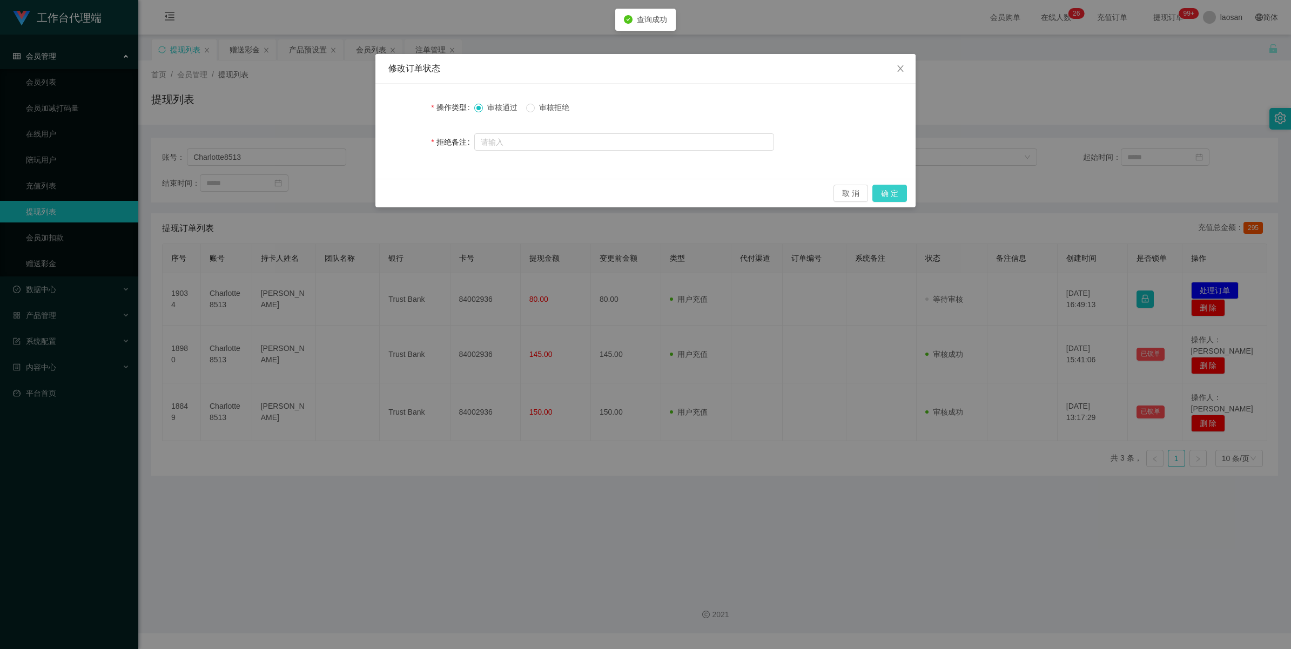
click at [897, 191] on button "确 定" at bounding box center [889, 193] width 35 height 17
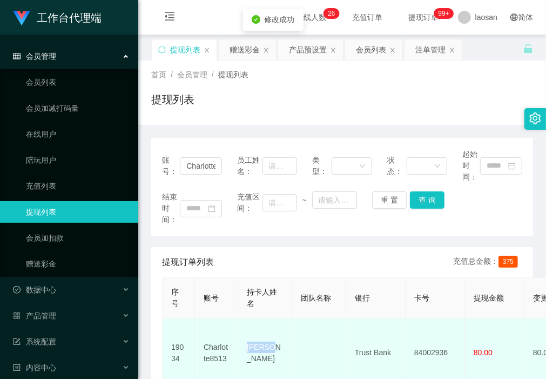
drag, startPoint x: 273, startPoint y: 345, endPoint x: 246, endPoint y: 350, distance: 27.5
click at [246, 350] on td "[PERSON_NAME]" at bounding box center [265, 352] width 54 height 69
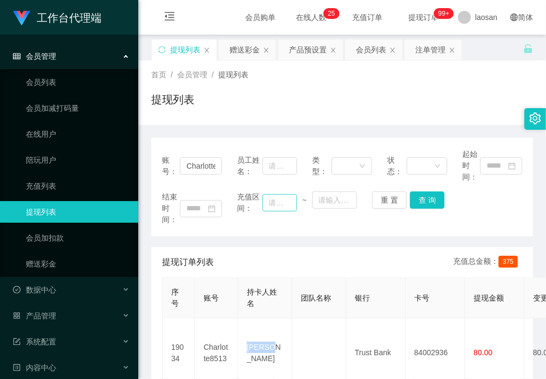
drag, startPoint x: 204, startPoint y: 122, endPoint x: 279, endPoint y: 202, distance: 110.4
click at [204, 122] on div "首页 / 会员管理 / 提现列表 / 提现列表" at bounding box center [342, 92] width 408 height 64
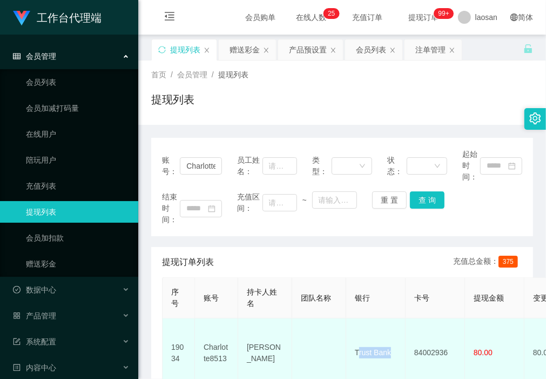
drag, startPoint x: 391, startPoint y: 347, endPoint x: 357, endPoint y: 348, distance: 34.6
click at [357, 348] on td "Trust Bank" at bounding box center [375, 352] width 59 height 69
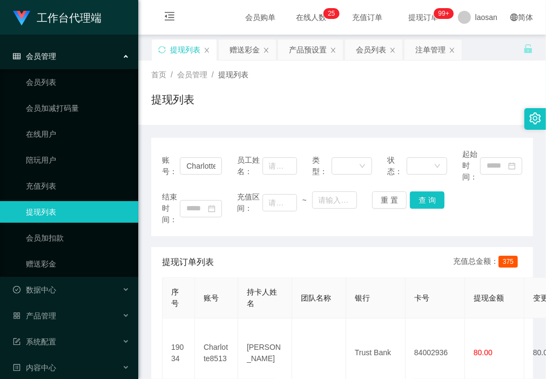
drag, startPoint x: 357, startPoint y: 348, endPoint x: 367, endPoint y: 378, distance: 31.4
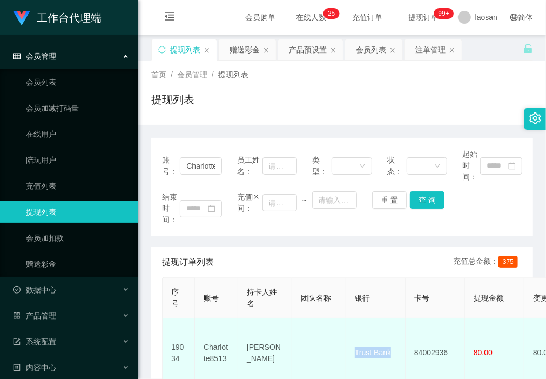
drag, startPoint x: 395, startPoint y: 347, endPoint x: 352, endPoint y: 349, distance: 43.2
click at [352, 349] on td "Trust Bank" at bounding box center [375, 352] width 59 height 69
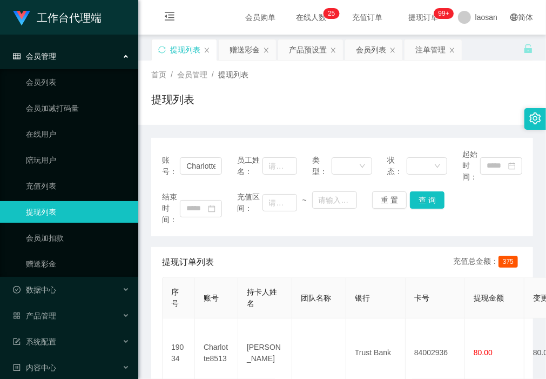
drag, startPoint x: 207, startPoint y: 221, endPoint x: 297, endPoint y: 287, distance: 111.7
click at [207, 221] on div "结束时间：" at bounding box center [192, 208] width 60 height 34
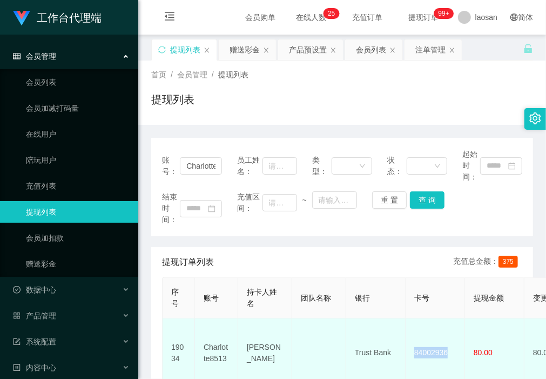
drag, startPoint x: 438, startPoint y: 346, endPoint x: 412, endPoint y: 345, distance: 25.9
click at [412, 345] on td "84002936" at bounding box center [435, 352] width 59 height 69
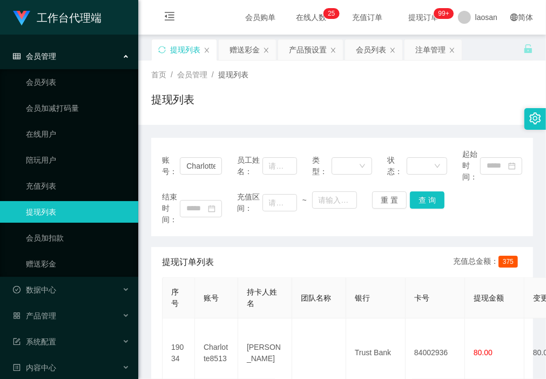
click at [228, 244] on div "账号： Charlotte8513 员工姓名： 类型： 状态： 起始时间： 结束时间： 充值区间： ~ 重 置 查 询 提现订单列表 充值总金额： 375 序…" at bounding box center [342, 349] width 382 height 422
click at [241, 52] on div "赠送彩金" at bounding box center [244, 49] width 30 height 21
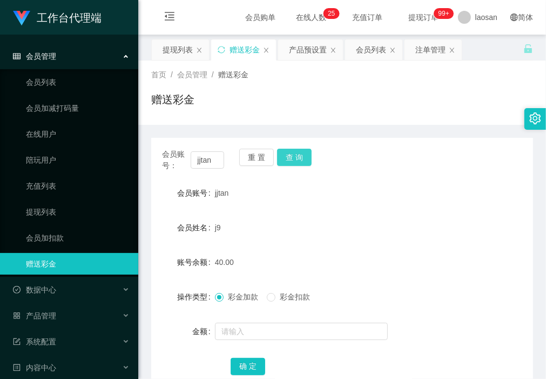
click at [294, 153] on button "查 询" at bounding box center [294, 156] width 35 height 17
click at [181, 54] on div "提现列表" at bounding box center [178, 49] width 30 height 21
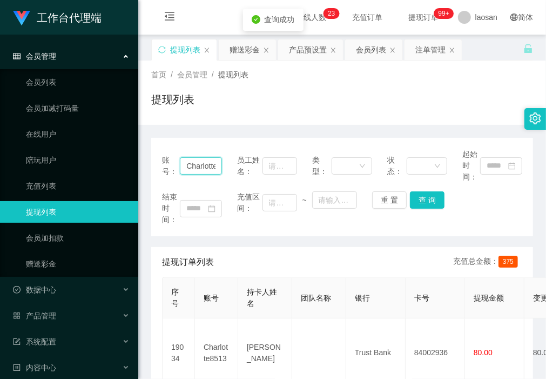
scroll to position [0, 19]
drag, startPoint x: 184, startPoint y: 166, endPoint x: 247, endPoint y: 169, distance: 62.7
click at [247, 169] on div "账号： Charlotte8513 员工姓名： 类型： 状态： 起始时间：" at bounding box center [342, 165] width 360 height 34
type input "t"
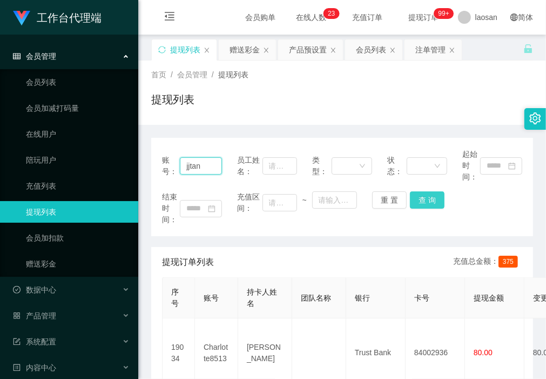
type input "jjtan"
click at [429, 195] on button "查 询" at bounding box center [427, 199] width 35 height 17
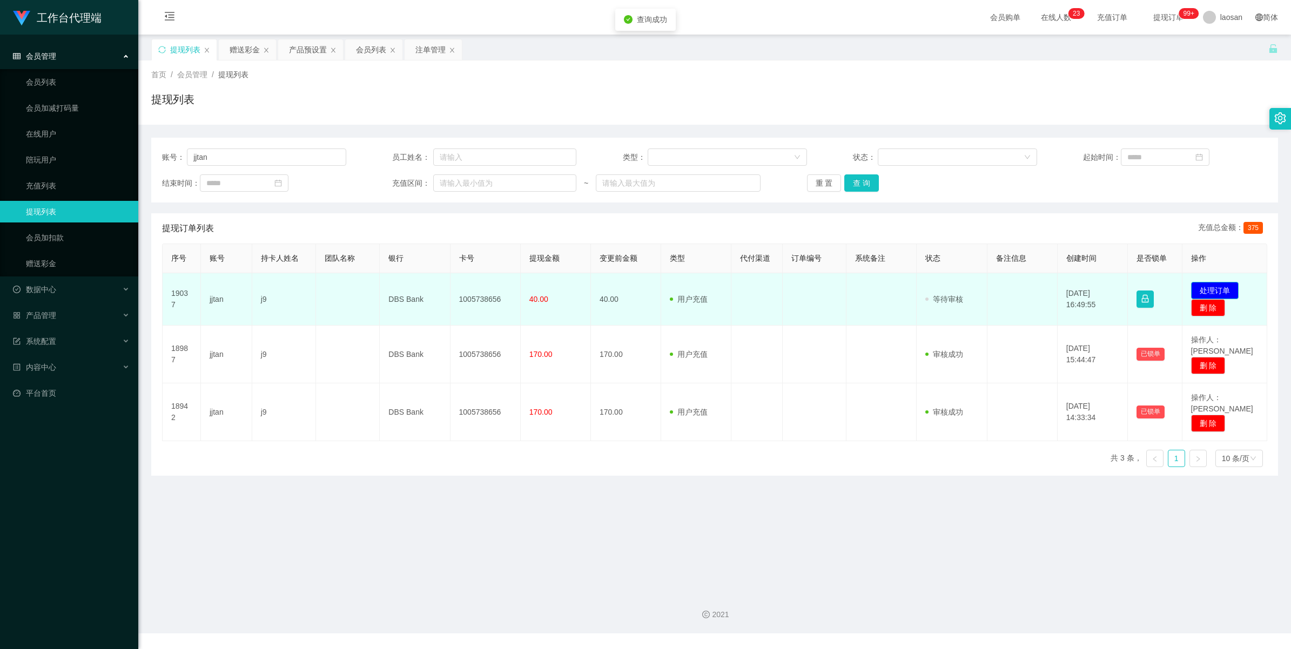
click at [1222, 293] on button "处理订单" at bounding box center [1215, 290] width 48 height 17
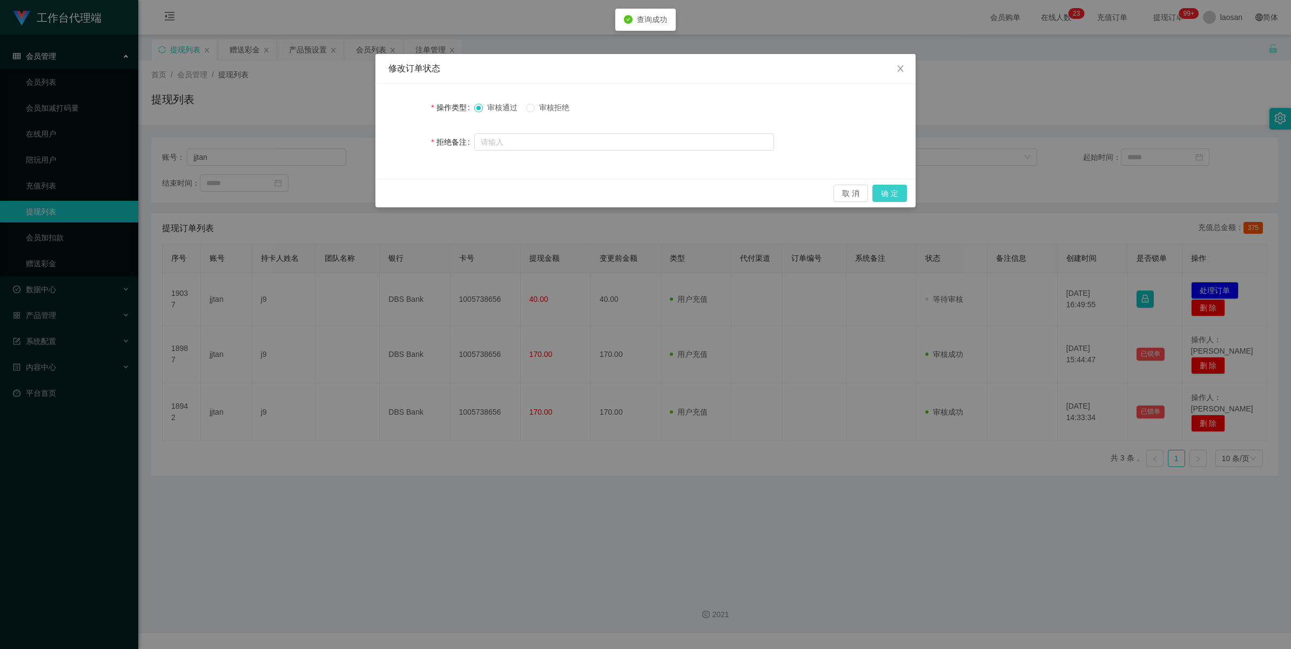
click at [887, 194] on button "确 定" at bounding box center [889, 193] width 35 height 17
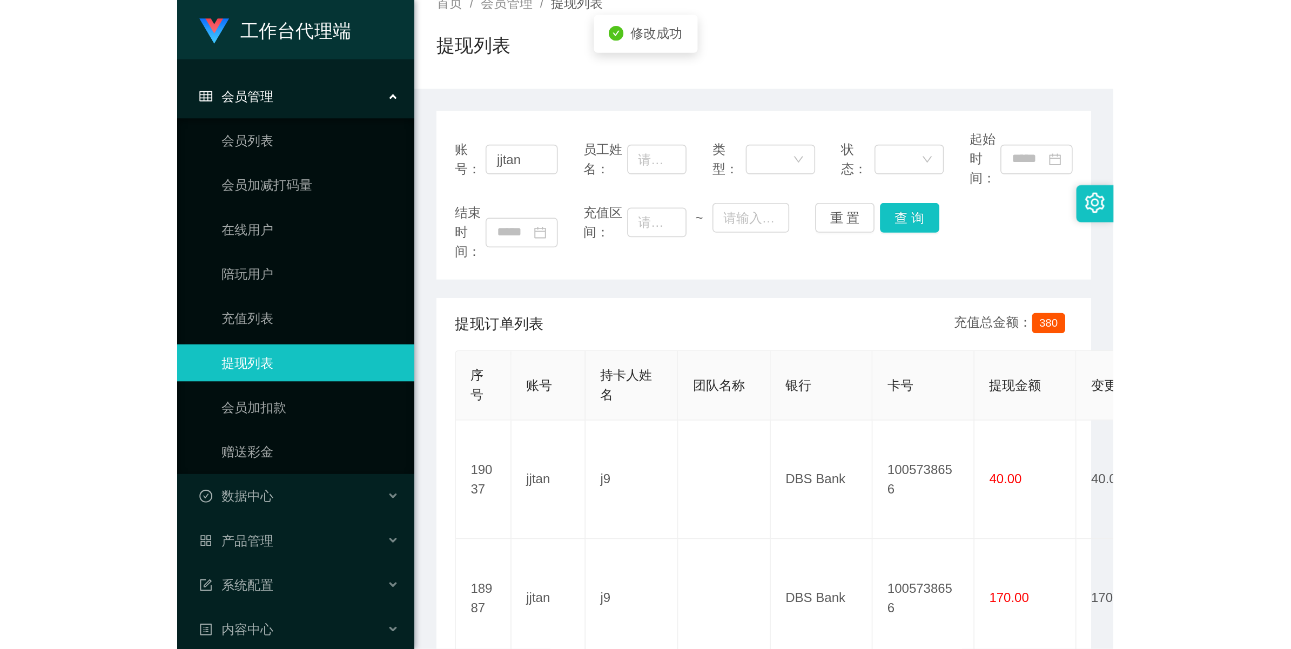
scroll to position [135, 0]
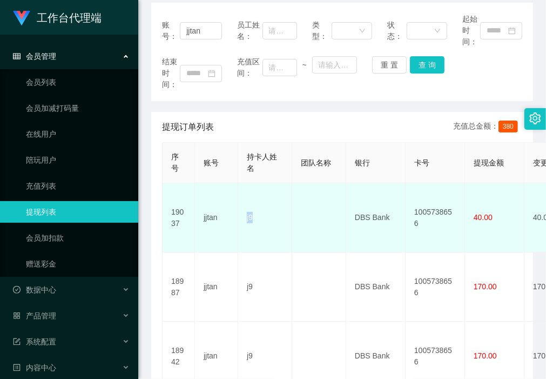
drag, startPoint x: 273, startPoint y: 211, endPoint x: 238, endPoint y: 211, distance: 35.1
click at [238, 211] on td "j9" at bounding box center [265, 217] width 54 height 69
drag, startPoint x: 223, startPoint y: 114, endPoint x: 313, endPoint y: 211, distance: 131.8
click at [223, 114] on div "提现订单列表 充值总金额： 380" at bounding box center [342, 127] width 360 height 30
drag, startPoint x: 390, startPoint y: 214, endPoint x: 354, endPoint y: 210, distance: 37.0
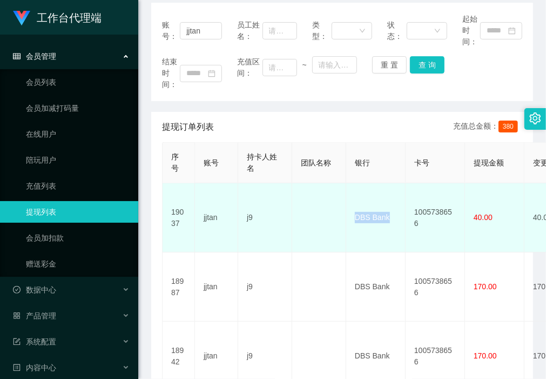
click at [354, 210] on td "DBS Bank" at bounding box center [375, 217] width 59 height 69
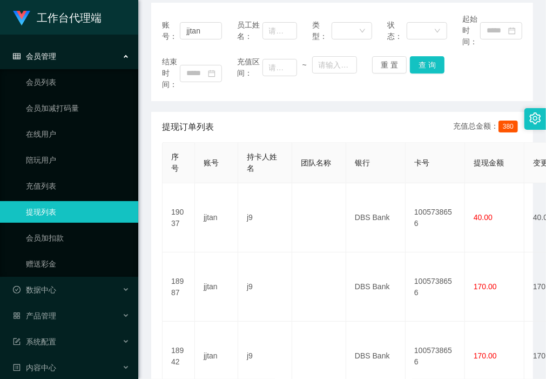
click at [192, 103] on div "账号： jjtan 员工姓名： 类型： 状态： 起始时间： 结束时间： 充值区间： ~ 重 置 查 询 提现订单列表 充值总金额： 380 序号 账号 持卡人…" at bounding box center [342, 214] width 382 height 422
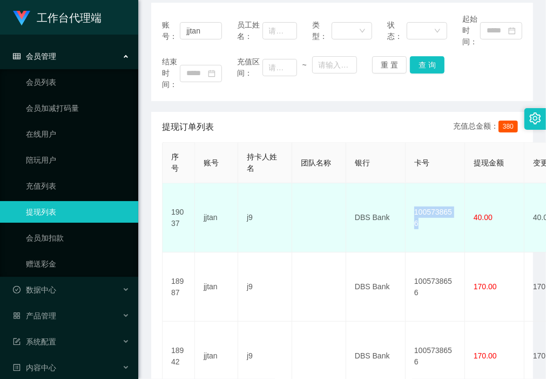
drag, startPoint x: 457, startPoint y: 215, endPoint x: 414, endPoint y: 214, distance: 43.2
click at [414, 214] on td "1005738656" at bounding box center [435, 217] width 59 height 69
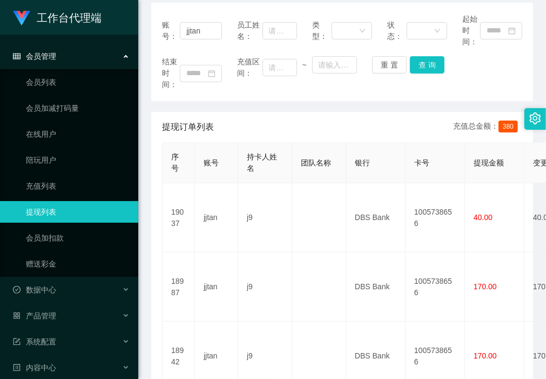
click at [187, 94] on div "账号： jjtan 员工姓名： 类型： 状态： 起始时间： 结束时间： 充值区间： ~ 重 置 查 询" at bounding box center [342, 52] width 382 height 98
click at [433, 71] on button "查 询" at bounding box center [427, 64] width 35 height 17
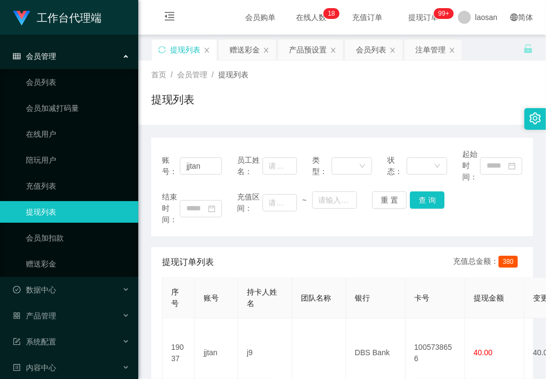
drag, startPoint x: 201, startPoint y: 131, endPoint x: 192, endPoint y: 95, distance: 37.3
click at [201, 131] on div "账号： jjtan 员工姓名： 类型： 状态： 起始时间： 结束时间： 充值区间： ~ 重 置 查 询 提现订单列表 充值总金额： 380 序号 账号 持卡人…" at bounding box center [342, 342] width 382 height 435
click at [240, 44] on div "赠送彩金" at bounding box center [244, 49] width 30 height 21
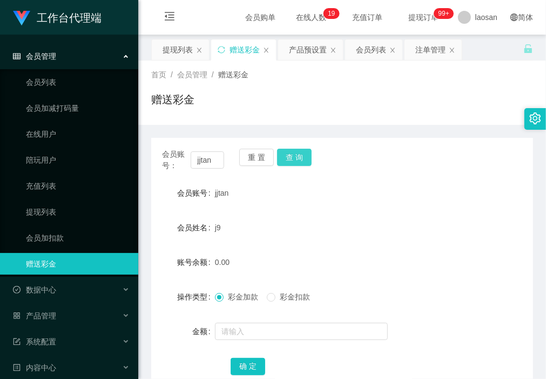
click at [301, 159] on button "查 询" at bounding box center [294, 156] width 35 height 17
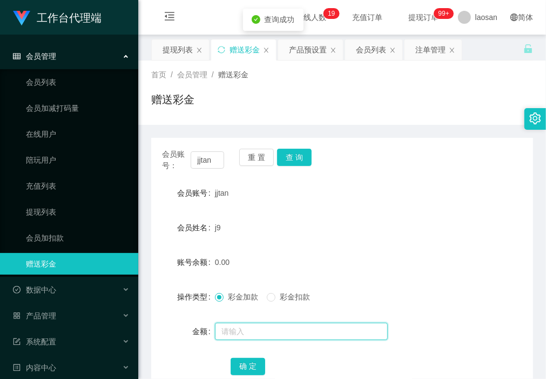
click at [278, 338] on input "text" at bounding box center [301, 330] width 173 height 17
type input "40"
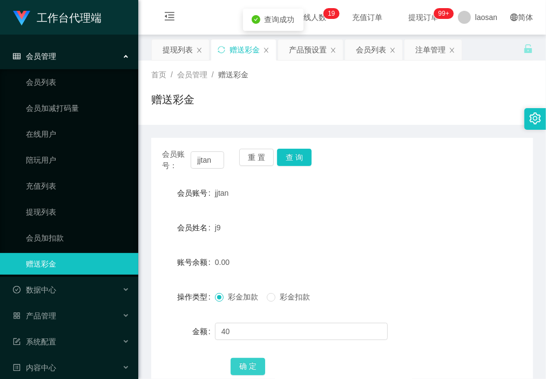
click at [254, 370] on button "确 定" at bounding box center [248, 365] width 35 height 17
click at [178, 46] on div "提现列表" at bounding box center [178, 49] width 30 height 21
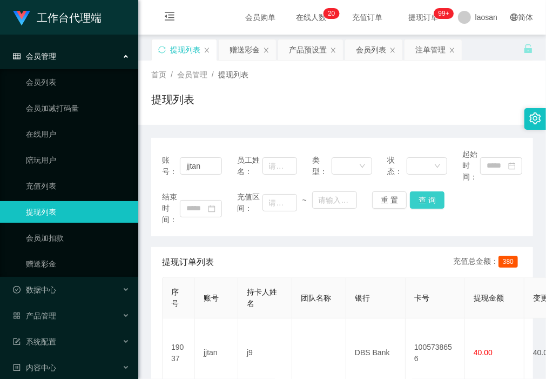
click at [426, 195] on button "查 询" at bounding box center [427, 199] width 35 height 17
click at [430, 199] on button "查 询" at bounding box center [427, 199] width 35 height 17
click at [244, 53] on div "赠送彩金" at bounding box center [244, 49] width 30 height 21
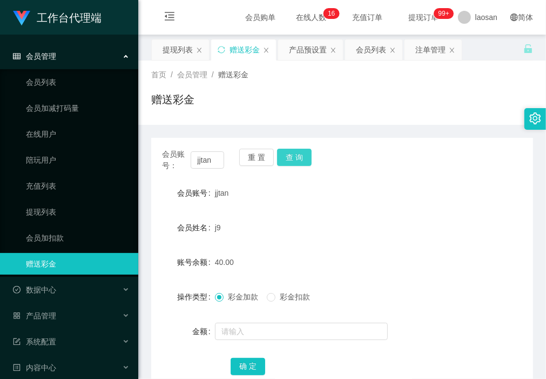
click at [298, 159] on button "查 询" at bounding box center [294, 156] width 35 height 17
click at [297, 157] on button "查 询" at bounding box center [294, 156] width 35 height 17
click at [178, 47] on div "提现列表" at bounding box center [178, 49] width 30 height 21
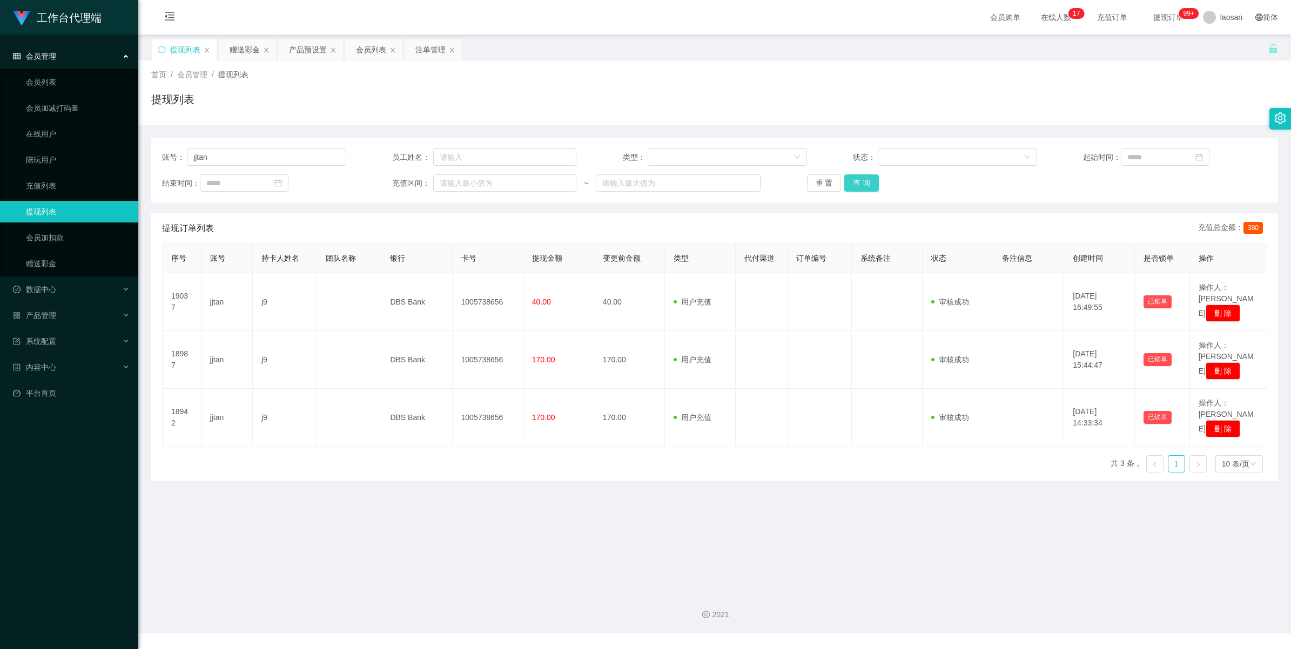
click at [545, 184] on button "查 询" at bounding box center [861, 182] width 35 height 17
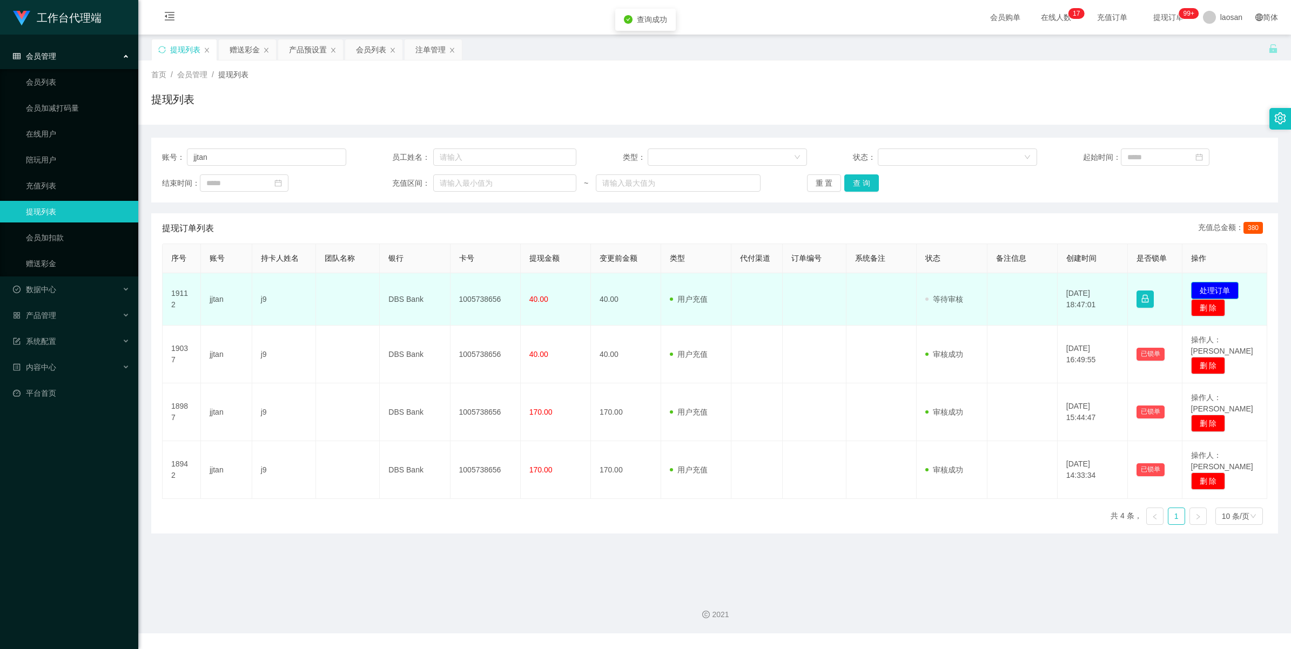
click at [545, 290] on button "处理订单" at bounding box center [1215, 290] width 48 height 17
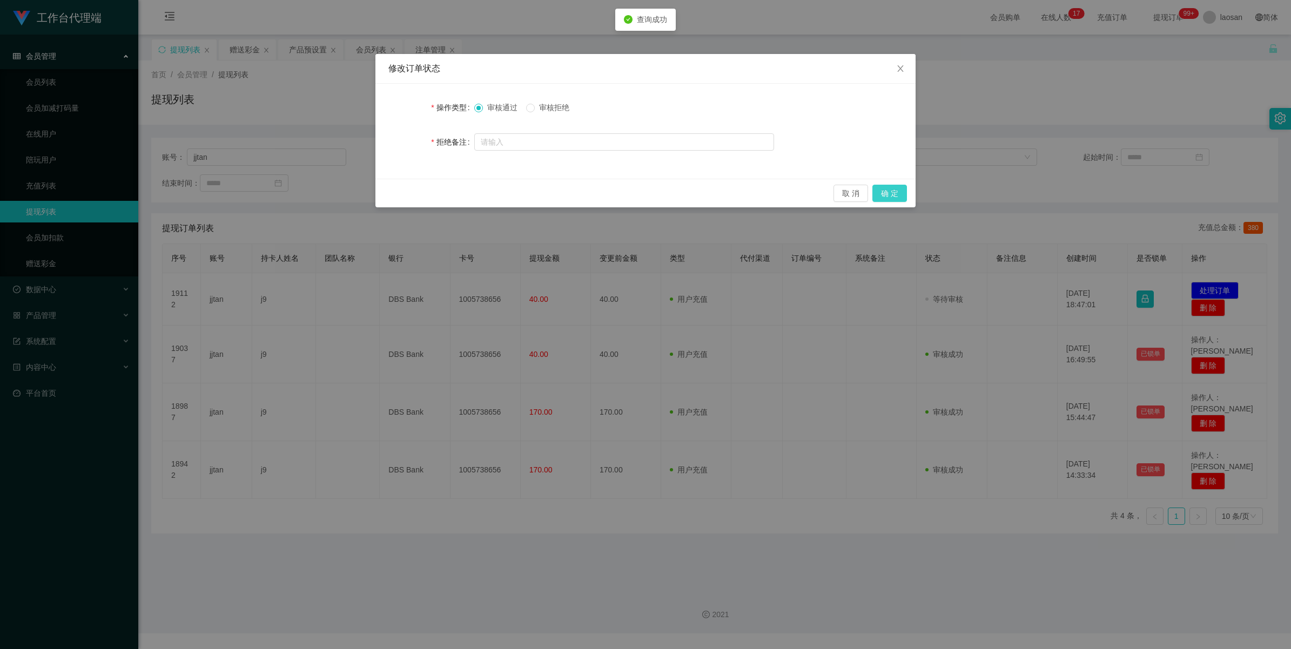
click at [545, 191] on button "确 定" at bounding box center [889, 193] width 35 height 17
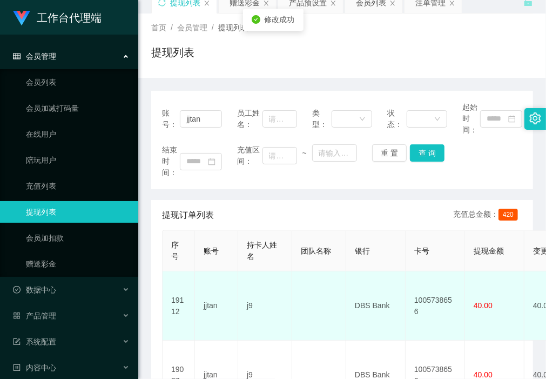
scroll to position [67, 0]
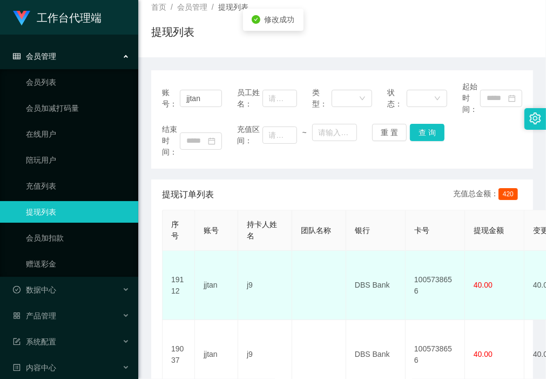
drag, startPoint x: 298, startPoint y: 310, endPoint x: 265, endPoint y: 287, distance: 39.9
click at [267, 285] on td "j9" at bounding box center [265, 285] width 54 height 69
drag, startPoint x: 257, startPoint y: 286, endPoint x: 243, endPoint y: 284, distance: 14.2
click at [243, 284] on td "j9" at bounding box center [265, 285] width 54 height 69
copy td "j9"
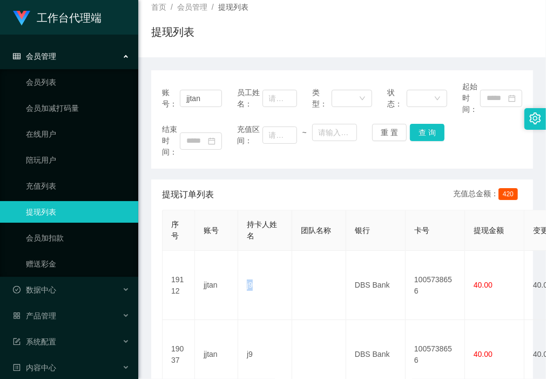
drag, startPoint x: 189, startPoint y: 165, endPoint x: 288, endPoint y: 249, distance: 129.5
click at [189, 165] on div "账号： jjtan 员工姓名： 类型： 状态： 起始时间： 结束时间： 充值区间： ~ 重 置 查 询" at bounding box center [342, 119] width 382 height 98
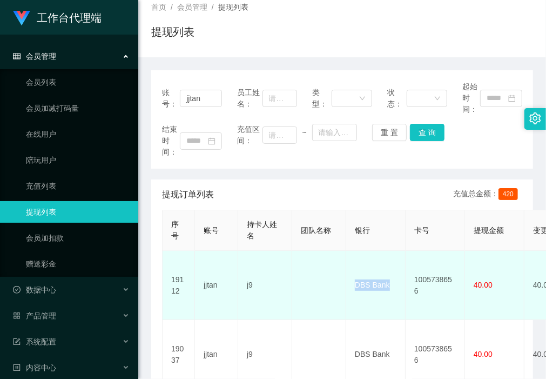
drag, startPoint x: 397, startPoint y: 286, endPoint x: 341, endPoint y: 276, distance: 57.0
copy tr "DBS Bank"
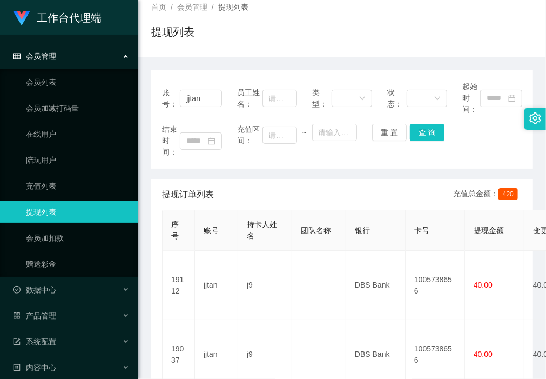
click at [204, 165] on div "账号： jjtan 员工姓名： 类型： 状态： 起始时间： 结束时间： 充值区间： ~ 重 置 查 询" at bounding box center [342, 119] width 382 height 98
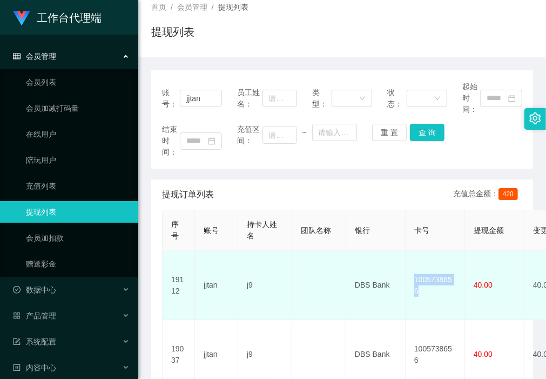
drag, startPoint x: 461, startPoint y: 280, endPoint x: 409, endPoint y: 279, distance: 51.3
click at [409, 279] on td "1005738656" at bounding box center [435, 285] width 59 height 69
copy td "1005738656"
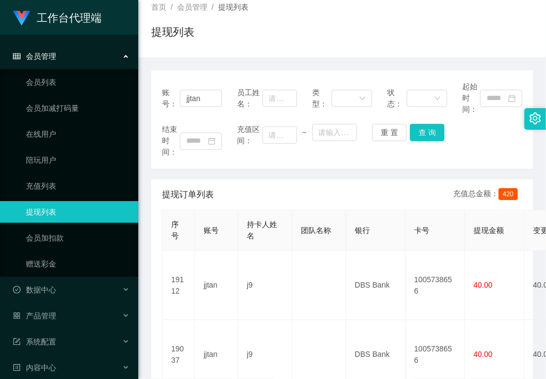
drag, startPoint x: 197, startPoint y: 162, endPoint x: 203, endPoint y: 120, distance: 42.5
click at [197, 162] on div "账号： jjtan 员工姓名： 类型： 状态： 起始时间： 结束时间： 充值区间： ~ 重 置 查 询" at bounding box center [342, 119] width 382 height 98
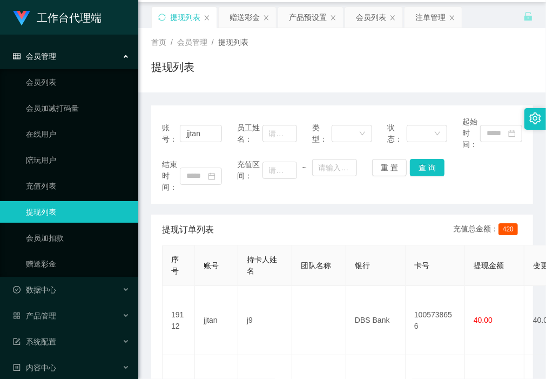
scroll to position [0, 0]
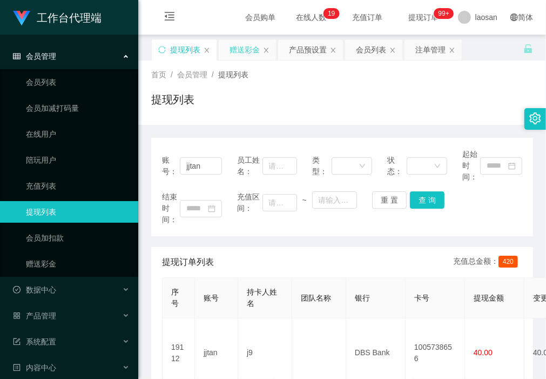
click at [246, 50] on div "赠送彩金" at bounding box center [244, 49] width 30 height 21
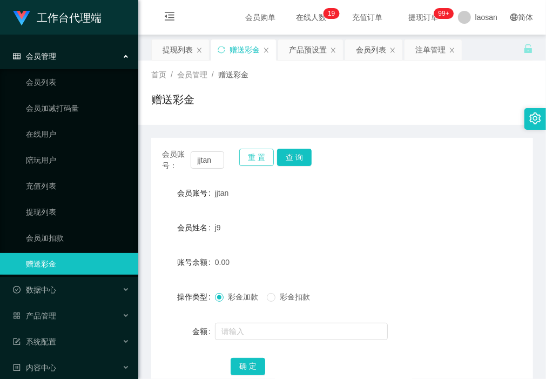
click at [252, 155] on button "重 置" at bounding box center [256, 156] width 35 height 17
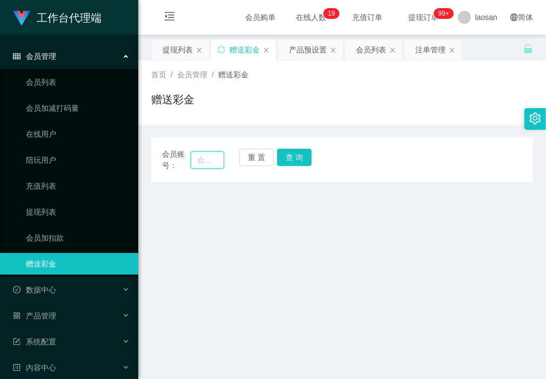
click at [206, 165] on input "text" at bounding box center [207, 159] width 33 height 17
paste input "Richard123"
type input "Richard123"
click at [295, 154] on button "查 询" at bounding box center [294, 156] width 35 height 17
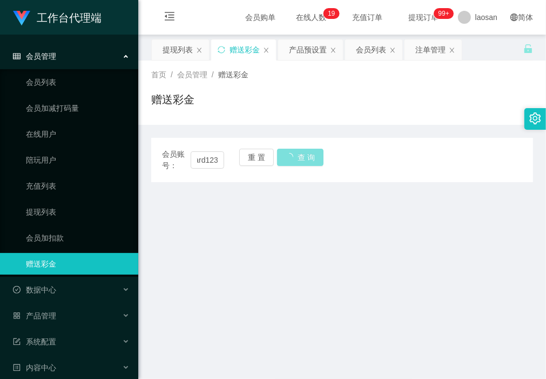
scroll to position [0, 0]
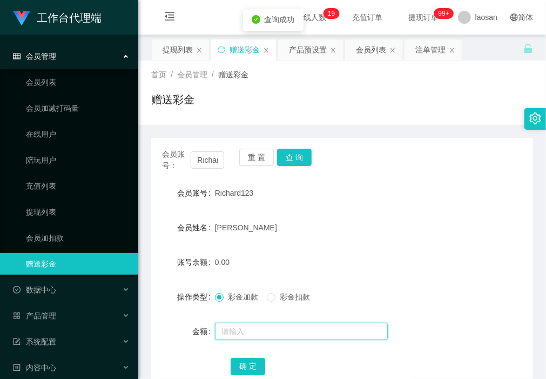
click at [282, 329] on input "text" at bounding box center [301, 330] width 173 height 17
type input "120"
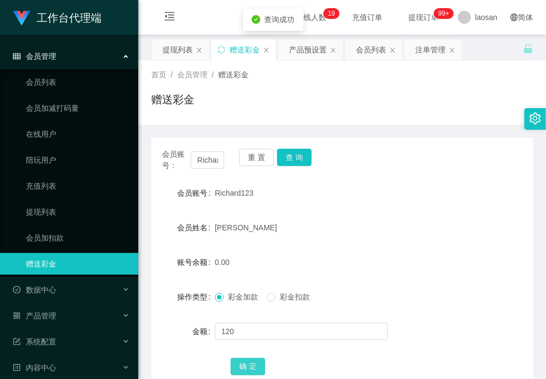
click at [247, 362] on button "确 定" at bounding box center [248, 365] width 35 height 17
click at [254, 157] on button "重 置" at bounding box center [256, 156] width 35 height 17
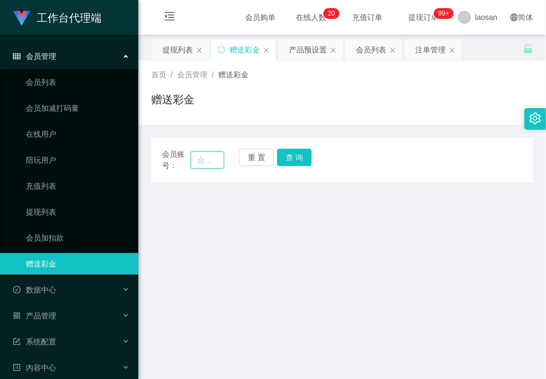
drag, startPoint x: 193, startPoint y: 157, endPoint x: 204, endPoint y: 157, distance: 10.8
click at [193, 157] on input "text" at bounding box center [207, 159] width 33 height 17
paste input "Charlotte8513"
type input "Charlotte8513"
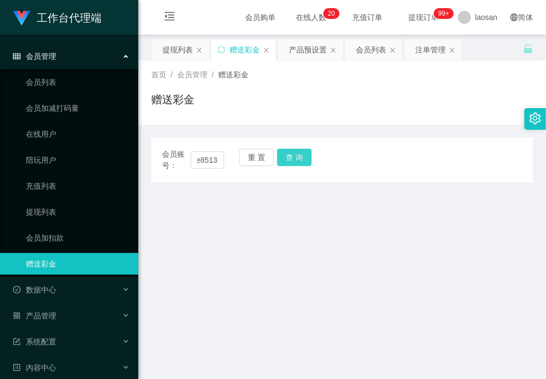
click at [284, 162] on button "查 询" at bounding box center [294, 156] width 35 height 17
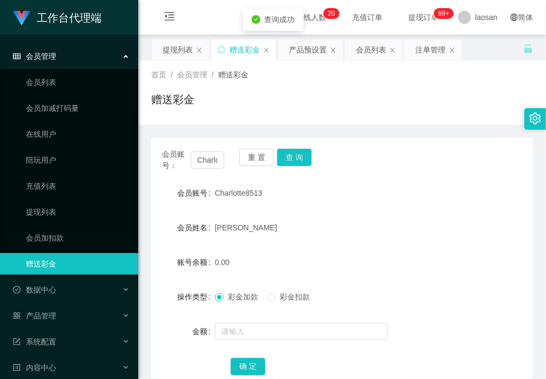
click at [261, 319] on form "会员账号 Charlotte8513 会员姓名 Cheryl 账号余额 0.00 操作类型 彩金加款 彩金扣款 金额 确 定" at bounding box center [342, 279] width 382 height 194
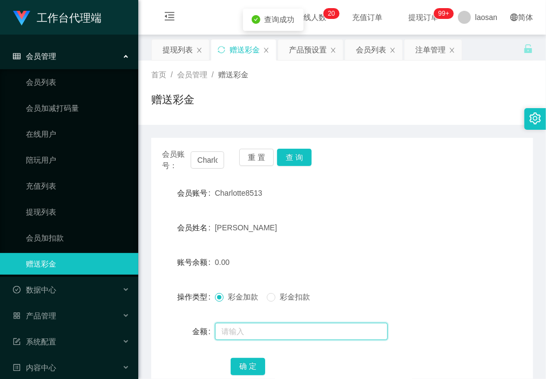
click at [260, 327] on input "text" at bounding box center [301, 330] width 173 height 17
type input "40"
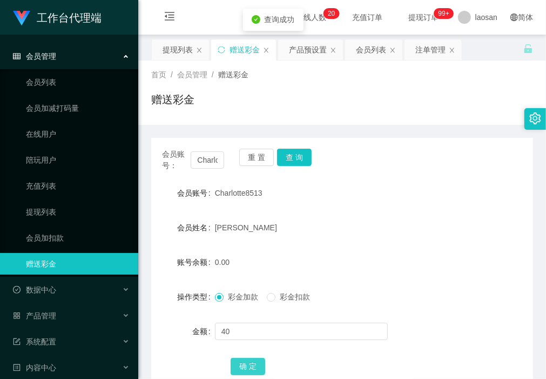
click at [247, 363] on button "确 定" at bounding box center [248, 365] width 35 height 17
click at [183, 55] on div "提现列表" at bounding box center [178, 49] width 30 height 21
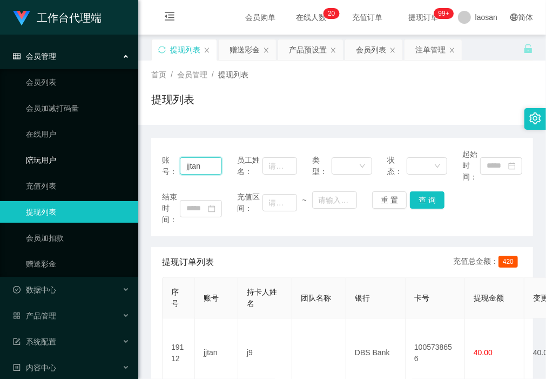
drag, startPoint x: 209, startPoint y: 166, endPoint x: 107, endPoint y: 166, distance: 102.1
click at [107, 166] on section "工作台代理端 会员管理 会员列表 会员加减打码量 在线用户 陪玩用户 充值列表 提现列表 会员加扣款 赠送彩金 数据中心 产品管理 注单管理 产品列表 产品预…" at bounding box center [273, 339] width 546 height 679
paste input "Richard123"
type input "Richard123"
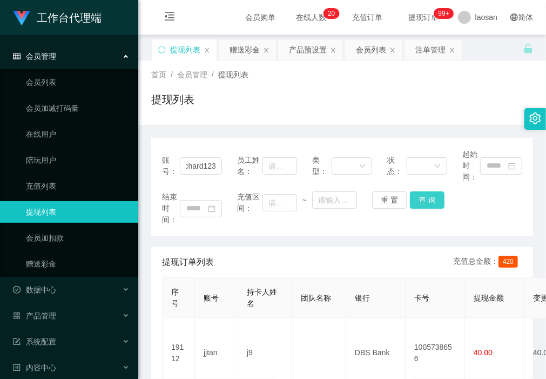
click at [430, 201] on button "查 询" at bounding box center [427, 199] width 35 height 17
click at [252, 49] on div "赠送彩金" at bounding box center [244, 49] width 30 height 21
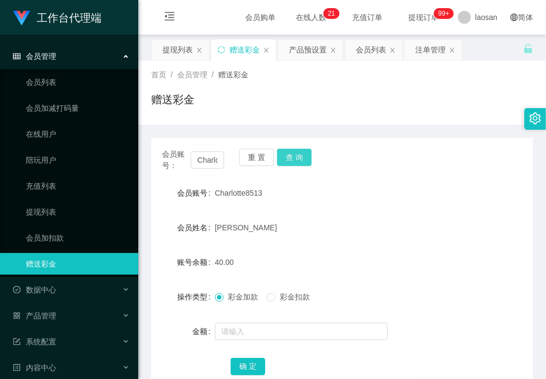
click at [301, 154] on button "查 询" at bounding box center [294, 156] width 35 height 17
click at [187, 55] on div "提现列表" at bounding box center [178, 49] width 30 height 21
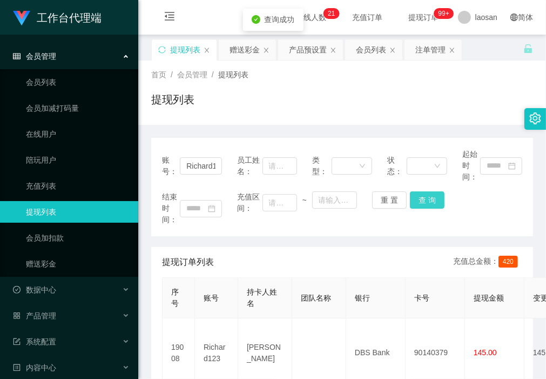
click at [425, 198] on button "查 询" at bounding box center [427, 199] width 35 height 17
click at [209, 130] on div "账号： Richard123 员工姓名： 类型： 状态： 起始时间： 结束时间： 充值区间： ~ 重 置 查 询 提现订单列表 充值总金额： 420 序号 账…" at bounding box center [342, 308] width 382 height 366
click at [425, 199] on button "查 询" at bounding box center [427, 199] width 35 height 17
click at [423, 199] on button "查 询" at bounding box center [427, 199] width 35 height 17
drag, startPoint x: 246, startPoint y: 46, endPoint x: 243, endPoint y: 52, distance: 6.8
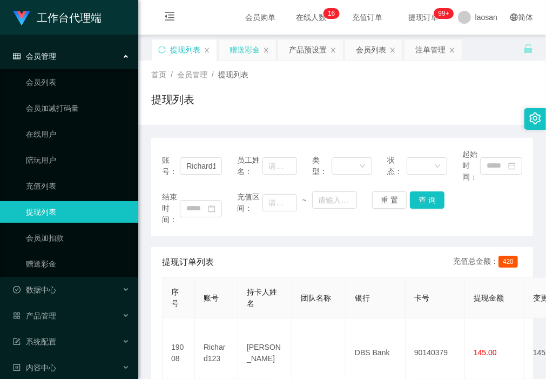
click at [246, 46] on div "赠送彩金" at bounding box center [244, 49] width 30 height 21
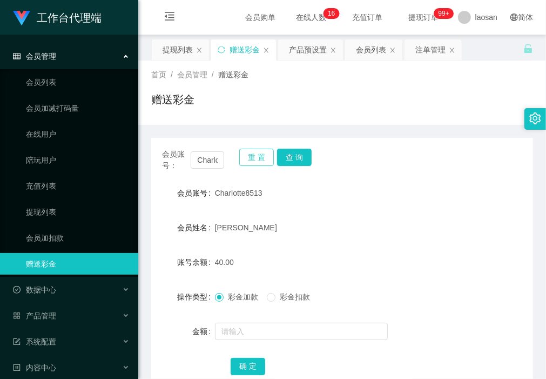
click at [258, 158] on button "重 置" at bounding box center [256, 156] width 35 height 17
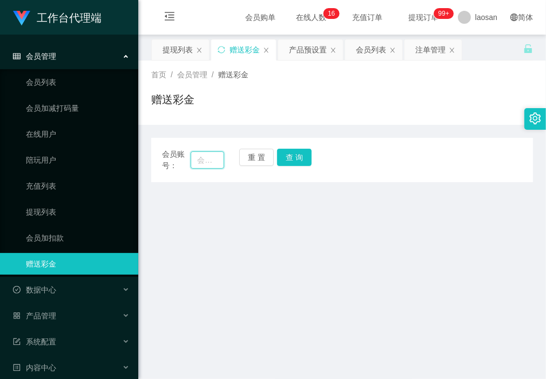
click at [214, 158] on input "text" at bounding box center [207, 159] width 33 height 17
paste input "6122752"
type input "6122752"
click at [298, 157] on button "查 询" at bounding box center [294, 156] width 35 height 17
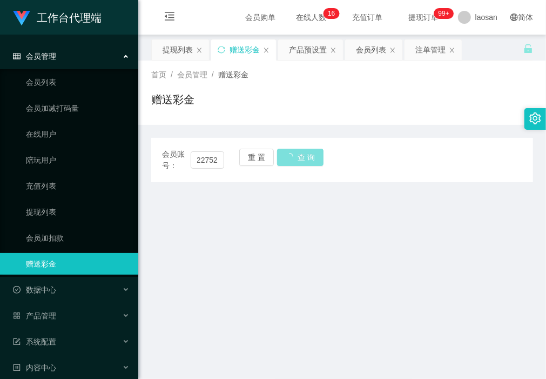
scroll to position [0, 0]
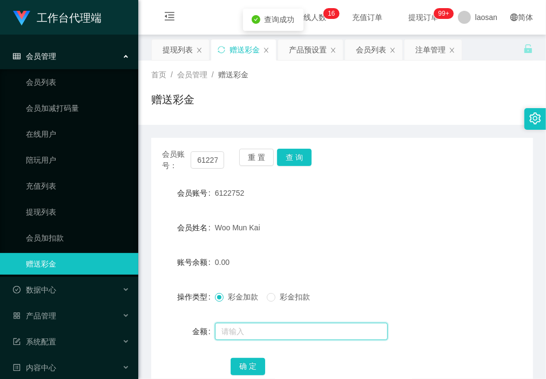
click at [262, 333] on input "text" at bounding box center [301, 330] width 173 height 17
type input "120"
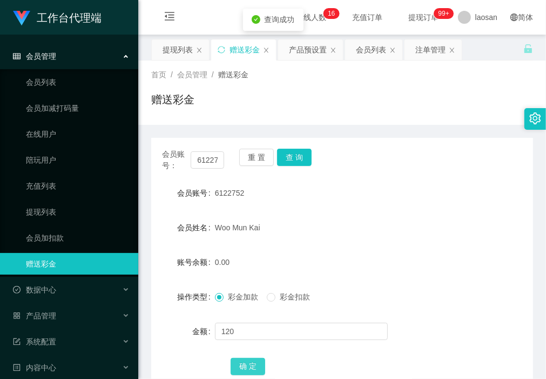
click at [249, 366] on button "确 定" at bounding box center [248, 365] width 35 height 17
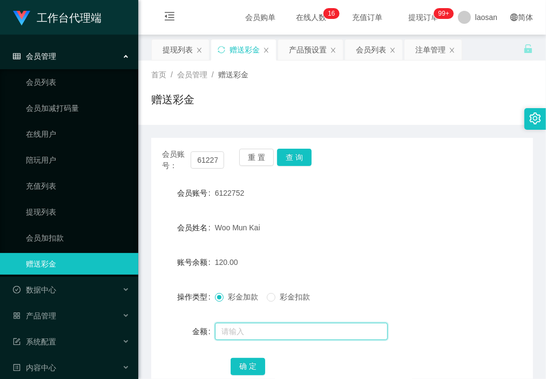
click at [258, 325] on input "text" at bounding box center [301, 330] width 173 height 17
type input "120"
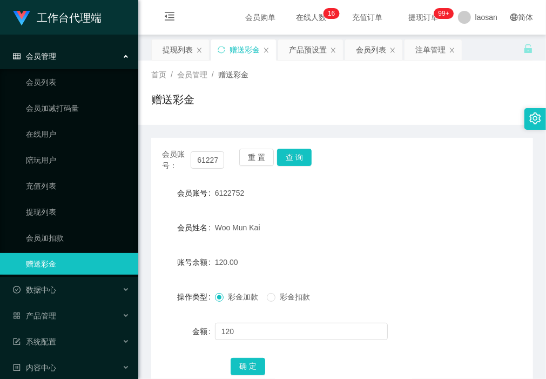
click at [276, 295] on span "彩金扣款" at bounding box center [294, 296] width 39 height 9
click at [247, 361] on button "确 定" at bounding box center [248, 365] width 35 height 17
click at [172, 49] on div "提现列表" at bounding box center [178, 49] width 30 height 21
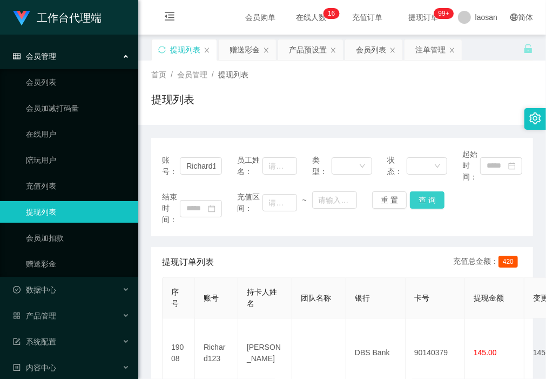
click at [427, 200] on button "查 询" at bounding box center [427, 199] width 35 height 17
drag, startPoint x: 182, startPoint y: 165, endPoint x: 293, endPoint y: 179, distance: 112.1
click at [293, 177] on div "账号： Richard123 员工姓名： 类型： 状态： 起始时间：" at bounding box center [342, 165] width 360 height 34
paste input "Charlotte851"
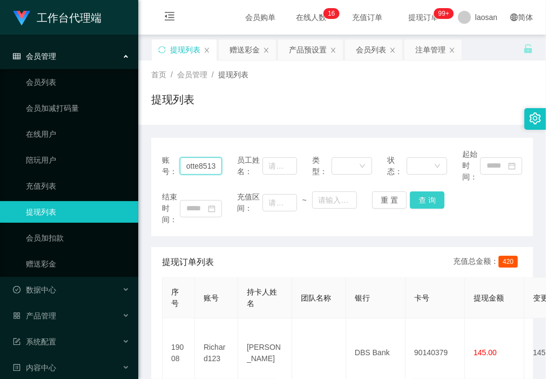
type input "Charlotte8513"
drag, startPoint x: 430, startPoint y: 200, endPoint x: 438, endPoint y: 215, distance: 17.4
click at [430, 200] on button "查 询" at bounding box center [427, 199] width 35 height 17
click at [238, 46] on div "赠送彩金" at bounding box center [244, 49] width 30 height 21
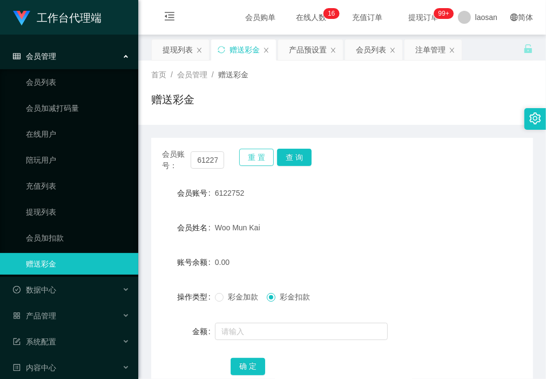
click at [254, 153] on button "重 置" at bounding box center [256, 156] width 35 height 17
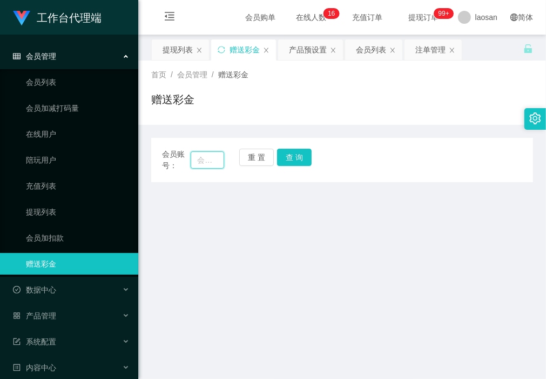
drag, startPoint x: 206, startPoint y: 157, endPoint x: 213, endPoint y: 158, distance: 7.6
click at [206, 157] on input "text" at bounding box center [207, 159] width 33 height 17
paste input "Charlotte8513"
type input "Charlotte8513"
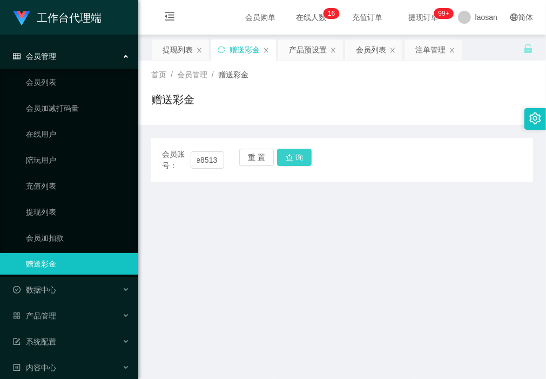
click at [299, 157] on button "查 询" at bounding box center [294, 156] width 35 height 17
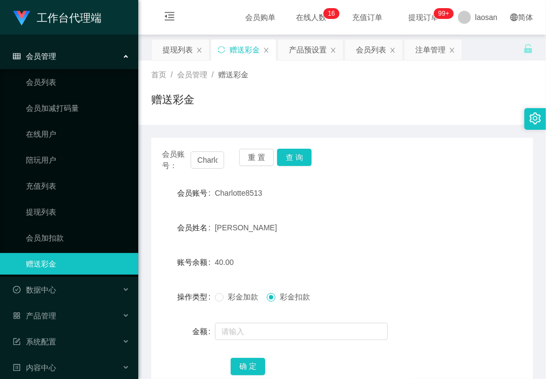
click at [205, 122] on div "首页 / 会员管理 / 赠送彩金 / 赠送彩金" at bounding box center [342, 92] width 408 height 64
click at [295, 152] on button "查 询" at bounding box center [294, 156] width 35 height 17
click at [256, 154] on button "重 置" at bounding box center [256, 156] width 35 height 17
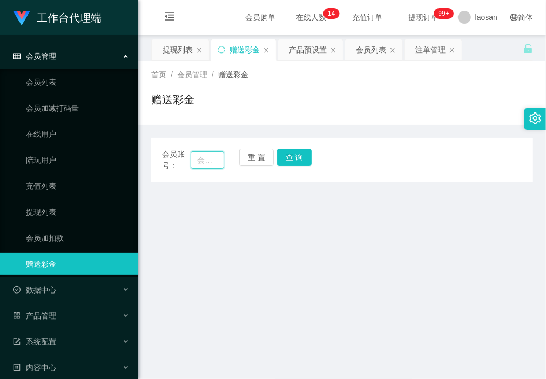
click at [211, 162] on input "text" at bounding box center [207, 159] width 33 height 17
paste input "Charlotte8513"
type input "Charlotte8513"
click at [297, 157] on button "查 询" at bounding box center [294, 156] width 35 height 17
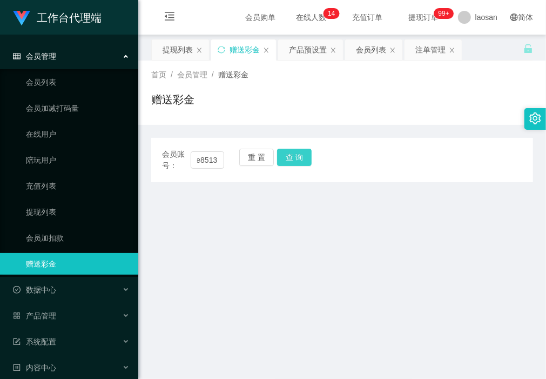
scroll to position [0, 0]
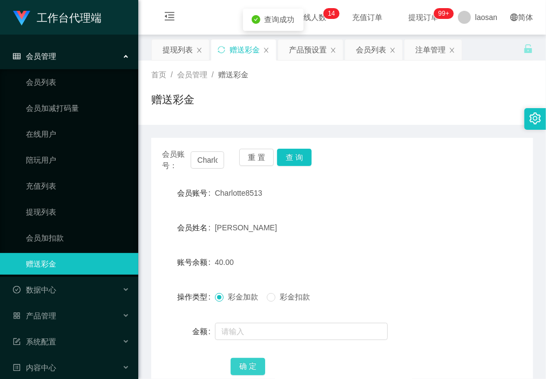
click at [249, 361] on button "确 定" at bounding box center [248, 365] width 35 height 17
click at [301, 163] on button "查 询" at bounding box center [294, 156] width 35 height 17
drag, startPoint x: 256, startPoint y: 152, endPoint x: 235, endPoint y: 163, distance: 23.7
click at [256, 152] on button "重 置" at bounding box center [256, 156] width 35 height 17
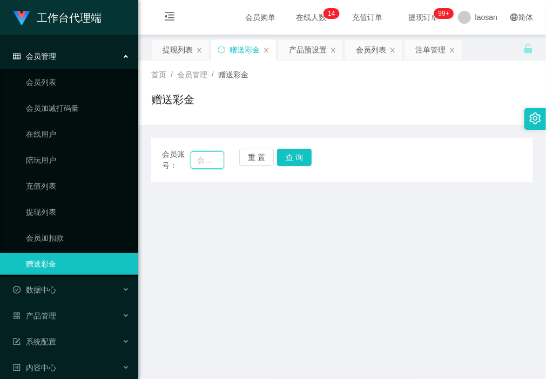
click at [211, 164] on input "text" at bounding box center [207, 159] width 33 height 17
paste input "Richard123"
type input "Richard123"
click at [297, 160] on button "查 询" at bounding box center [294, 156] width 35 height 17
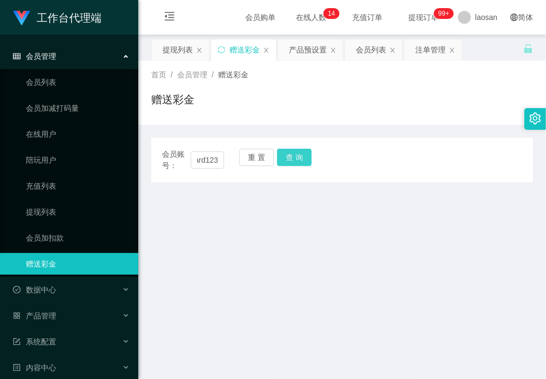
scroll to position [0, 0]
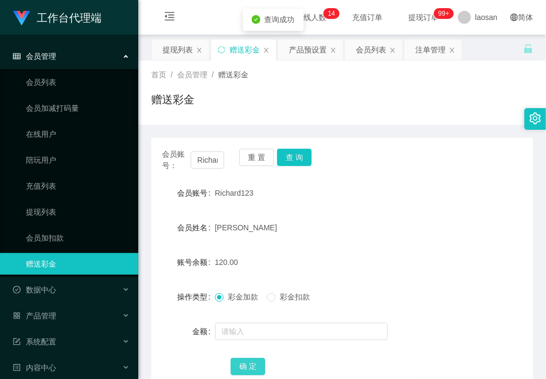
click at [247, 365] on button "确 定" at bounding box center [248, 365] width 35 height 17
click at [220, 130] on div "会员账号： Richard123 重 置 查 询 会员账号 Richard123 会员姓名 Richard 账号余额 120.00 操作类型 彩金加款 彩金扣…" at bounding box center [342, 262] width 382 height 275
click at [300, 158] on button "查 询" at bounding box center [294, 156] width 35 height 17
click at [268, 154] on button "重 置" at bounding box center [256, 156] width 35 height 17
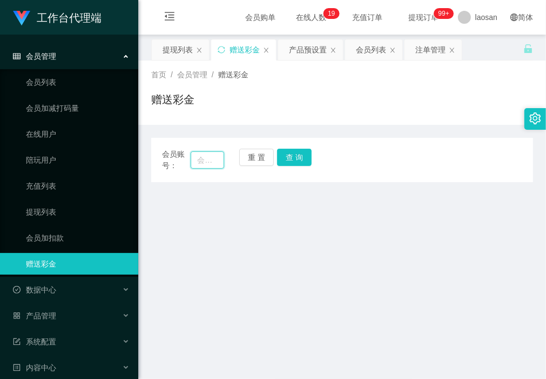
click at [217, 157] on input "text" at bounding box center [207, 159] width 33 height 17
paste input "Charlotte8513"
type input "Charlotte8513"
click at [292, 154] on button "查 询" at bounding box center [294, 156] width 35 height 17
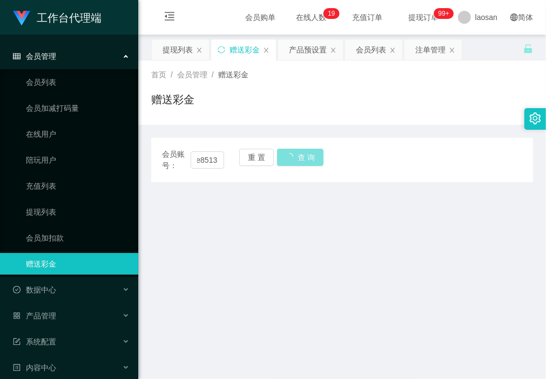
scroll to position [0, 0]
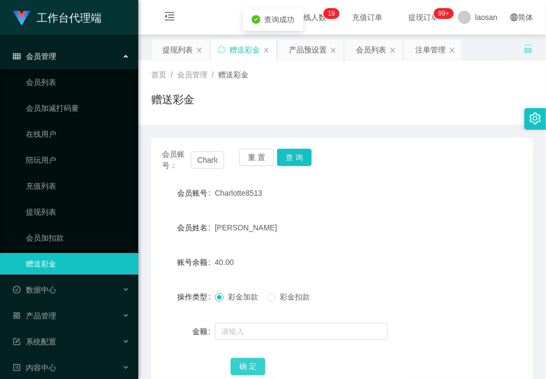
click at [252, 360] on button "确 定" at bounding box center [248, 365] width 35 height 17
click at [297, 158] on button "查 询" at bounding box center [294, 156] width 35 height 17
click at [255, 156] on button "重 置" at bounding box center [256, 156] width 35 height 17
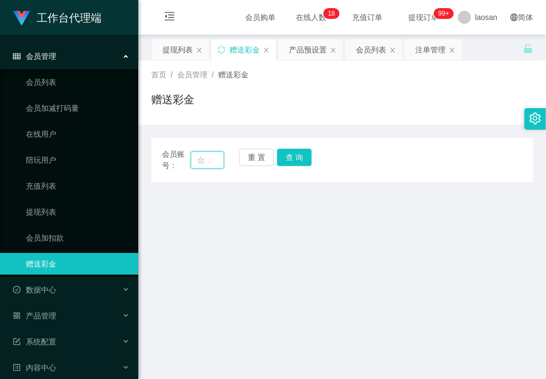
click at [214, 160] on input "text" at bounding box center [207, 159] width 33 height 17
paste input "Charlotte8513"
type input "Charlotte8513"
click at [295, 159] on button "查 询" at bounding box center [294, 156] width 35 height 17
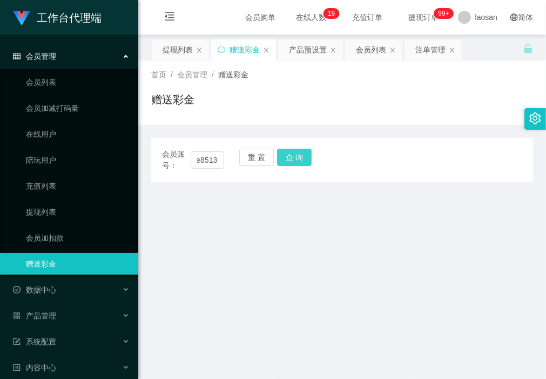
scroll to position [0, 0]
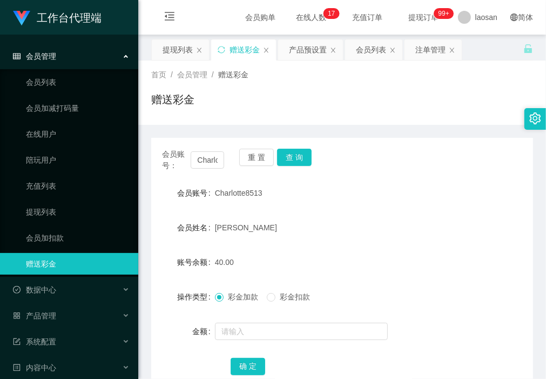
click at [208, 111] on div "赠送彩金" at bounding box center [342, 103] width 382 height 25
click at [298, 156] on button "查 询" at bounding box center [294, 156] width 35 height 17
click at [171, 47] on div "提现列表" at bounding box center [178, 49] width 30 height 21
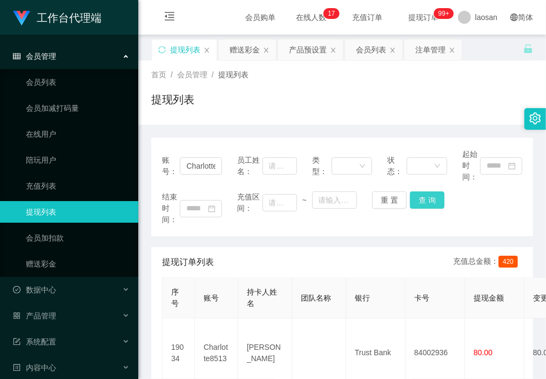
click at [427, 198] on button "查 询" at bounding box center [427, 199] width 35 height 17
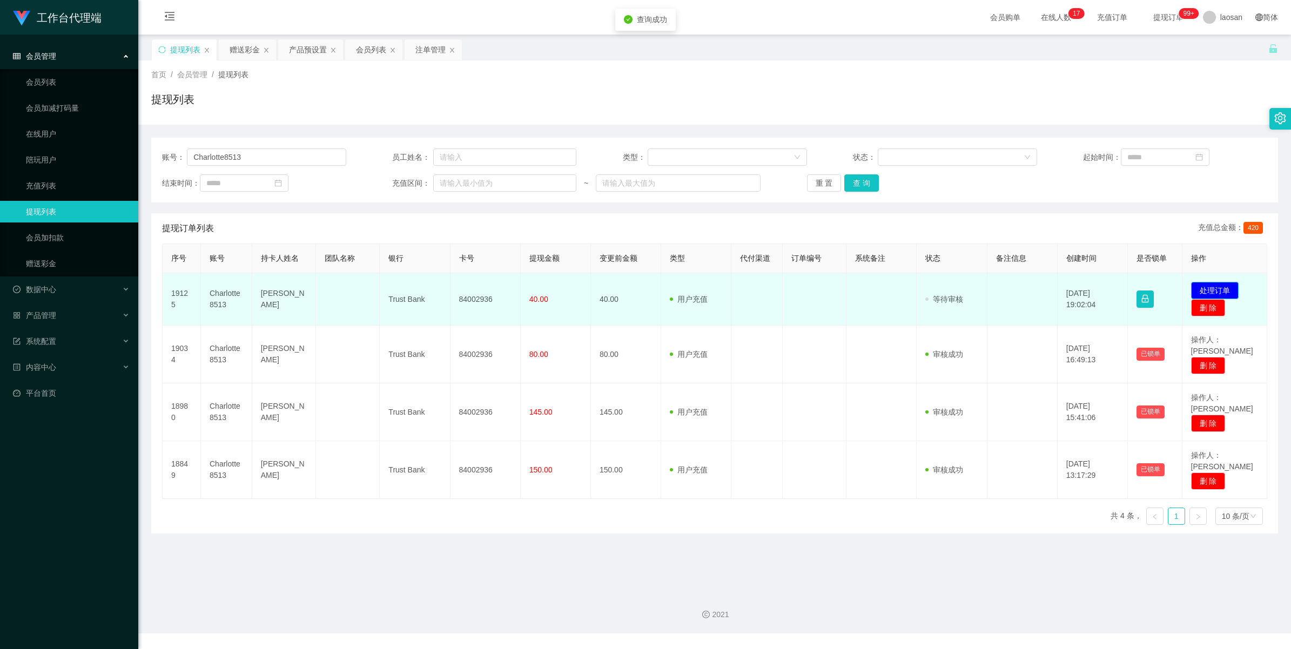
click at [545, 289] on button "处理订单" at bounding box center [1215, 290] width 48 height 17
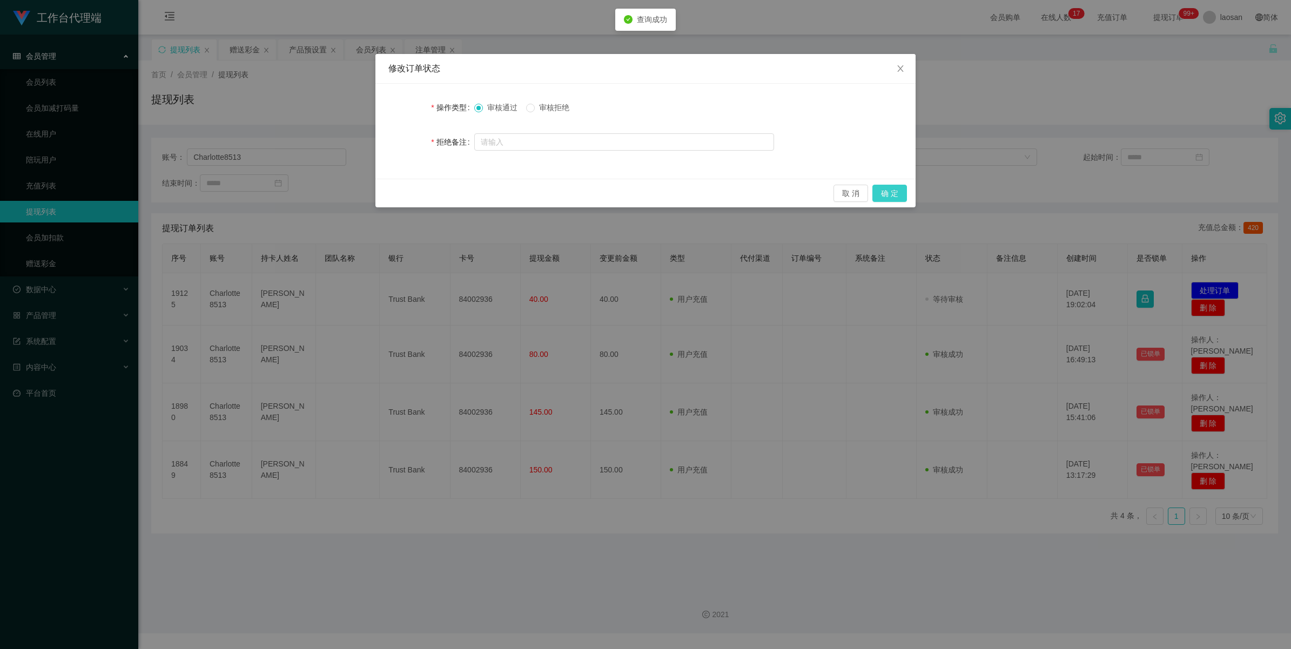
click at [545, 193] on button "确 定" at bounding box center [889, 193] width 35 height 17
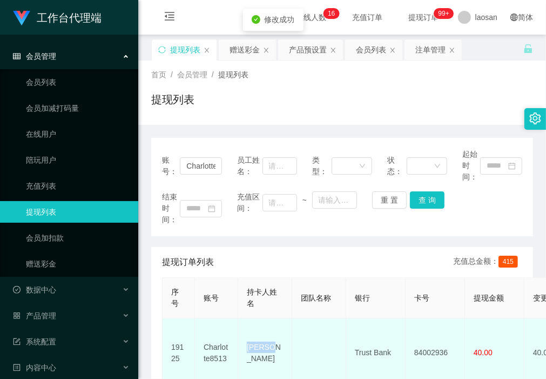
drag, startPoint x: 272, startPoint y: 346, endPoint x: 249, endPoint y: 350, distance: 23.0
click at [249, 350] on td "[PERSON_NAME]" at bounding box center [265, 352] width 54 height 69
copy td "[PERSON_NAME]"
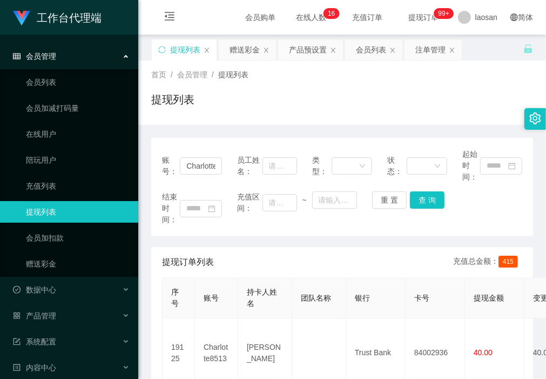
click at [210, 128] on div "账号： Charlotte8513 员工姓名： 类型： 状态： 起始时间： 结束时间： 充值区间： ~ 重 置 查 询 提现订单列表 充值总金额： 415 序…" at bounding box center [342, 377] width 382 height 504
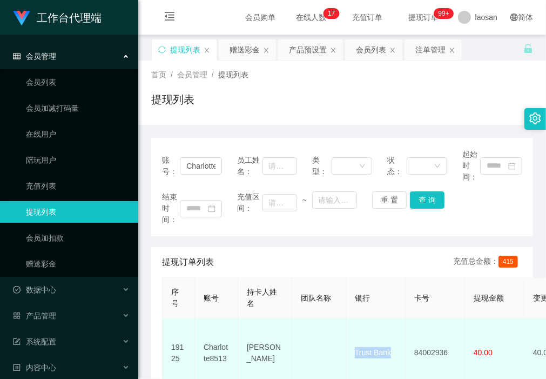
drag, startPoint x: 393, startPoint y: 346, endPoint x: 354, endPoint y: 343, distance: 39.5
click at [354, 343] on td "Trust Bank" at bounding box center [375, 352] width 59 height 69
copy td "Trust Bank"
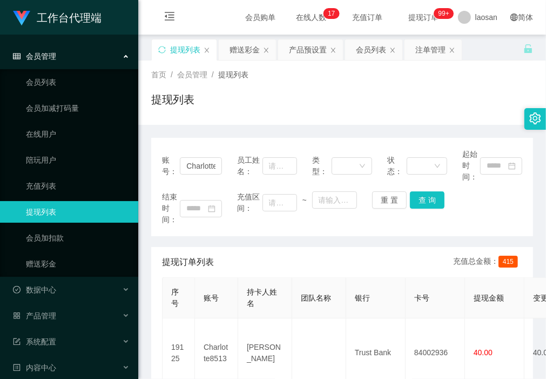
click at [231, 105] on div "提现列表" at bounding box center [342, 103] width 382 height 25
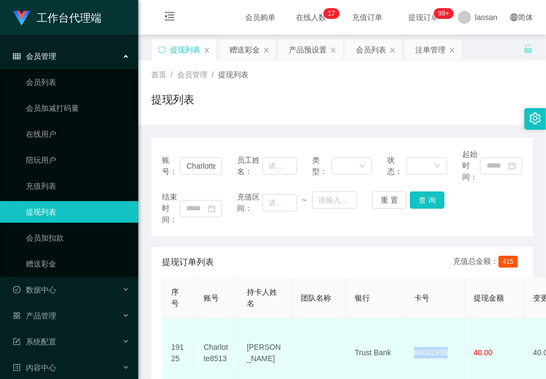
drag, startPoint x: 455, startPoint y: 352, endPoint x: 408, endPoint y: 347, distance: 47.2
click at [408, 347] on td "84002936" at bounding box center [435, 352] width 59 height 69
copy td "84002936"
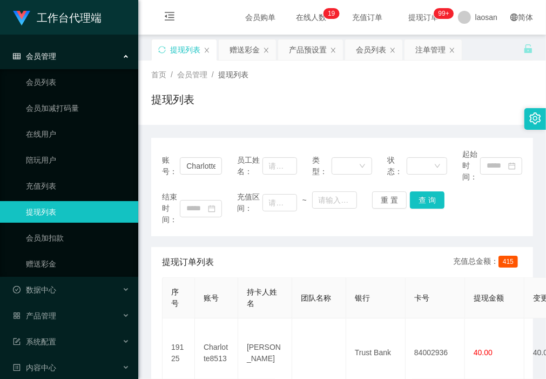
click at [229, 119] on div "首页 / 会员管理 / 提现列表 / 提现列表" at bounding box center [342, 92] width 408 height 64
drag, startPoint x: 185, startPoint y: 166, endPoint x: 249, endPoint y: 179, distance: 65.7
click at [249, 179] on div "账号： Charlotte8513 员工姓名： 类型： 状态： 起始时间：" at bounding box center [342, 165] width 360 height 34
paste input "Richard12"
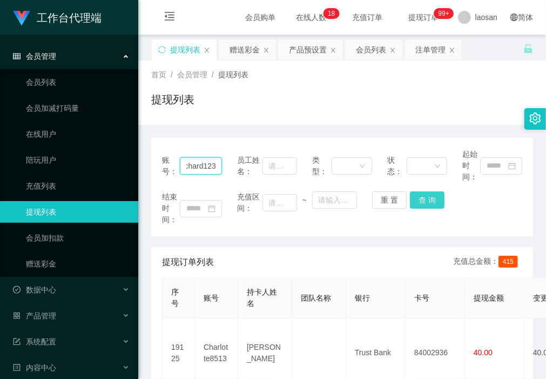
type input "Richard123"
drag, startPoint x: 425, startPoint y: 201, endPoint x: 429, endPoint y: 214, distance: 14.2
click at [425, 201] on button "查 询" at bounding box center [427, 199] width 35 height 17
click at [246, 50] on div "赠送彩金" at bounding box center [244, 49] width 30 height 21
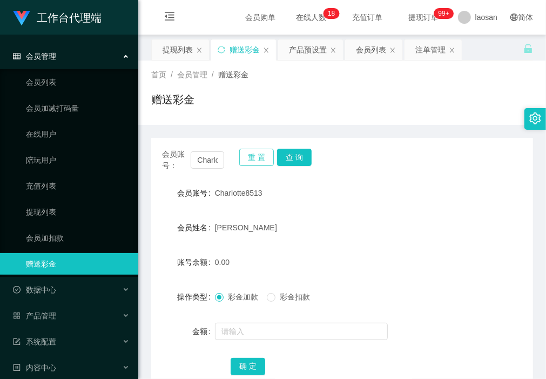
click at [249, 158] on button "重 置" at bounding box center [256, 156] width 35 height 17
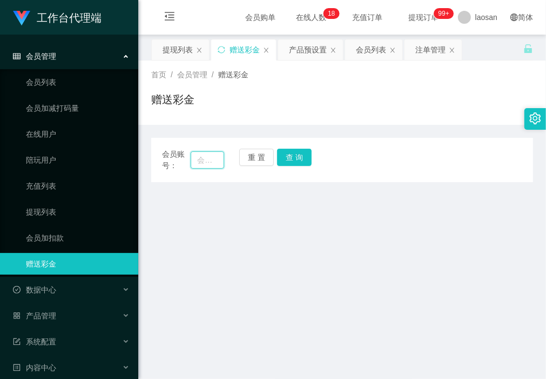
drag, startPoint x: 194, startPoint y: 158, endPoint x: 227, endPoint y: 167, distance: 33.8
click at [194, 158] on input "text" at bounding box center [207, 159] width 33 height 17
paste input "Richard123"
type input "Richard123"
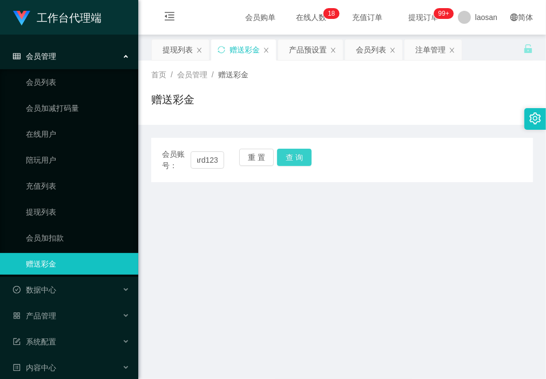
click at [293, 150] on button "查 询" at bounding box center [294, 156] width 35 height 17
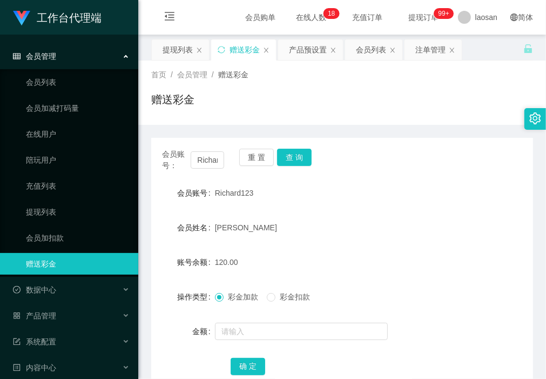
click at [204, 127] on div "会员账号： Richard123 重 置 查 询 会员账号 Richard123 会员姓名 Richard 账号余额 120.00 操作类型 彩金加款 彩金扣…" at bounding box center [342, 262] width 382 height 275
click at [222, 117] on div "首页 / 会员管理 / 赠送彩金 / 赠送彩金" at bounding box center [342, 92] width 408 height 64
click at [293, 157] on button "查 询" at bounding box center [294, 156] width 35 height 17
click at [200, 107] on div "赠送彩金" at bounding box center [342, 103] width 382 height 25
click at [308, 156] on button "查 询" at bounding box center [294, 156] width 35 height 17
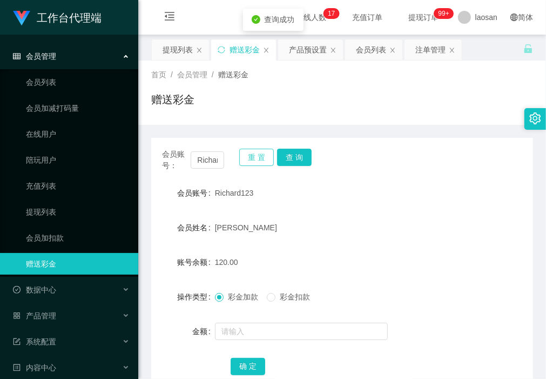
click at [247, 150] on button "重 置" at bounding box center [256, 156] width 35 height 17
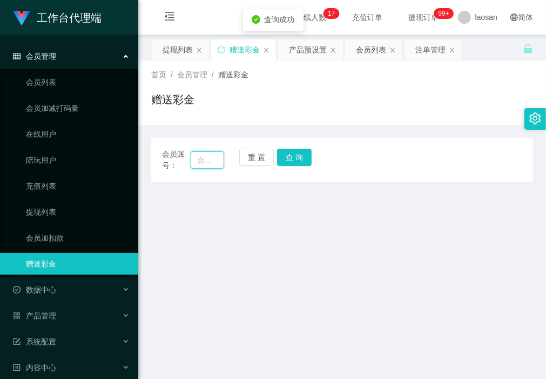
drag, startPoint x: 201, startPoint y: 157, endPoint x: 246, endPoint y: 166, distance: 45.2
click at [201, 157] on input "text" at bounding box center [207, 159] width 33 height 17
paste input "Kangler"
type input "Kangler"
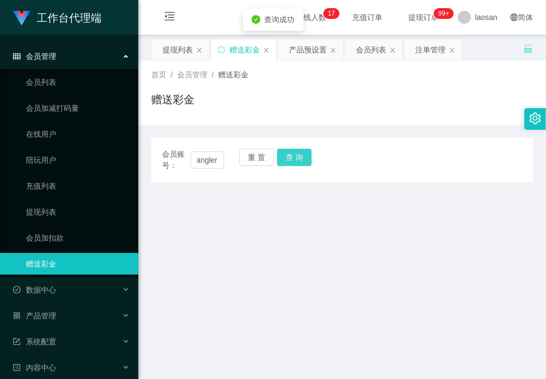
click at [298, 158] on button "查 询" at bounding box center [294, 156] width 35 height 17
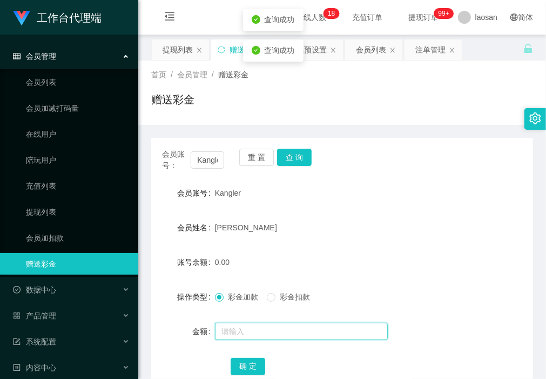
click at [259, 333] on input "text" at bounding box center [301, 330] width 173 height 17
type input "100"
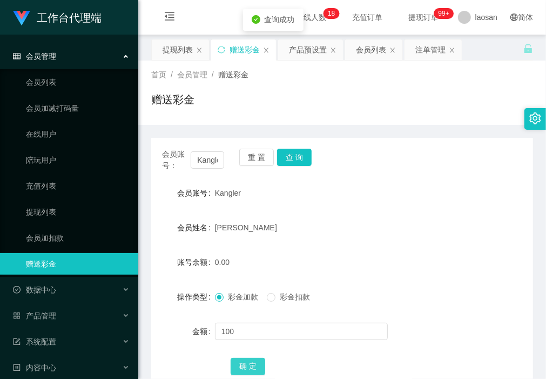
click at [247, 364] on button "确 定" at bounding box center [248, 365] width 35 height 17
click at [214, 117] on div "首页 / 会员管理 / 赠送彩金 / 赠送彩金" at bounding box center [342, 92] width 408 height 64
drag, startPoint x: 247, startPoint y: 160, endPoint x: 238, endPoint y: 161, distance: 9.2
click at [247, 160] on button "重 置" at bounding box center [256, 156] width 35 height 17
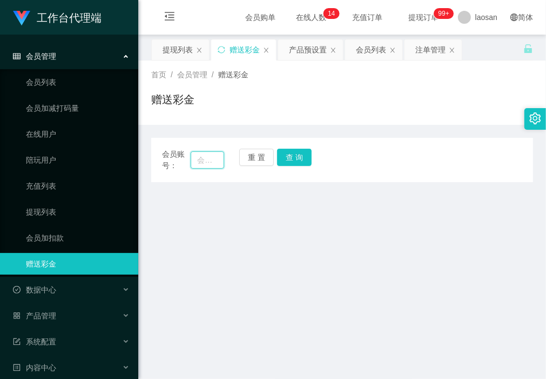
click at [199, 163] on input "text" at bounding box center [207, 159] width 33 height 17
paste input "Kangler"
type input "Kangler"
click at [300, 158] on button "查 询" at bounding box center [294, 156] width 35 height 17
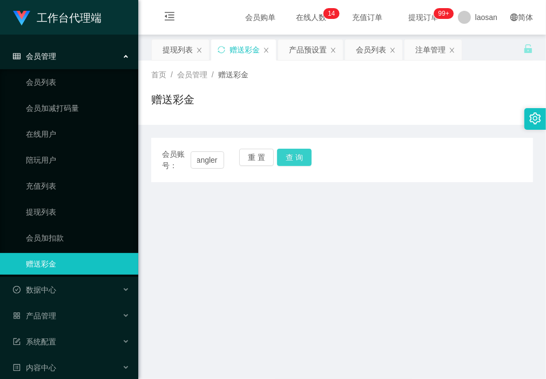
scroll to position [0, 0]
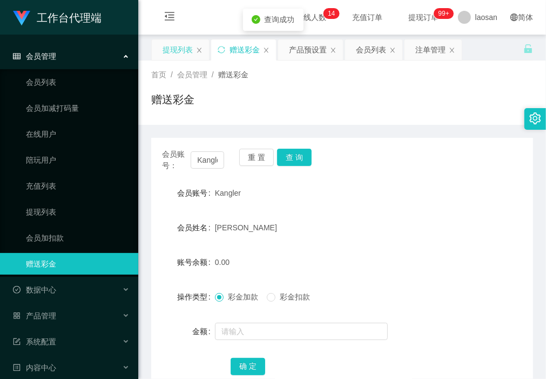
click at [181, 44] on div "提现列表" at bounding box center [178, 49] width 30 height 21
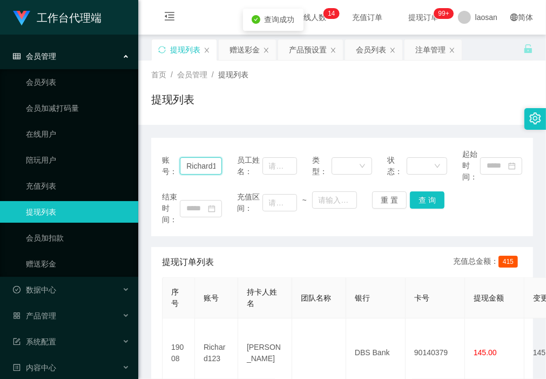
drag, startPoint x: 183, startPoint y: 165, endPoint x: 377, endPoint y: 174, distance: 194.6
click at [377, 174] on div "账号： Richard123 员工姓名： 类型： 状态： 起始时间：" at bounding box center [342, 165] width 360 height 34
paste input "Kangler"
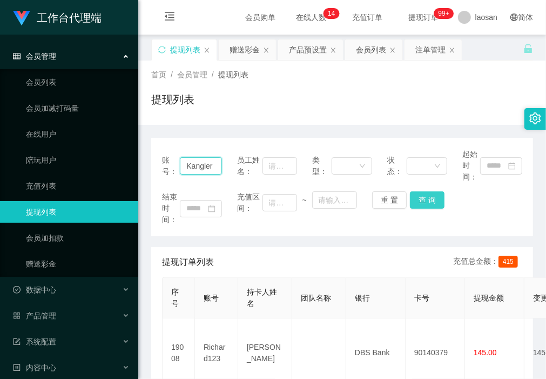
type input "Kangler"
click at [430, 204] on button "查 询" at bounding box center [427, 199] width 35 height 17
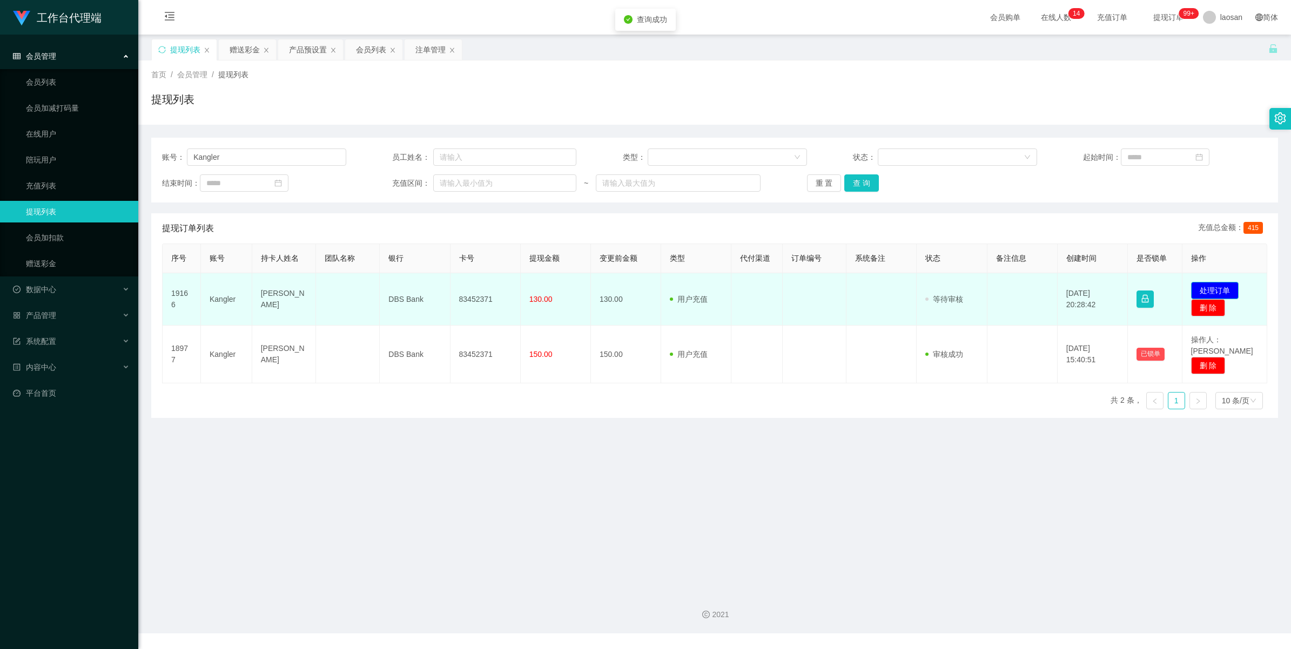
click at [545, 289] on button "处理订单" at bounding box center [1215, 290] width 48 height 17
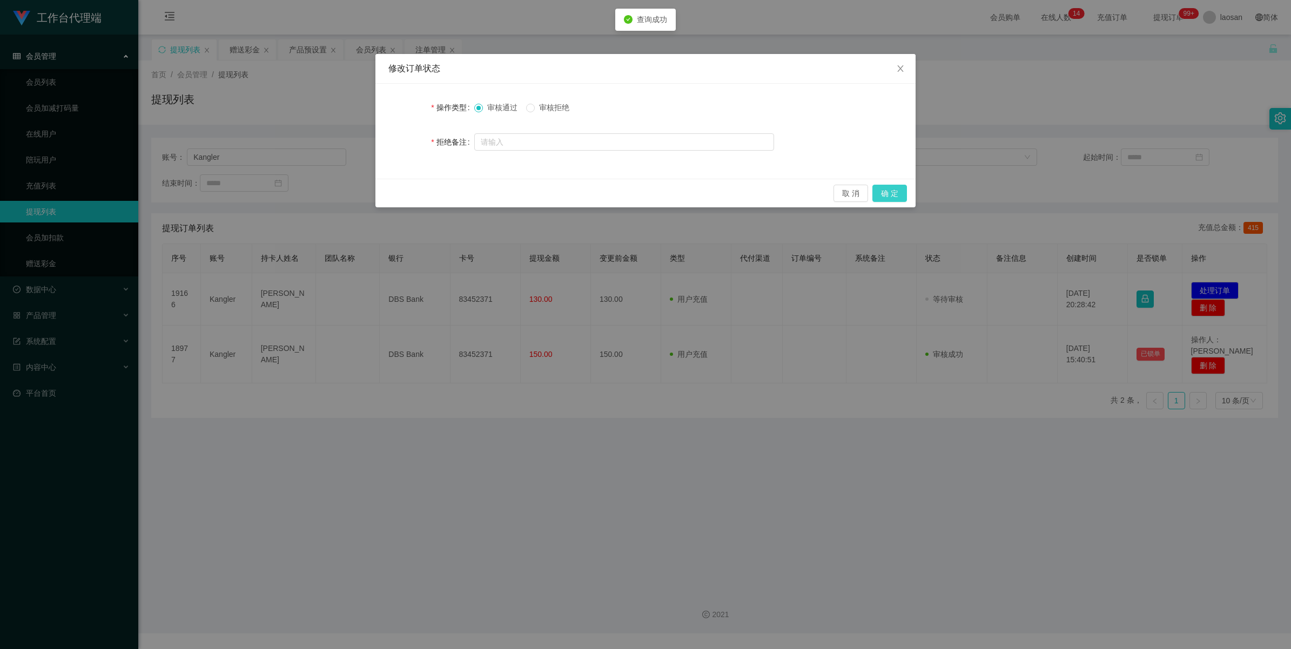
click at [545, 198] on button "确 定" at bounding box center [889, 193] width 35 height 17
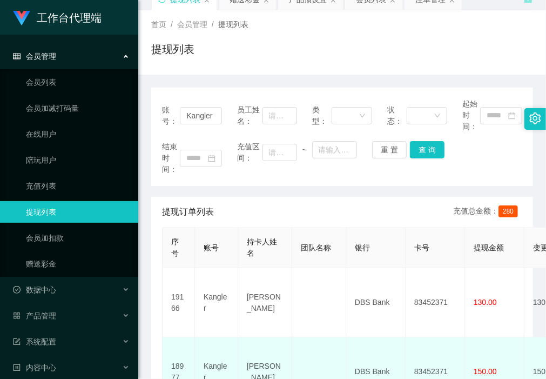
scroll to position [67, 0]
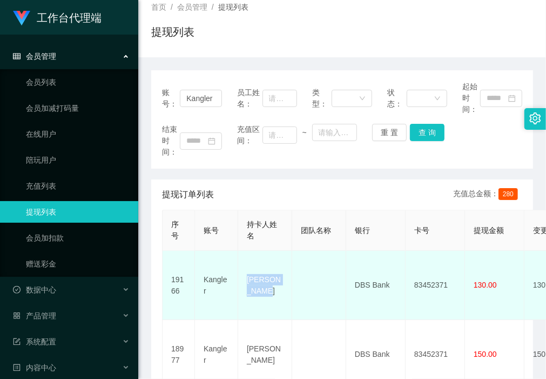
drag, startPoint x: 267, startPoint y: 289, endPoint x: 244, endPoint y: 275, distance: 27.1
click at [244, 275] on td "[PERSON_NAME]" at bounding box center [265, 285] width 54 height 69
copy td "[PERSON_NAME]"
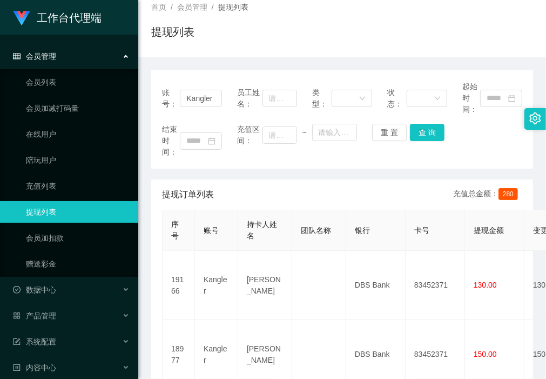
click at [228, 165] on div "账号： Kangler 员工姓名： 类型： 状态： 起始时间： 结束时间： 充值区间： ~ 重 置 查 询" at bounding box center [342, 119] width 382 height 98
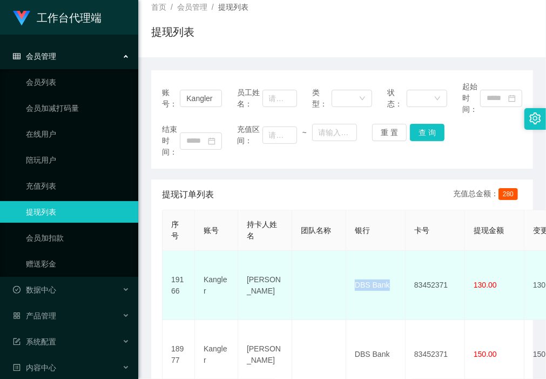
drag, startPoint x: 390, startPoint y: 279, endPoint x: 347, endPoint y: 279, distance: 43.2
click at [347, 279] on td "DBS Bank" at bounding box center [375, 285] width 59 height 69
copy td "DBS Bank"
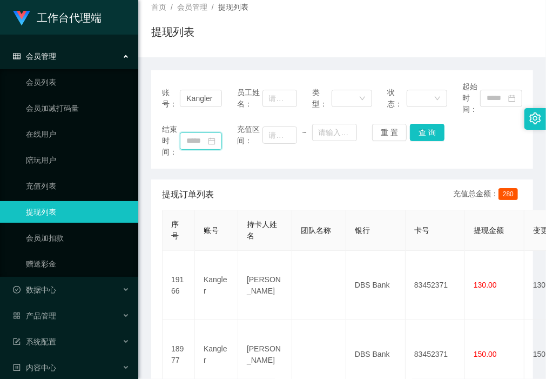
drag, startPoint x: 212, startPoint y: 149, endPoint x: 333, endPoint y: 244, distance: 153.8
click at [212, 149] on input at bounding box center [201, 140] width 42 height 17
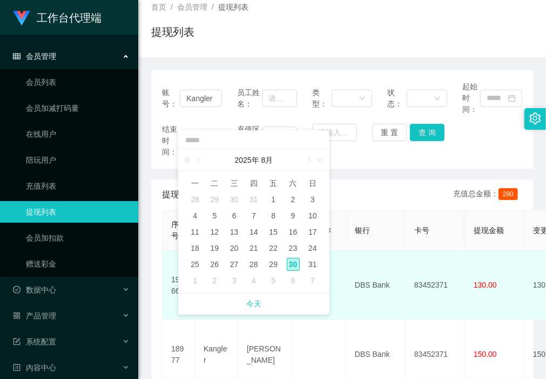
click at [447, 278] on td "83452371" at bounding box center [435, 285] width 59 height 69
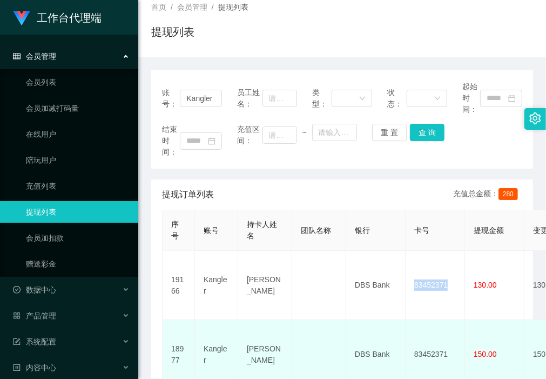
drag, startPoint x: 451, startPoint y: 280, endPoint x: 417, endPoint y: 308, distance: 44.9
click at [411, 279] on td "83452371" at bounding box center [435, 285] width 59 height 69
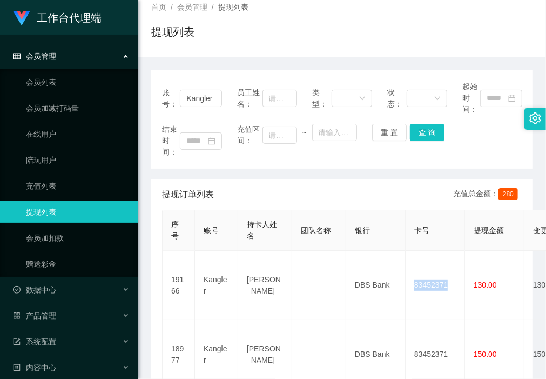
copy td "83452371"
drag, startPoint x: 187, startPoint y: 168, endPoint x: 225, endPoint y: 201, distance: 49.7
click at [187, 168] on div "账号： Kangler 员工姓名： 类型： 状态： 起始时间： 结束时间： 充值区间： ~ 重 置 查 询" at bounding box center [342, 119] width 382 height 98
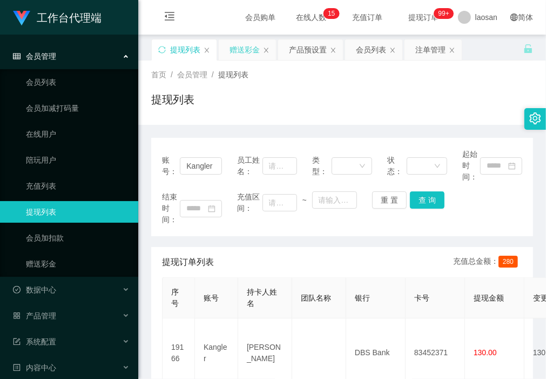
click at [241, 50] on div "赠送彩金" at bounding box center [244, 49] width 30 height 21
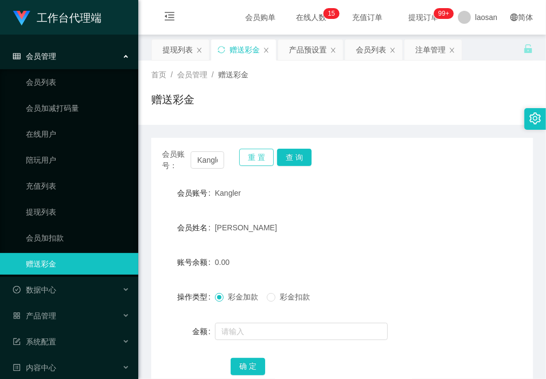
click at [255, 157] on button "重 置" at bounding box center [256, 156] width 35 height 17
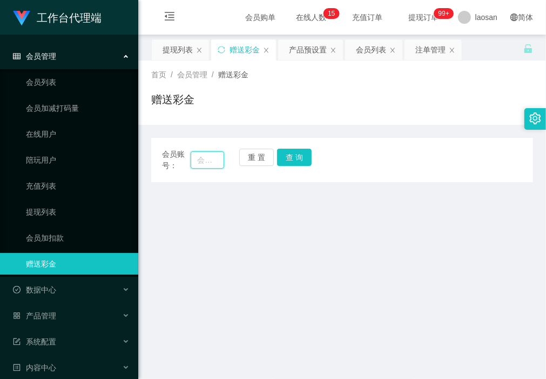
drag, startPoint x: 200, startPoint y: 159, endPoint x: 249, endPoint y: 168, distance: 49.4
click at [200, 159] on input "text" at bounding box center [207, 159] width 33 height 17
paste input "justaniceday123"
type input "justaniceday123"
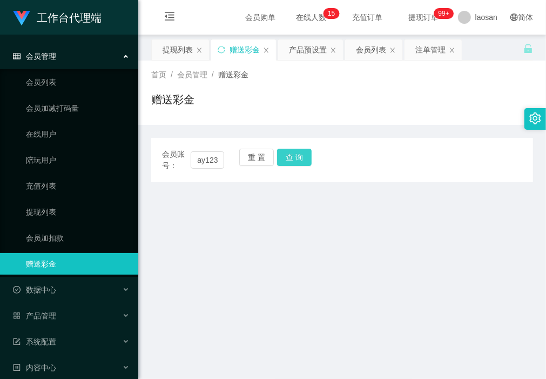
click at [300, 154] on button "查 询" at bounding box center [294, 156] width 35 height 17
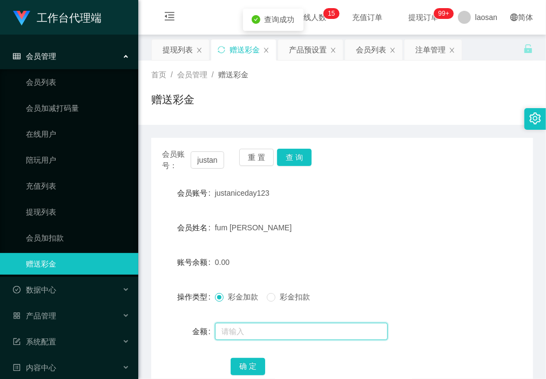
click at [252, 327] on input "text" at bounding box center [301, 330] width 173 height 17
type input "100"
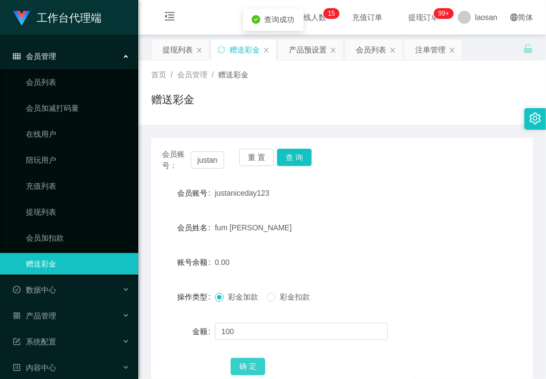
drag, startPoint x: 240, startPoint y: 366, endPoint x: 216, endPoint y: 378, distance: 27.0
click at [240, 366] on button "确 定" at bounding box center [248, 365] width 35 height 17
click at [160, 245] on form "会员账号 justaniceday123 会员姓名 fum wei xuan 账号余额 100.00 操作类型 彩金加款 彩金扣款 金额 确 定" at bounding box center [342, 279] width 382 height 194
click at [175, 50] on div "提现列表" at bounding box center [178, 49] width 30 height 21
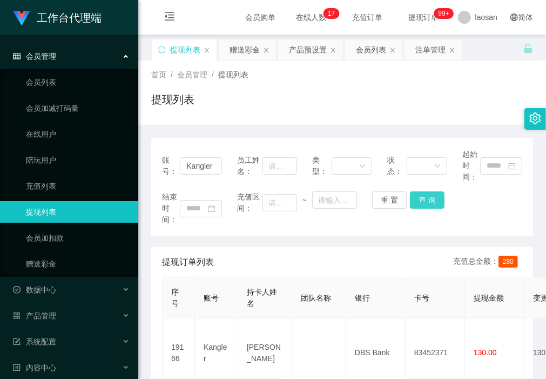
drag, startPoint x: 419, startPoint y: 200, endPoint x: 451, endPoint y: 220, distance: 37.3
click at [419, 200] on button "查 询" at bounding box center [427, 199] width 35 height 17
click at [187, 115] on div "提现列表" at bounding box center [342, 103] width 382 height 25
click at [244, 51] on div "赠送彩金" at bounding box center [244, 49] width 30 height 21
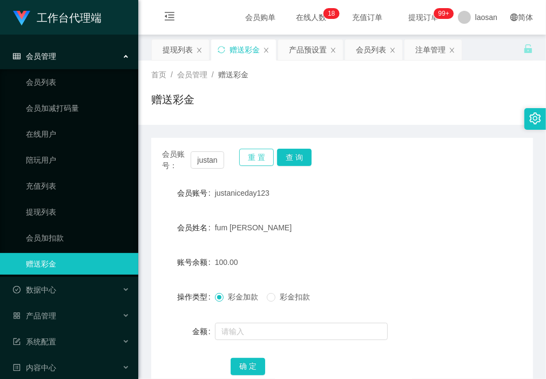
click at [243, 158] on button "重 置" at bounding box center [256, 156] width 35 height 17
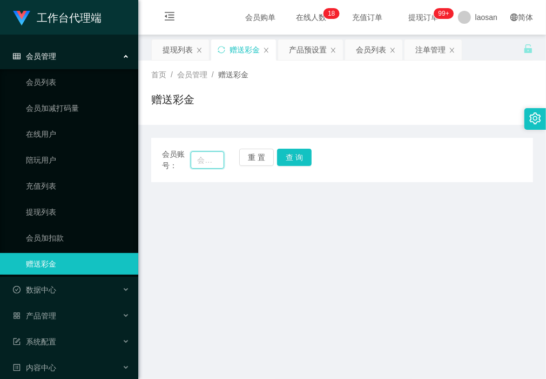
click at [205, 160] on input "text" at bounding box center [207, 159] width 33 height 17
paste input "jjtan"
click at [304, 156] on button "查 询" at bounding box center [294, 156] width 35 height 17
click at [198, 157] on input "jjtan" at bounding box center [207, 159] width 33 height 17
type input "jjtan"
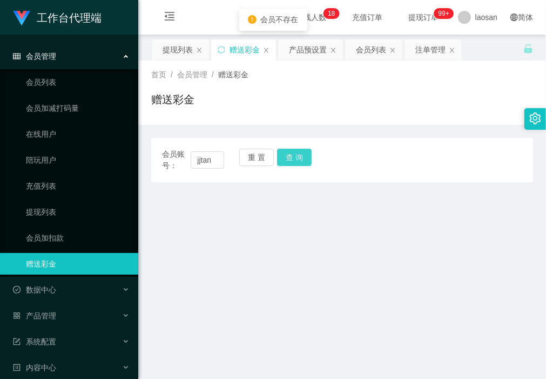
click at [293, 150] on button "查 询" at bounding box center [294, 156] width 35 height 17
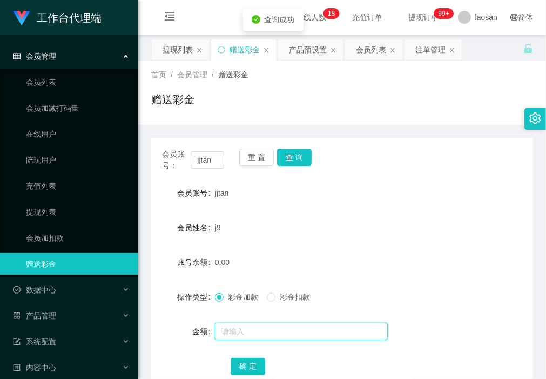
click at [253, 329] on input "text" at bounding box center [301, 330] width 173 height 17
type input "40"
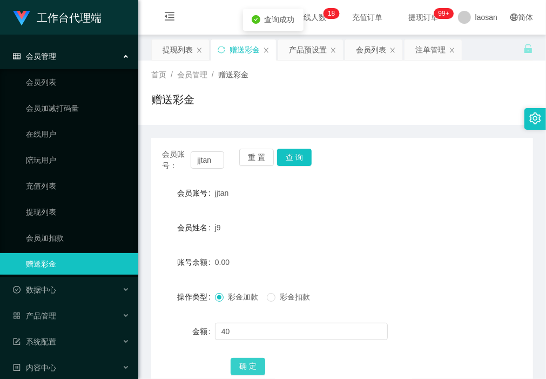
drag, startPoint x: 255, startPoint y: 362, endPoint x: 247, endPoint y: 370, distance: 10.7
click at [255, 362] on button "确 定" at bounding box center [248, 365] width 35 height 17
drag, startPoint x: 199, startPoint y: 114, endPoint x: 255, endPoint y: 168, distance: 77.9
click at [199, 114] on div "赠送彩金" at bounding box center [342, 103] width 382 height 25
click at [256, 160] on button "重 置" at bounding box center [256, 156] width 35 height 17
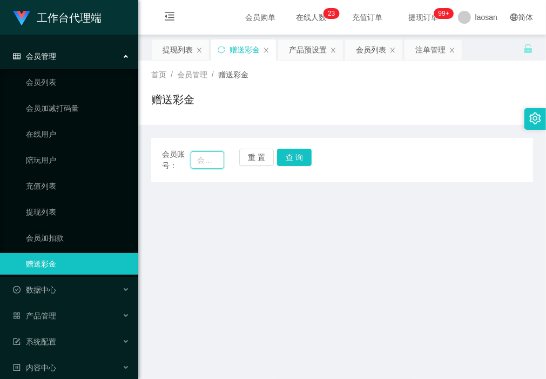
drag, startPoint x: 206, startPoint y: 163, endPoint x: 213, endPoint y: 163, distance: 7.6
click at [206, 163] on input "text" at bounding box center [207, 159] width 33 height 17
paste input "Kangler"
type input "Kangler"
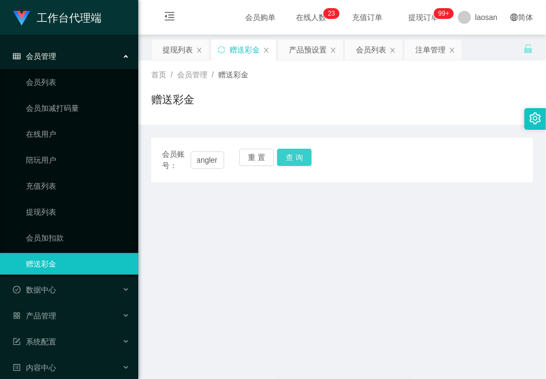
click at [292, 152] on button "查 询" at bounding box center [294, 156] width 35 height 17
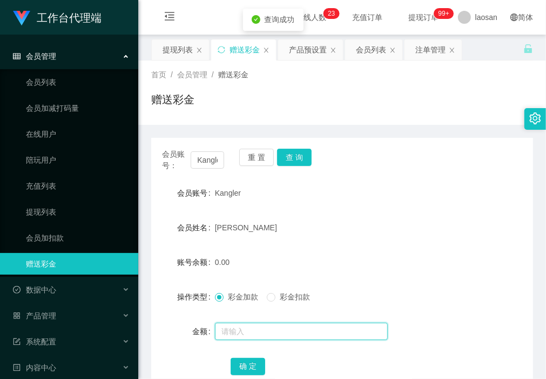
click at [252, 328] on input "text" at bounding box center [301, 330] width 173 height 17
type input "128"
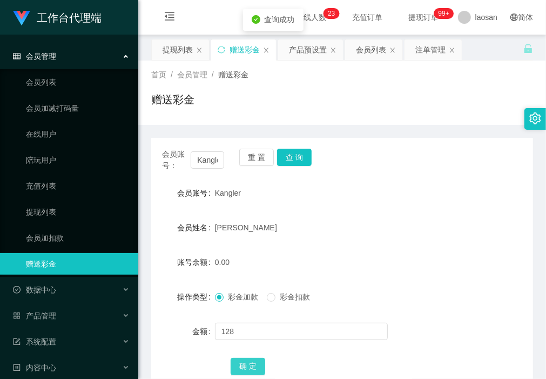
click at [251, 363] on button "确 定" at bounding box center [248, 365] width 35 height 17
click at [255, 156] on button "重 置" at bounding box center [256, 156] width 35 height 17
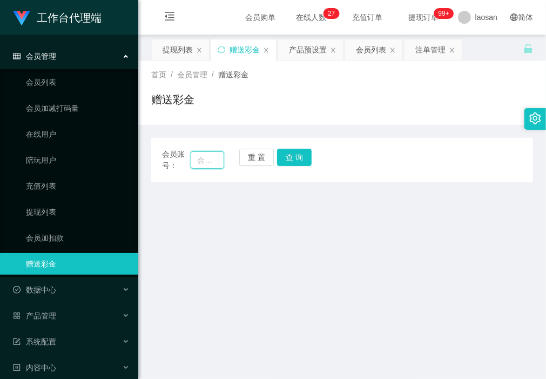
click at [206, 163] on input "text" at bounding box center [207, 159] width 33 height 17
paste input "Charlotte8513"
type input "Charlotte8513"
click at [301, 155] on button "查 询" at bounding box center [294, 156] width 35 height 17
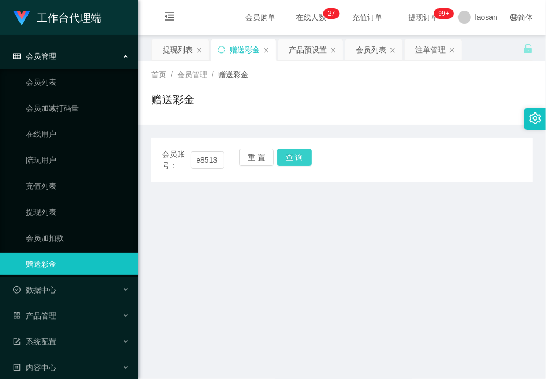
scroll to position [0, 0]
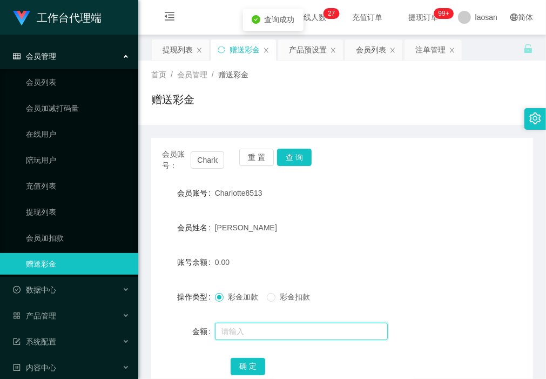
click at [285, 336] on input "text" at bounding box center [301, 330] width 173 height 17
type input "40"
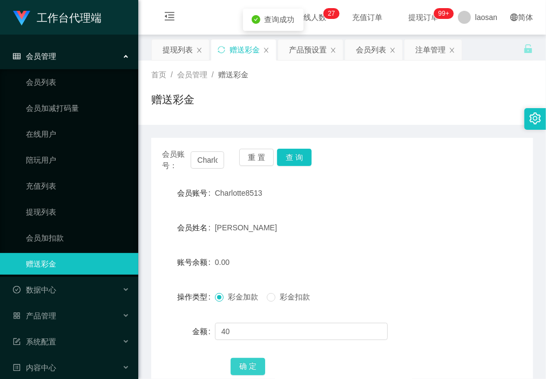
click at [255, 363] on button "确 定" at bounding box center [248, 365] width 35 height 17
click at [193, 48] on div "提现列表" at bounding box center [180, 49] width 57 height 21
click at [182, 54] on div "提现列表" at bounding box center [178, 49] width 30 height 21
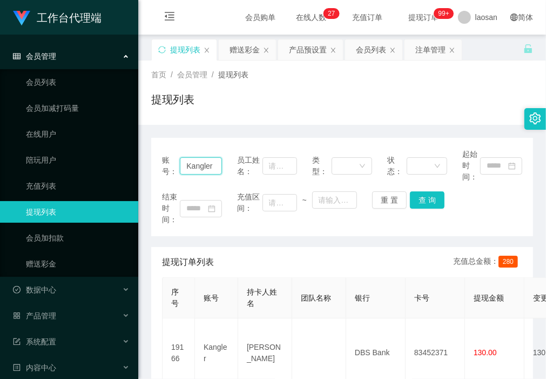
drag, startPoint x: 183, startPoint y: 164, endPoint x: 252, endPoint y: 168, distance: 69.8
click at [252, 168] on div "账号： Kangler 员工姓名： 类型： 状态： 起始时间：" at bounding box center [342, 165] width 360 height 34
click at [422, 204] on button "查 询" at bounding box center [427, 199] width 35 height 17
drag, startPoint x: 206, startPoint y: 164, endPoint x: 125, endPoint y: 165, distance: 80.5
click at [126, 166] on section "工作台代理端 会员管理 会员列表 会员加减打码量 在线用户 陪玩用户 充值列表 提现列表 会员加扣款 赠送彩金 数据中心 产品管理 注单管理 产品列表 产品预…" at bounding box center [273, 339] width 546 height 679
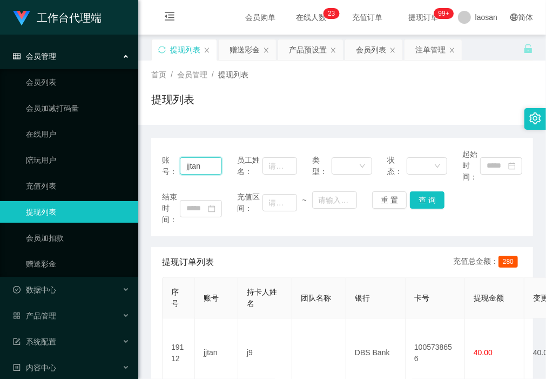
paste input "Kangler"
drag, startPoint x: 424, startPoint y: 195, endPoint x: 439, endPoint y: 198, distance: 14.8
click at [424, 195] on button "查 询" at bounding box center [427, 199] width 35 height 17
click at [228, 120] on div "首页 / 会员管理 / 提现列表 / 提现列表" at bounding box center [342, 92] width 408 height 64
drag, startPoint x: 181, startPoint y: 166, endPoint x: 377, endPoint y: 181, distance: 196.1
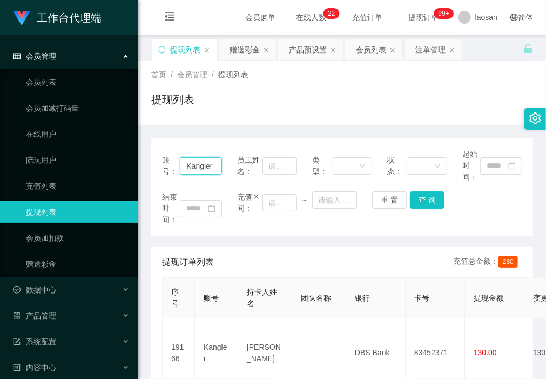
click at [391, 184] on div "账号： Kangler 员工姓名： 类型： 状态： 起始时间： 结束时间： 充值区间： ~ 重 置 查 询" at bounding box center [342, 187] width 382 height 98
paste input "Charlotte8513"
click at [428, 202] on button "查 询" at bounding box center [427, 199] width 35 height 17
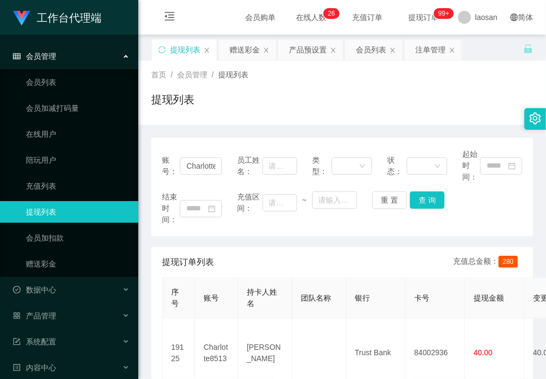
click at [193, 135] on div "账号： Charlotte8513 员工姓名： 类型： 状态： 起始时间： 结束时间： 充值区间： ~ 重 置 查 询 提现订单列表 充值总金额： 280 序…" at bounding box center [342, 377] width 382 height 504
drag, startPoint x: 420, startPoint y: 202, endPoint x: 424, endPoint y: 206, distance: 5.7
click at [424, 205] on button "查 询" at bounding box center [427, 199] width 35 height 17
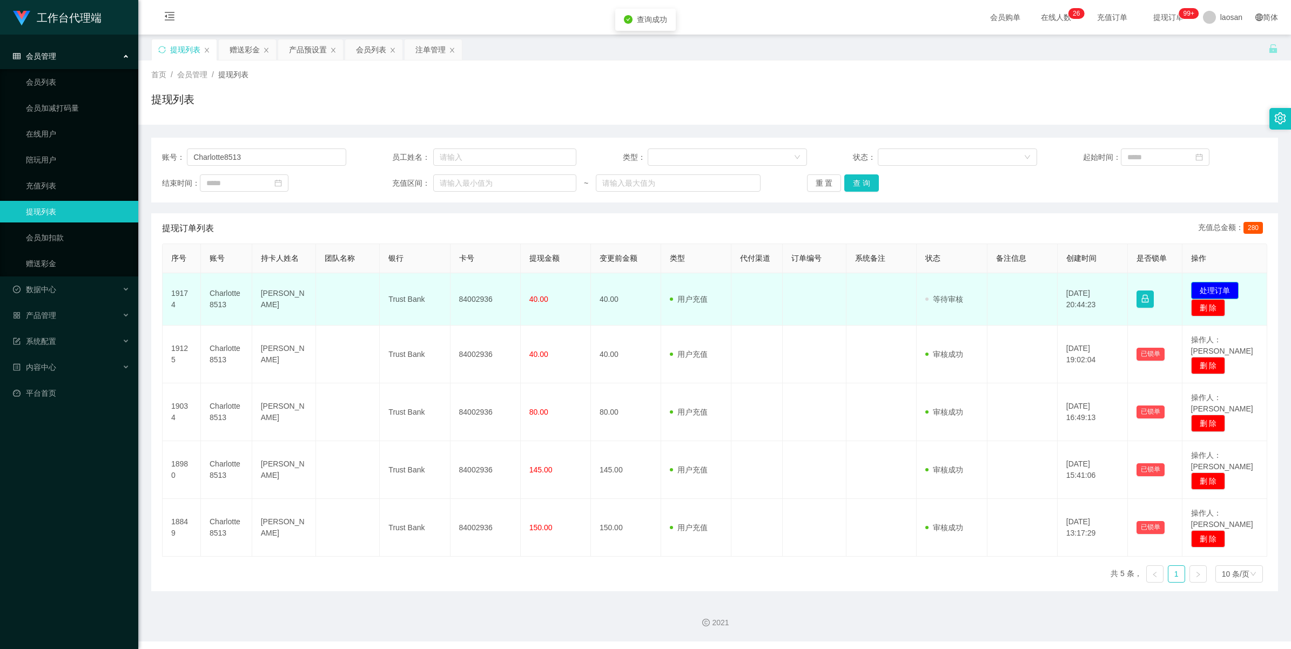
click at [545, 285] on button "处理订单" at bounding box center [1215, 290] width 48 height 17
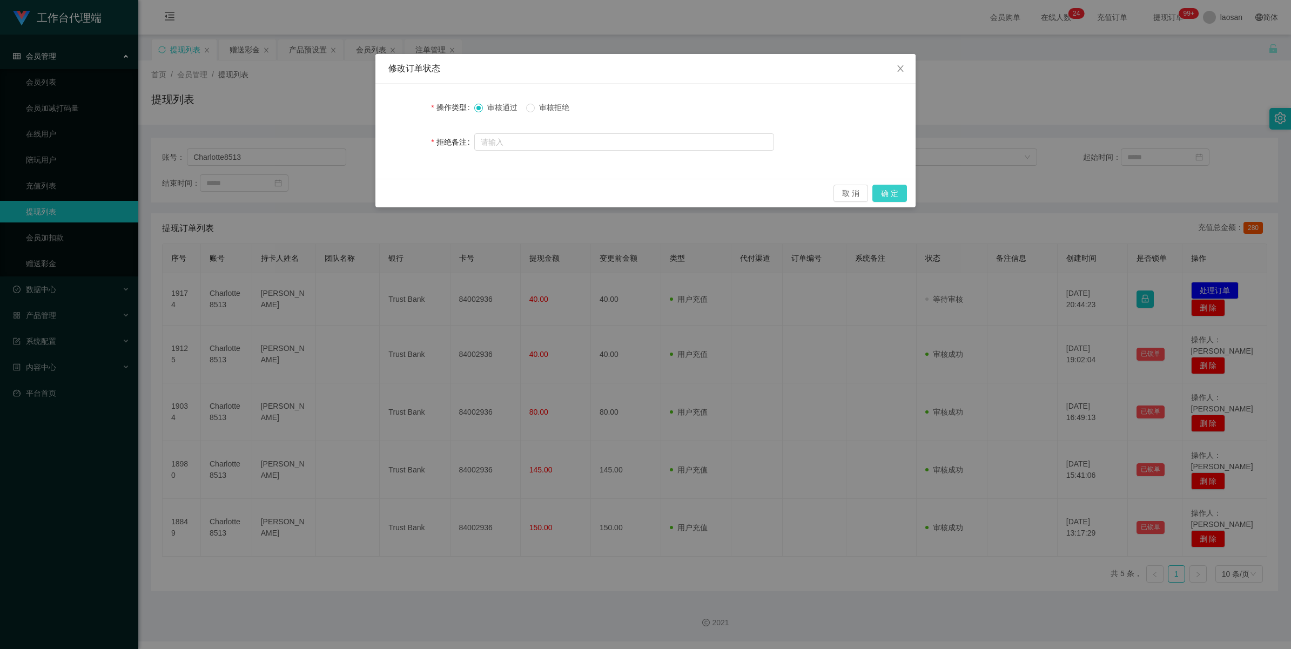
click at [545, 194] on button "确 定" at bounding box center [889, 193] width 35 height 17
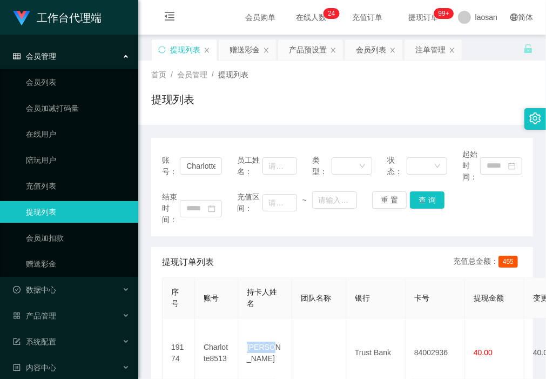
drag, startPoint x: 275, startPoint y: 352, endPoint x: 268, endPoint y: 378, distance: 27.4
click at [242, 347] on td "[PERSON_NAME]" at bounding box center [265, 352] width 54 height 69
copy td "[PERSON_NAME]"
drag, startPoint x: 207, startPoint y: 231, endPoint x: 236, endPoint y: 247, distance: 33.1
click at [207, 231] on div "账号： Charlotte8513 员工姓名： 类型： 状态： 起始时间： 结束时间： 充值区间： ~ 重 置 查 询" at bounding box center [342, 187] width 382 height 98
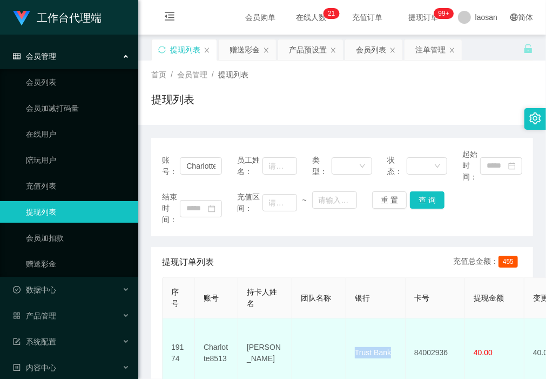
drag, startPoint x: 400, startPoint y: 350, endPoint x: 346, endPoint y: 353, distance: 54.1
click at [346, 353] on td "Trust Bank" at bounding box center [375, 352] width 59 height 69
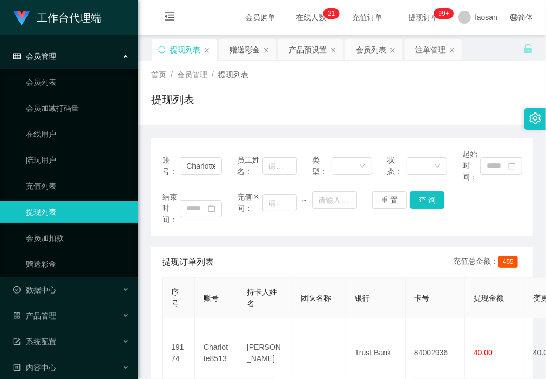
click at [223, 235] on div "账号： Charlotte8513 员工姓名： 类型： 状态： 起始时间： 结束时间： 充值区间： ~ 重 置 查 询" at bounding box center [342, 187] width 382 height 98
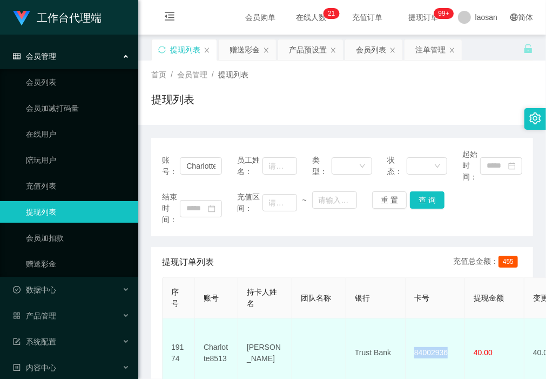
drag, startPoint x: 452, startPoint y: 347, endPoint x: 406, endPoint y: 342, distance: 46.2
click at [406, 342] on td "84002936" at bounding box center [435, 352] width 59 height 69
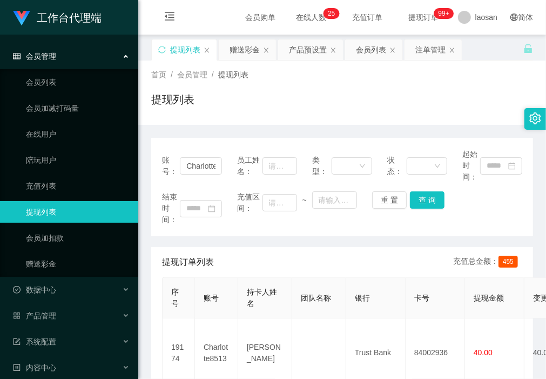
drag, startPoint x: 184, startPoint y: 165, endPoint x: 395, endPoint y: 169, distance: 210.6
click at [397, 170] on div "账号： Charlotte8513 员工姓名： 类型： 状态： 起始时间：" at bounding box center [342, 165] width 360 height 34
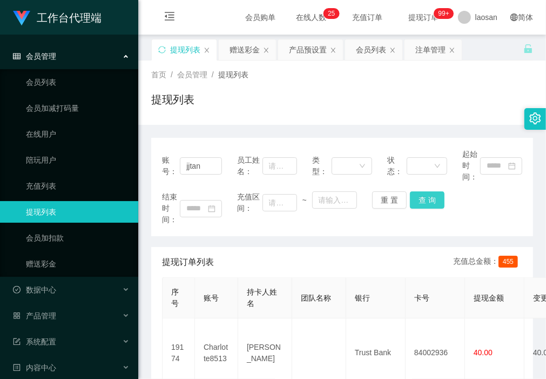
click at [425, 200] on button "查 询" at bounding box center [427, 199] width 35 height 17
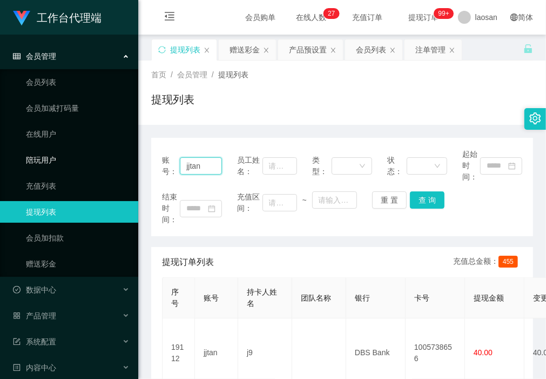
drag, startPoint x: 208, startPoint y: 165, endPoint x: 93, endPoint y: 158, distance: 115.7
click at [93, 158] on section "工作台代理端 会员管理 会员列表 会员加减打码量 在线用户 陪玩用户 充值列表 提现列表 会员加扣款 赠送彩金 数据中心 产品管理 注单管理 产品列表 产品预…" at bounding box center [273, 339] width 546 height 679
paste input "Kangler"
drag, startPoint x: 422, startPoint y: 202, endPoint x: 426, endPoint y: 208, distance: 6.6
click at [422, 202] on button "查 询" at bounding box center [427, 199] width 35 height 17
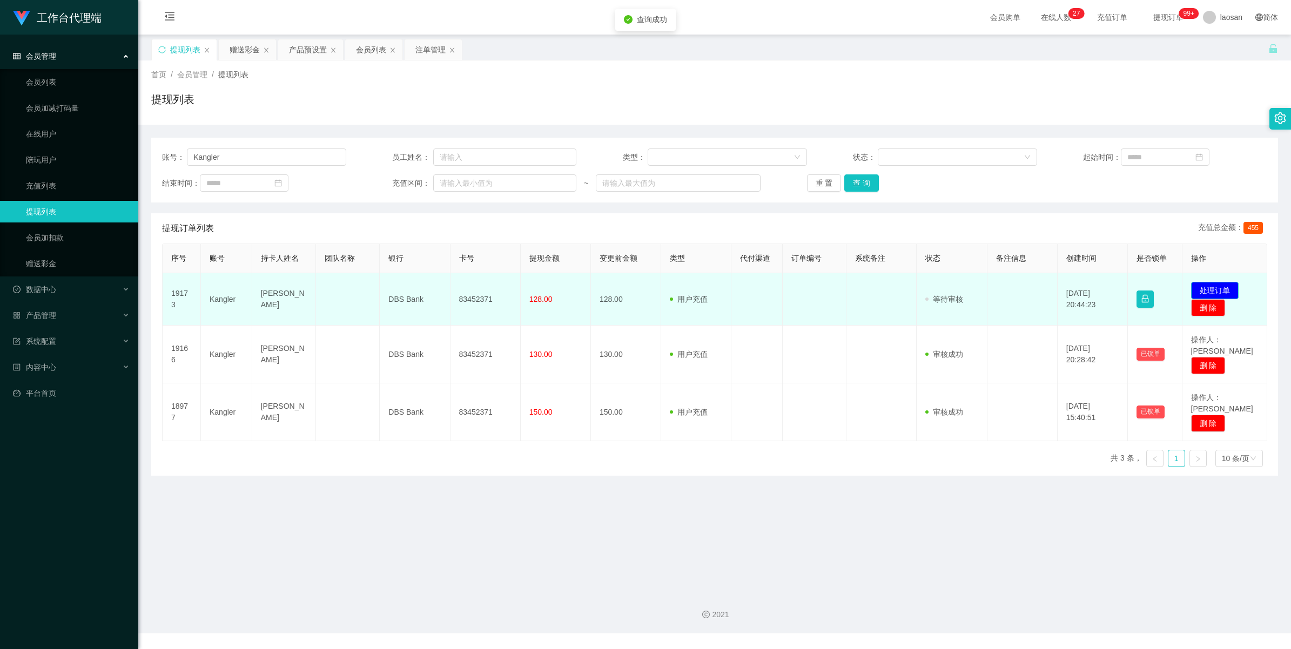
click at [545, 289] on button "处理订单" at bounding box center [1215, 290] width 48 height 17
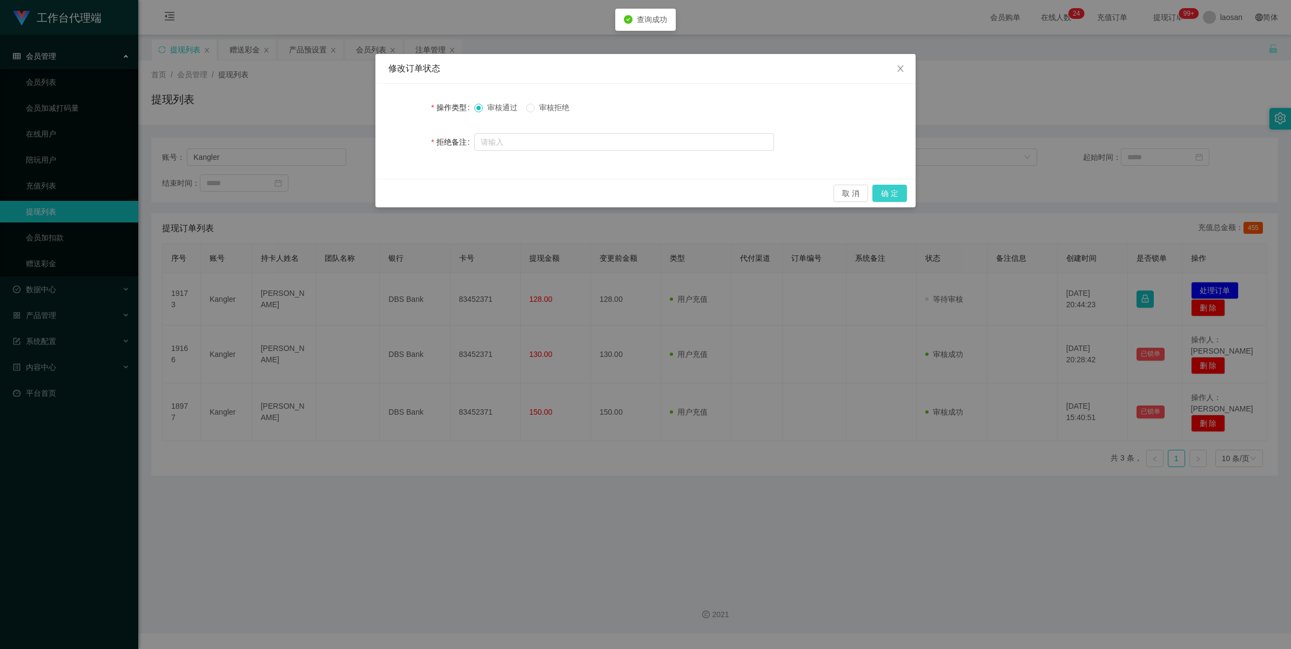
click at [545, 188] on button "确 定" at bounding box center [889, 193] width 35 height 17
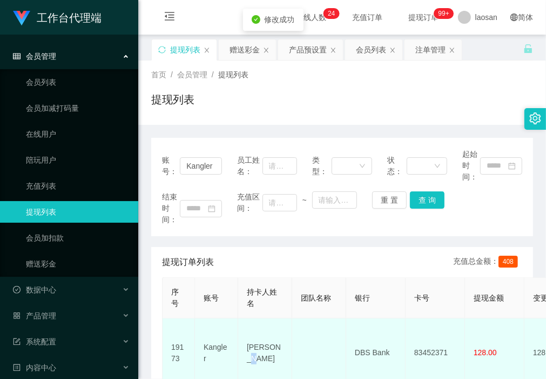
drag, startPoint x: 281, startPoint y: 347, endPoint x: 246, endPoint y: 350, distance: 35.2
click at [246, 350] on td "[PERSON_NAME]" at bounding box center [265, 352] width 54 height 69
drag, startPoint x: 256, startPoint y: 354, endPoint x: 244, endPoint y: 336, distance: 21.7
click at [244, 336] on td "[PERSON_NAME]" at bounding box center [265, 352] width 54 height 69
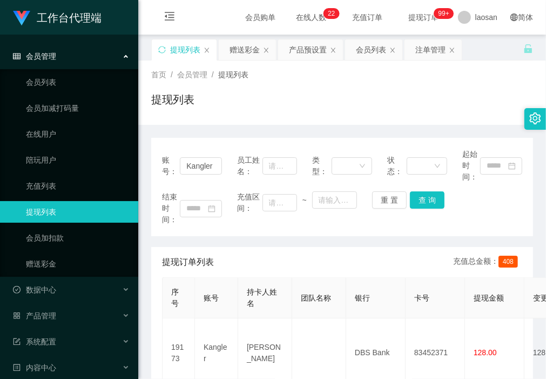
click at [218, 114] on div "提现列表" at bounding box center [342, 103] width 382 height 25
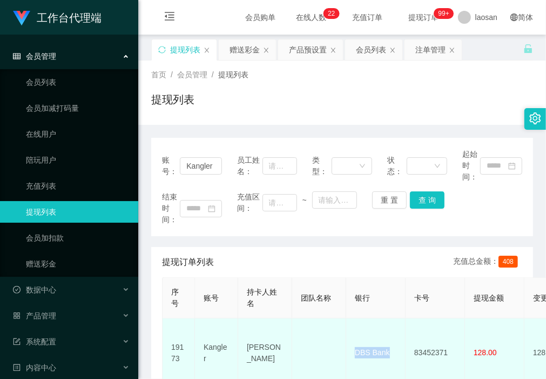
drag, startPoint x: 391, startPoint y: 343, endPoint x: 352, endPoint y: 348, distance: 40.3
click at [352, 348] on td "DBS Bank" at bounding box center [375, 352] width 59 height 69
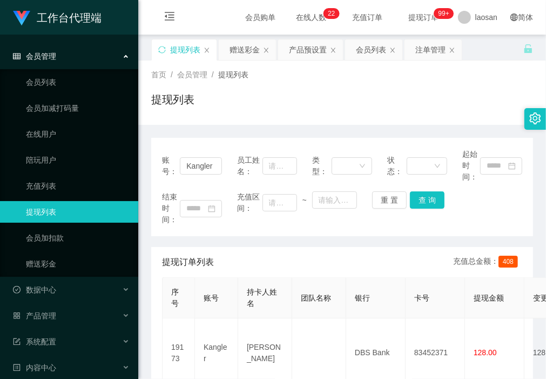
drag, startPoint x: 227, startPoint y: 245, endPoint x: 285, endPoint y: 276, distance: 66.0
click at [227, 245] on div "账号： Kangler 员工姓名： 类型： 状态： 起始时间： 结束时间： 充值区间： ~ 重 置 查 询 提现订单列表 充值总金额： 408 序号 账号 持…" at bounding box center [342, 349] width 382 height 422
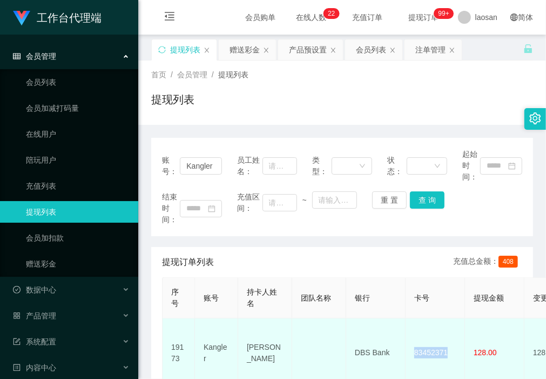
drag, startPoint x: 452, startPoint y: 348, endPoint x: 413, endPoint y: 347, distance: 38.9
click at [413, 347] on td "83452371" at bounding box center [435, 352] width 59 height 69
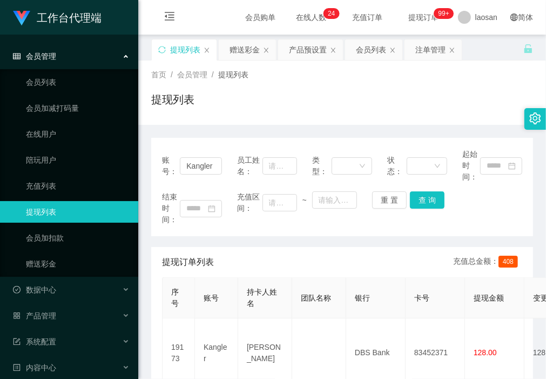
click at [217, 125] on div "账号： Kangler 员工姓名： 类型： 状态： 起始时间： 结束时间： 充值区间： ~ 重 置 查 询 提现订单列表 充值总金额： 408 序号 账号 持…" at bounding box center [342, 342] width 382 height 435
drag, startPoint x: 181, startPoint y: 161, endPoint x: 240, endPoint y: 174, distance: 60.8
click at [240, 174] on div "账号： Kangler 员工姓名： 类型： 状态： 起始时间：" at bounding box center [342, 165] width 360 height 34
type input "jjtan"
click at [432, 199] on button "查 询" at bounding box center [427, 199] width 35 height 17
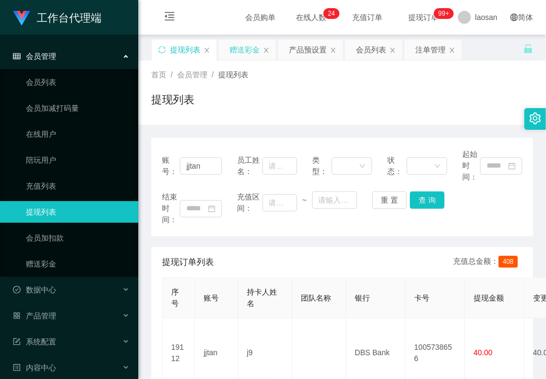
click at [245, 50] on div "赠送彩金" at bounding box center [244, 49] width 30 height 21
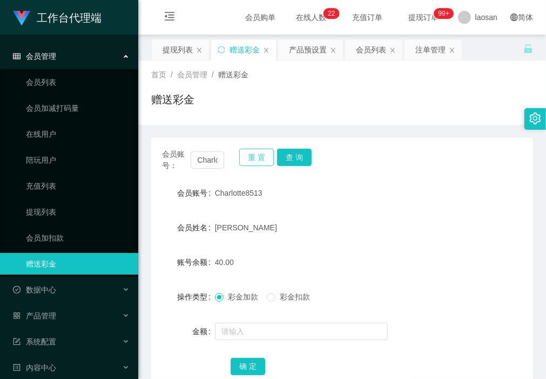
click at [251, 154] on button "重 置" at bounding box center [256, 156] width 35 height 17
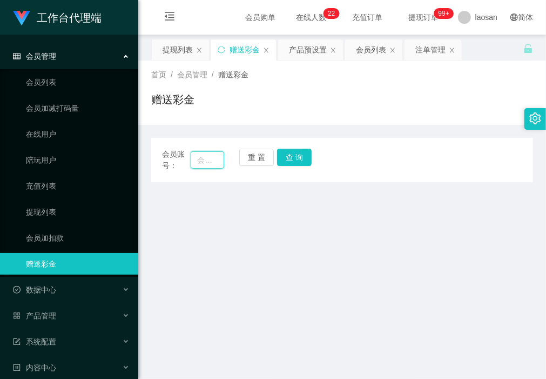
click at [205, 155] on input "text" at bounding box center [207, 159] width 33 height 17
type input "jjtan"
click at [289, 156] on button "查 询" at bounding box center [294, 156] width 35 height 17
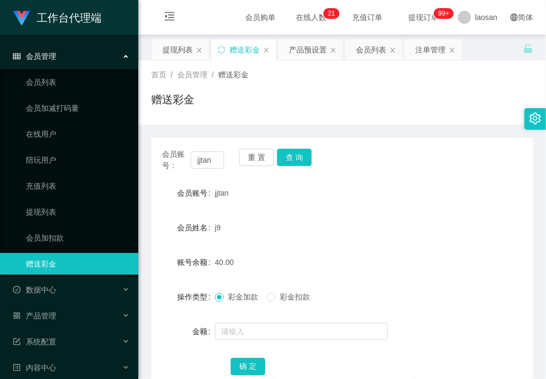
click at [193, 125] on div "会员账号： jjtan 重 置 查 询 会员账号 jjtan 会员姓名 j9 账号余额 40.00 操作类型 彩金加款 彩金扣款 金额 确 定" at bounding box center [342, 262] width 382 height 275
drag, startPoint x: 251, startPoint y: 152, endPoint x: 264, endPoint y: 158, distance: 14.0
click at [251, 152] on button "重 置" at bounding box center [256, 156] width 35 height 17
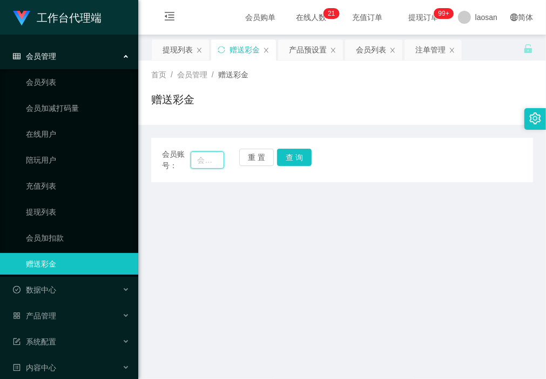
click at [213, 157] on input "text" at bounding box center [207, 159] width 33 height 17
paste input "jjtan"
type input "jjtan"
click at [301, 160] on button "查 询" at bounding box center [294, 156] width 35 height 17
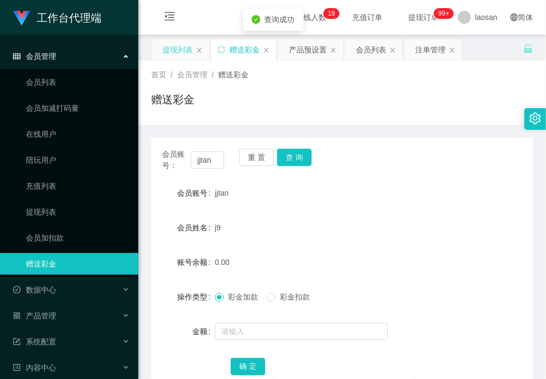
click at [185, 57] on div "提现列表" at bounding box center [178, 49] width 30 height 21
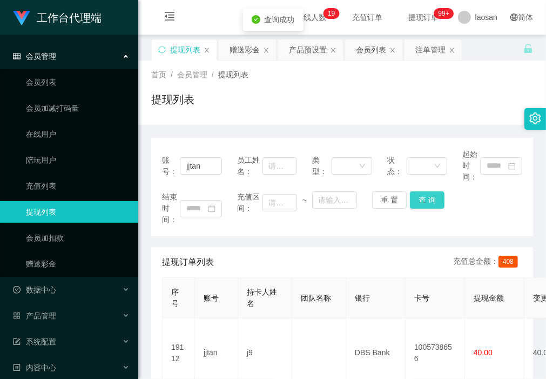
click at [431, 201] on button "查 询" at bounding box center [427, 199] width 35 height 17
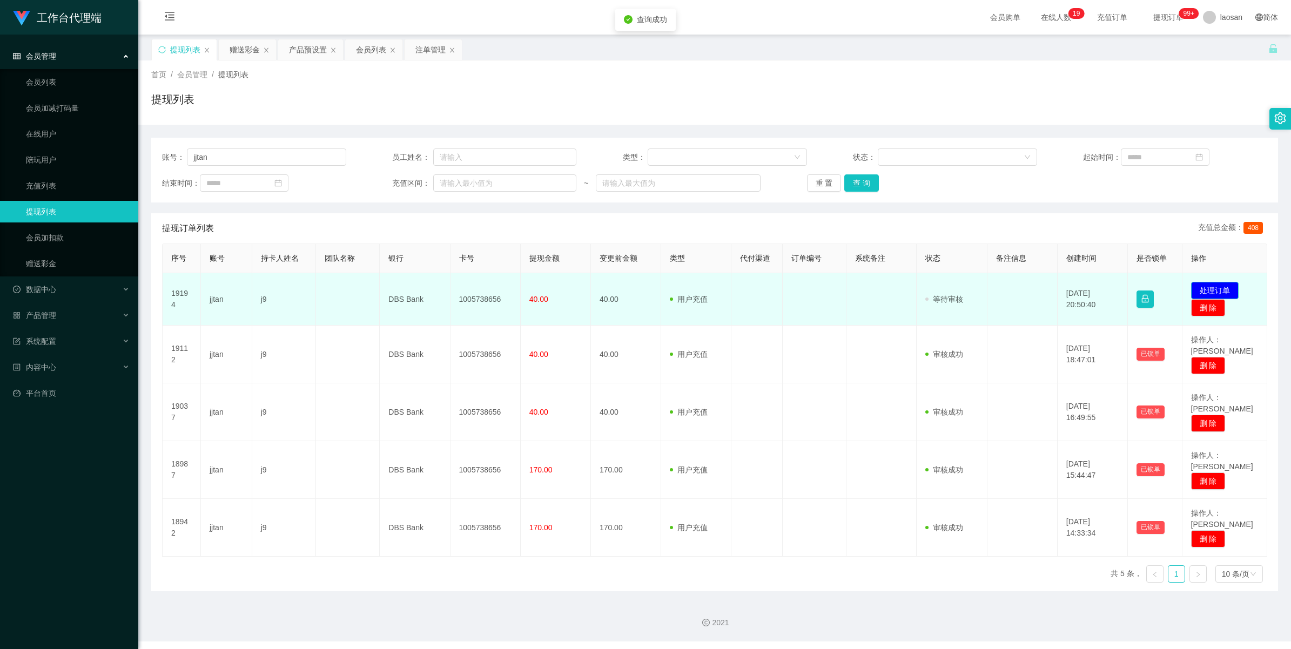
click at [545, 286] on button "处理订单" at bounding box center [1215, 290] width 48 height 17
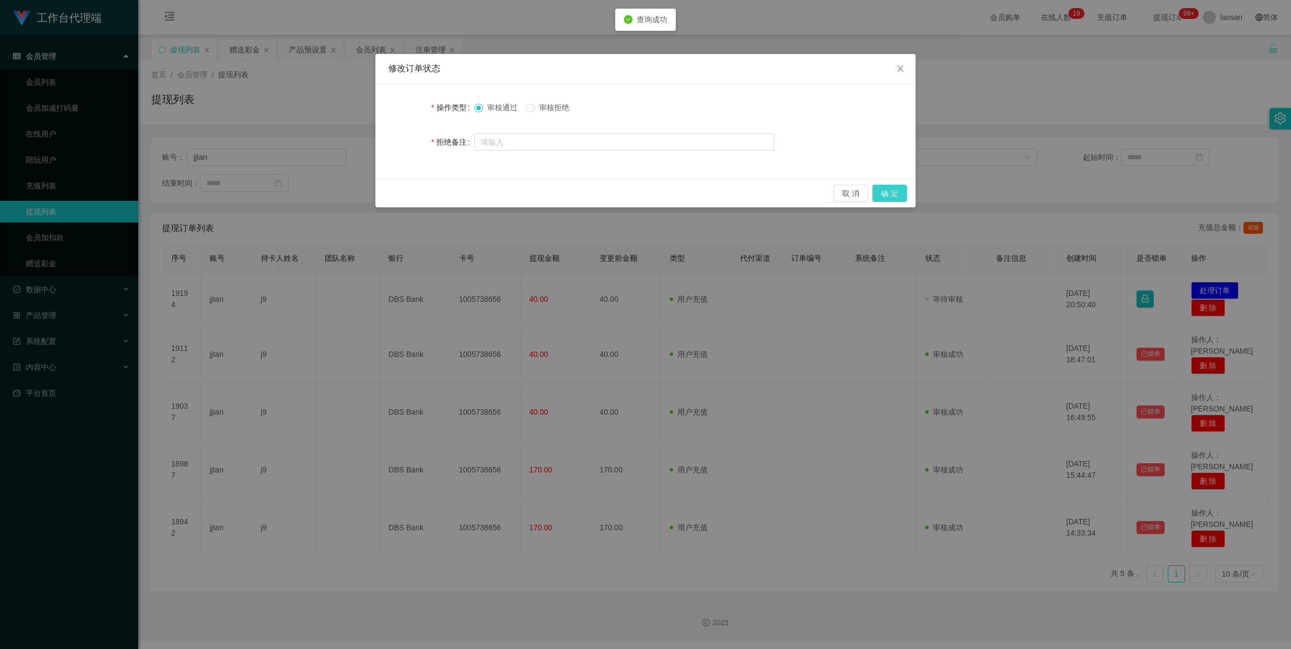
click at [545, 192] on button "确 定" at bounding box center [889, 193] width 35 height 17
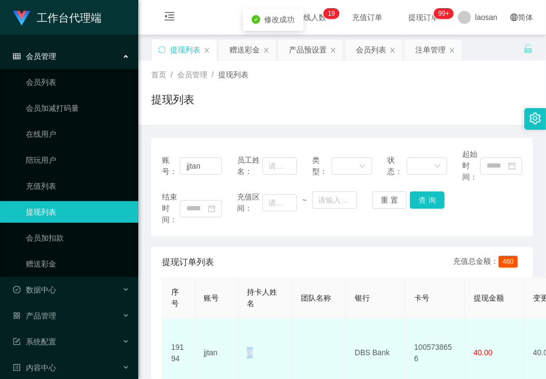
drag, startPoint x: 266, startPoint y: 355, endPoint x: 244, endPoint y: 347, distance: 23.8
click at [244, 347] on td "j9" at bounding box center [265, 352] width 54 height 69
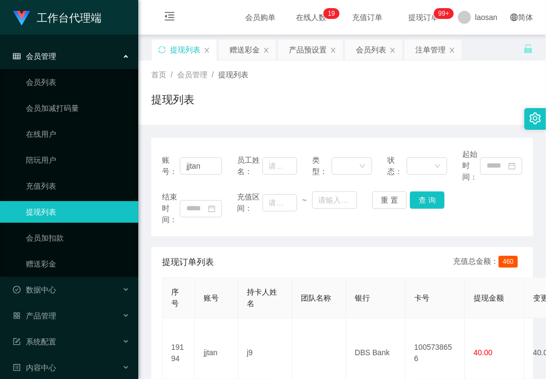
click at [204, 104] on div "提现列表" at bounding box center [342, 103] width 382 height 25
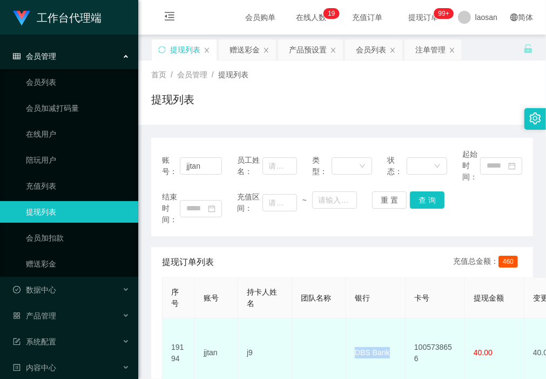
drag, startPoint x: 392, startPoint y: 346, endPoint x: 349, endPoint y: 340, distance: 43.1
click at [349, 340] on td "DBS Bank" at bounding box center [375, 352] width 59 height 69
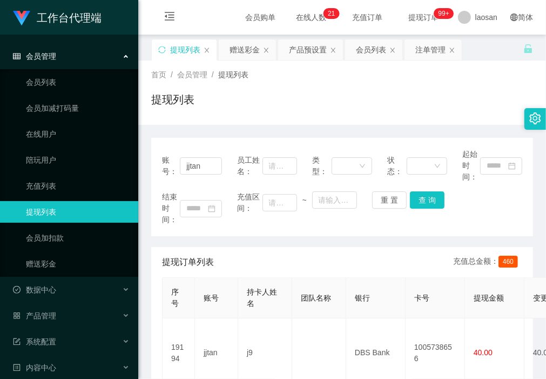
click at [221, 248] on div "提现订单列表 充值总金额： 460" at bounding box center [342, 262] width 360 height 30
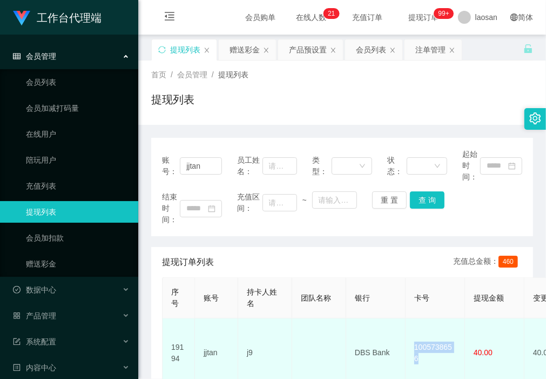
drag, startPoint x: 458, startPoint y: 343, endPoint x: 409, endPoint y: 343, distance: 49.1
click at [409, 343] on td "1005738656" at bounding box center [435, 352] width 59 height 69
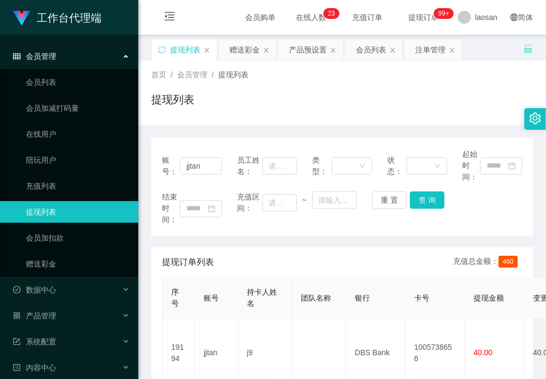
click at [192, 119] on div "首页 / 会员管理 / 提现列表 / 提现列表" at bounding box center [342, 92] width 408 height 64
drag, startPoint x: 210, startPoint y: 166, endPoint x: 98, endPoint y: 165, distance: 111.2
click at [84, 169] on section "工作台代理端 会员管理 会员列表 会员加减打码量 在线用户 陪玩用户 充值列表 提现列表 会员加扣款 赠送彩金 数据中心 产品管理 注单管理 产品列表 产品预…" at bounding box center [273, 374] width 546 height 748
paste input "ustaniceday123"
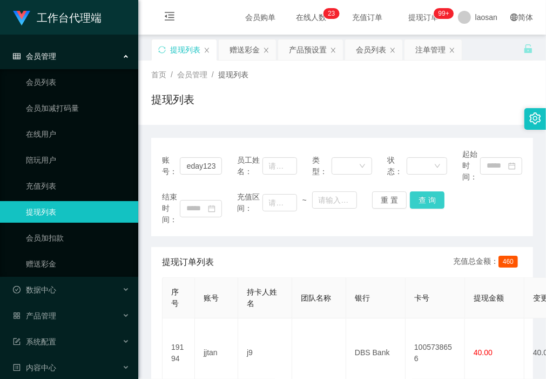
drag, startPoint x: 424, startPoint y: 202, endPoint x: 422, endPoint y: 212, distance: 10.1
click at [424, 202] on button "查 询" at bounding box center [427, 199] width 35 height 17
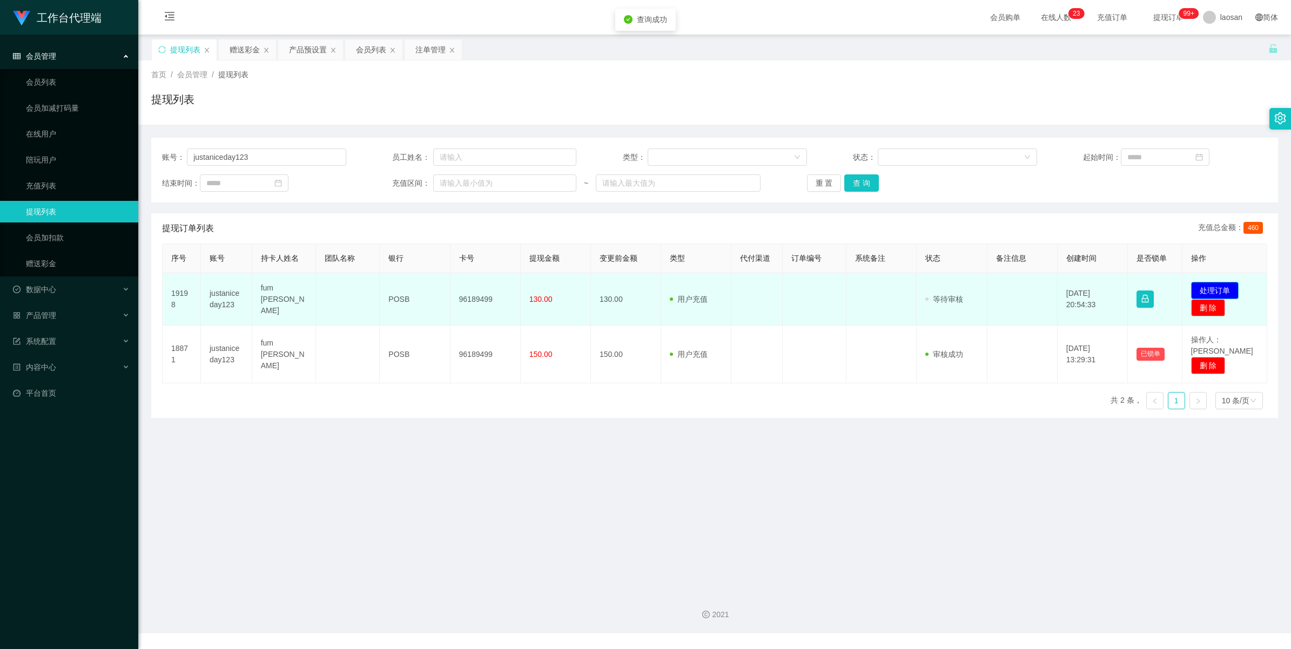
click at [545, 282] on button "处理订单" at bounding box center [1215, 290] width 48 height 17
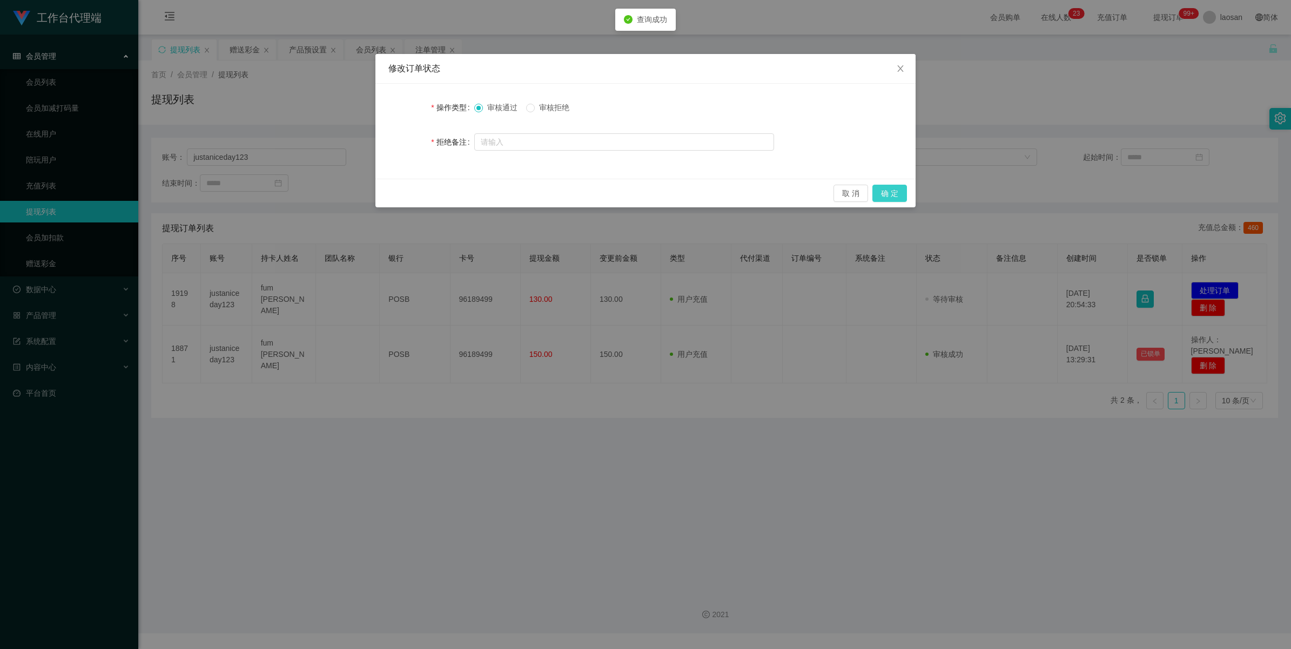
click at [545, 189] on button "确 定" at bounding box center [889, 193] width 35 height 17
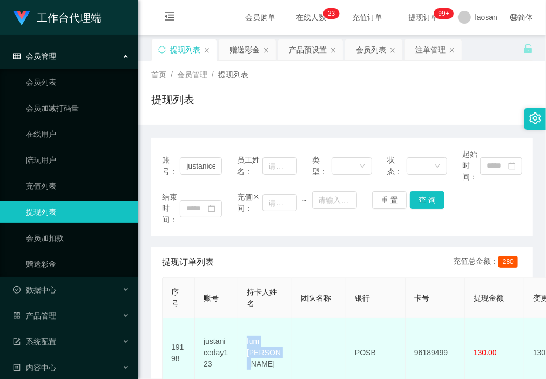
drag, startPoint x: 255, startPoint y: 351, endPoint x: 244, endPoint y: 339, distance: 16.1
click at [244, 339] on td "fum [PERSON_NAME]" at bounding box center [265, 352] width 54 height 69
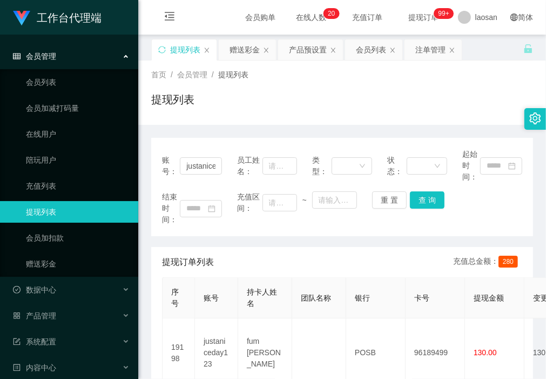
click at [235, 235] on div "账号： justaniceday123 员工姓名： 类型： 状态： 起始时间： 结束时间： 充值区间： ~ 重 置 查 询" at bounding box center [342, 187] width 382 height 98
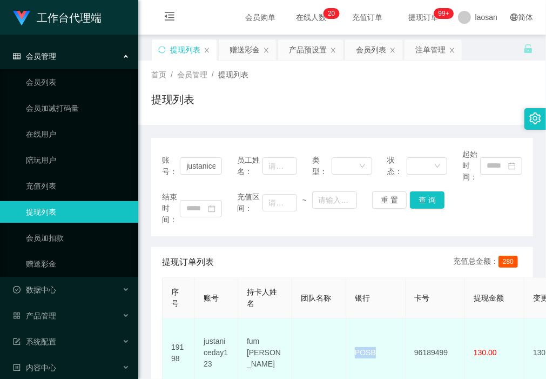
drag, startPoint x: 381, startPoint y: 355, endPoint x: 351, endPoint y: 349, distance: 30.8
click at [351, 349] on td "POSB" at bounding box center [375, 352] width 59 height 69
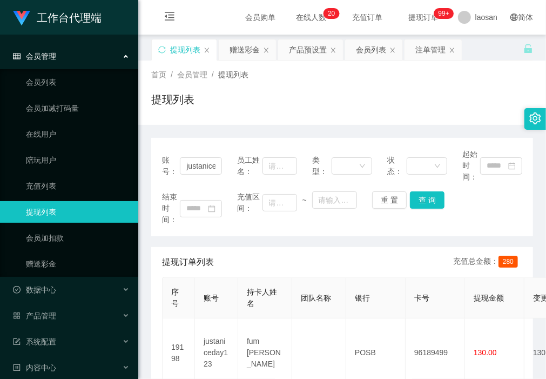
drag, startPoint x: 221, startPoint y: 228, endPoint x: 255, endPoint y: 261, distance: 47.0
click at [221, 228] on div "账号： justaniceday123 员工姓名： 类型： 状态： 起始时间： 结束时间： 充值区间： ~ 重 置 查 询" at bounding box center [342, 187] width 382 height 98
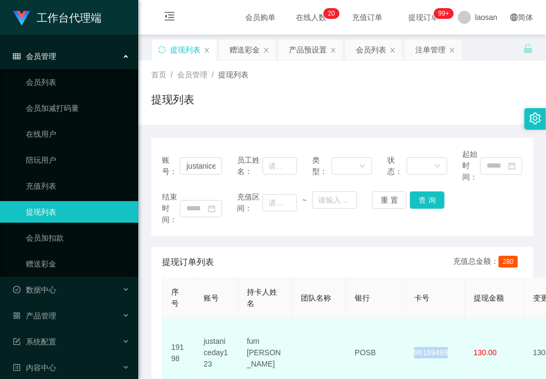
drag, startPoint x: 449, startPoint y: 345, endPoint x: 408, endPoint y: 345, distance: 41.0
click at [408, 345] on td "96189499" at bounding box center [435, 352] width 59 height 69
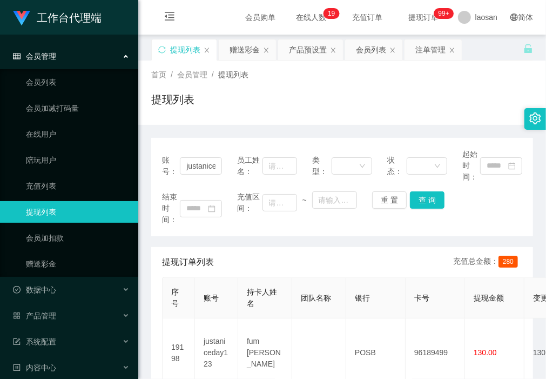
click at [177, 123] on div "首页 / 会员管理 / 提现列表 / 提现列表" at bounding box center [342, 92] width 408 height 64
drag, startPoint x: 267, startPoint y: 165, endPoint x: 312, endPoint y: 165, distance: 44.3
click at [311, 165] on div "账号： justaniceday123 员工姓名： 类型： 状态： 起始时间：" at bounding box center [342, 165] width 360 height 34
paste input "[PERSON_NAME]"
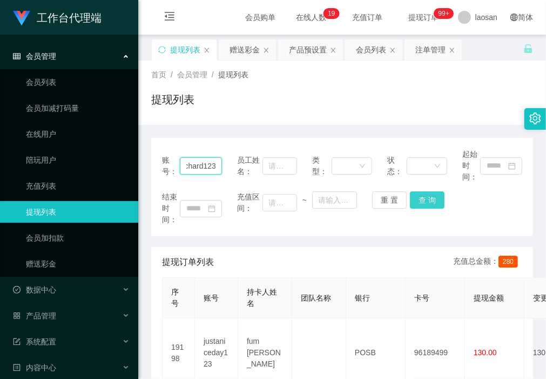
type input "Richard123"
drag, startPoint x: 431, startPoint y: 201, endPoint x: 446, endPoint y: 221, distance: 25.5
click at [431, 201] on button "查 询" at bounding box center [427, 199] width 35 height 17
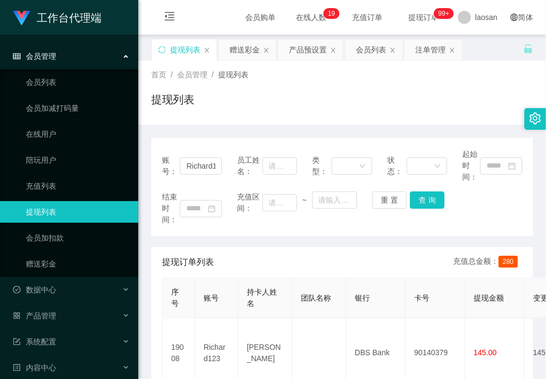
click at [195, 127] on div "账号： Richard123 员工姓名： 类型： 状态： 起始时间： 结束时间： 充值区间： ~ 重 置 查 询 提现订单列表 充值总金额： 280 序号 账…" at bounding box center [342, 308] width 382 height 366
click at [231, 49] on div "赠送彩金" at bounding box center [244, 49] width 30 height 21
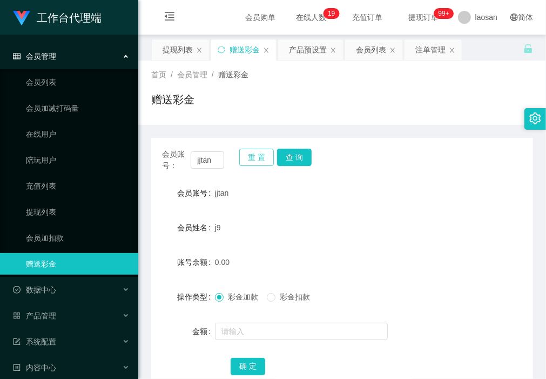
click at [251, 157] on button "重 置" at bounding box center [256, 156] width 35 height 17
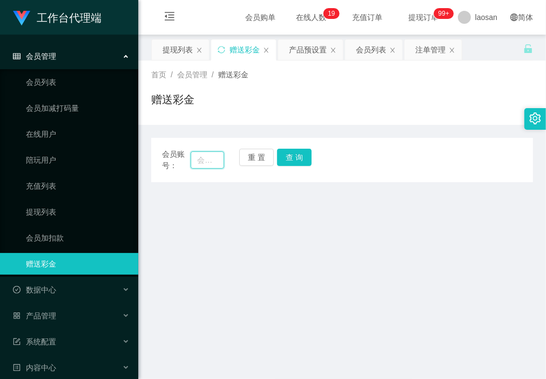
click at [201, 158] on input "text" at bounding box center [207, 159] width 33 height 17
paste input "justaniceday123"
type input "justaniceday123"
click at [308, 152] on button "查 询" at bounding box center [294, 156] width 35 height 17
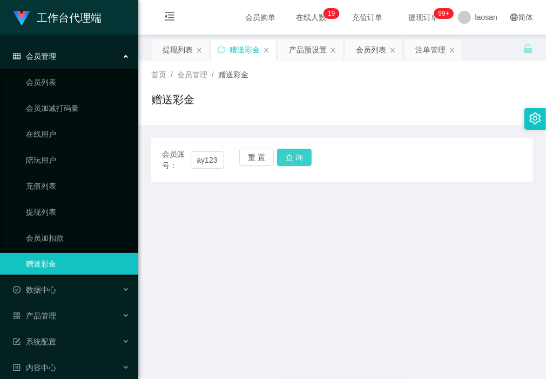
scroll to position [0, 0]
click at [260, 159] on button "重 置" at bounding box center [256, 156] width 35 height 17
click at [209, 158] on input "text" at bounding box center [207, 159] width 33 height 17
paste input "justaniceday123"
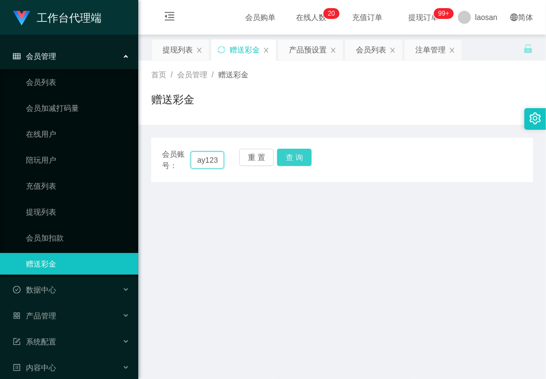
type input "justaniceday123"
click at [288, 154] on button "查 询" at bounding box center [294, 156] width 35 height 17
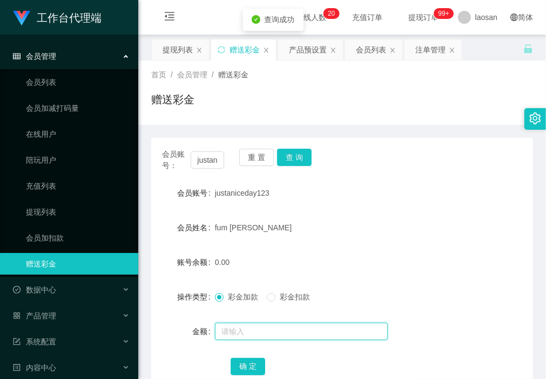
click at [263, 329] on input "text" at bounding box center [301, 330] width 173 height 17
type input "160"
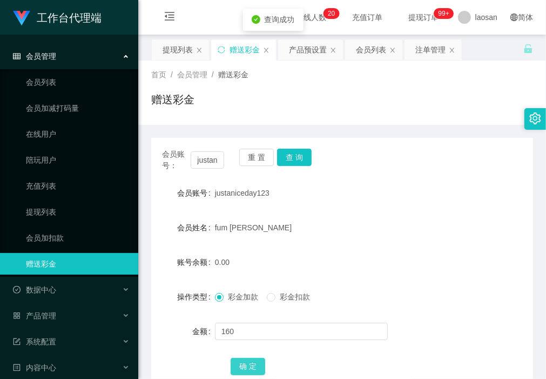
click at [254, 361] on button "确 定" at bounding box center [248, 365] width 35 height 17
click at [255, 158] on button "重 置" at bounding box center [256, 156] width 35 height 17
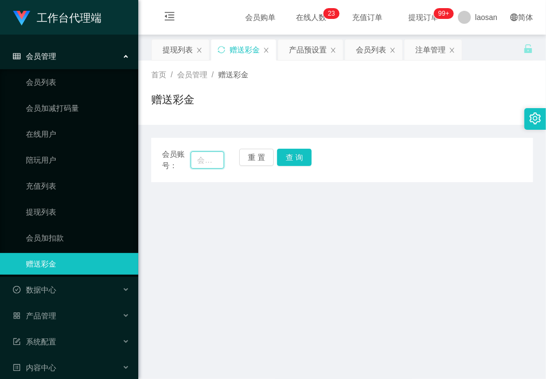
click at [211, 160] on input "text" at bounding box center [207, 159] width 33 height 17
paste input "Richard123"
type input "Richard123"
click at [288, 156] on button "查 询" at bounding box center [294, 156] width 35 height 17
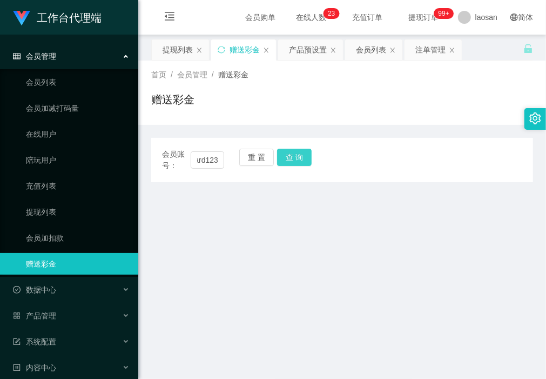
scroll to position [0, 0]
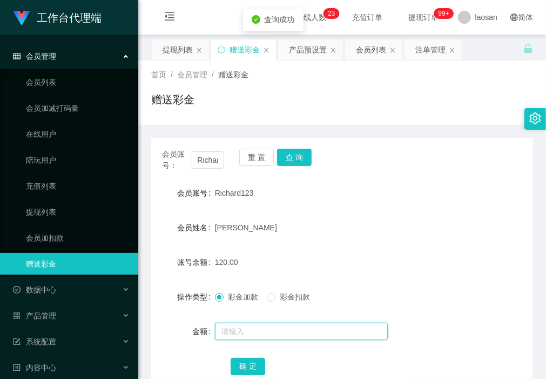
click at [262, 326] on input "text" at bounding box center [301, 330] width 173 height 17
type input "40"
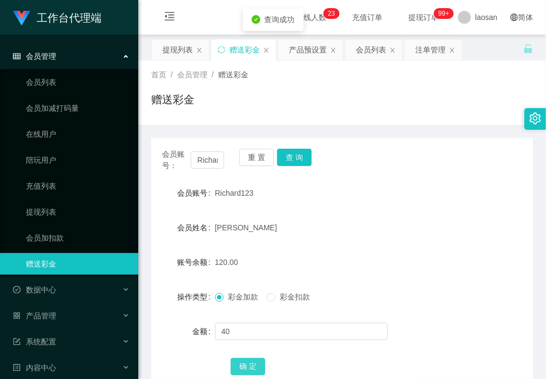
click at [255, 364] on button "确 定" at bounding box center [248, 365] width 35 height 17
drag, startPoint x: 401, startPoint y: 239, endPoint x: 370, endPoint y: 225, distance: 33.6
click at [401, 239] on form "会员账号 Richard123 会员姓名 Richard 账号余额 160.00 操作类型 彩金加款 彩金扣款 金额 确 定" at bounding box center [342, 279] width 382 height 194
click at [175, 49] on div "提现列表" at bounding box center [178, 49] width 30 height 21
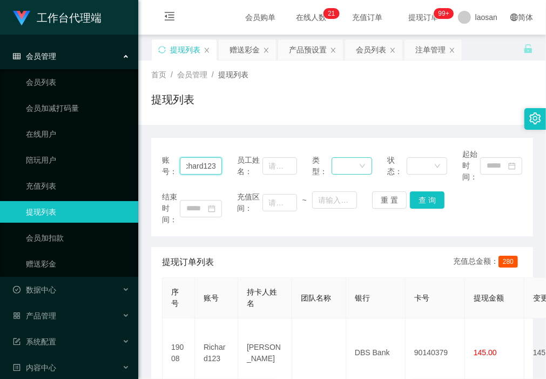
drag, startPoint x: 318, startPoint y: 172, endPoint x: 329, endPoint y: 173, distance: 11.9
click at [328, 172] on div "账号： Richard123 员工姓名： 类型： 状态： 起始时间：" at bounding box center [342, 165] width 360 height 34
paste input "justaniceday"
click at [427, 201] on button "查 询" at bounding box center [427, 199] width 35 height 17
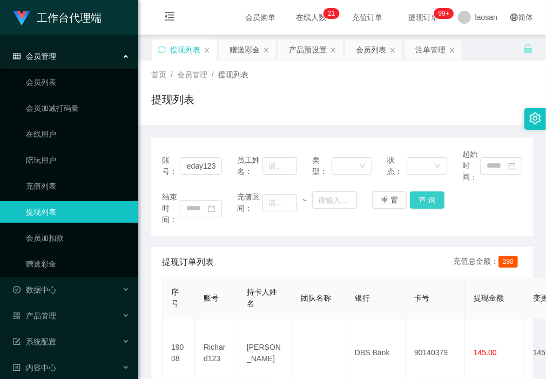
scroll to position [0, 0]
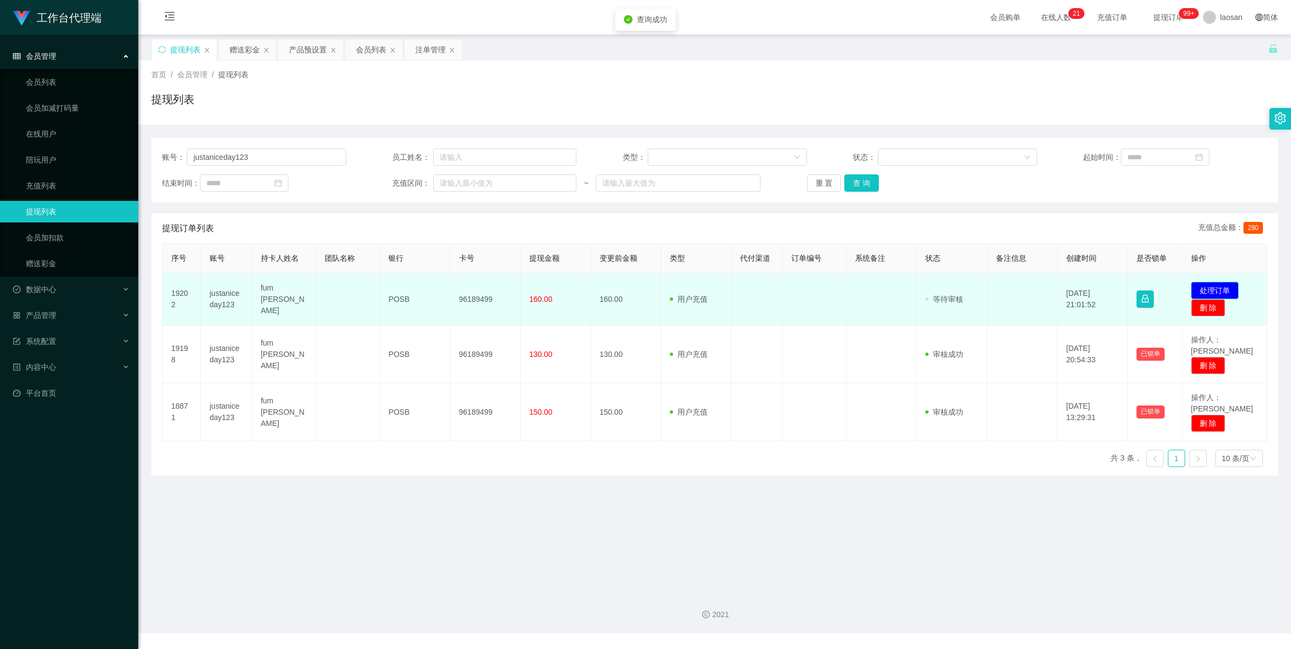
click at [545, 285] on button "处理订单" at bounding box center [1215, 290] width 48 height 17
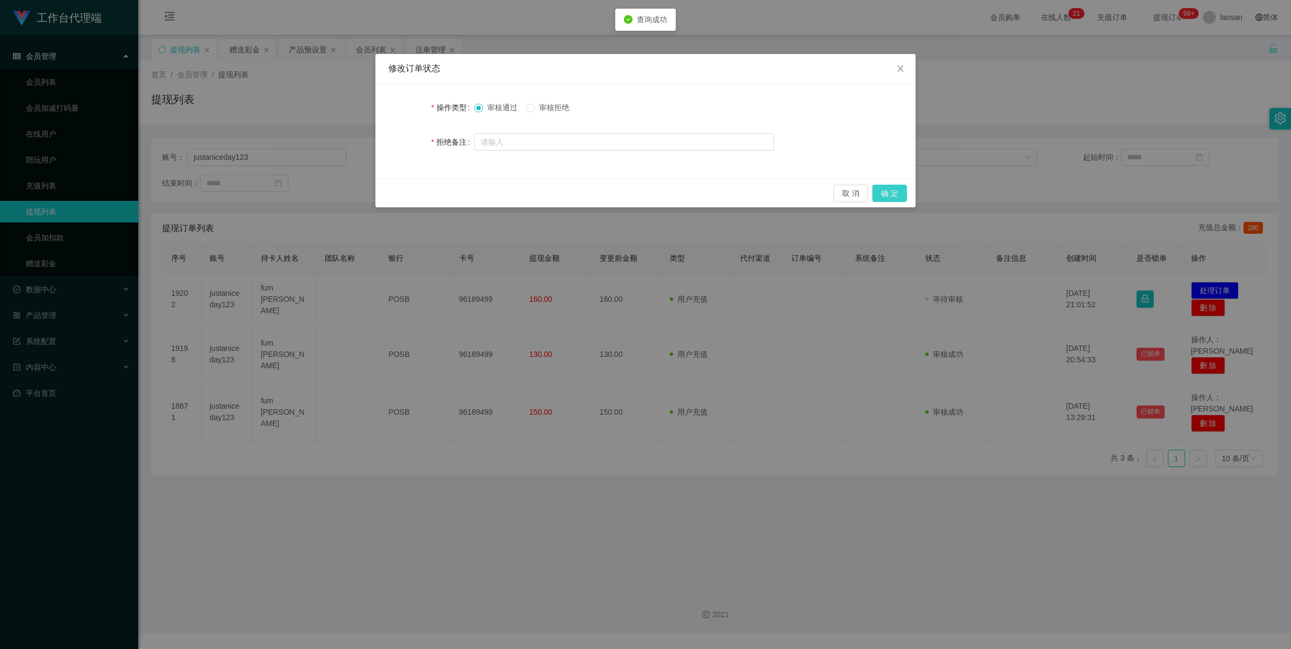
click at [545, 191] on button "确 定" at bounding box center [889, 193] width 35 height 17
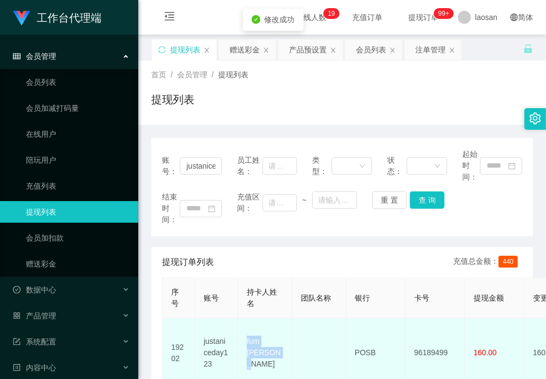
drag, startPoint x: 254, startPoint y: 348, endPoint x: 246, endPoint y: 341, distance: 11.5
click at [246, 341] on td "fum [PERSON_NAME]" at bounding box center [265, 352] width 54 height 69
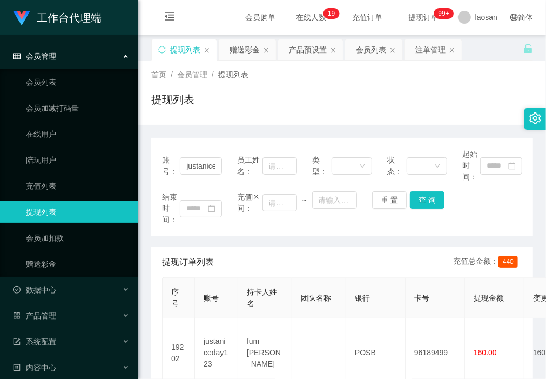
click at [217, 235] on div "账号： justaniceday123 员工姓名： 类型： 状态： 起始时间： 结束时间： 充值区间： ~ 重 置 查 询" at bounding box center [342, 187] width 382 height 98
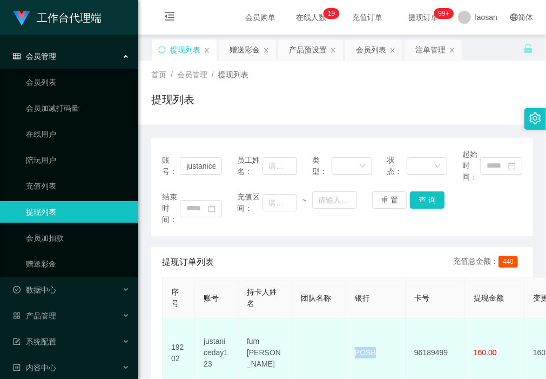
drag, startPoint x: 382, startPoint y: 355, endPoint x: 350, endPoint y: 349, distance: 32.5
click at [350, 349] on td "POSB" at bounding box center [375, 352] width 59 height 69
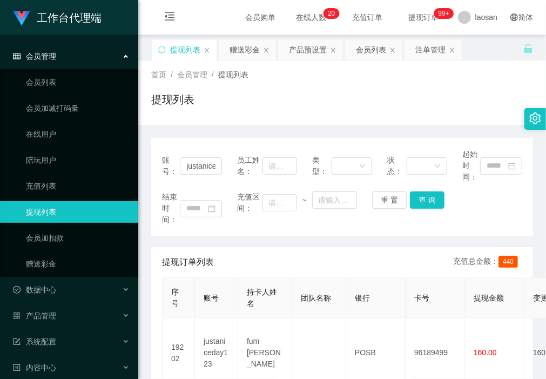
click at [210, 237] on div "账号： justaniceday123 员工姓名： 类型： 状态： 起始时间： 结束时间： 充值区间： ~ 重 置 查 询 提现订单列表 充值总金额： 440…" at bounding box center [342, 349] width 382 height 422
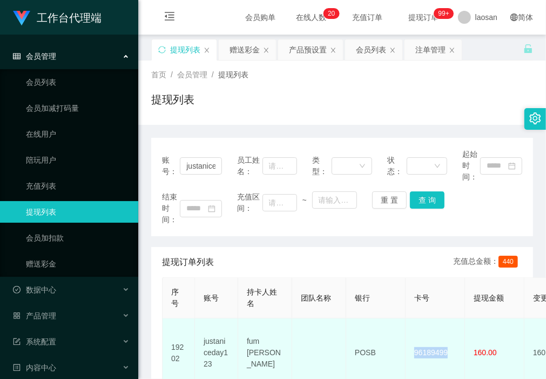
drag, startPoint x: 452, startPoint y: 348, endPoint x: 408, endPoint y: 346, distance: 43.8
click at [408, 346] on td "96189499" at bounding box center [435, 352] width 59 height 69
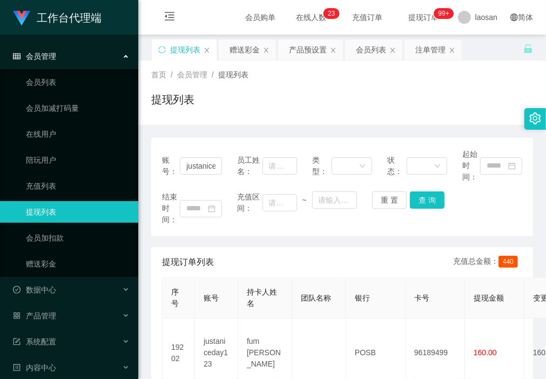
click at [174, 118] on div "首页 / 会员管理 / 提现列表 / 提现列表" at bounding box center [342, 92] width 408 height 64
drag, startPoint x: 184, startPoint y: 165, endPoint x: 415, endPoint y: 158, distance: 231.2
click at [412, 158] on div "账号： justaniceday123 员工姓名： 类型： 状态： 起始时间：" at bounding box center [342, 165] width 360 height 34
paste input "[PERSON_NAME]"
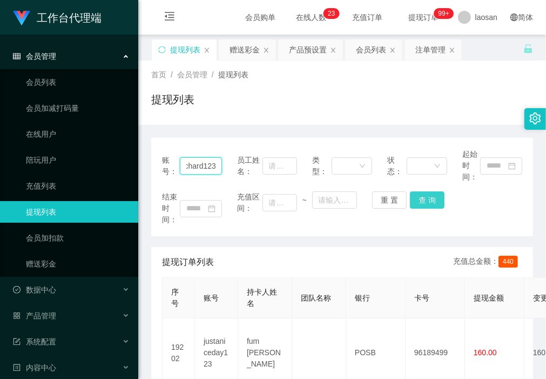
type input "Richard123"
click at [423, 198] on button "查 询" at bounding box center [427, 199] width 35 height 17
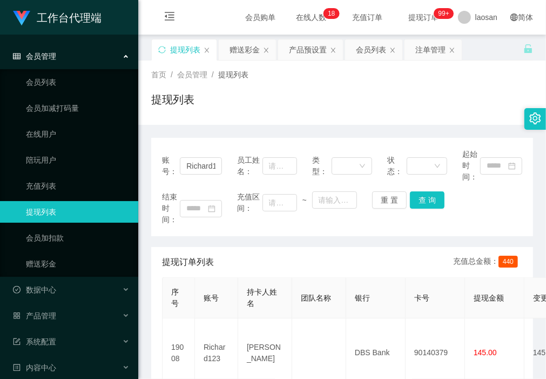
click at [197, 231] on div "账号： Richard123 员工姓名： 类型： 状态： 起始时间： 结束时间： 充值区间： ~ 重 置 查 询" at bounding box center [342, 187] width 382 height 98
click at [428, 200] on button "查 询" at bounding box center [427, 199] width 35 height 17
click at [198, 115] on div "提现列表" at bounding box center [342, 103] width 382 height 25
click at [429, 198] on button "查 询" at bounding box center [427, 199] width 35 height 17
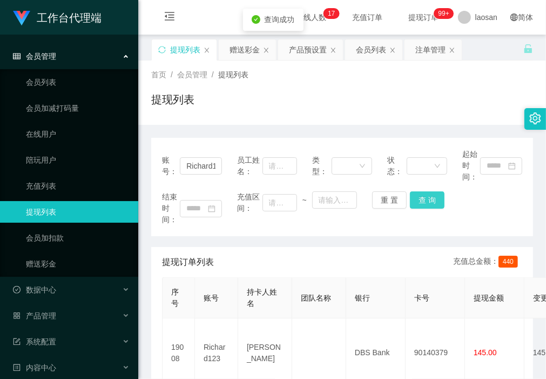
click at [429, 199] on button "查 询" at bounding box center [427, 199] width 35 height 17
drag, startPoint x: 185, startPoint y: 164, endPoint x: 298, endPoint y: 168, distance: 113.0
click at [298, 168] on div "账号： Richard123 员工姓名： 类型： 状态： 起始时间：" at bounding box center [342, 165] width 360 height 34
paste input "Richard123"
click at [423, 198] on button "查 询" at bounding box center [427, 199] width 35 height 17
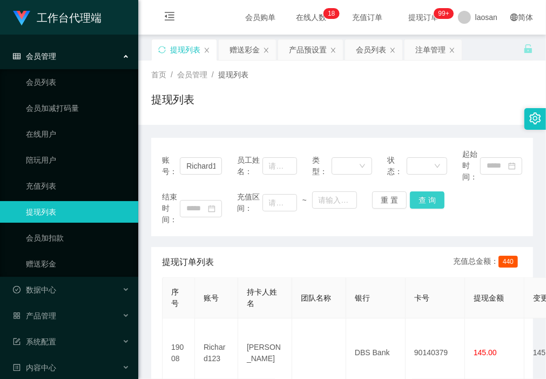
click at [422, 200] on button "查 询" at bounding box center [427, 199] width 35 height 17
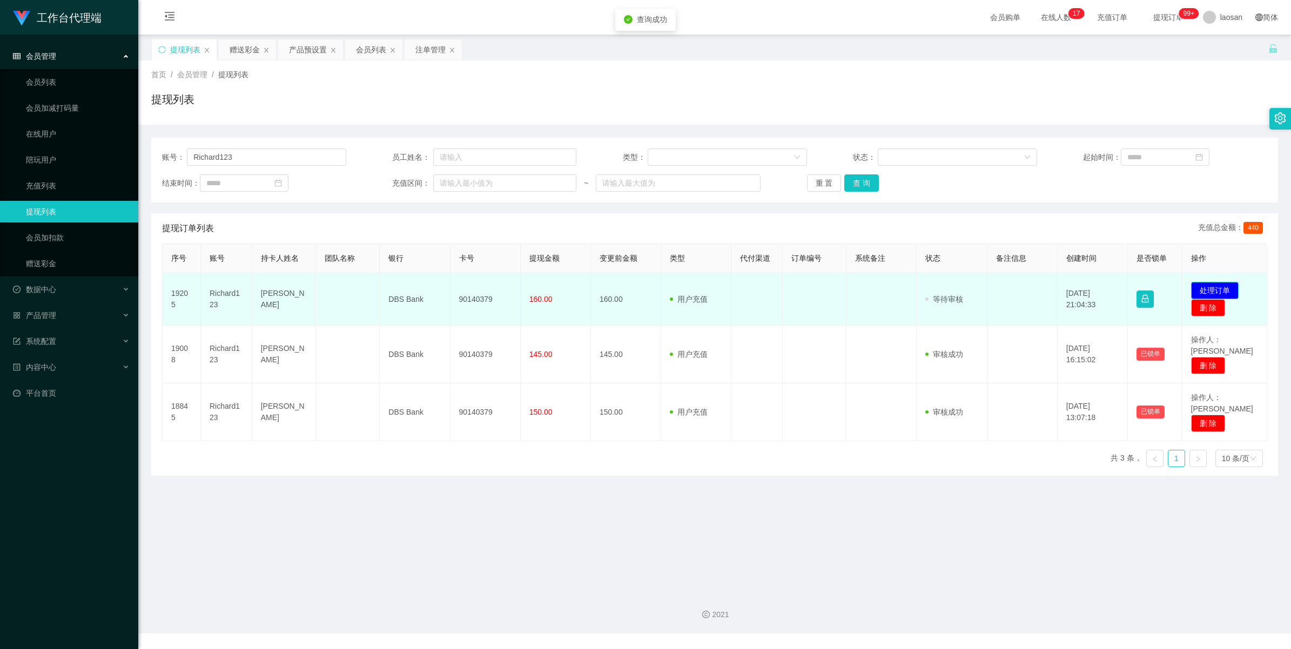
click at [545, 287] on button "处理订单" at bounding box center [1215, 290] width 48 height 17
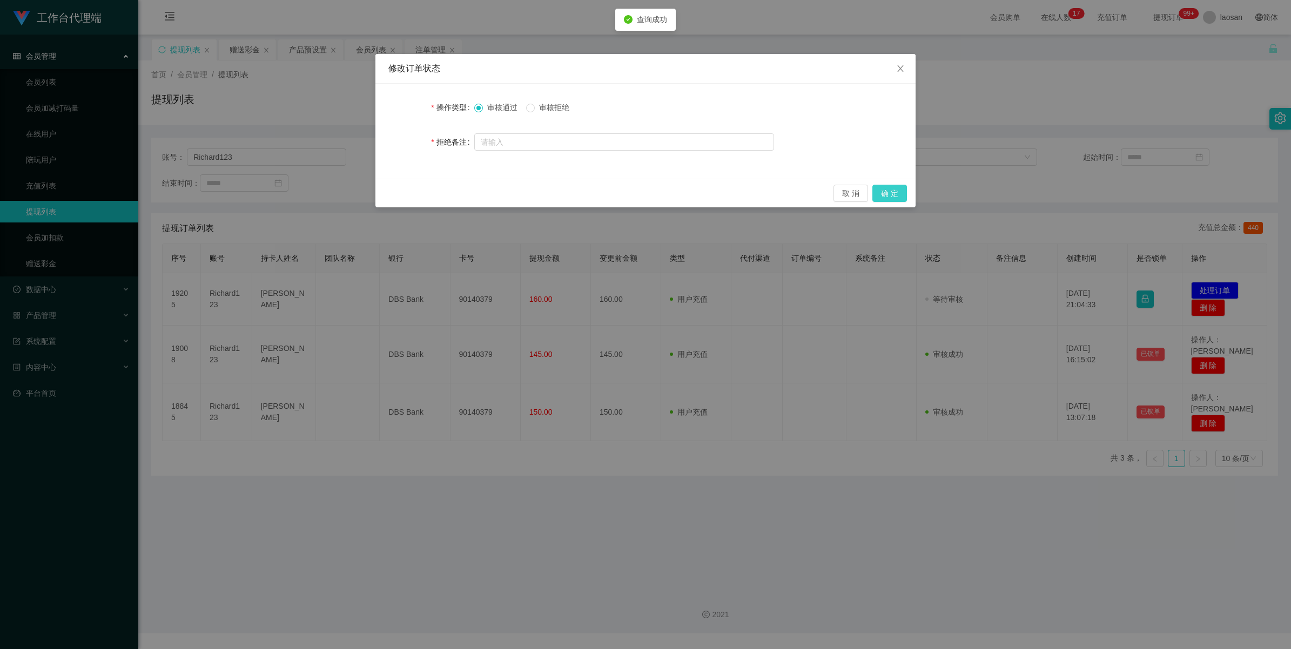
click at [545, 192] on button "确 定" at bounding box center [889, 193] width 35 height 17
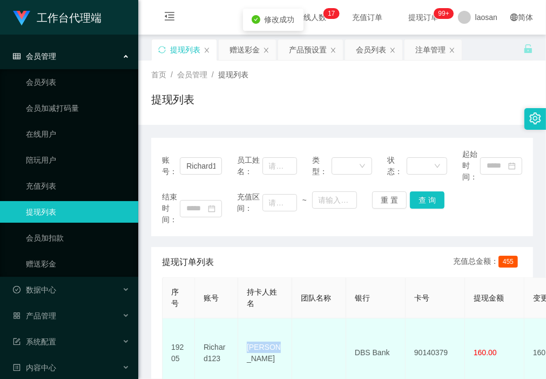
drag, startPoint x: 280, startPoint y: 346, endPoint x: 246, endPoint y: 345, distance: 34.0
click at [246, 345] on td "[PERSON_NAME]" at bounding box center [265, 352] width 54 height 69
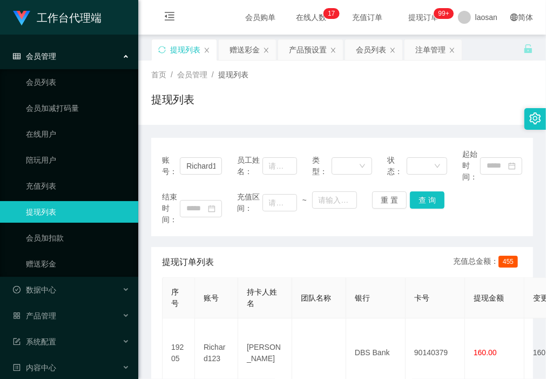
click at [224, 235] on div "账号： Richard123 员工姓名： 类型： 状态： 起始时间： 结束时间： 充值区间： ~ 重 置 查 询" at bounding box center [342, 187] width 382 height 98
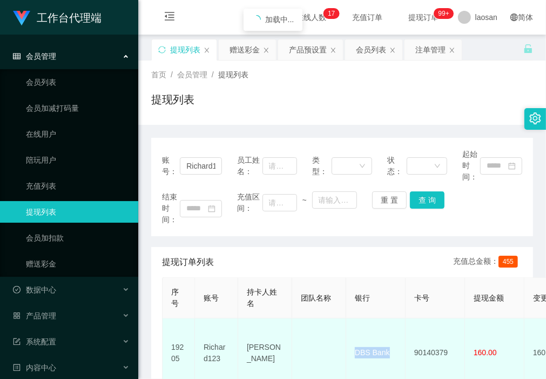
drag, startPoint x: 393, startPoint y: 352, endPoint x: 337, endPoint y: 351, distance: 55.1
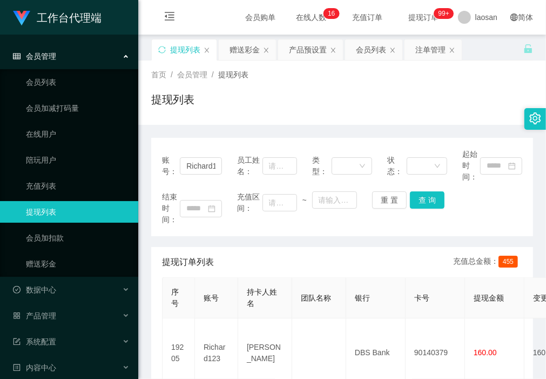
click at [225, 217] on div "结束时间： 充值区间： ~ 重 置 查 询" at bounding box center [342, 208] width 360 height 34
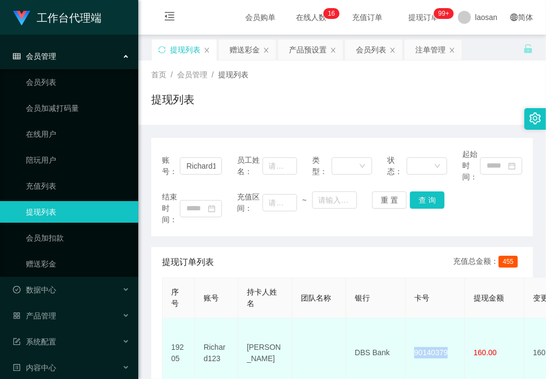
drag, startPoint x: 452, startPoint y: 347, endPoint x: 406, endPoint y: 345, distance: 46.5
click at [406, 345] on td "90140379" at bounding box center [435, 352] width 59 height 69
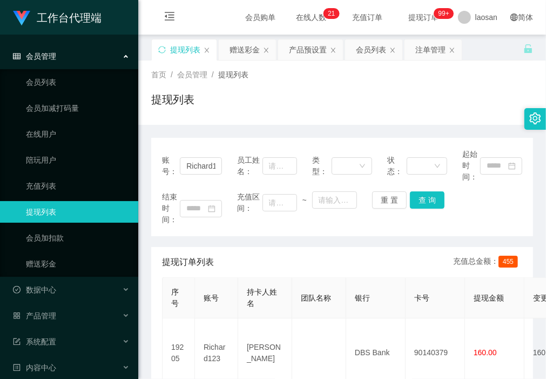
click at [209, 104] on div "提现列表" at bounding box center [342, 103] width 382 height 25
drag, startPoint x: 179, startPoint y: 162, endPoint x: 478, endPoint y: 175, distance: 298.9
click at [484, 174] on div "账号： Richard123 员工姓名： 类型： 状态： 起始时间：" at bounding box center [342, 165] width 360 height 34
paste input "justaniceday"
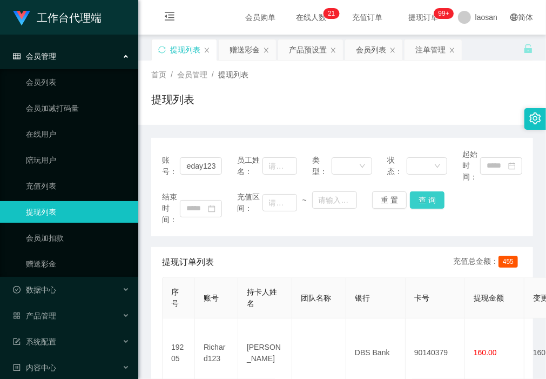
drag, startPoint x: 428, startPoint y: 198, endPoint x: 465, endPoint y: 154, distance: 57.4
click at [428, 198] on button "查 询" at bounding box center [427, 199] width 35 height 17
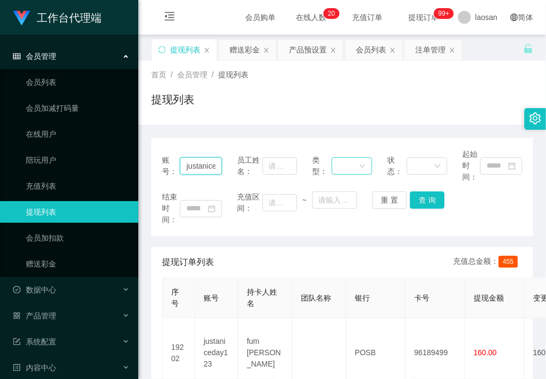
drag, startPoint x: 183, startPoint y: 164, endPoint x: 337, endPoint y: 163, distance: 155.0
click at [337, 163] on div "账号： justaniceday123 员工姓名： 类型： 状态： 起始时间：" at bounding box center [342, 165] width 360 height 34
paste input "Charlotte851"
click at [428, 199] on button "查 询" at bounding box center [427, 199] width 35 height 17
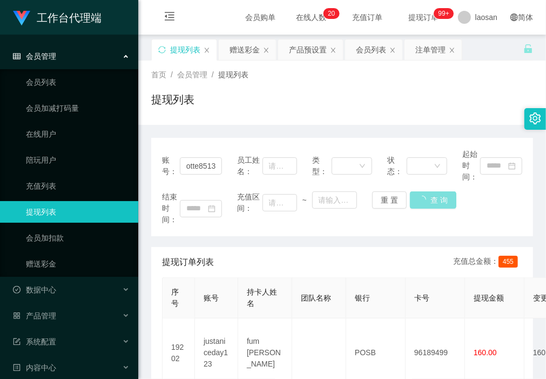
scroll to position [0, 0]
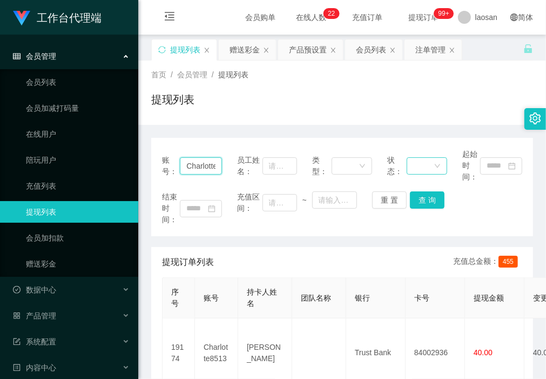
drag, startPoint x: 181, startPoint y: 163, endPoint x: 421, endPoint y: 170, distance: 239.9
click at [420, 169] on div "账号： Charlotte8513 员工姓名： 类型： 状态： 起始时间：" at bounding box center [342, 165] width 360 height 34
paste input "jjtan"
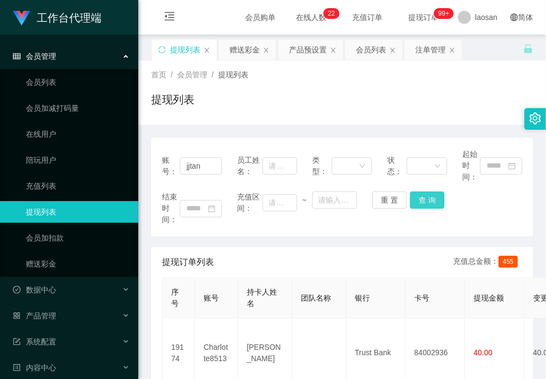
drag, startPoint x: 429, startPoint y: 200, endPoint x: 450, endPoint y: 210, distance: 22.7
click at [429, 200] on button "查 询" at bounding box center [427, 199] width 35 height 17
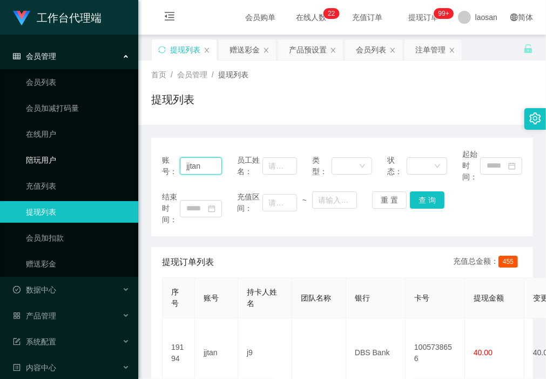
drag, startPoint x: 208, startPoint y: 163, endPoint x: 47, endPoint y: 154, distance: 161.1
click at [50, 156] on section "工作台代理端 会员管理 会员列表 会员加减打码量 在线用户 陪玩用户 充值列表 提现列表 会员加扣款 赠送彩金 数据中心 产品管理 注单管理 产品列表 产品预…" at bounding box center [273, 374] width 546 height 748
paste input "Kangler"
drag, startPoint x: 431, startPoint y: 196, endPoint x: 448, endPoint y: 208, distance: 21.0
click at [431, 196] on button "查 询" at bounding box center [427, 199] width 35 height 17
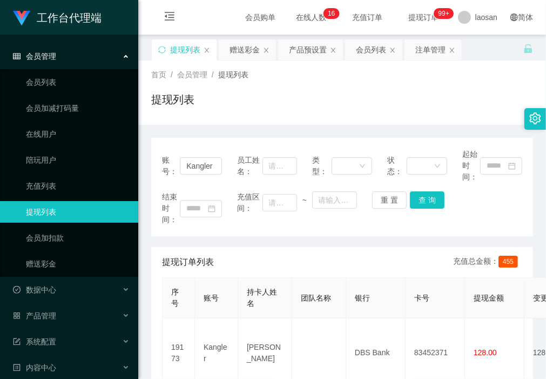
click at [208, 127] on div "账号： Kangler 员工姓名： 类型： 状态： 起始时间： 结束时间： 充值区间： ~ 重 置 查 询 提现订单列表 充值总金额： 455 序号 账号 持…" at bounding box center [342, 342] width 382 height 435
drag, startPoint x: 185, startPoint y: 165, endPoint x: 215, endPoint y: 171, distance: 30.2
click at [215, 171] on input "Kangler" at bounding box center [201, 165] width 42 height 17
type input "jjtan"
click at [418, 200] on button "查 询" at bounding box center [427, 199] width 35 height 17
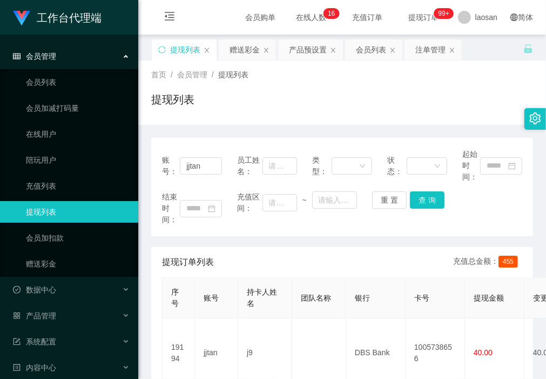
click at [232, 117] on div "首页 / 会员管理 / 提现列表 / 提现列表" at bounding box center [342, 92] width 408 height 64
click at [233, 49] on div "赠送彩金" at bounding box center [244, 49] width 30 height 21
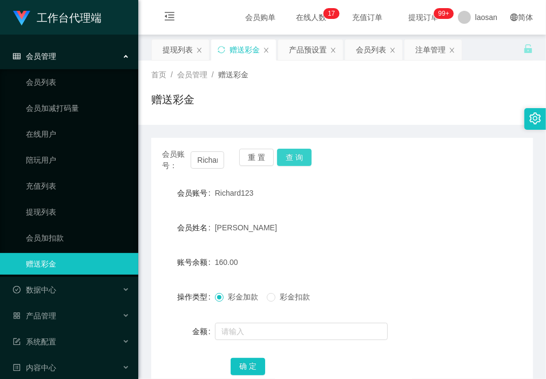
click at [293, 160] on button "查 询" at bounding box center [294, 156] width 35 height 17
click at [254, 157] on button "重 置" at bounding box center [256, 156] width 35 height 17
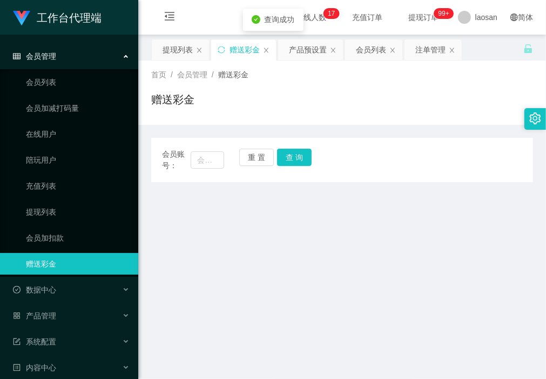
drag, startPoint x: 361, startPoint y: 240, endPoint x: 379, endPoint y: 247, distance: 19.7
click at [360, 240] on main "关闭左侧 关闭右侧 关闭其它 刷新页面 提现列表 赠送彩金 产品预设置 会员列表 注单管理 首页 / 会员管理 / 赠送彩金 / 赠送彩金 会员账号： 重 置…" at bounding box center [342, 309] width 408 height 549
click at [212, 240] on main "关闭左侧 关闭右侧 关闭其它 刷新页面 提现列表 赠送彩金 产品预设置 会员列表 注单管理 首页 / 会员管理 / 赠送彩金 / 赠送彩金 会员账号： 重 置…" at bounding box center [342, 309] width 408 height 549
click at [180, 50] on div "提现列表" at bounding box center [178, 49] width 30 height 21
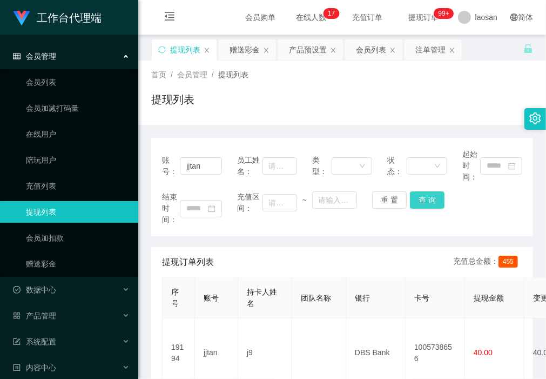
click at [430, 198] on button "查 询" at bounding box center [427, 199] width 35 height 17
click at [223, 117] on div "首页 / 会员管理 / 提现列表 / 提现列表" at bounding box center [342, 92] width 408 height 64
click at [251, 49] on div "赠送彩金" at bounding box center [244, 49] width 30 height 21
